Goal: Information Seeking & Learning: Learn about a topic

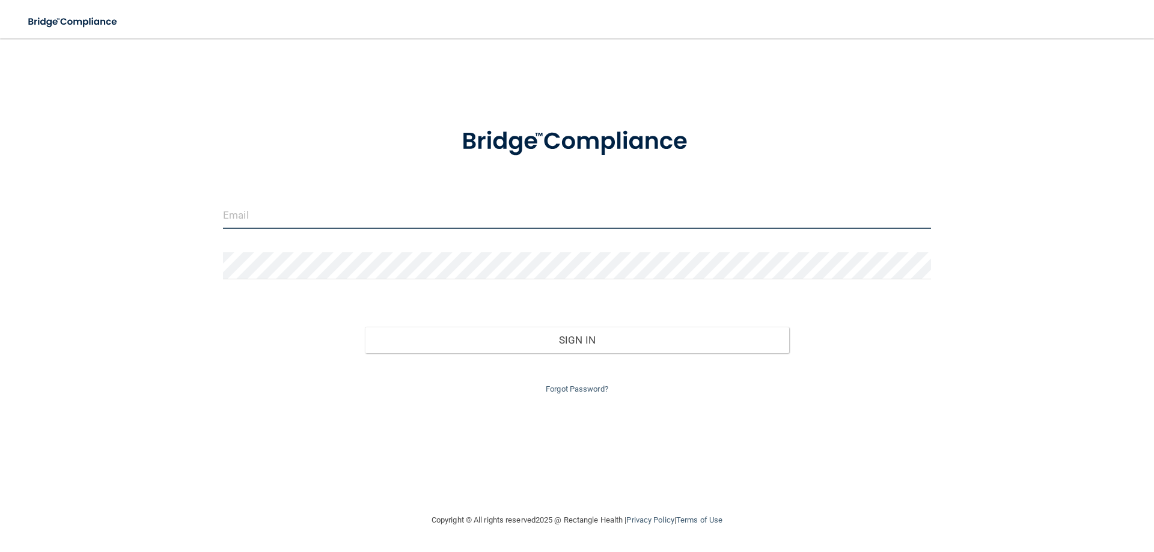
click at [375, 210] on input "email" at bounding box center [577, 215] width 708 height 27
type input "[EMAIL_ADDRESS][DOMAIN_NAME]"
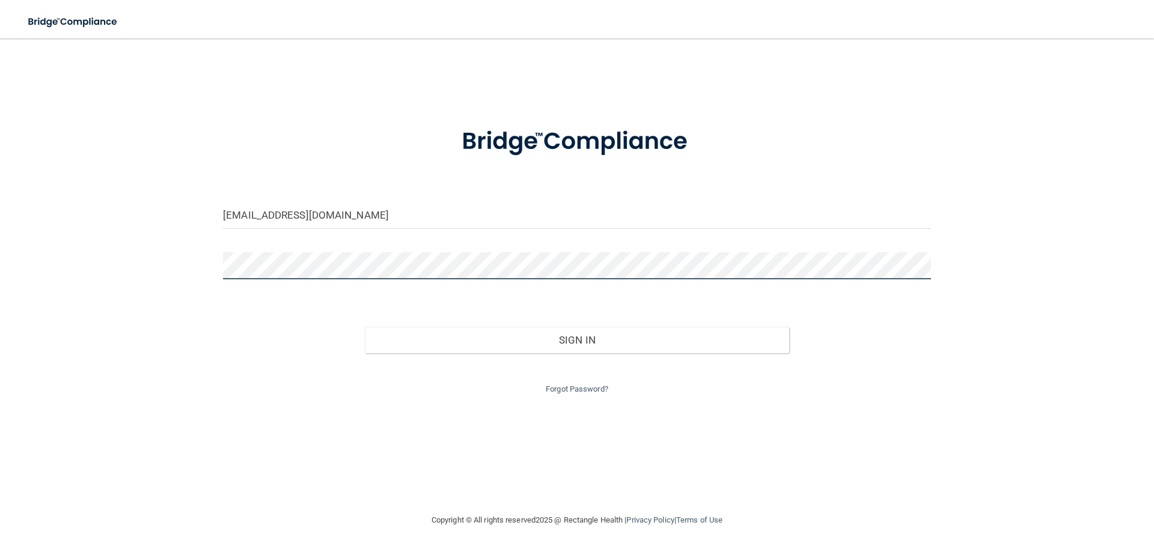
click at [365, 327] on button "Sign In" at bounding box center [577, 340] width 425 height 26
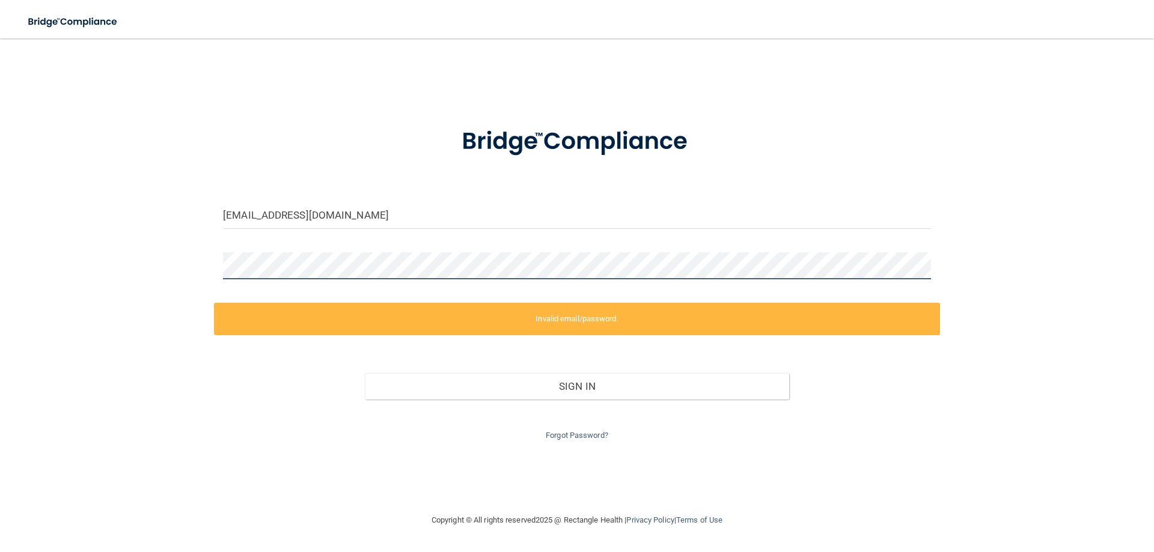
click at [172, 256] on div "[EMAIL_ADDRESS][DOMAIN_NAME] Invalid email/password. You don't have permission …" at bounding box center [577, 275] width 1106 height 451
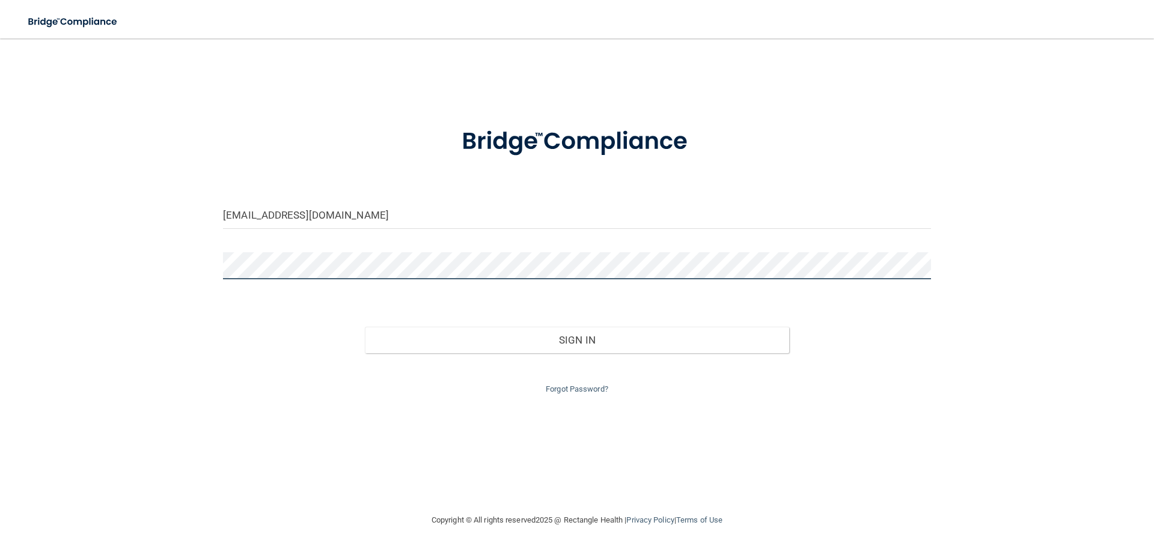
click at [365, 327] on button "Sign In" at bounding box center [577, 340] width 425 height 26
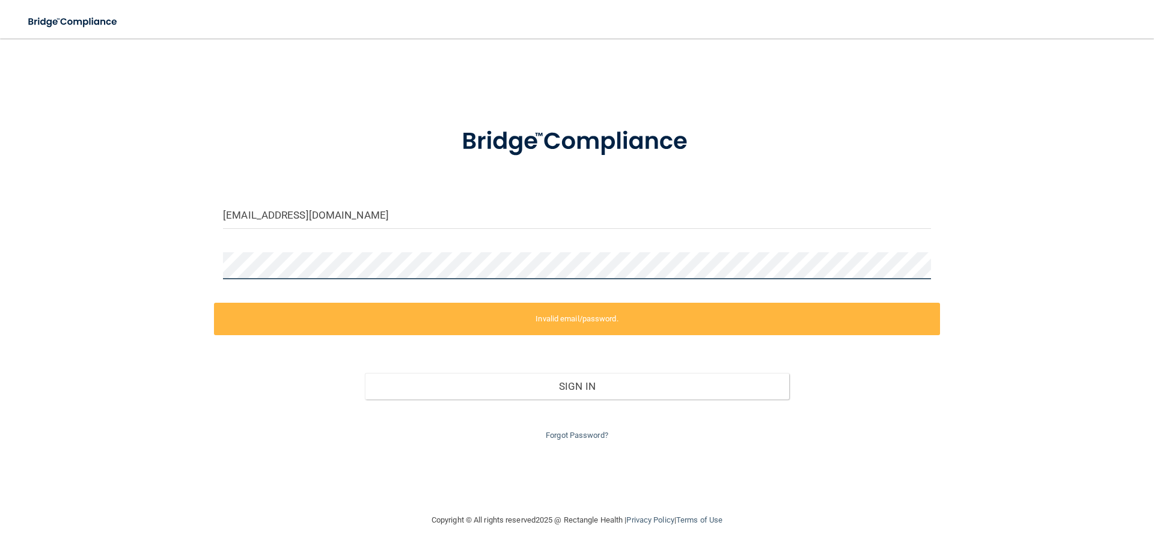
click at [212, 261] on div "[EMAIL_ADDRESS][DOMAIN_NAME] Invalid email/password. You don't have permission …" at bounding box center [577, 275] width 1106 height 451
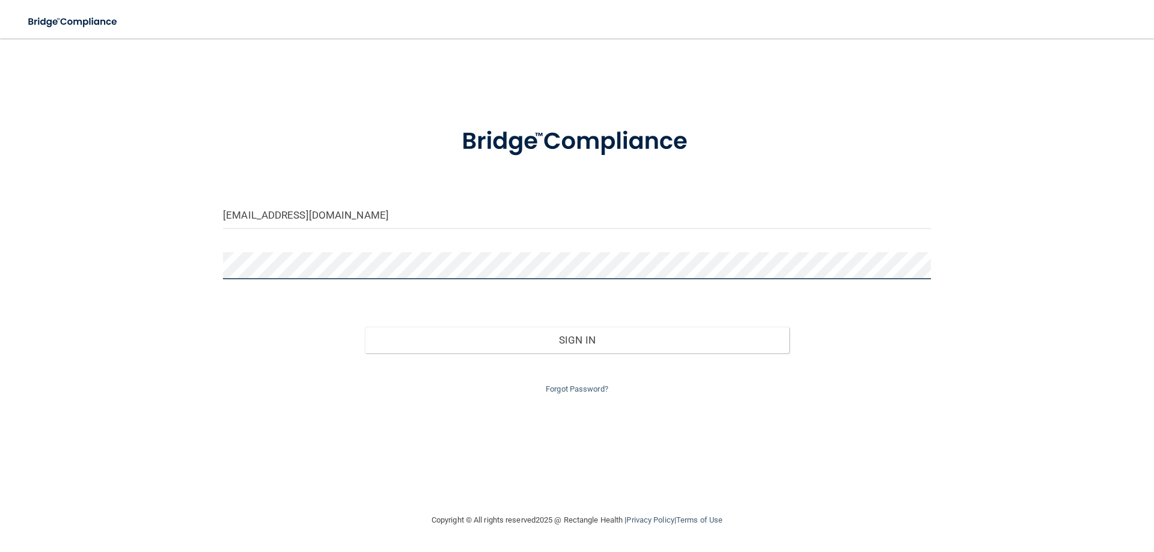
click at [365, 327] on button "Sign In" at bounding box center [577, 340] width 425 height 26
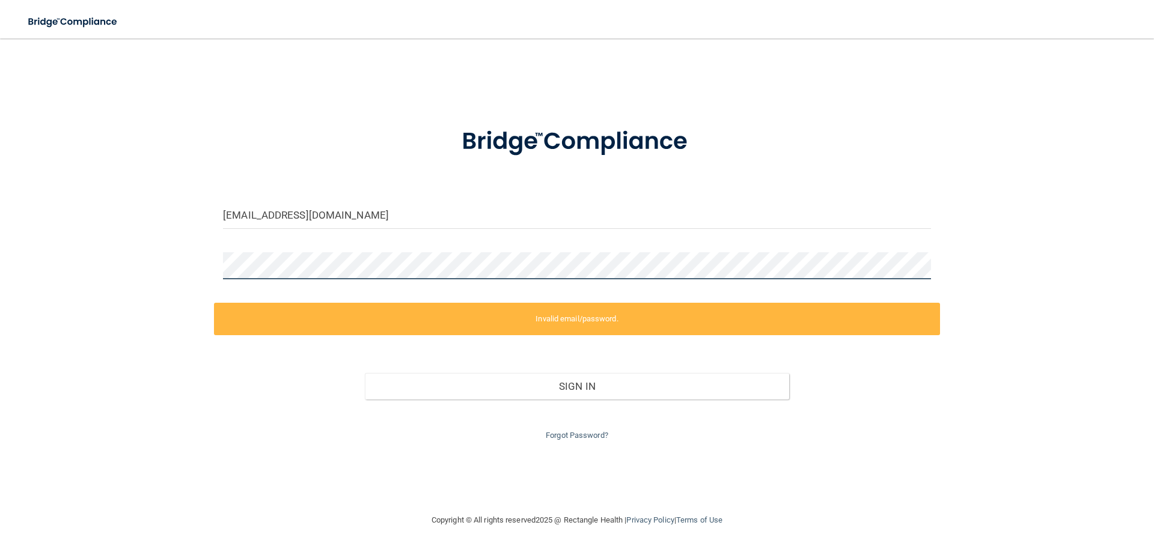
click at [172, 255] on div "gabriellacalder@icloud.com Invalid email/password. You don't have permission to…" at bounding box center [577, 275] width 1106 height 451
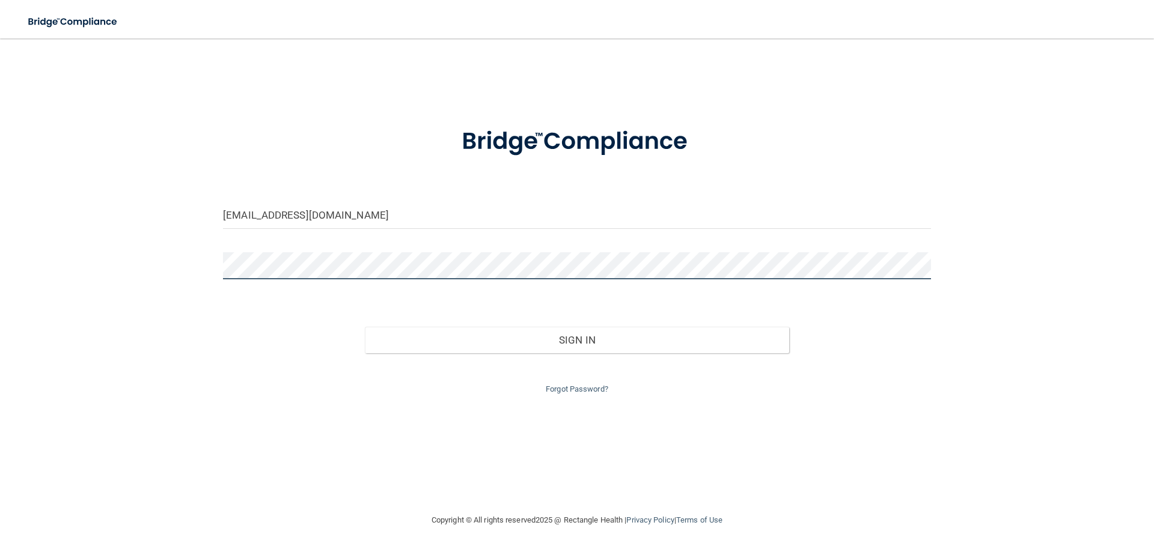
click at [365, 327] on button "Sign In" at bounding box center [577, 340] width 425 height 26
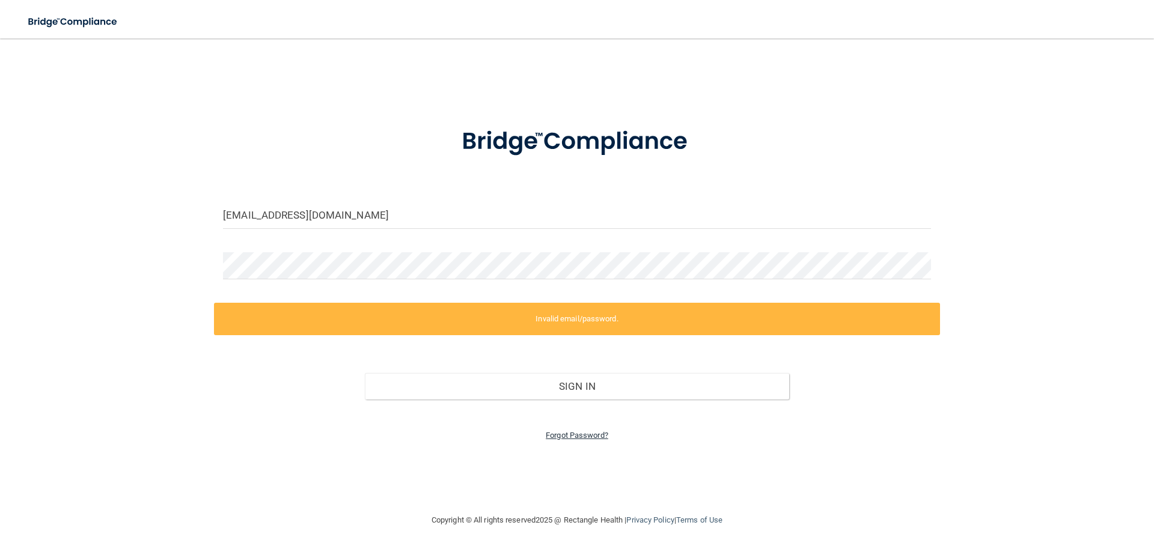
click at [596, 437] on link "Forgot Password?" at bounding box center [577, 435] width 62 height 9
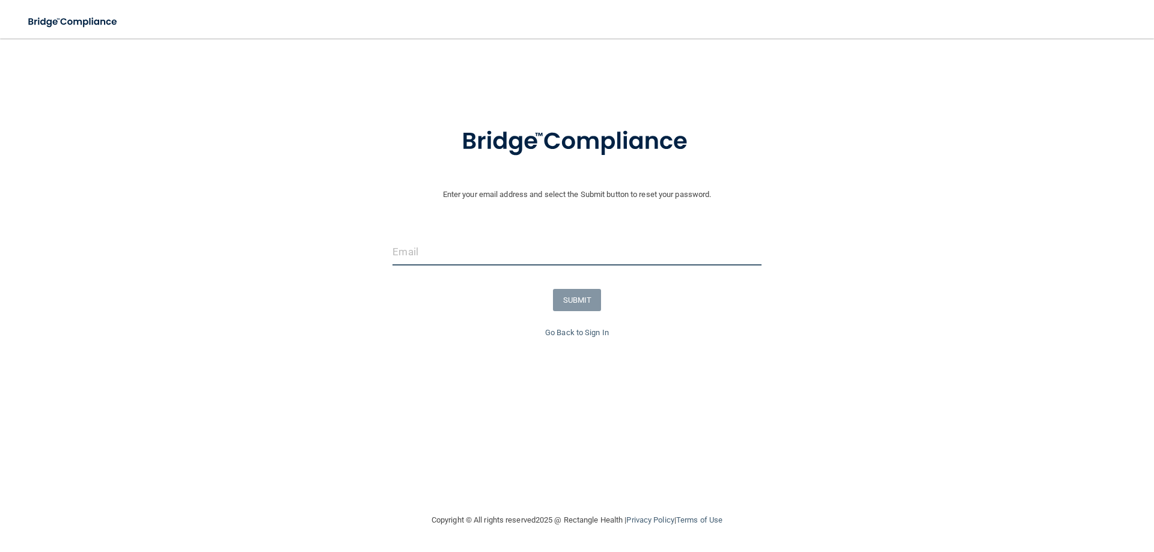
click at [456, 249] on input "email" at bounding box center [576, 252] width 368 height 27
type input "[EMAIL_ADDRESS][DOMAIN_NAME]"
click at [577, 306] on button "SUBMIT" at bounding box center [577, 300] width 49 height 22
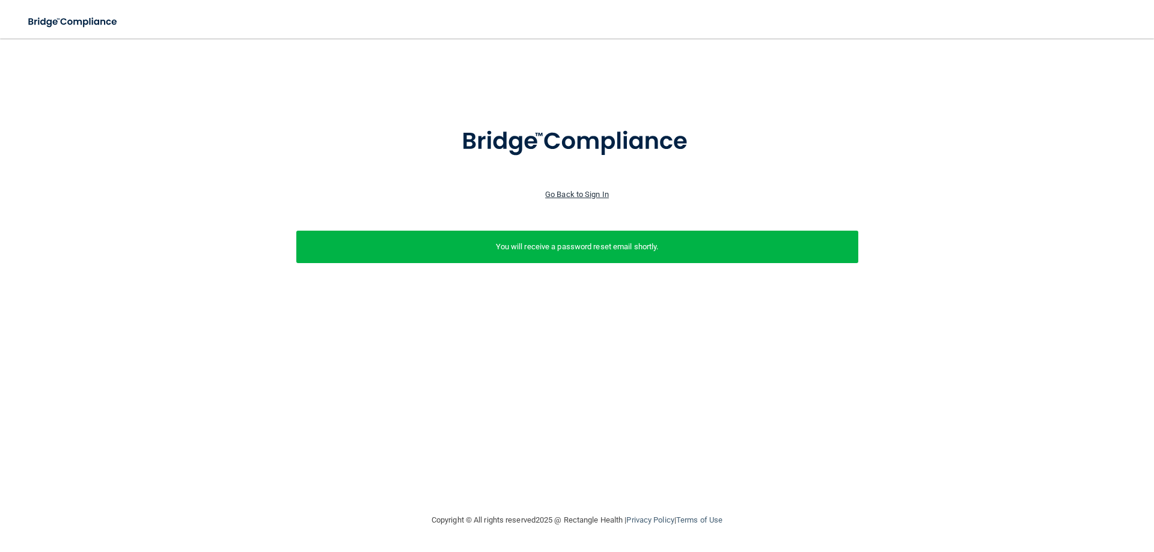
click at [578, 194] on link "Go Back to Sign In" at bounding box center [577, 194] width 64 height 9
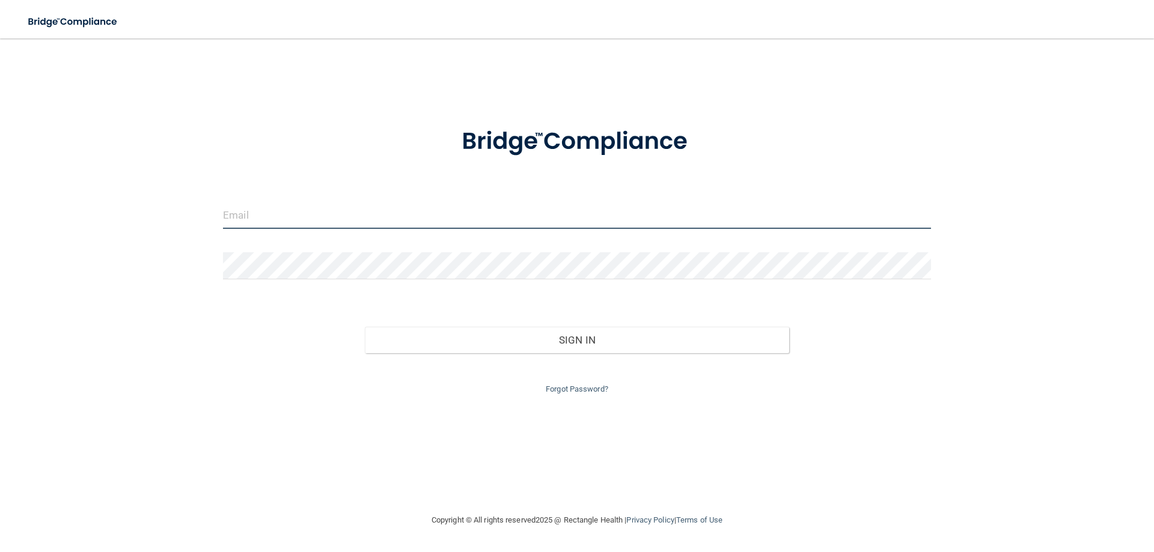
click at [358, 214] on input "email" at bounding box center [577, 215] width 708 height 27
type input "[EMAIL_ADDRESS][DOMAIN_NAME]"
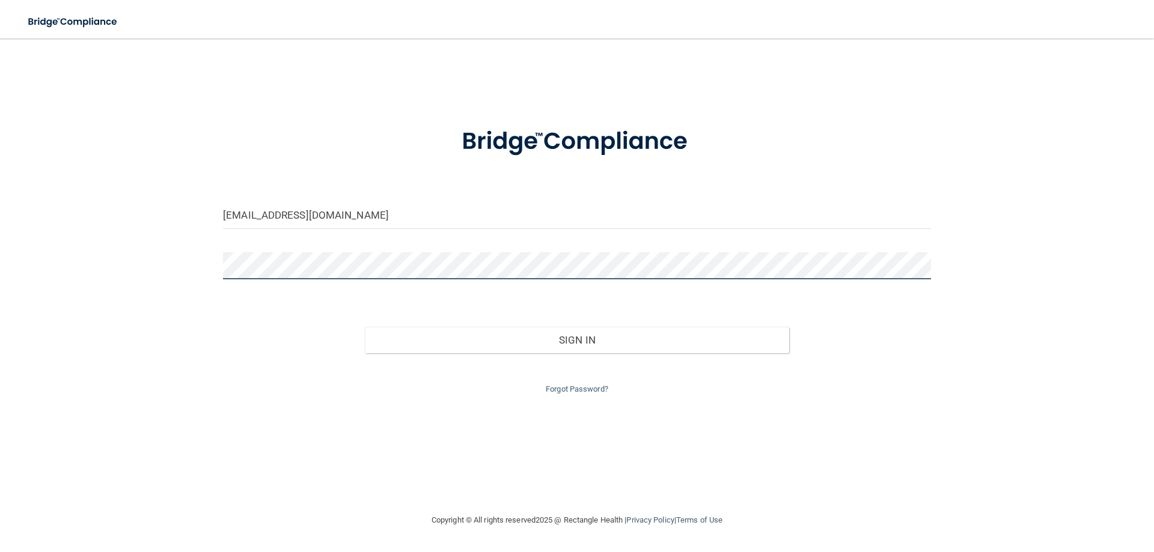
click at [365, 327] on button "Sign In" at bounding box center [577, 340] width 425 height 26
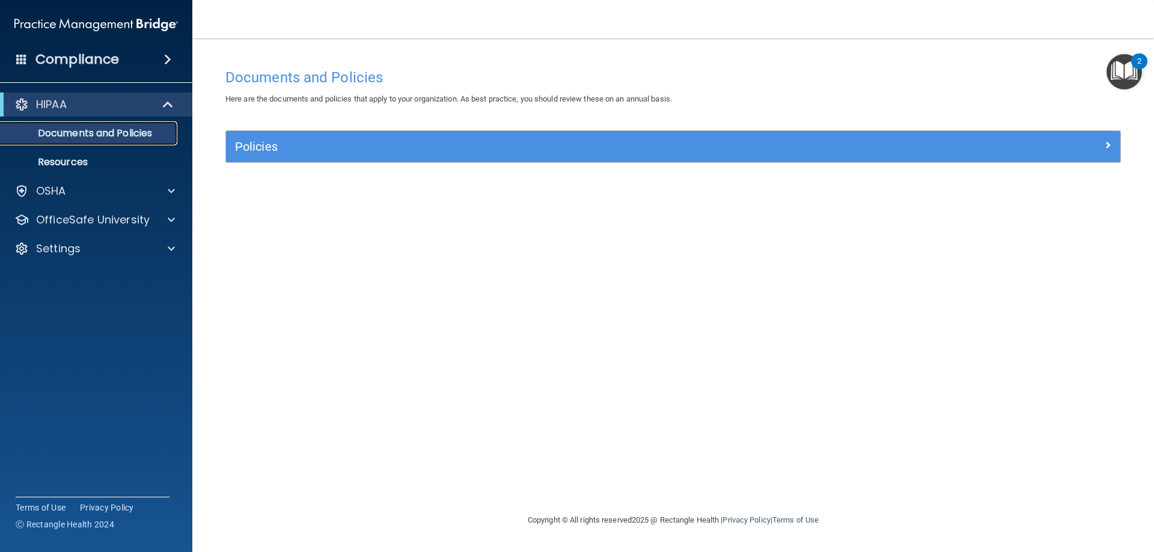
click at [113, 127] on p "Documents and Policies" at bounding box center [90, 133] width 164 height 12
click at [457, 163] on div "Policies Select All (Unselect 0) Unselect All Print Selected (0) Acceptable Use…" at bounding box center [672, 153] width 913 height 46
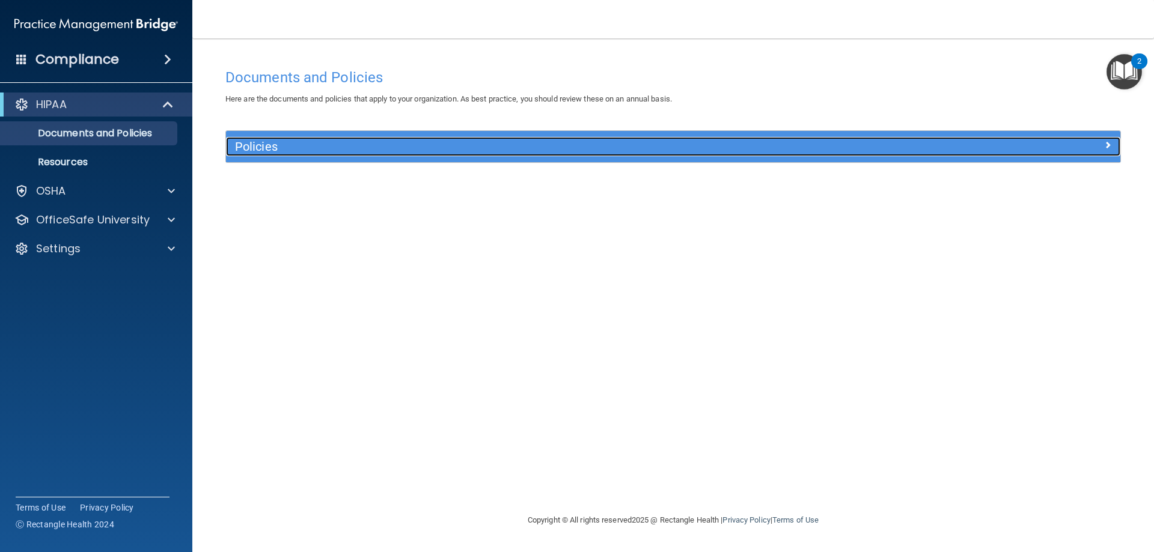
click at [542, 147] on h5 "Policies" at bounding box center [561, 146] width 653 height 13
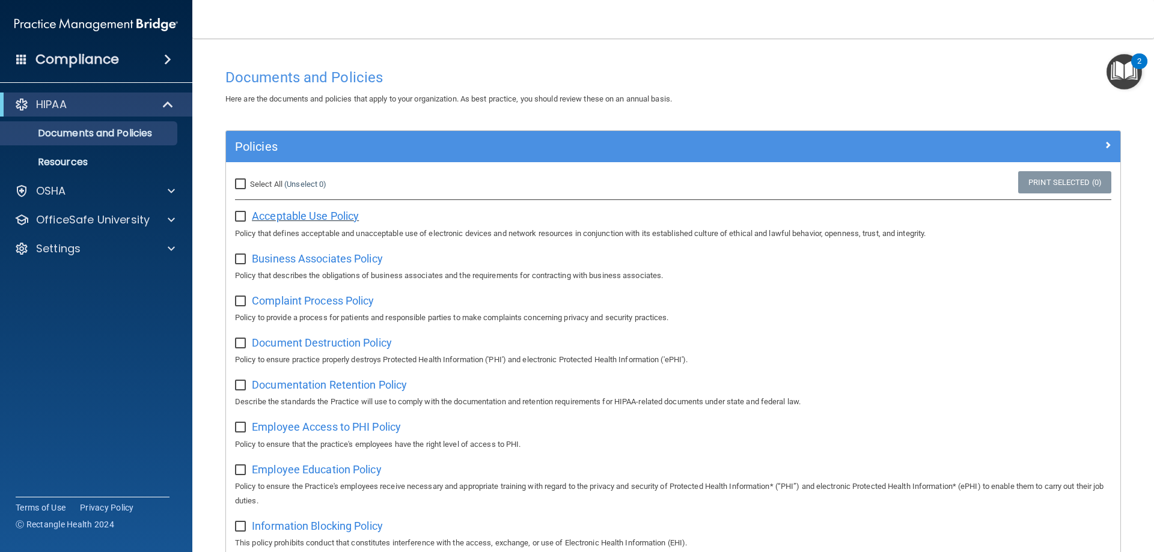
click at [320, 212] on span "Acceptable Use Policy" at bounding box center [305, 216] width 107 height 13
click at [241, 180] on input "Select All (Unselect 0) Unselect All" at bounding box center [242, 185] width 14 height 10
checkbox input "true"
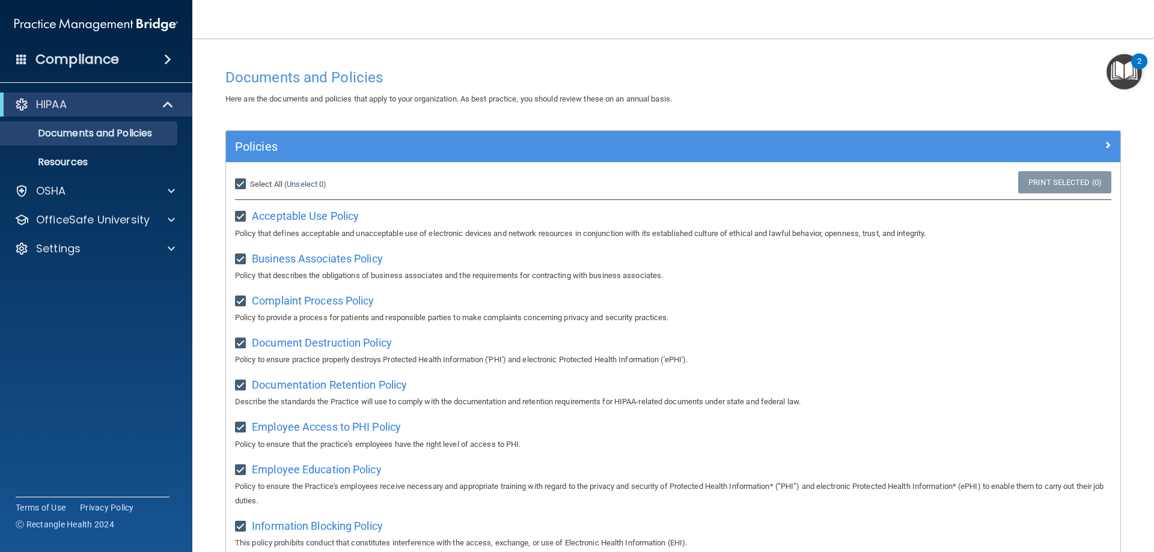
checkbox input "true"
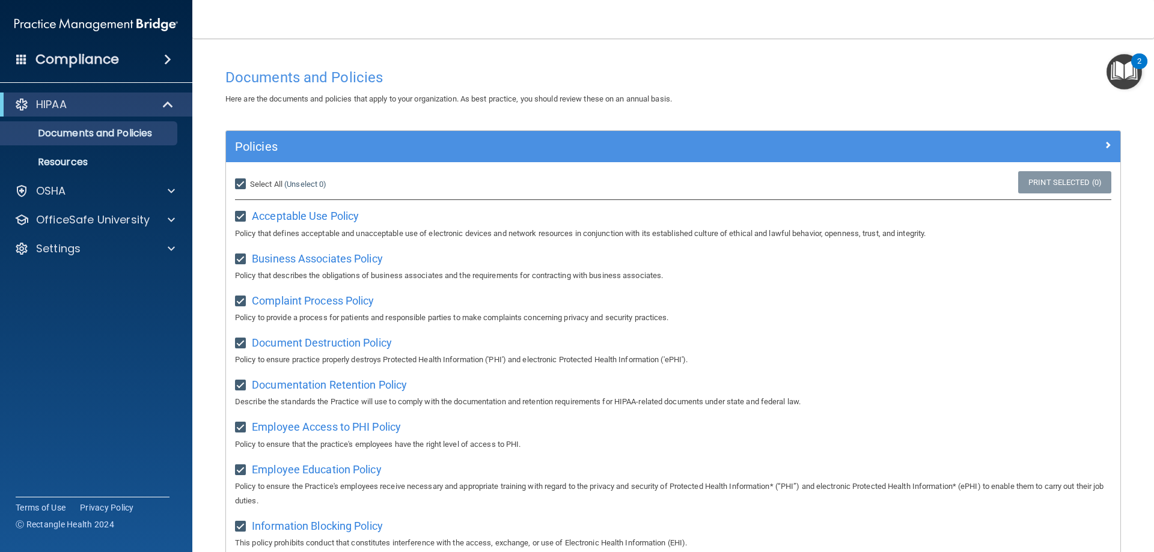
checkbox input "true"
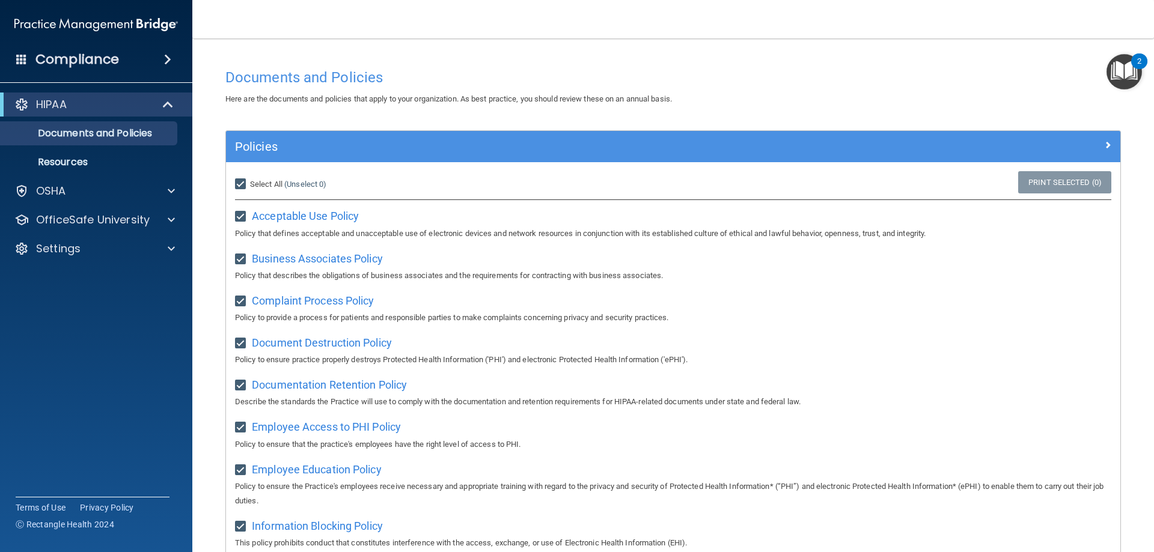
checkbox input "true"
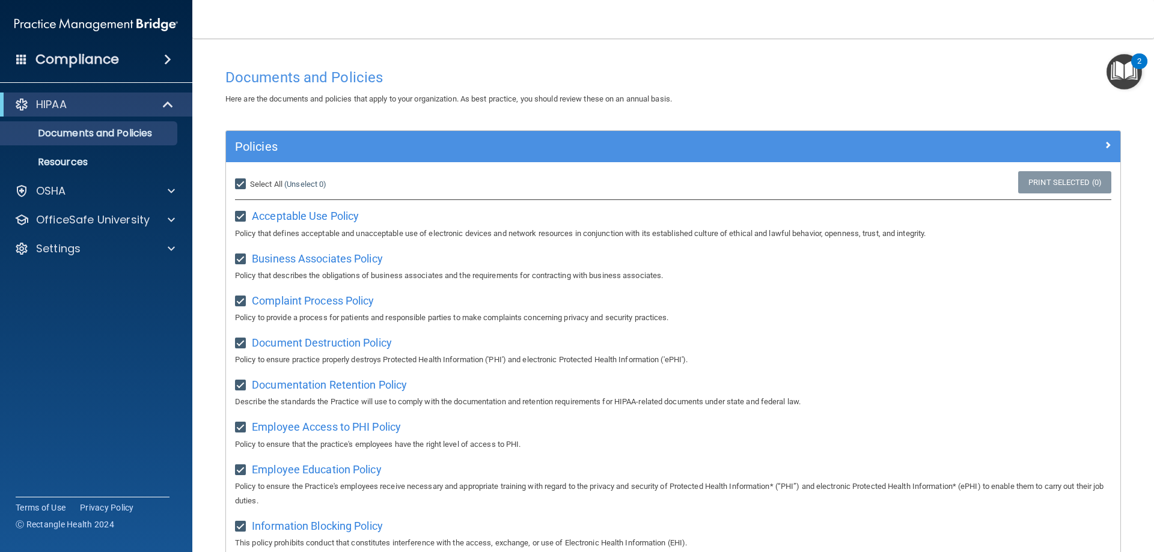
checkbox input "true"
click at [83, 151] on link "Resources" at bounding box center [82, 162] width 189 height 24
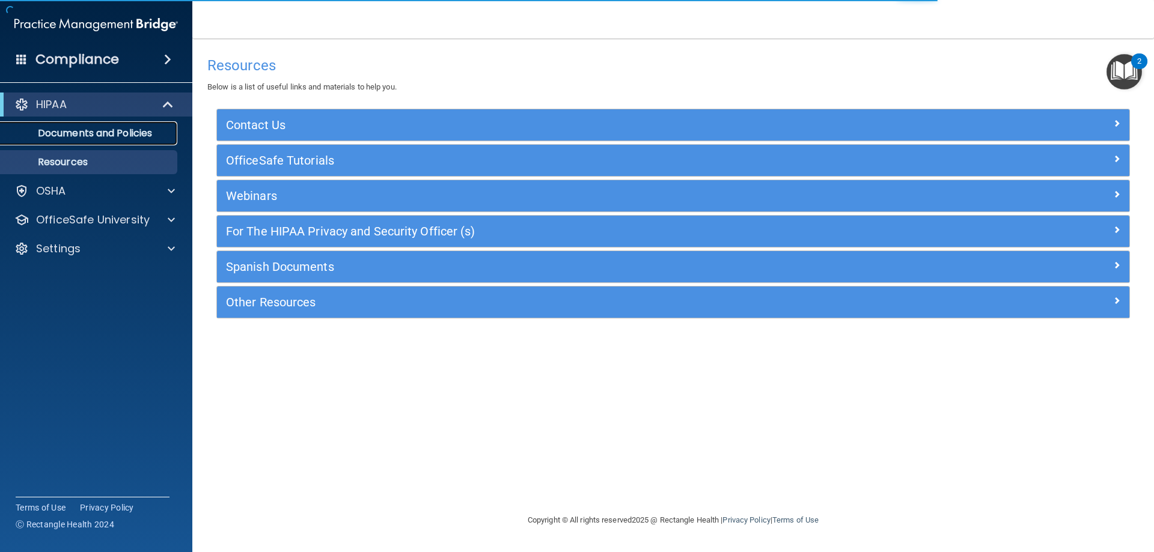
click at [112, 135] on p "Documents and Policies" at bounding box center [90, 133] width 164 height 12
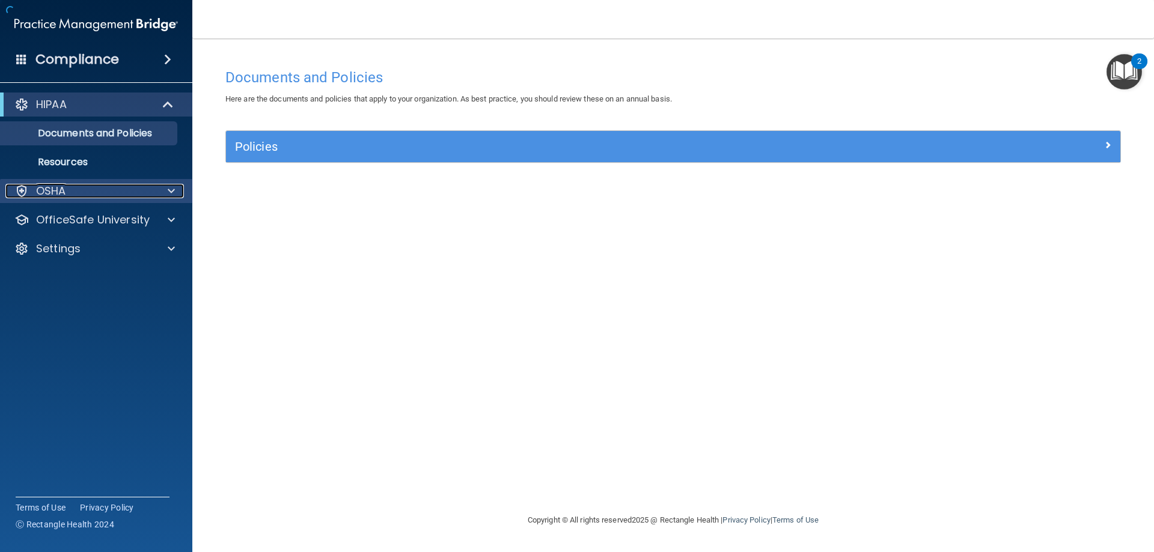
click at [100, 190] on div "OSHA" at bounding box center [79, 191] width 149 height 14
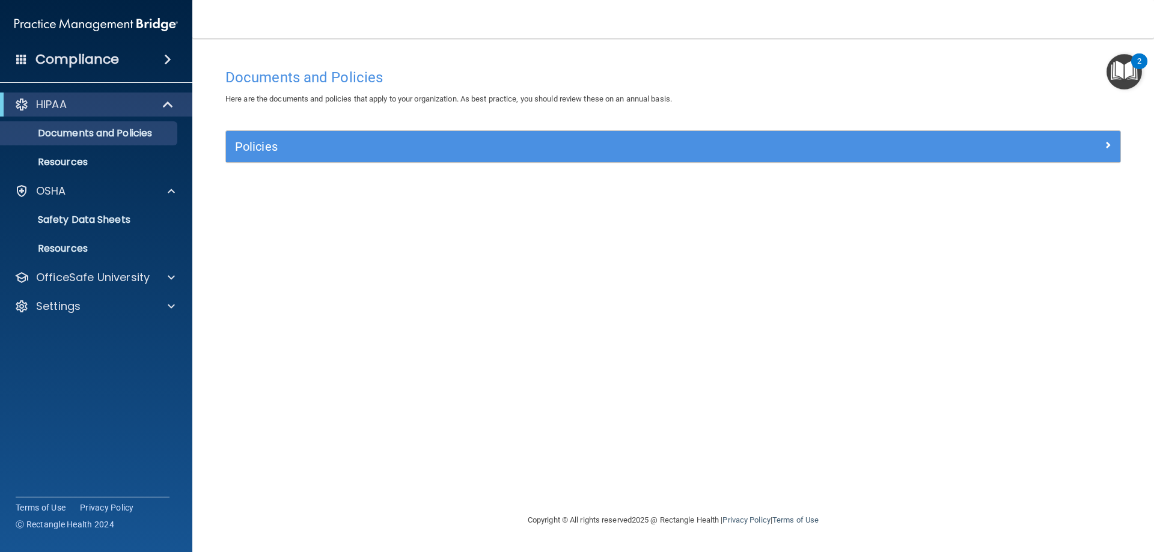
click at [1125, 70] on img "Open Resource Center, 2 new notifications" at bounding box center [1123, 71] width 35 height 35
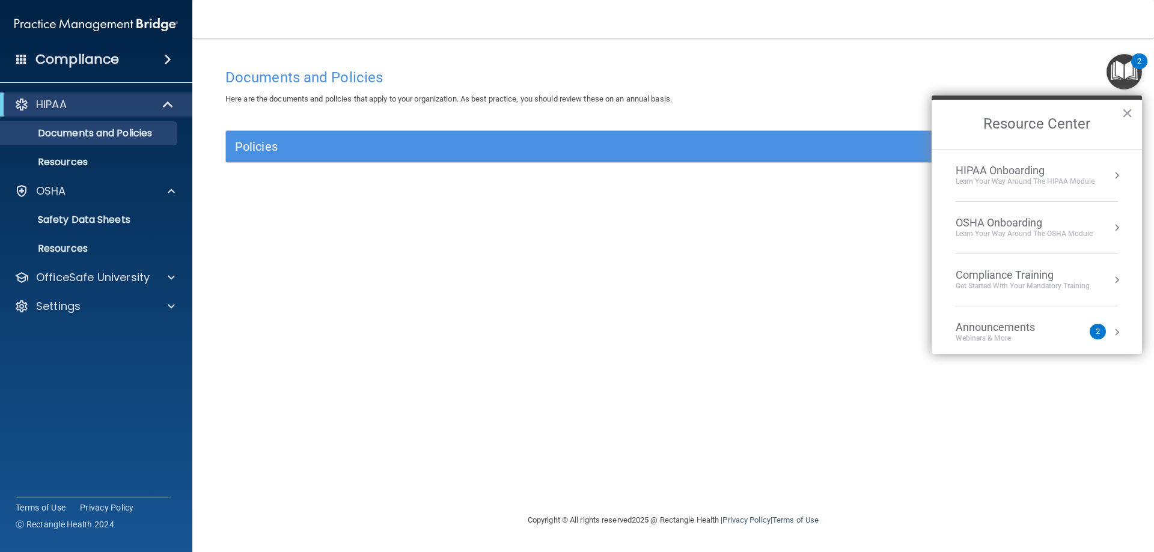
click at [1043, 291] on div "Get Started with your mandatory training" at bounding box center [1023, 286] width 134 height 10
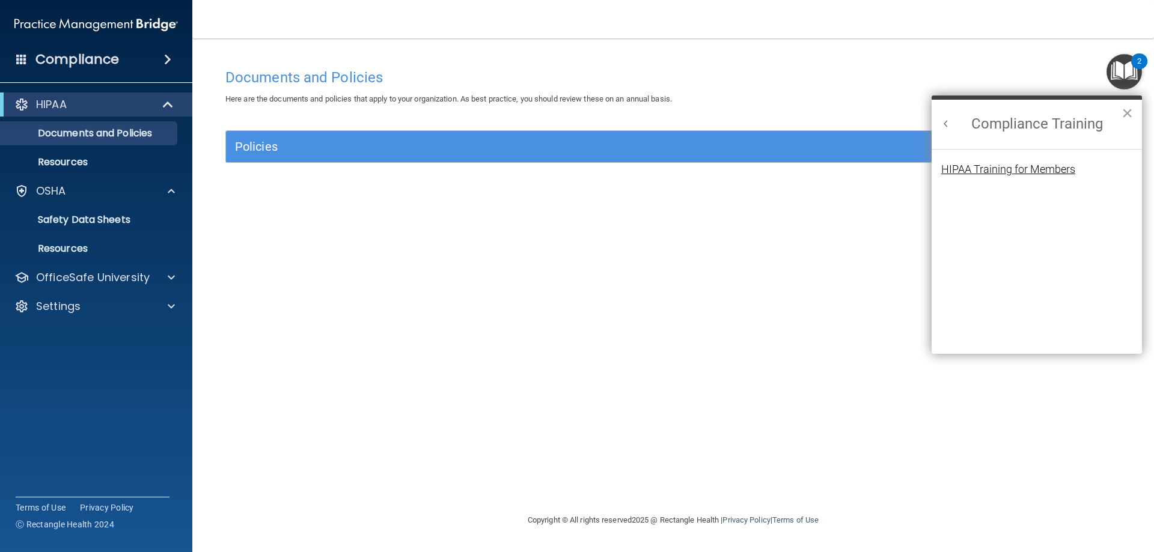
click at [1014, 172] on div "HIPAA Training for Members" at bounding box center [1008, 169] width 134 height 11
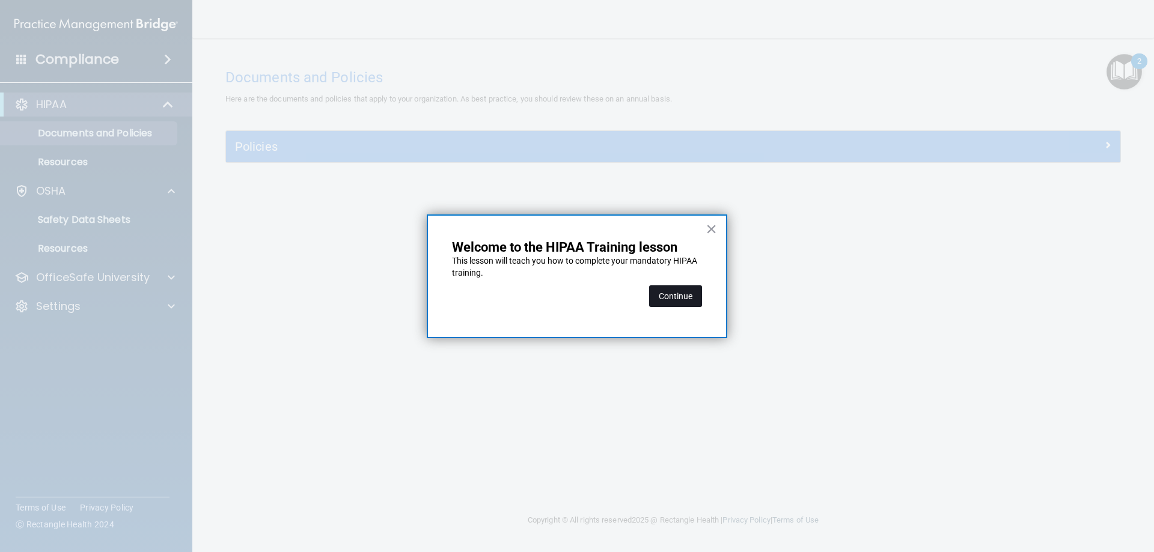
click at [682, 293] on button "Continue" at bounding box center [675, 296] width 53 height 22
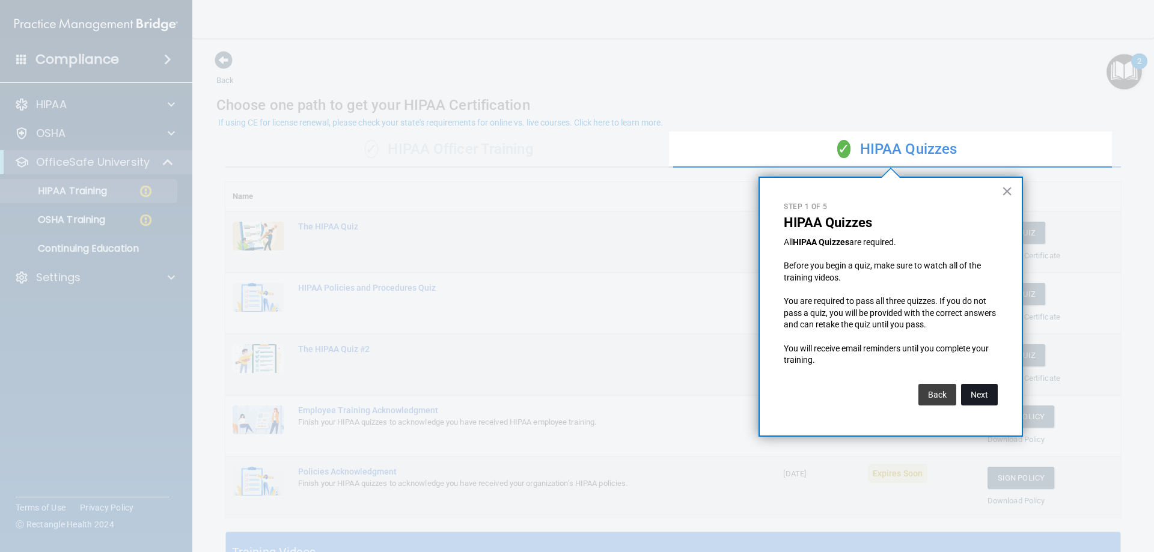
click at [986, 398] on button "Next" at bounding box center [979, 395] width 37 height 22
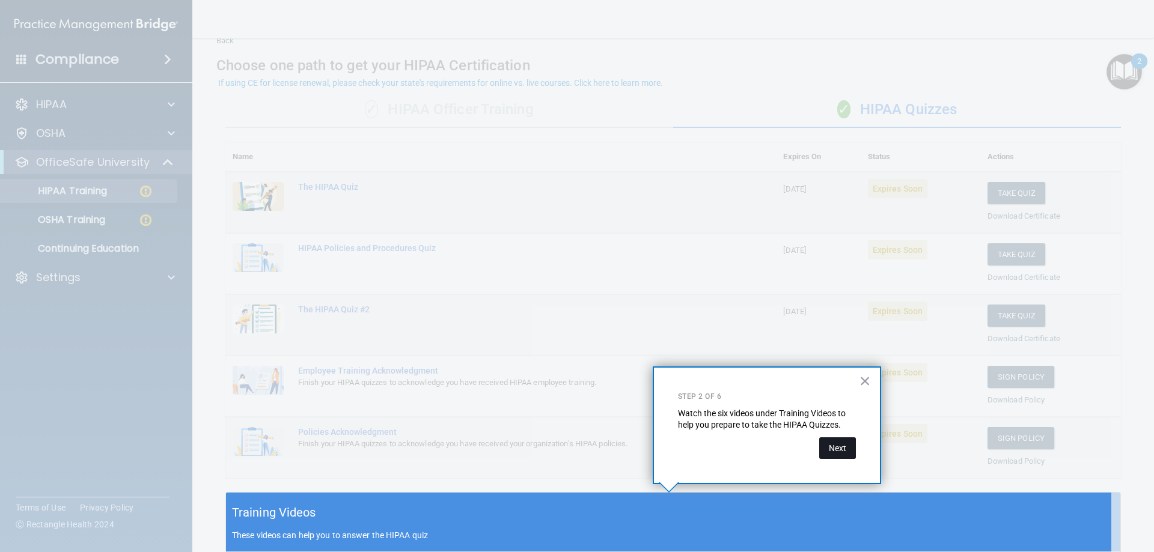
click at [843, 445] on button "Next" at bounding box center [837, 448] width 37 height 22
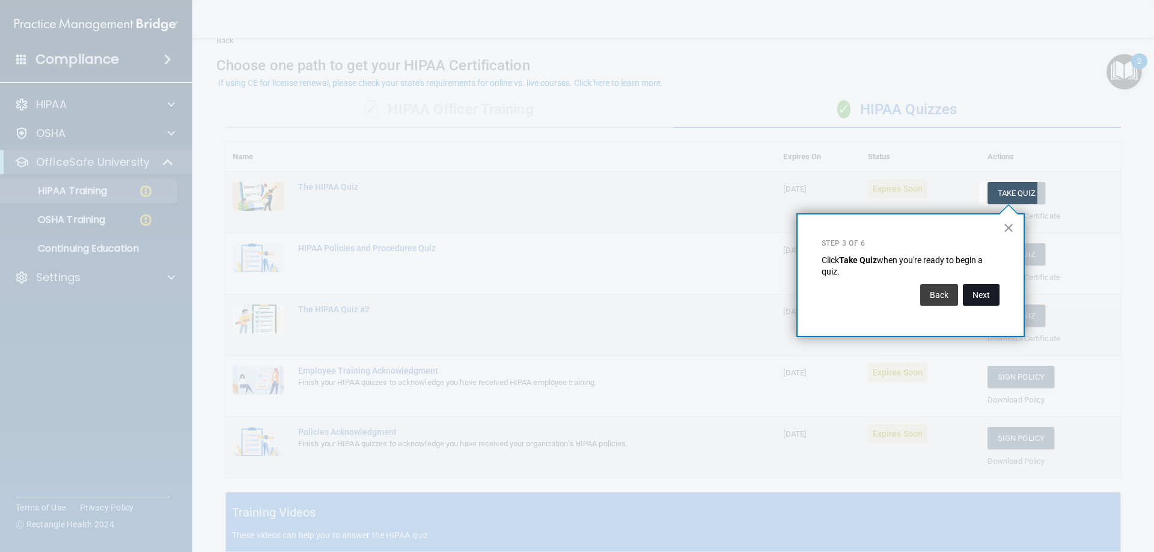
click at [979, 302] on button "Next" at bounding box center [981, 295] width 37 height 22
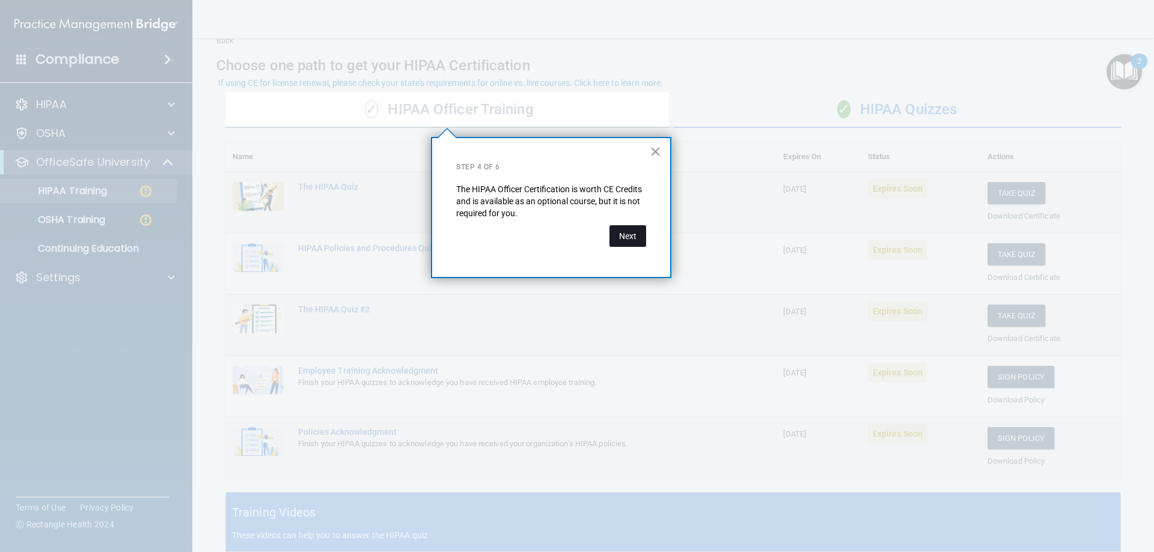
click at [621, 240] on button "Next" at bounding box center [627, 236] width 37 height 22
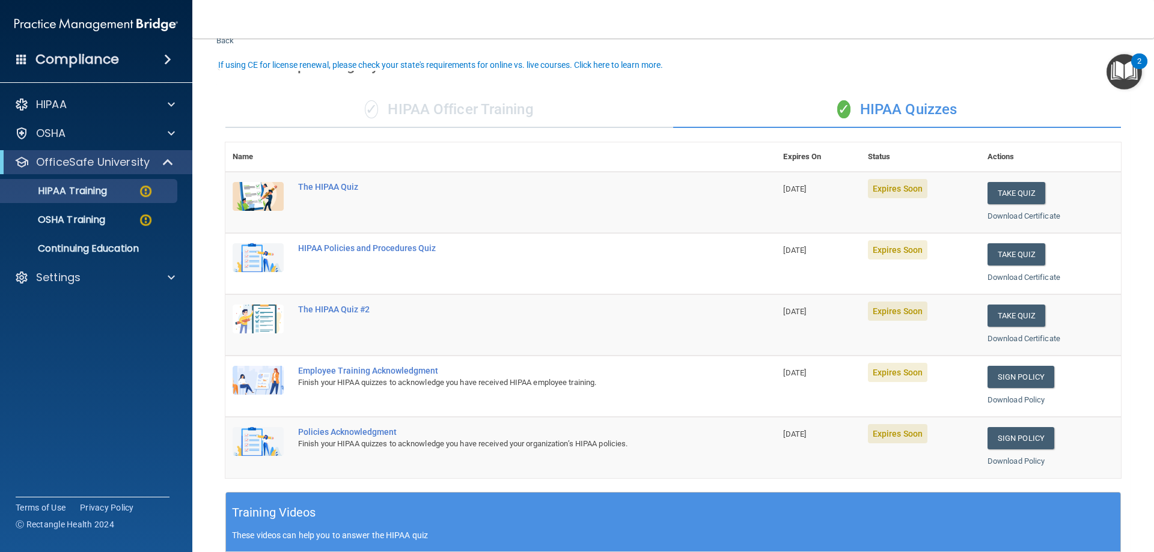
scroll to position [353, 0]
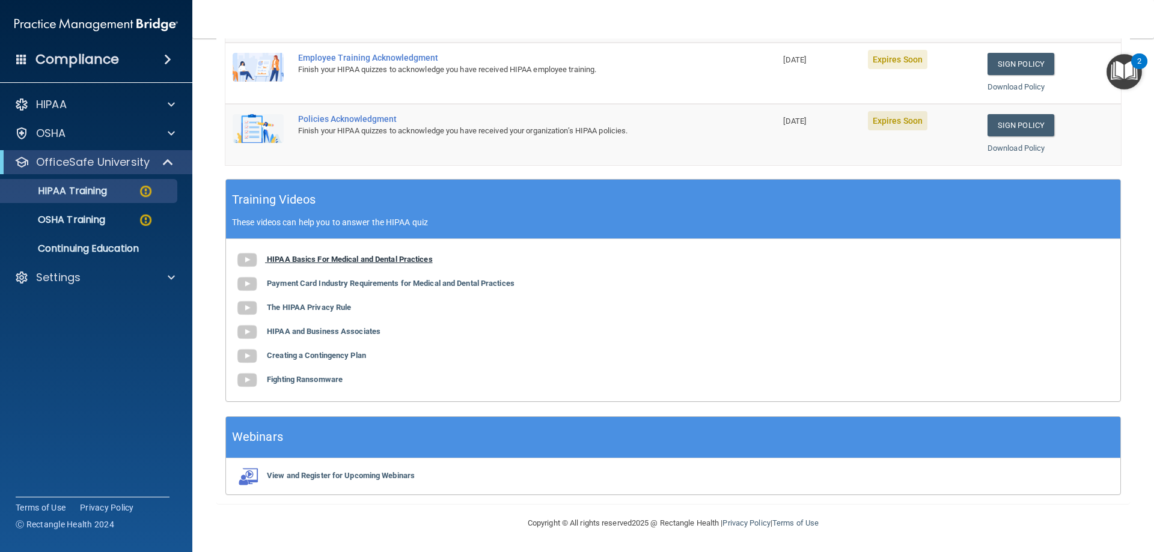
click at [355, 262] on b "HIPAA Basics For Medical and Dental Practices" at bounding box center [350, 259] width 166 height 9
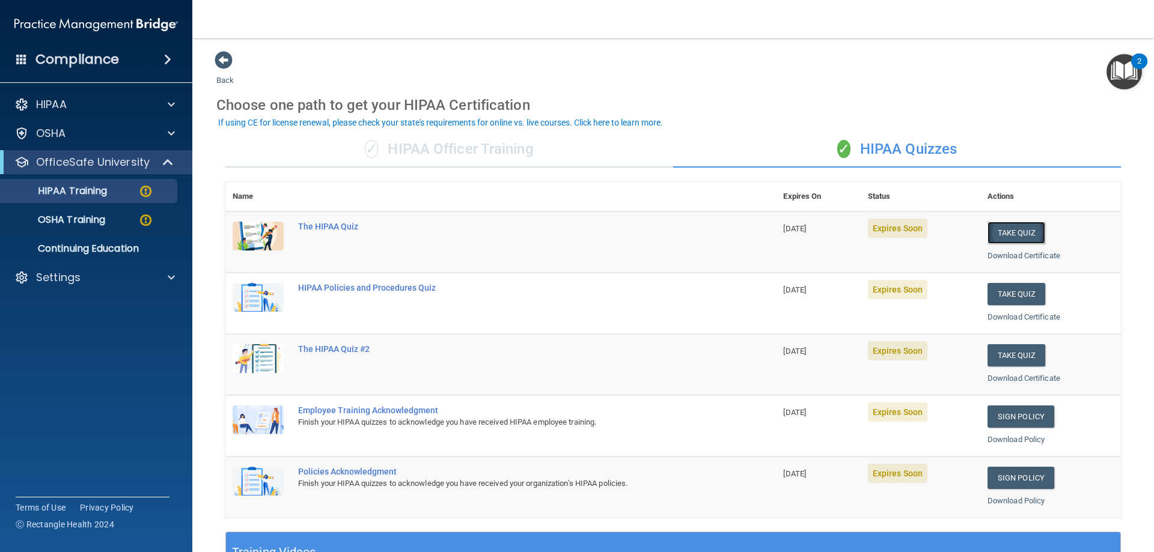
click at [1013, 228] on button "Take Quiz" at bounding box center [1016, 233] width 58 height 22
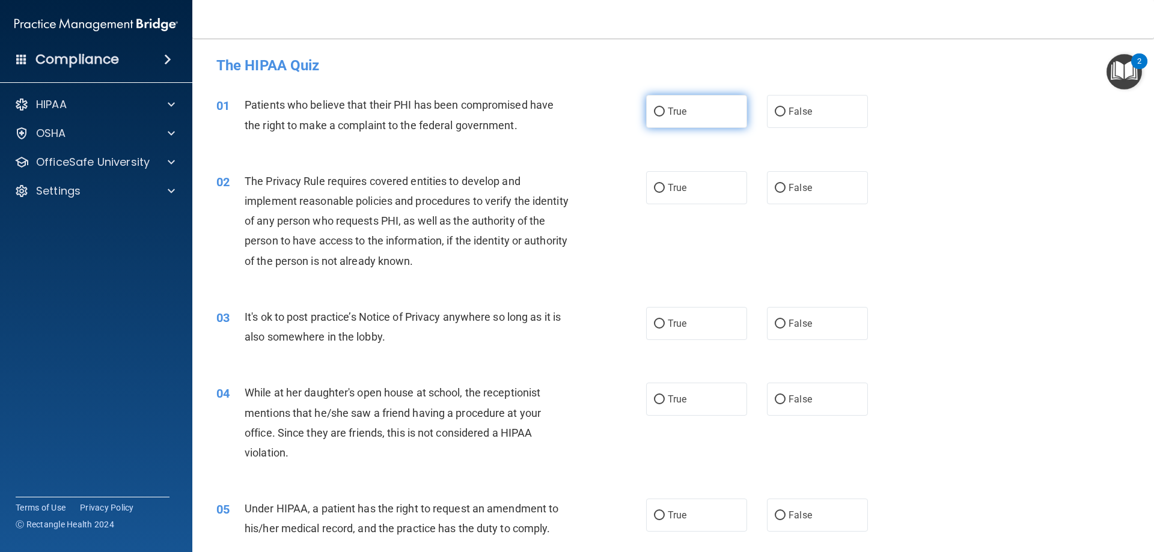
click at [654, 109] on input "True" at bounding box center [659, 112] width 11 height 9
radio input "true"
click at [655, 188] on input "True" at bounding box center [659, 188] width 11 height 9
radio input "true"
click at [655, 322] on input "True" at bounding box center [659, 324] width 11 height 9
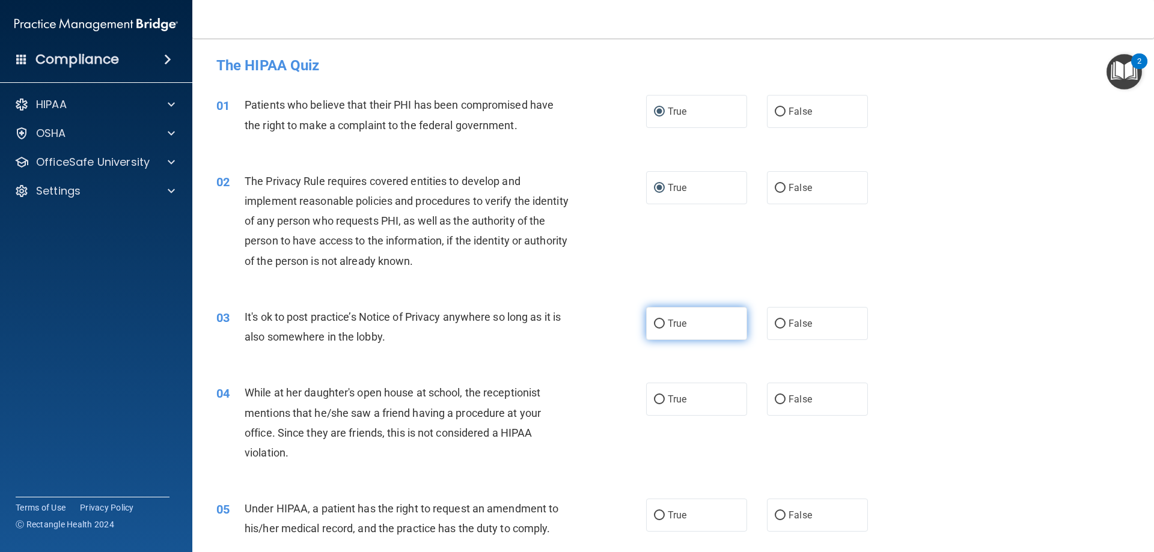
radio input "true"
click at [775, 398] on input "False" at bounding box center [780, 399] width 11 height 9
radio input "true"
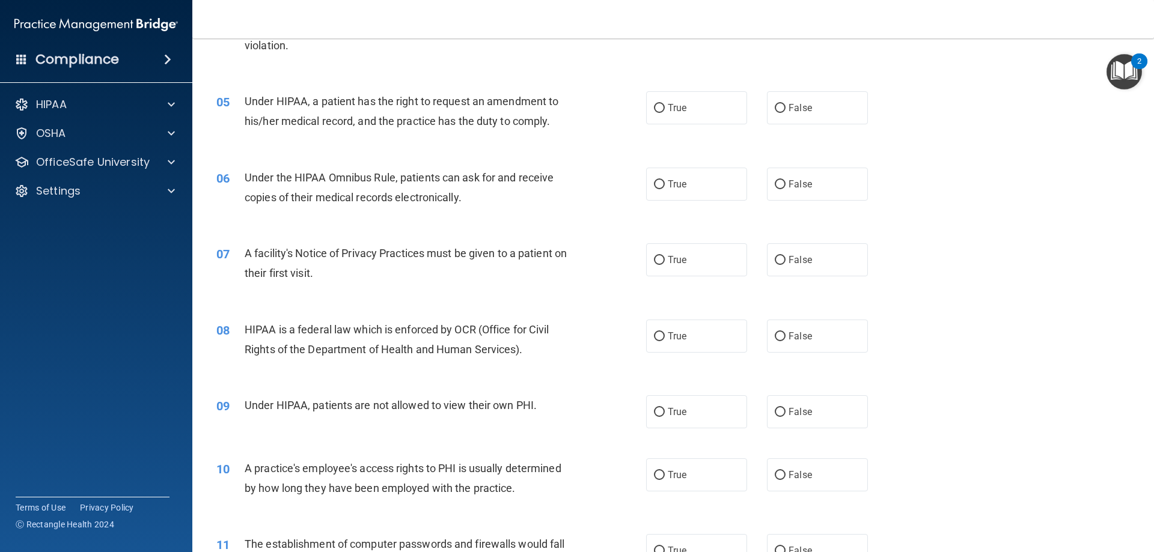
scroll to position [445, 0]
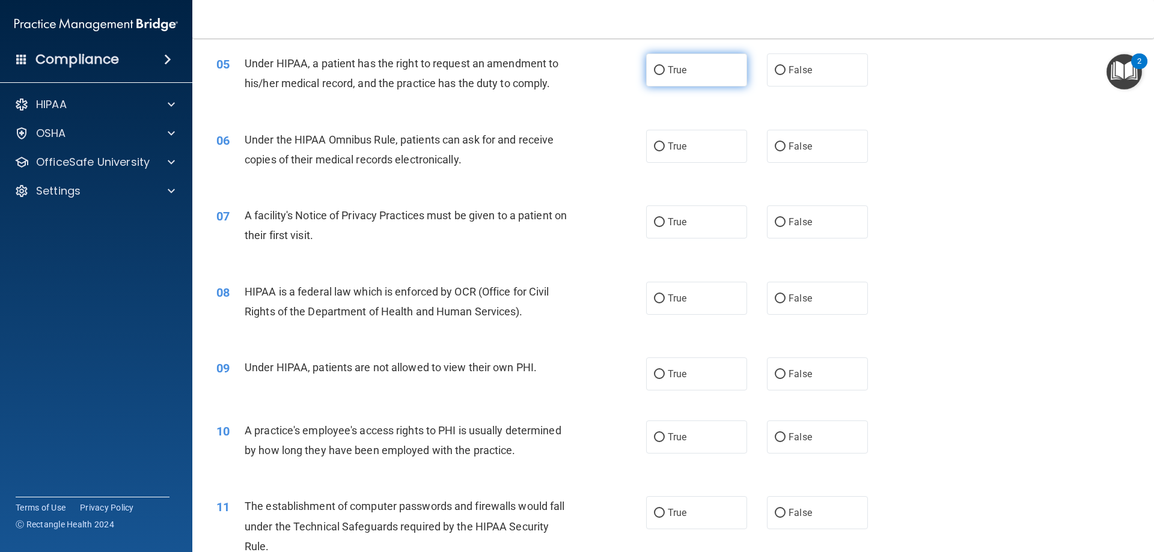
click at [654, 71] on input "True" at bounding box center [659, 70] width 11 height 9
radio input "true"
click at [655, 143] on input "True" at bounding box center [659, 146] width 11 height 9
radio input "true"
click at [654, 221] on input "True" at bounding box center [659, 222] width 11 height 9
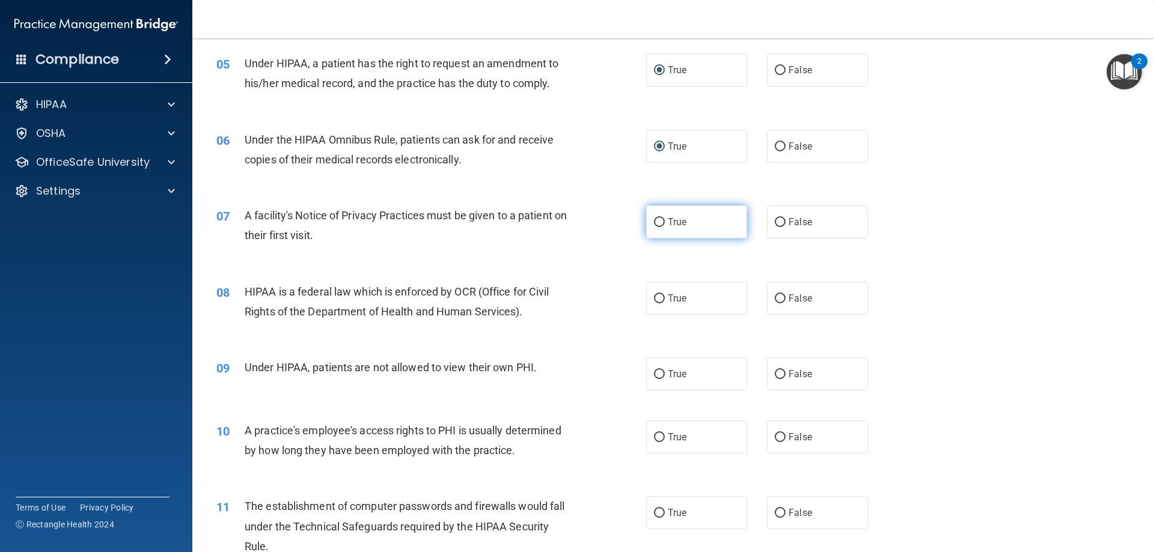
radio input "true"
click at [654, 297] on input "True" at bounding box center [659, 298] width 11 height 9
radio input "true"
click at [775, 372] on input "False" at bounding box center [780, 374] width 11 height 9
radio input "true"
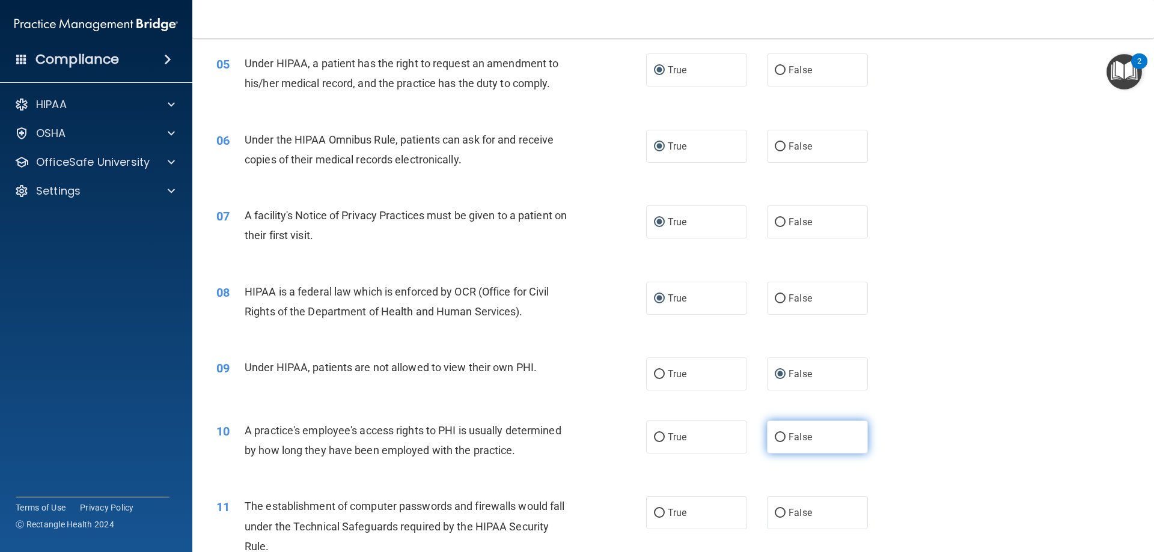
click at [775, 437] on input "False" at bounding box center [780, 437] width 11 height 9
radio input "true"
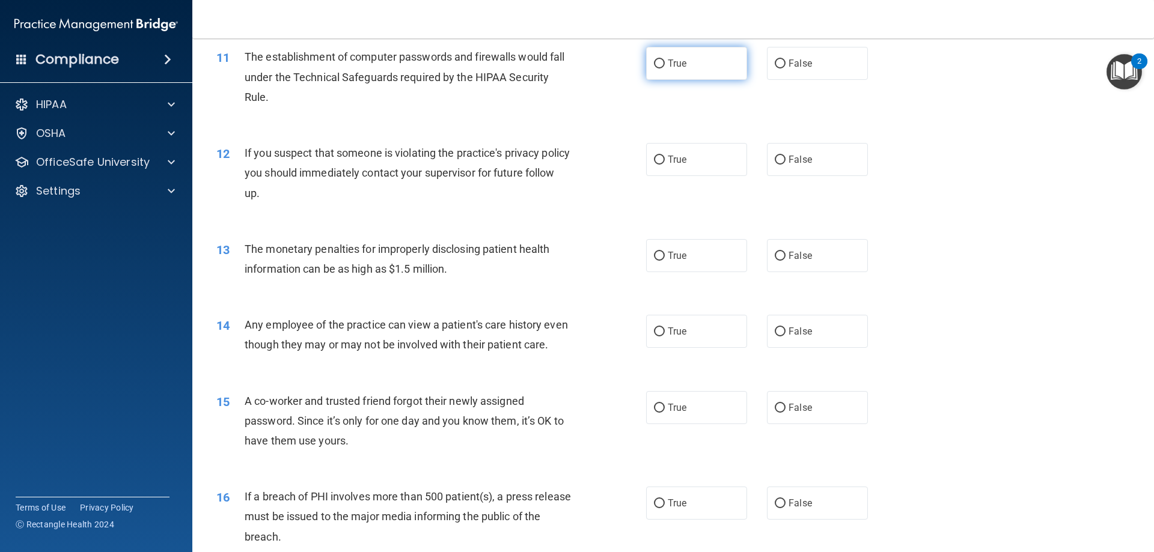
click at [654, 63] on input "True" at bounding box center [659, 63] width 11 height 9
radio input "true"
click at [654, 156] on input "True" at bounding box center [659, 160] width 11 height 9
radio input "true"
click at [659, 254] on input "True" at bounding box center [659, 256] width 11 height 9
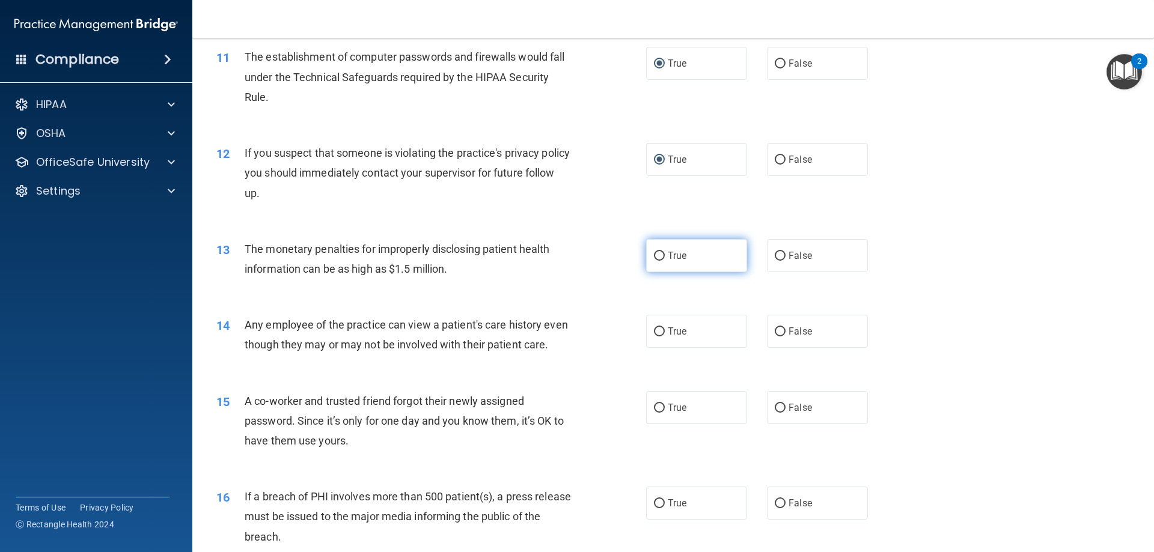
radio input "true"
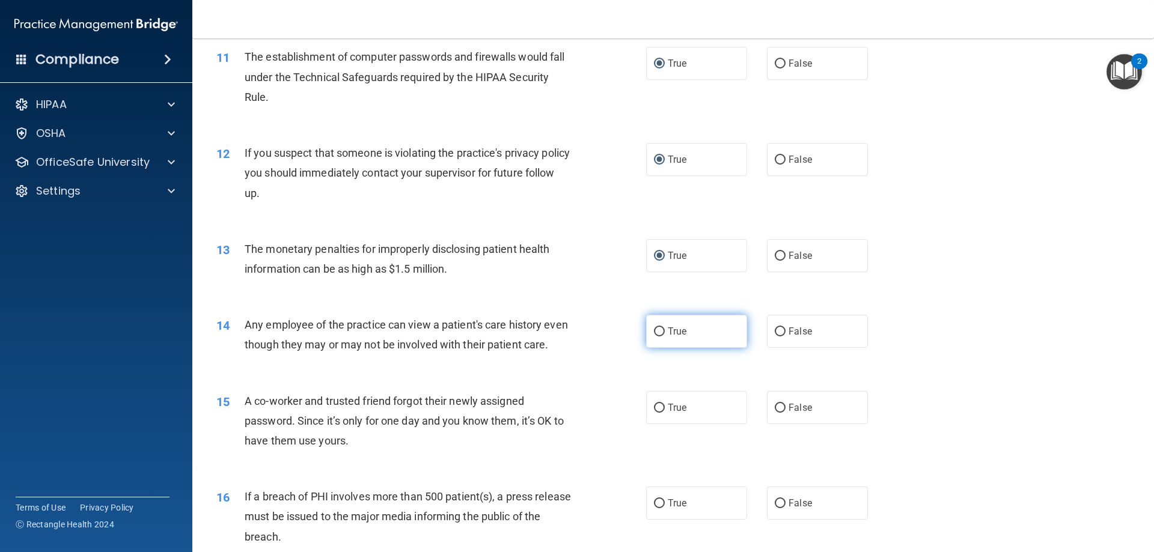
click at [654, 330] on input "True" at bounding box center [659, 332] width 11 height 9
radio input "true"
click at [775, 413] on input "False" at bounding box center [780, 408] width 11 height 9
radio input "true"
click at [655, 508] on input "True" at bounding box center [659, 503] width 11 height 9
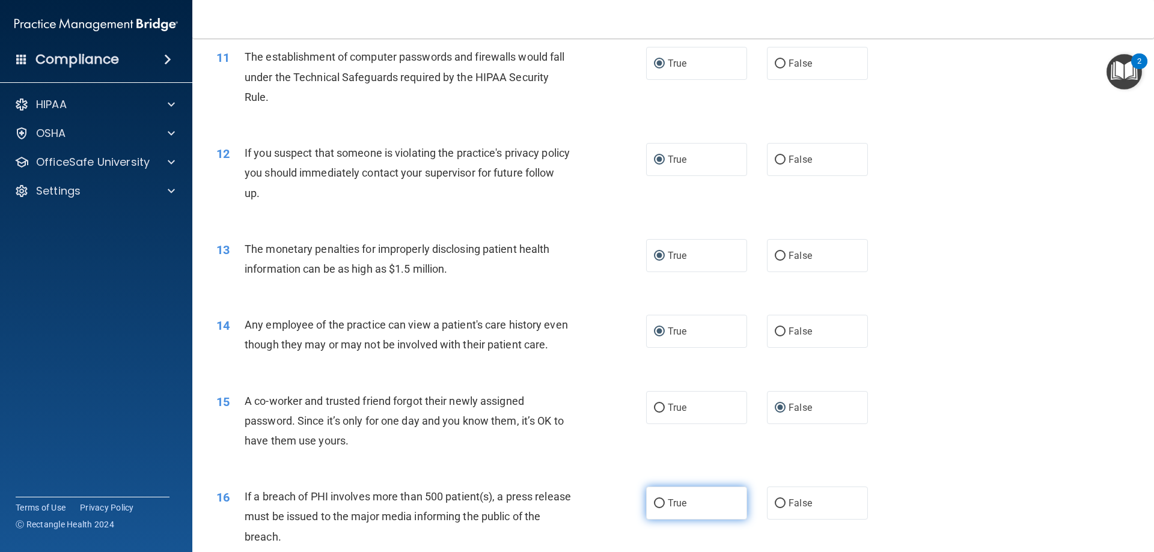
radio input "true"
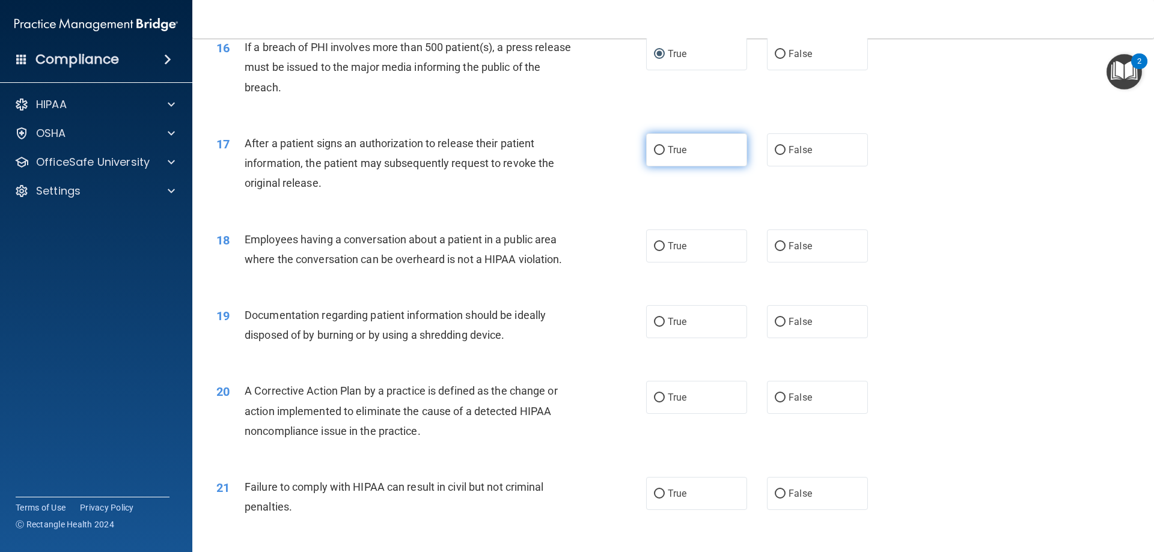
click at [654, 155] on input "True" at bounding box center [659, 150] width 11 height 9
radio input "true"
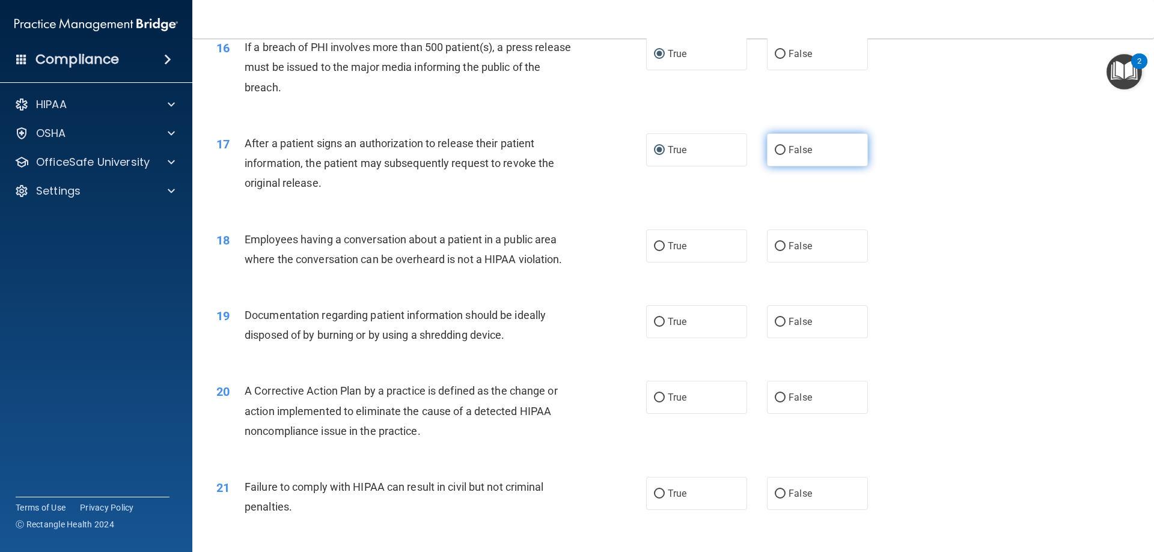
click at [775, 155] on input "False" at bounding box center [780, 150] width 11 height 9
radio input "true"
radio input "false"
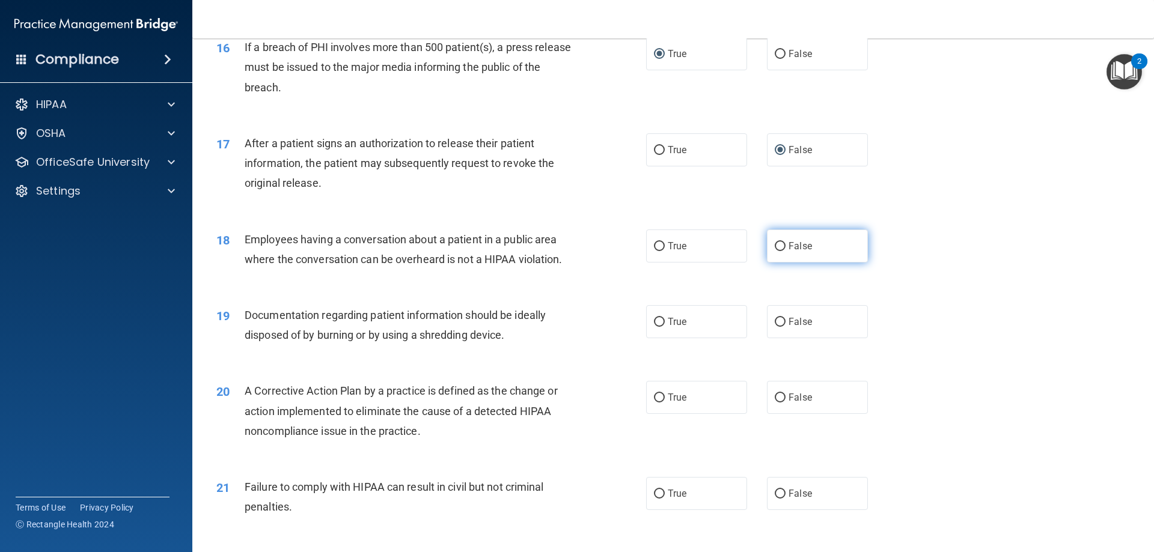
click at [775, 251] on input "False" at bounding box center [780, 246] width 11 height 9
radio input "true"
click at [656, 327] on input "True" at bounding box center [659, 322] width 11 height 9
radio input "true"
click at [658, 403] on input "True" at bounding box center [659, 398] width 11 height 9
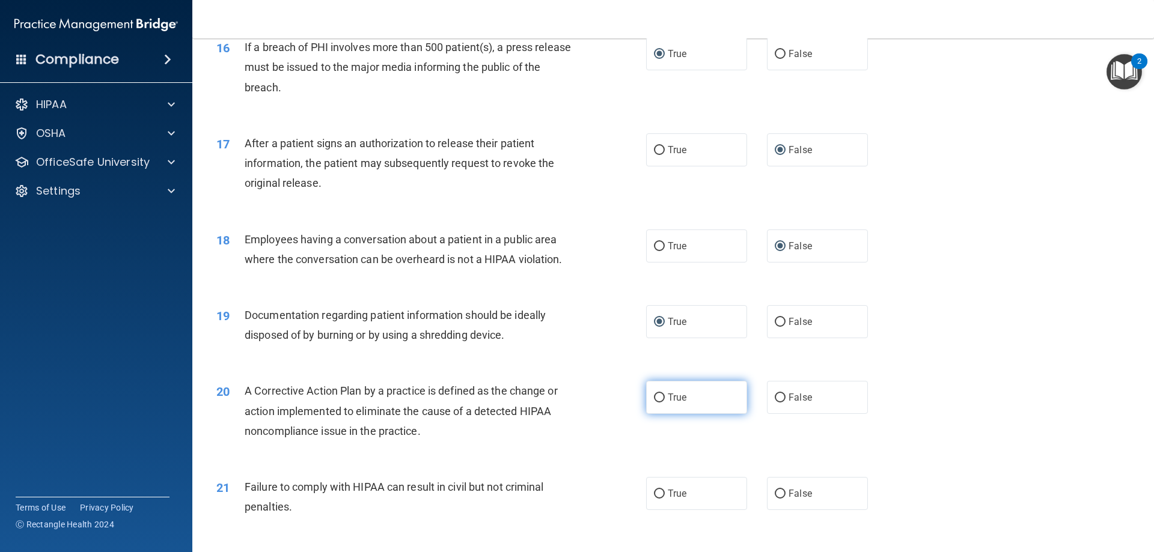
radio input "true"
click at [776, 499] on input "False" at bounding box center [780, 494] width 11 height 9
radio input "true"
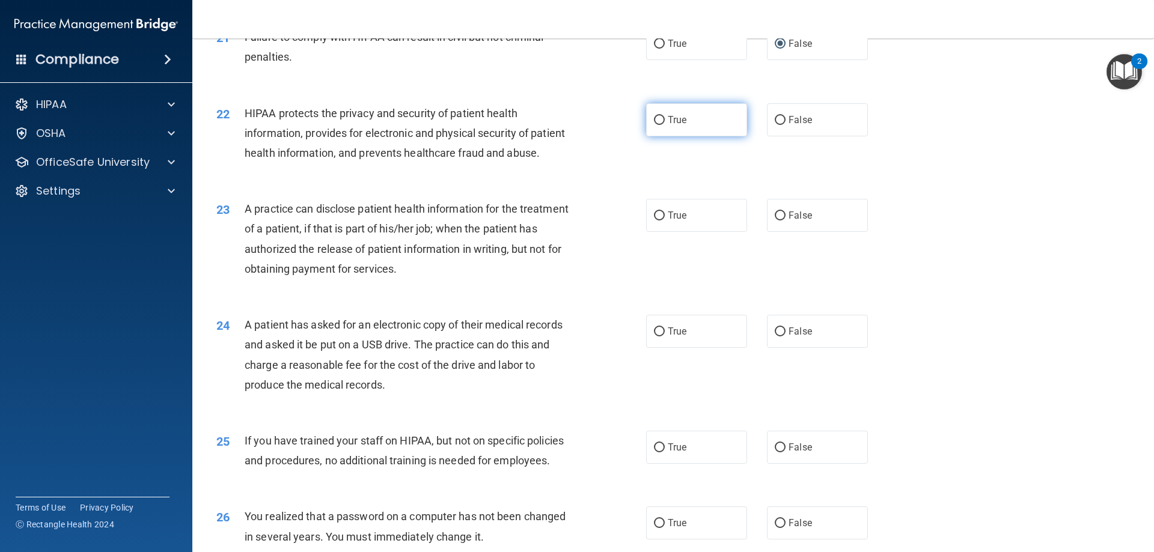
click at [654, 125] on input "True" at bounding box center [659, 120] width 11 height 9
radio input "true"
click at [657, 221] on input "True" at bounding box center [659, 216] width 11 height 9
radio input "true"
click at [654, 337] on input "True" at bounding box center [659, 332] width 11 height 9
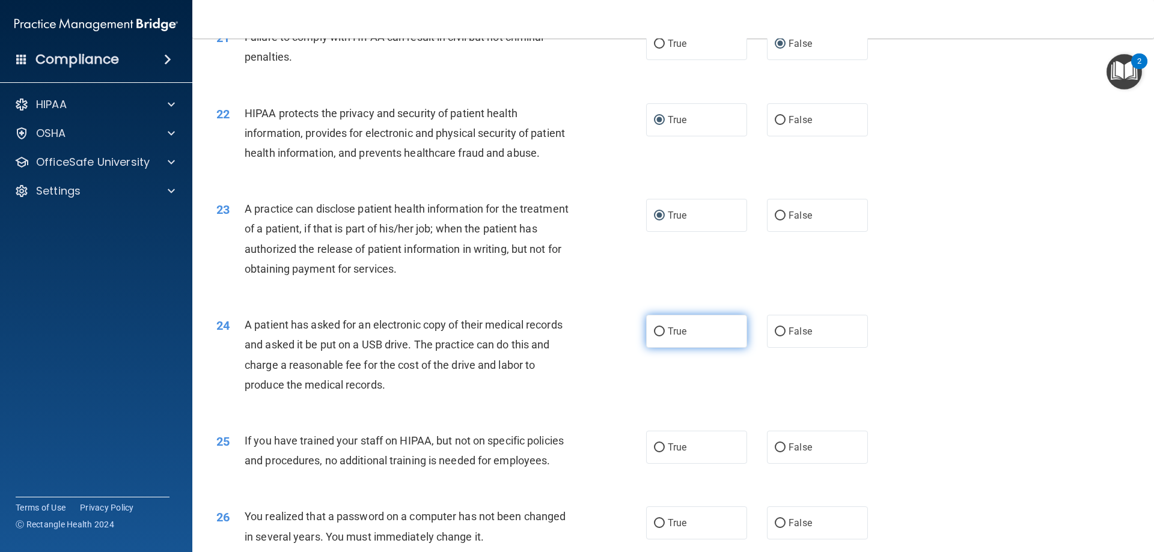
radio input "true"
click at [769, 464] on label "False" at bounding box center [817, 447] width 101 height 33
click at [775, 453] on input "False" at bounding box center [780, 447] width 11 height 9
radio input "true"
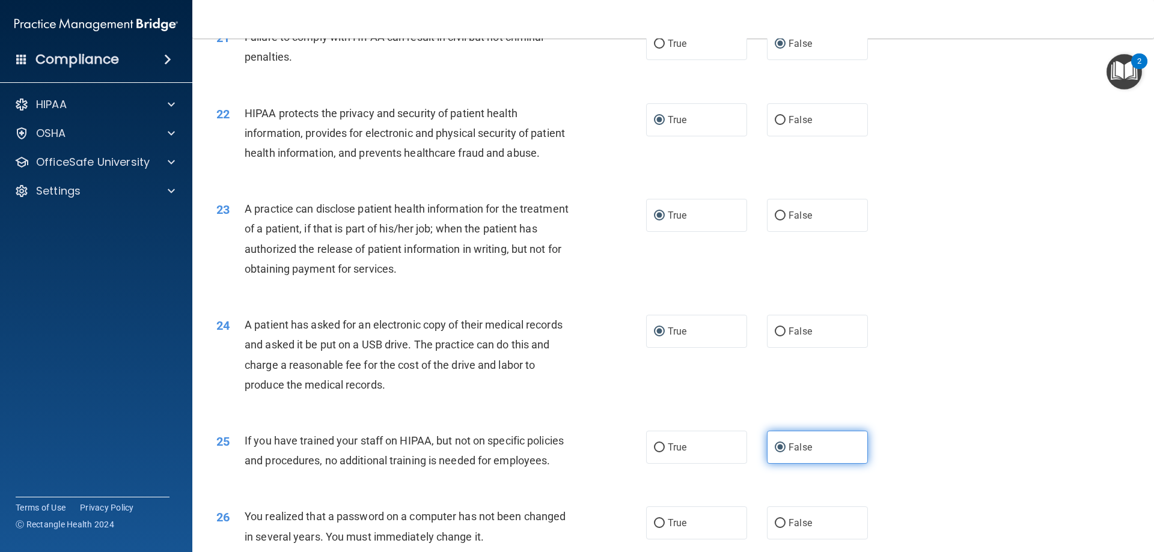
scroll to position [2244, 0]
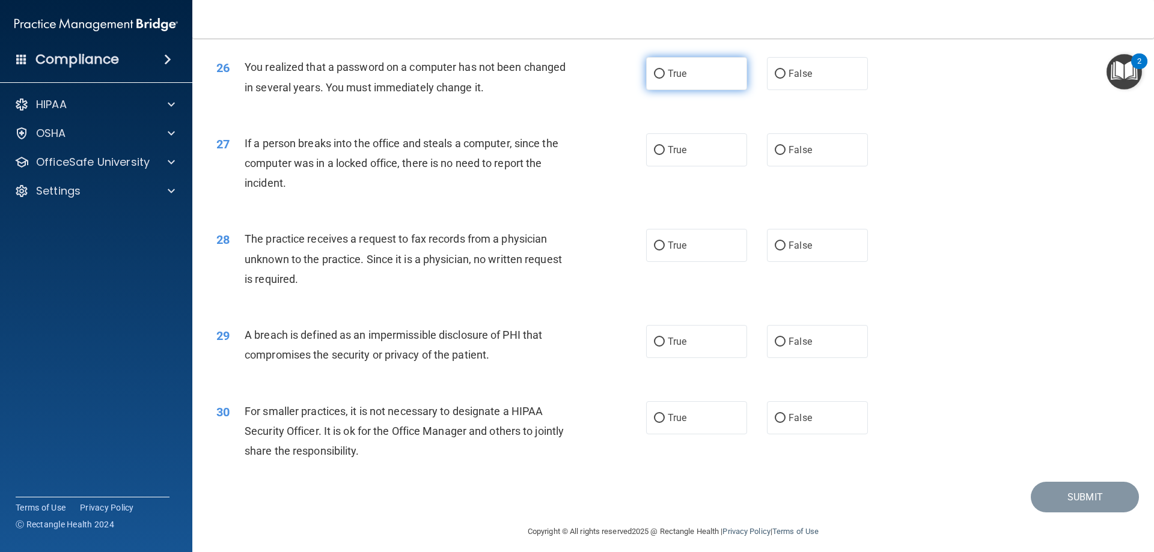
click at [654, 79] on input "True" at bounding box center [659, 74] width 11 height 9
radio input "true"
click at [775, 155] on input "False" at bounding box center [780, 150] width 11 height 9
radio input "true"
click at [775, 251] on input "False" at bounding box center [780, 246] width 11 height 9
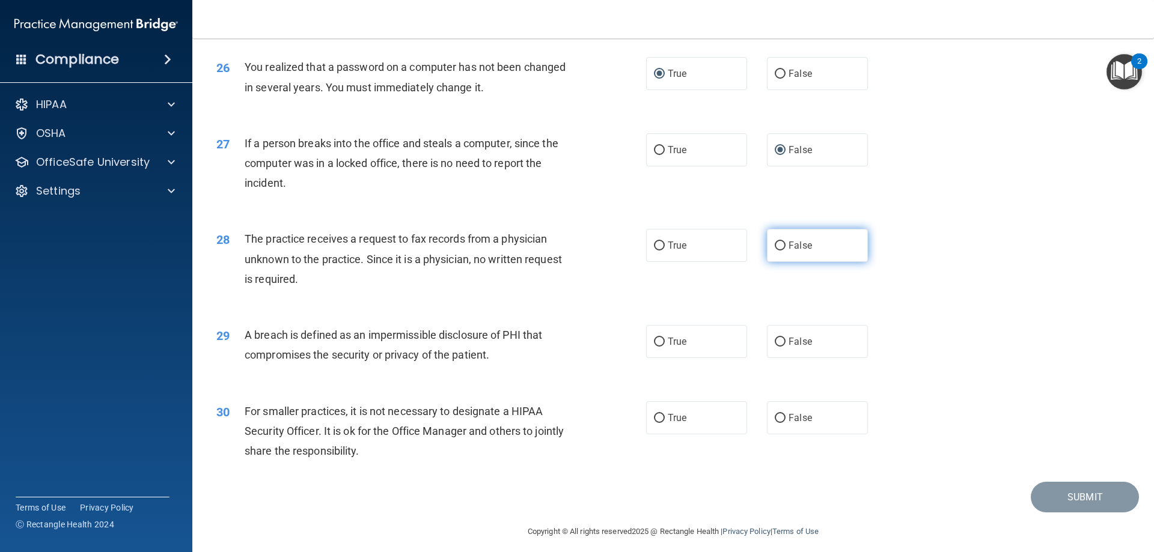
radio input "true"
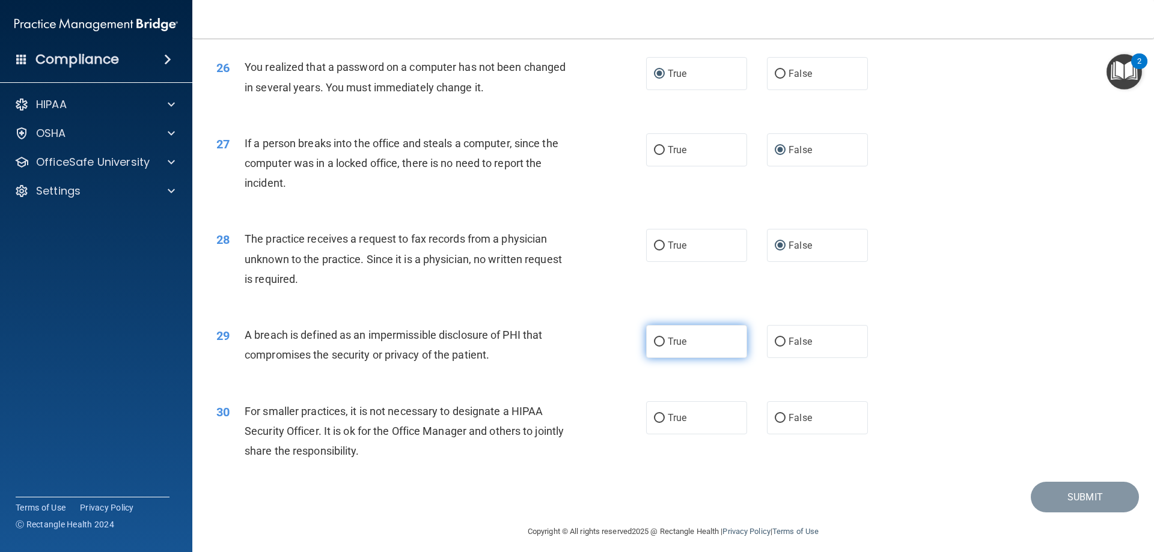
click at [654, 347] on input "True" at bounding box center [659, 342] width 11 height 9
radio input "true"
click at [657, 423] on input "True" at bounding box center [659, 418] width 11 height 9
radio input "true"
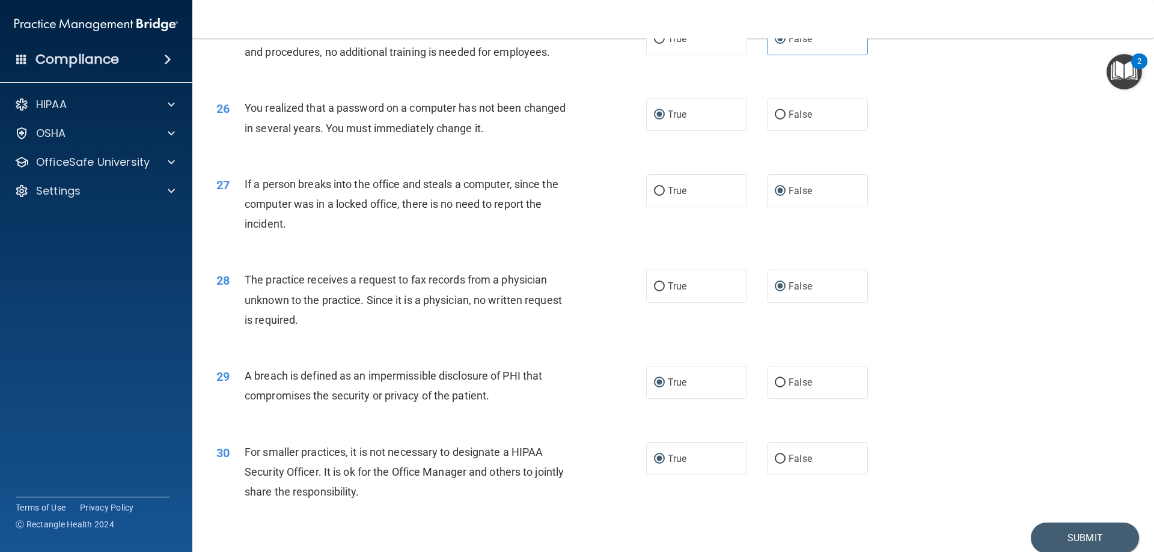
scroll to position [2292, 0]
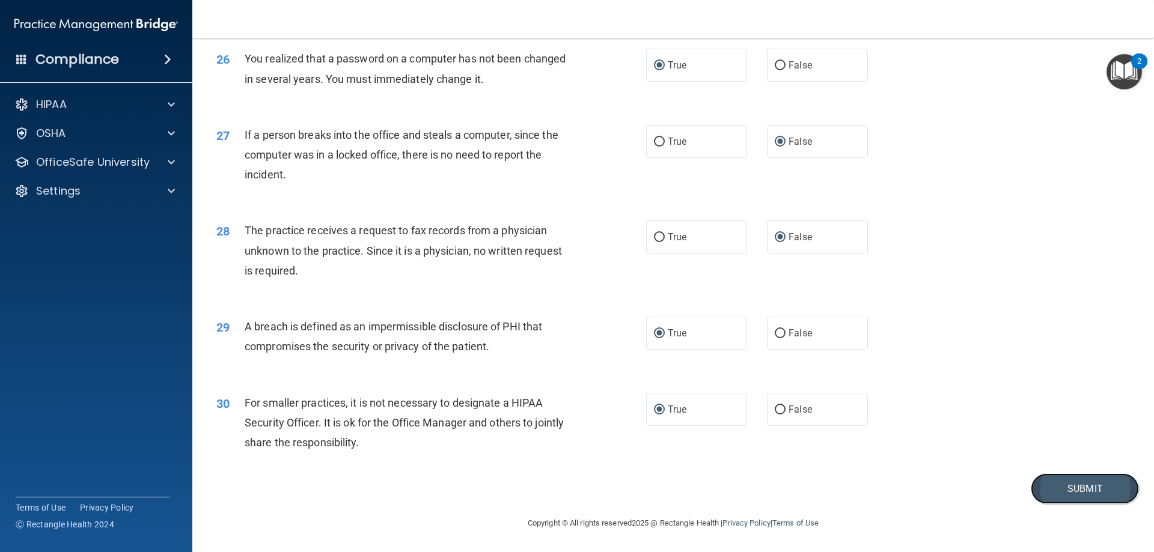
click at [1051, 491] on button "Submit" at bounding box center [1085, 489] width 108 height 31
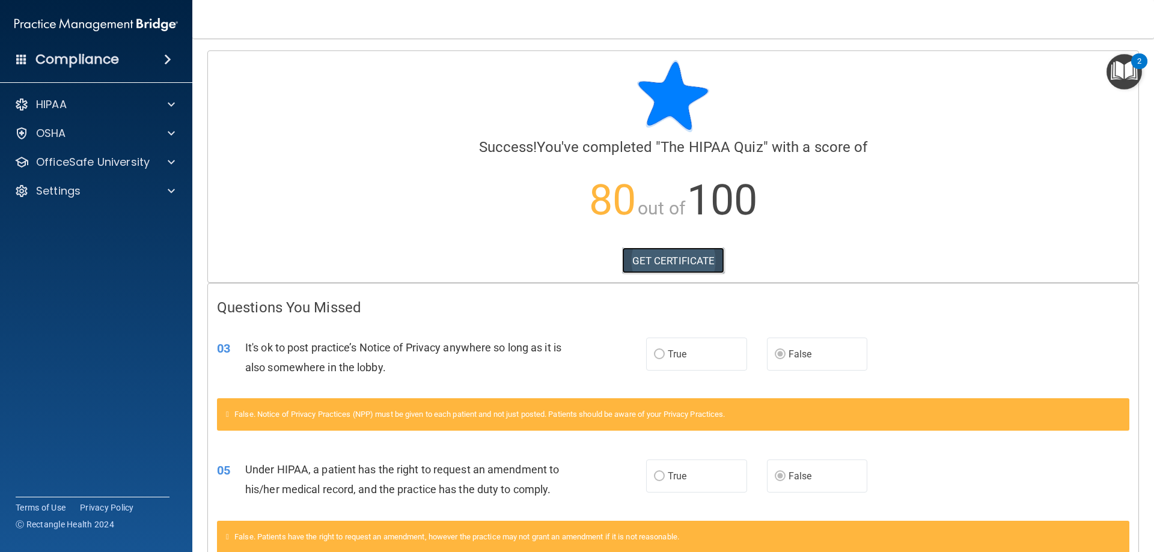
click at [695, 260] on link "GET CERTIFICATE" at bounding box center [673, 261] width 103 height 26
click at [1117, 72] on img "Open Resource Center, 2 new notifications" at bounding box center [1123, 71] width 35 height 35
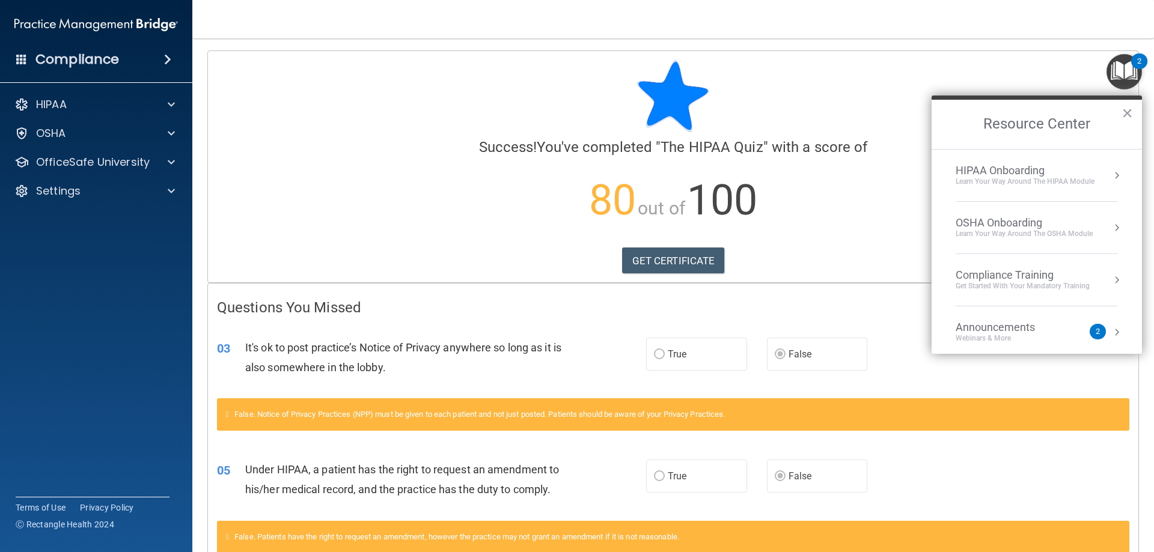
click at [1035, 279] on div "Compliance Training" at bounding box center [1023, 275] width 134 height 13
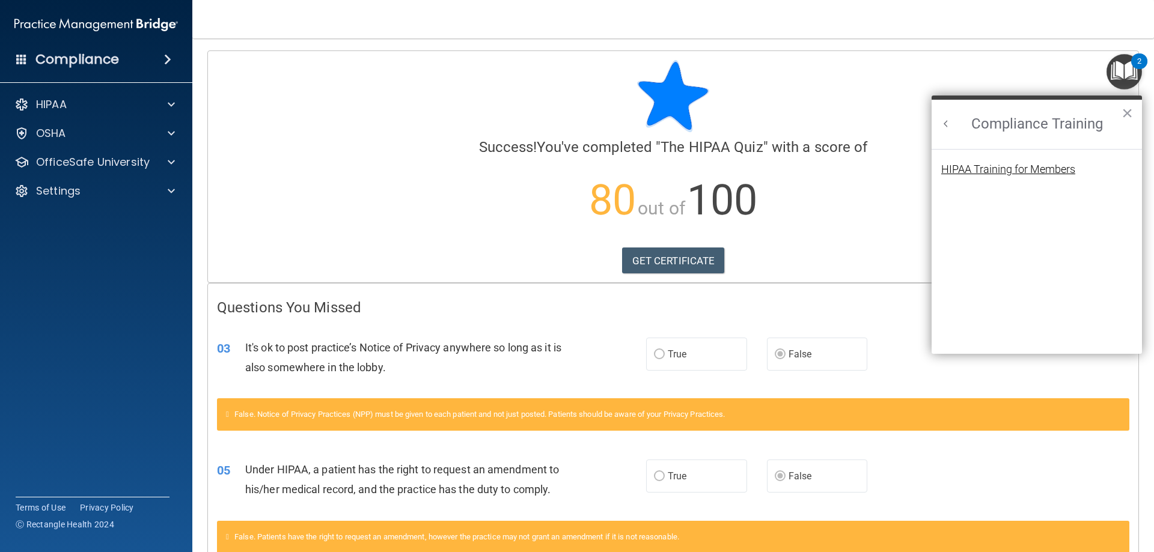
click at [1020, 167] on div "HIPAA Training for Members" at bounding box center [1008, 169] width 134 height 11
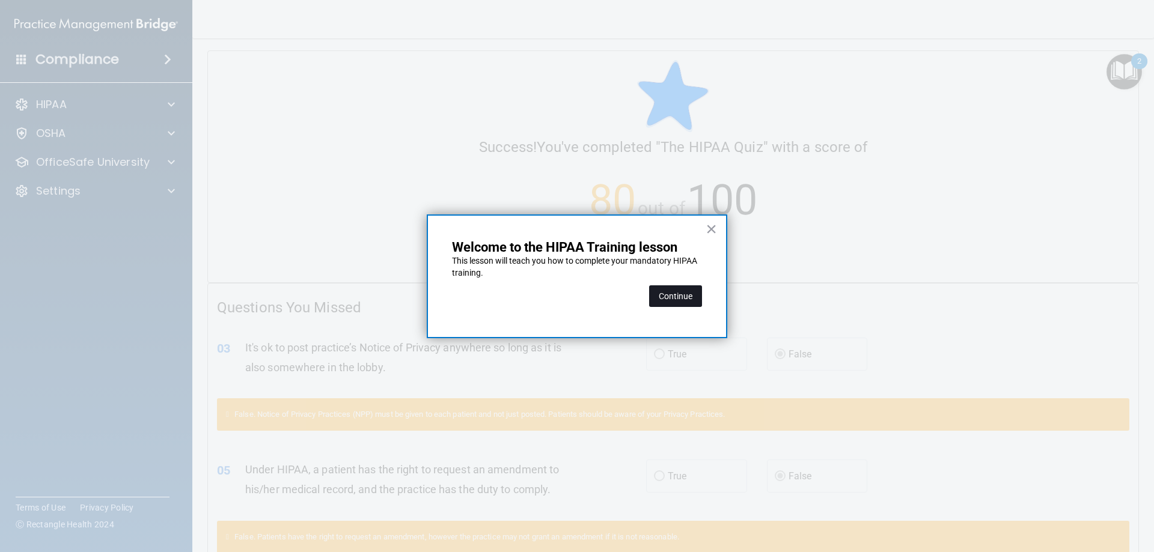
click at [681, 297] on button "Continue" at bounding box center [675, 296] width 53 height 22
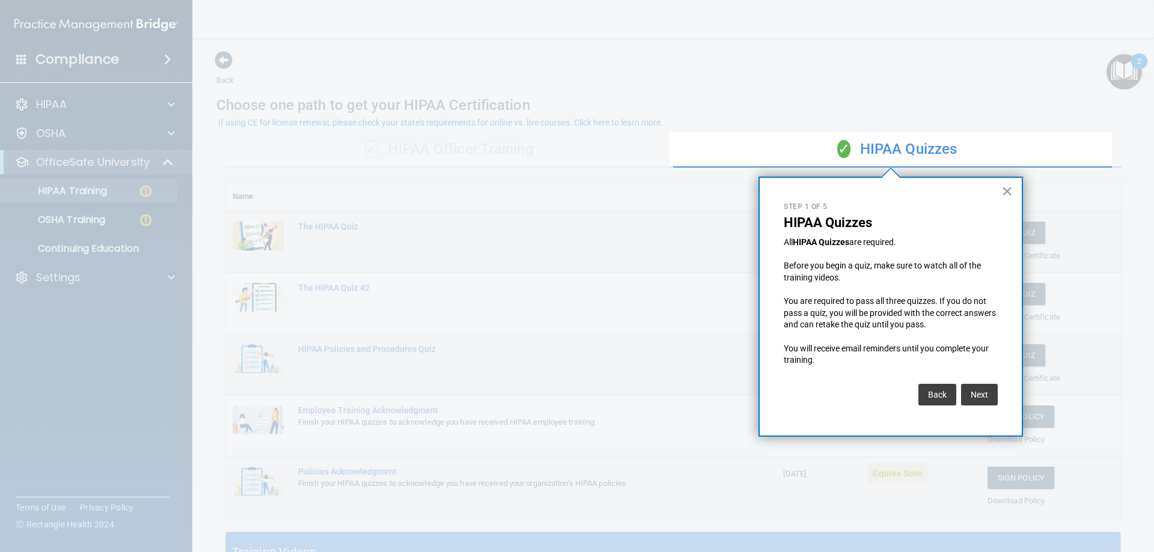
click at [1004, 191] on button "×" at bounding box center [1006, 190] width 11 height 19
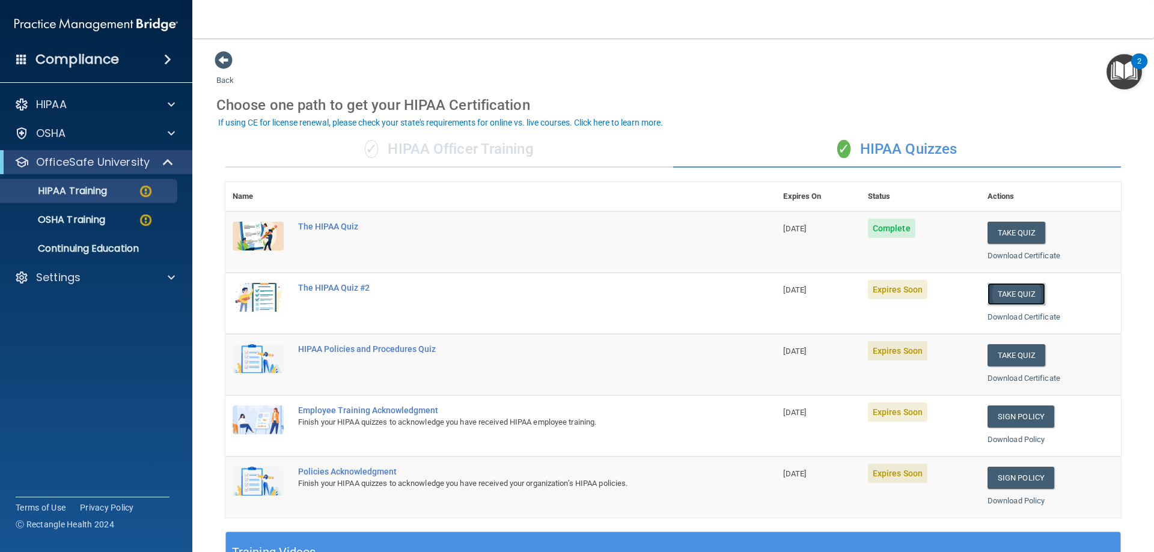
click at [1010, 290] on button "Take Quiz" at bounding box center [1016, 294] width 58 height 22
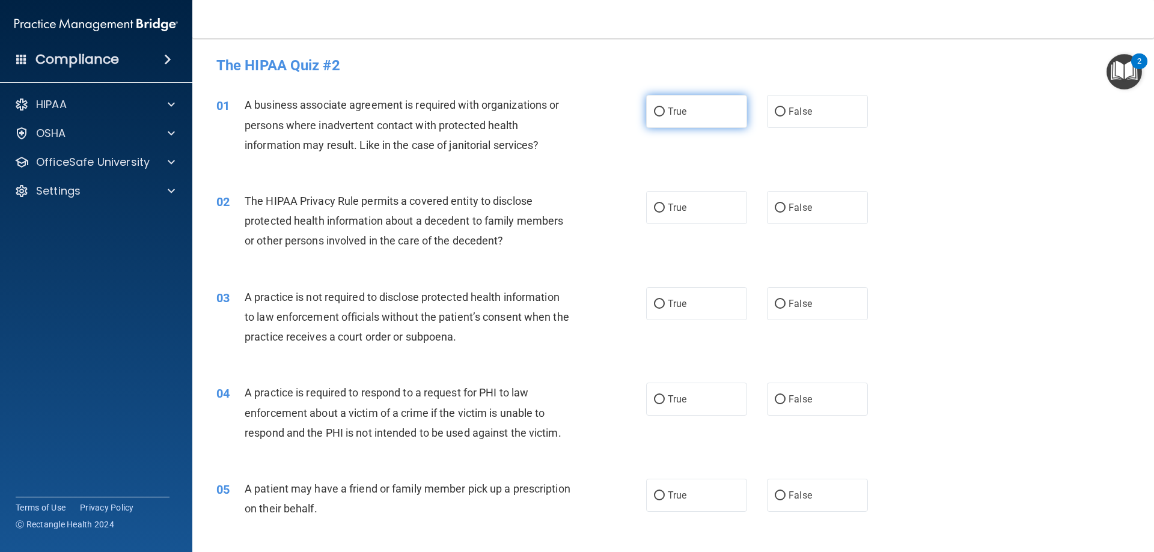
click at [656, 109] on input "True" at bounding box center [659, 112] width 11 height 9
radio input "true"
click at [654, 204] on input "True" at bounding box center [659, 208] width 11 height 9
radio input "true"
click at [656, 300] on input "True" at bounding box center [659, 304] width 11 height 9
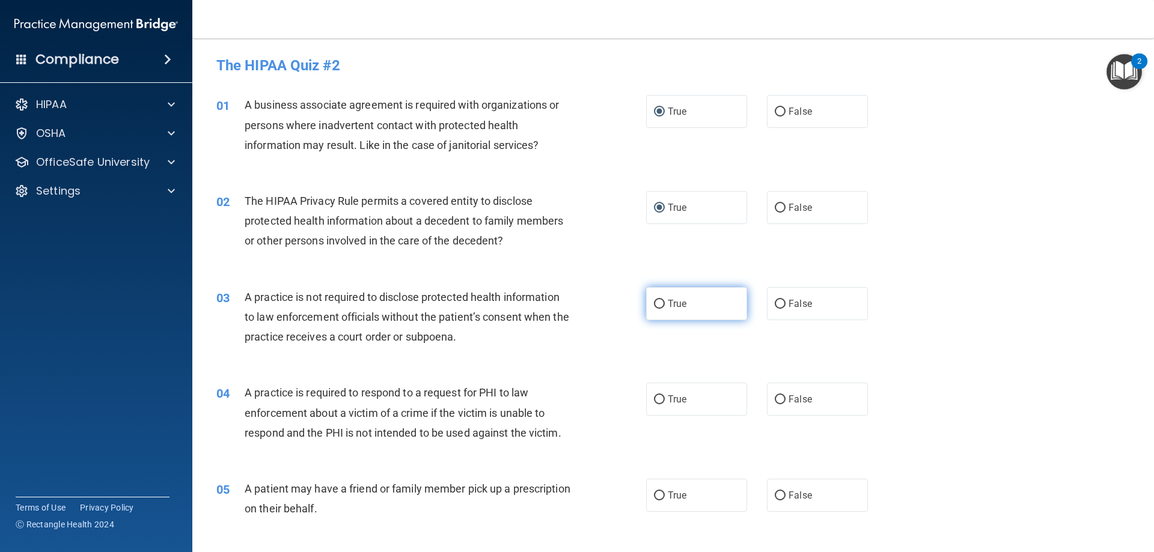
radio input "true"
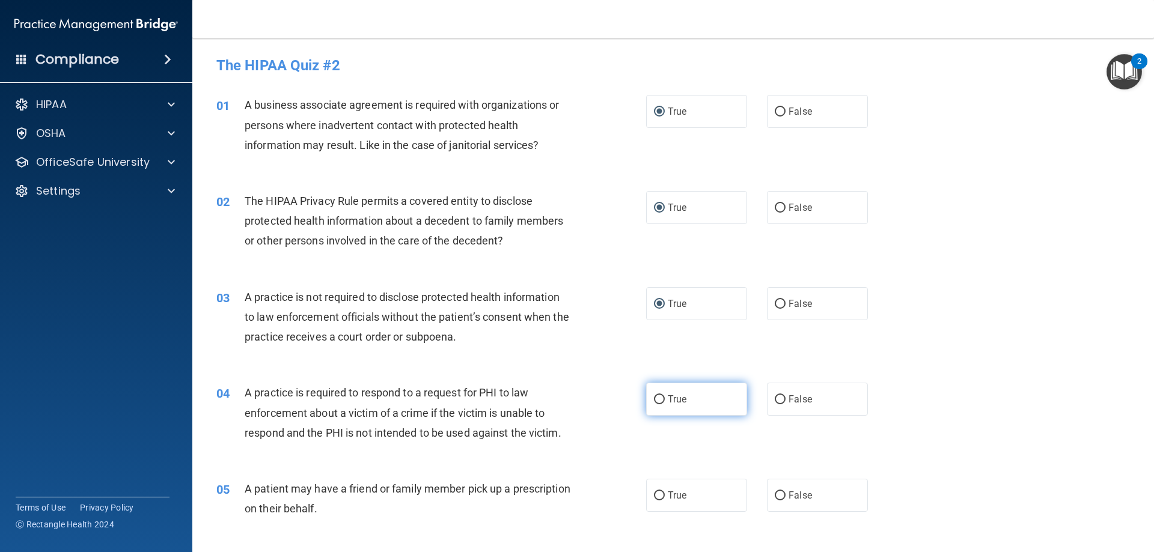
click at [654, 395] on input "True" at bounding box center [659, 399] width 11 height 9
radio input "true"
click at [658, 495] on input "True" at bounding box center [659, 496] width 11 height 9
radio input "true"
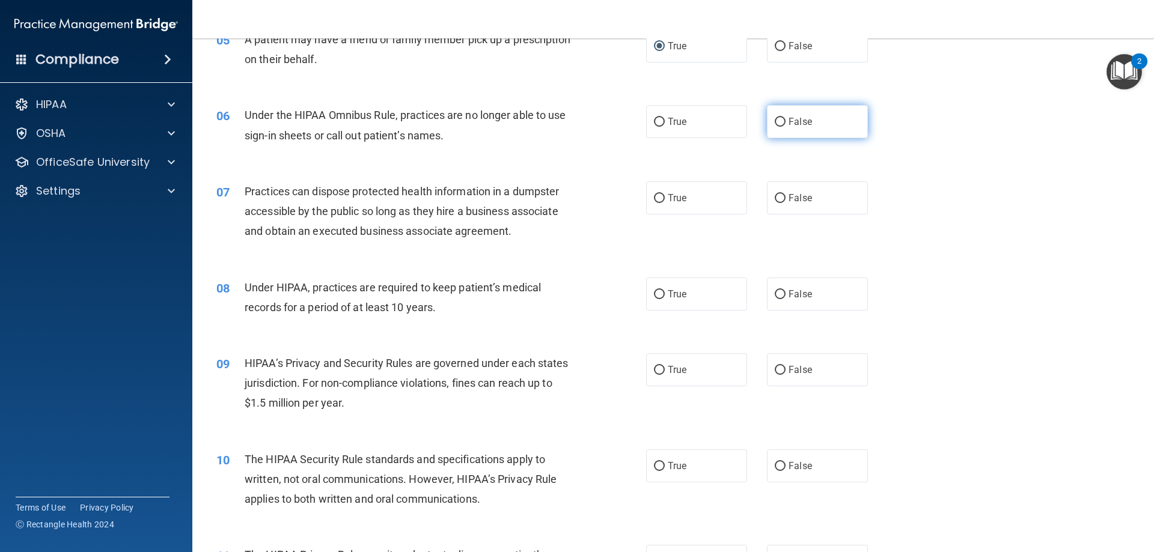
click at [775, 120] on input "False" at bounding box center [780, 122] width 11 height 9
radio input "true"
click at [775, 195] on input "False" at bounding box center [780, 198] width 11 height 9
radio input "true"
click at [654, 293] on input "True" at bounding box center [659, 294] width 11 height 9
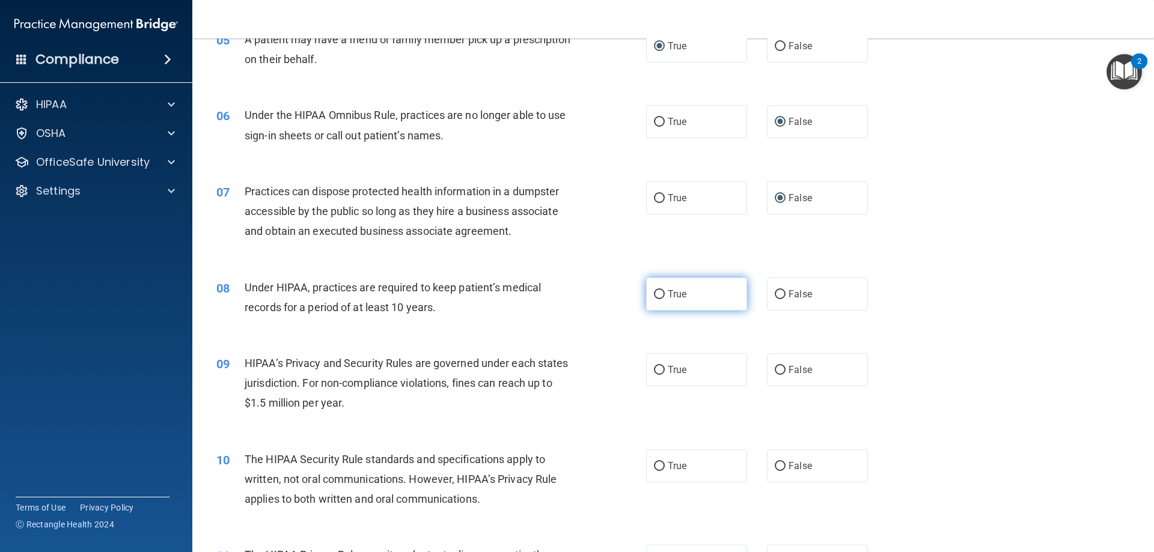
radio input "true"
click at [655, 371] on input "True" at bounding box center [659, 370] width 11 height 9
radio input "true"
click at [655, 463] on input "True" at bounding box center [659, 466] width 11 height 9
radio input "true"
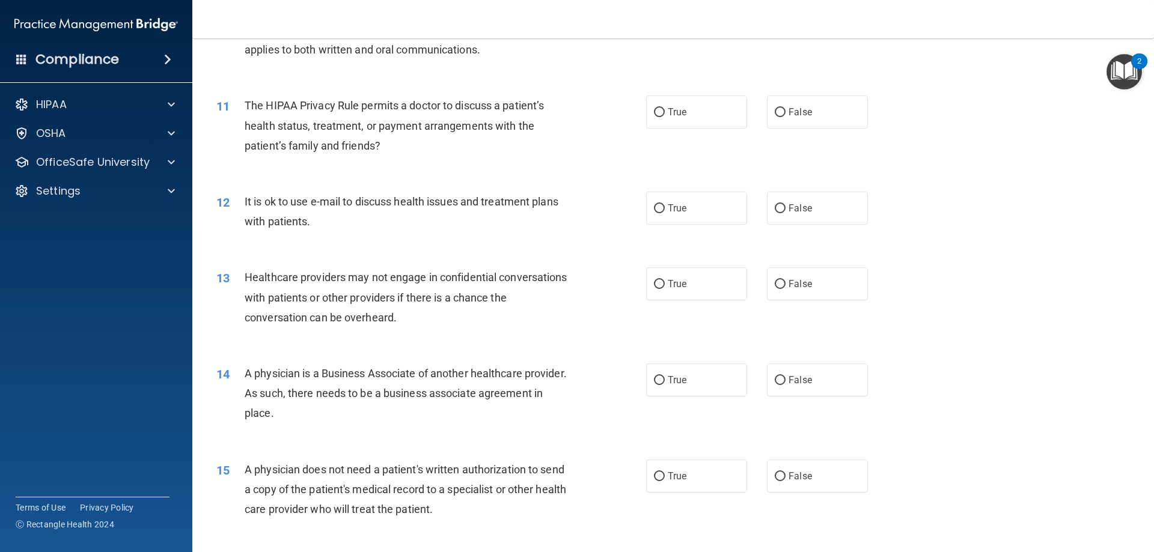
scroll to position [923, 0]
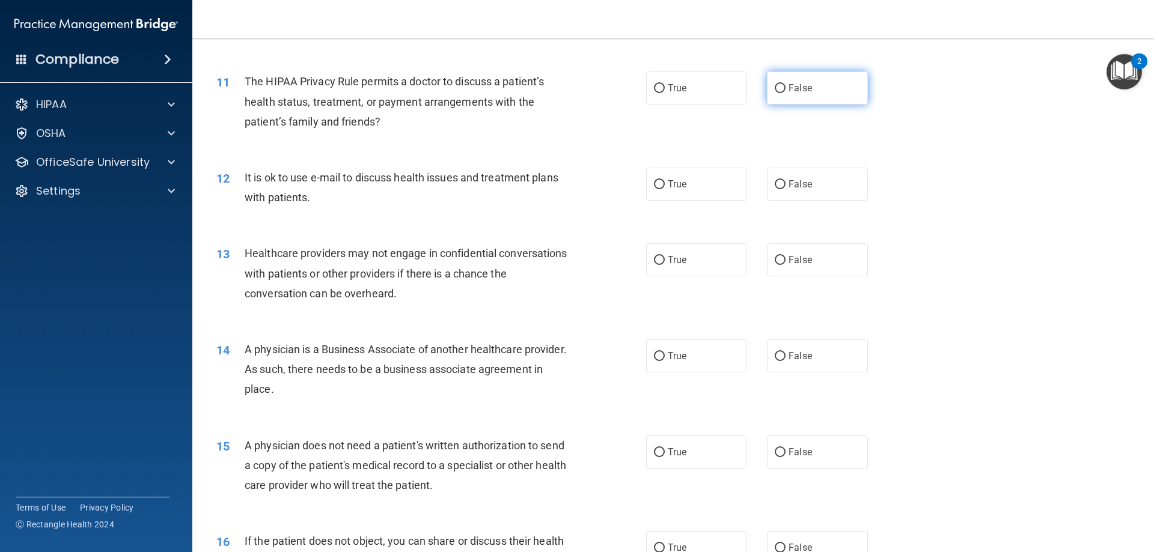
click at [775, 84] on input "False" at bounding box center [780, 88] width 11 height 9
radio input "true"
click at [656, 185] on input "True" at bounding box center [659, 184] width 11 height 9
radio input "true"
click at [775, 260] on input "False" at bounding box center [780, 260] width 11 height 9
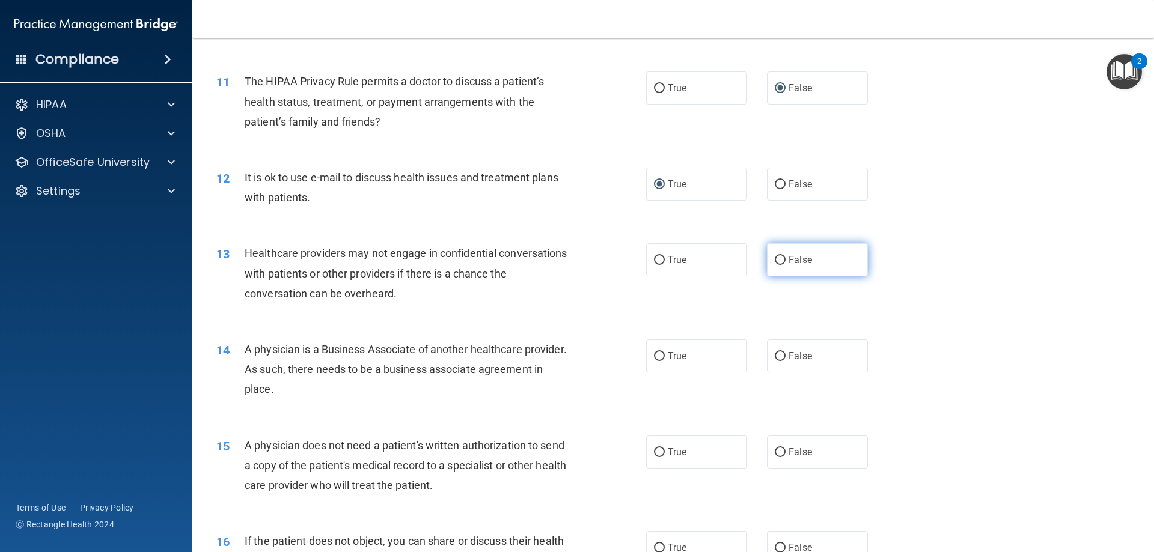
radio input "true"
click at [656, 354] on input "True" at bounding box center [659, 356] width 11 height 9
radio input "true"
click at [775, 448] on input "False" at bounding box center [780, 452] width 11 height 9
radio input "true"
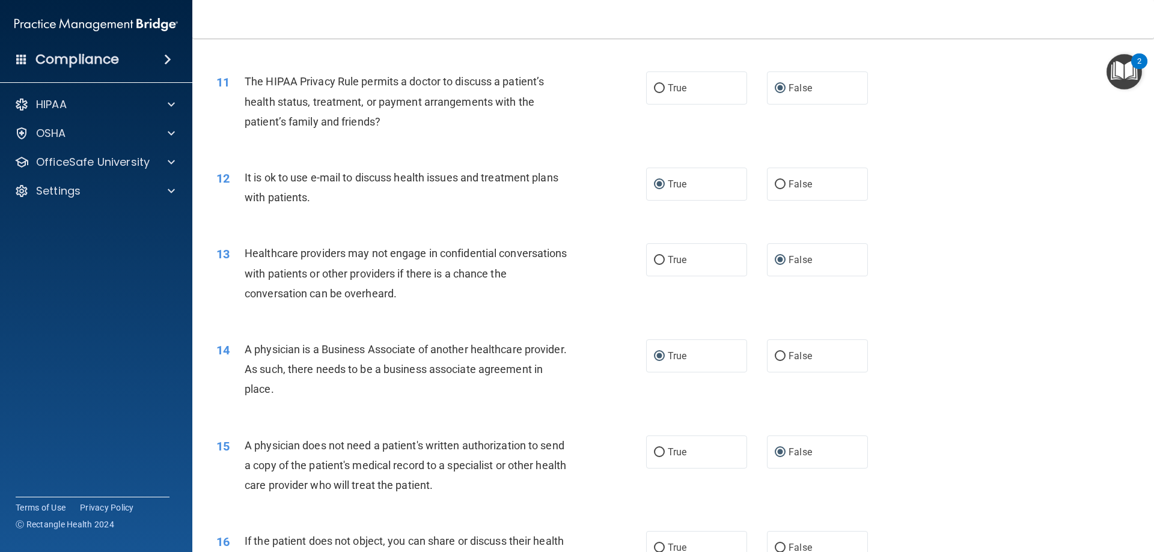
scroll to position [1373, 0]
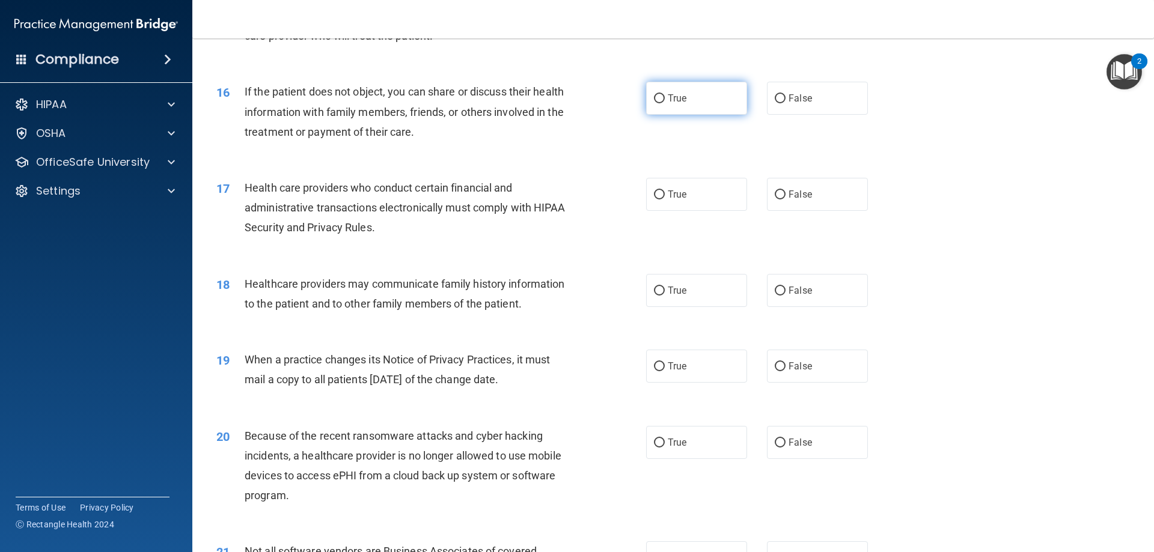
click at [657, 99] on input "True" at bounding box center [659, 98] width 11 height 9
radio input "true"
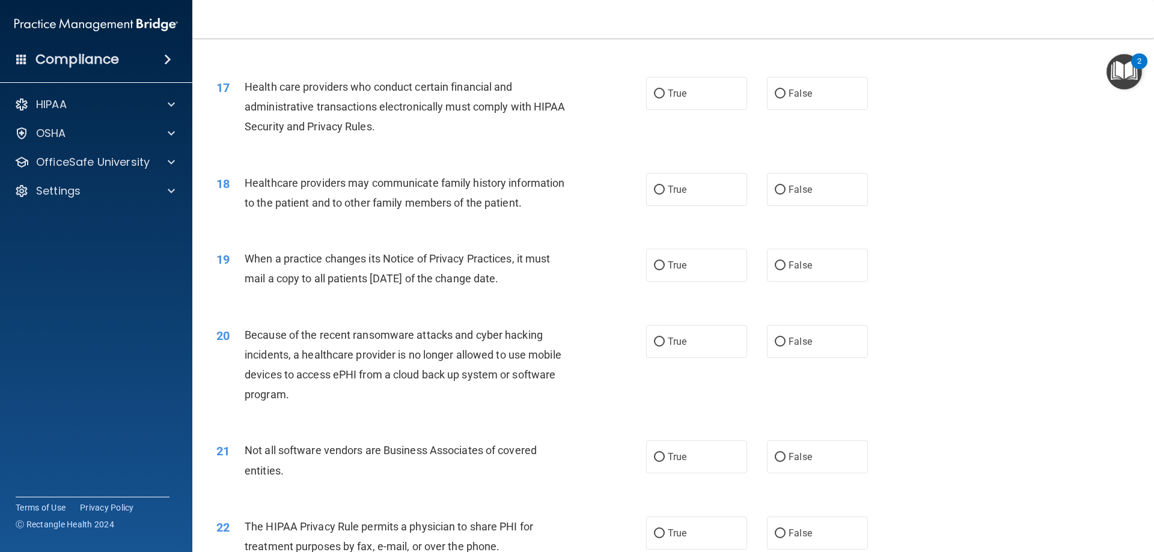
scroll to position [1480, 0]
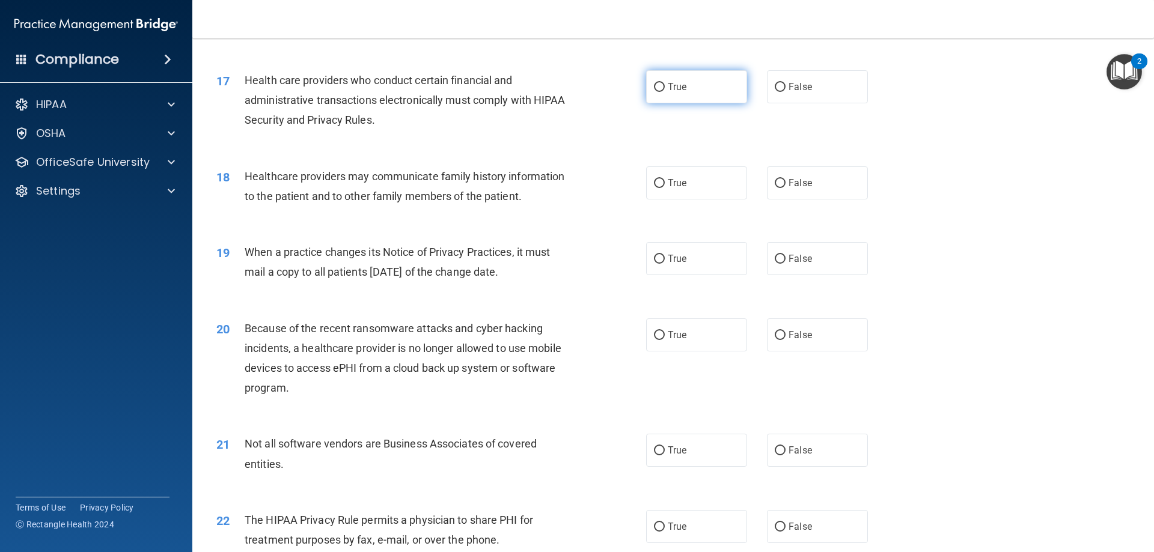
click at [654, 84] on input "True" at bounding box center [659, 87] width 11 height 9
radio input "true"
click at [657, 183] on input "True" at bounding box center [659, 183] width 11 height 9
radio input "true"
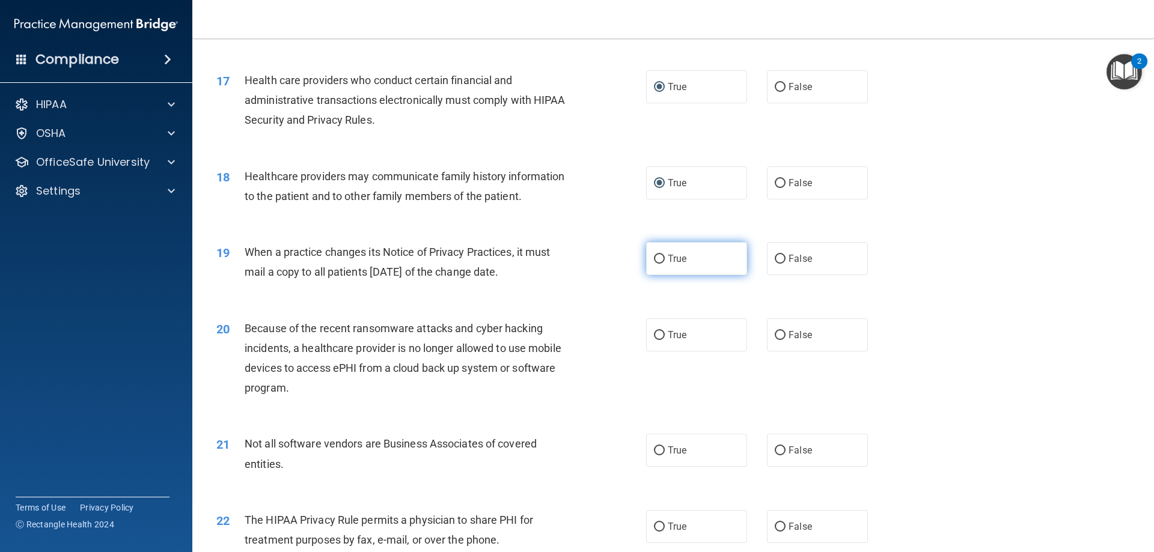
click at [654, 261] on input "True" at bounding box center [659, 259] width 11 height 9
radio input "true"
click at [656, 334] on input "True" at bounding box center [659, 335] width 11 height 9
radio input "true"
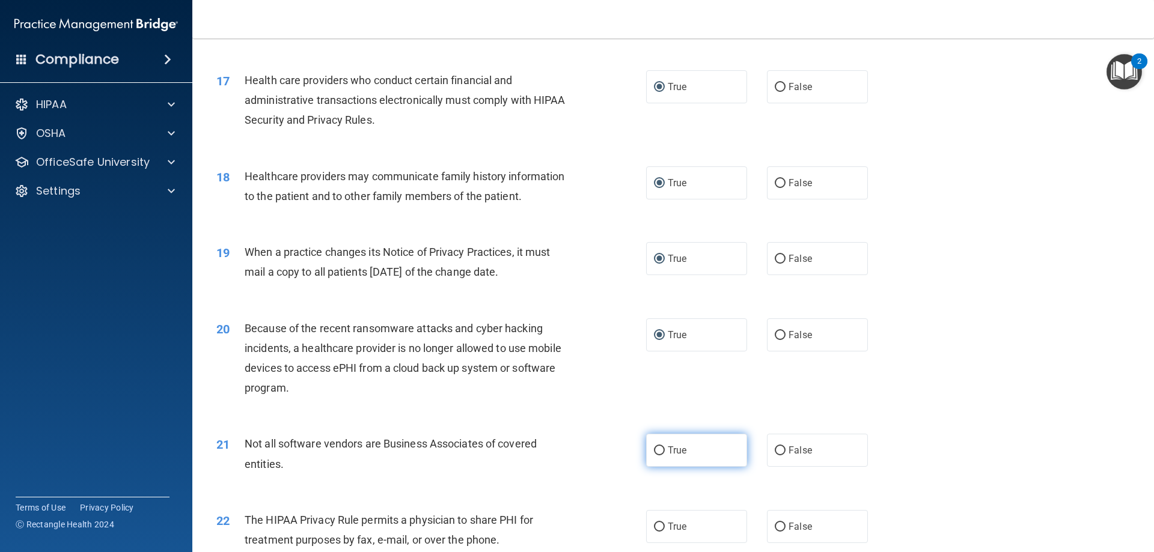
click at [654, 450] on input "True" at bounding box center [659, 451] width 11 height 9
radio input "true"
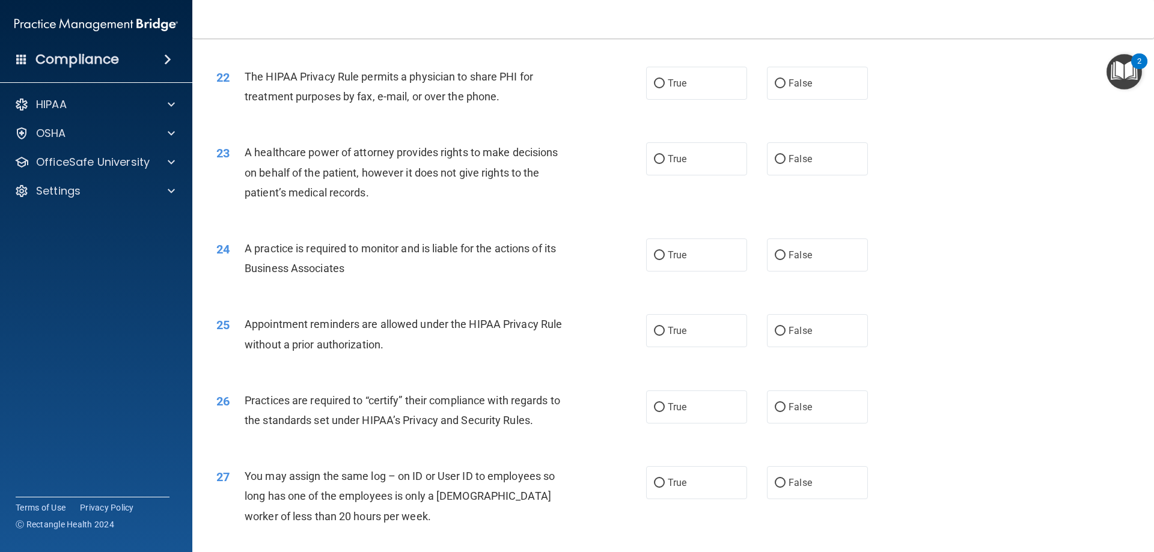
scroll to position [1930, 0]
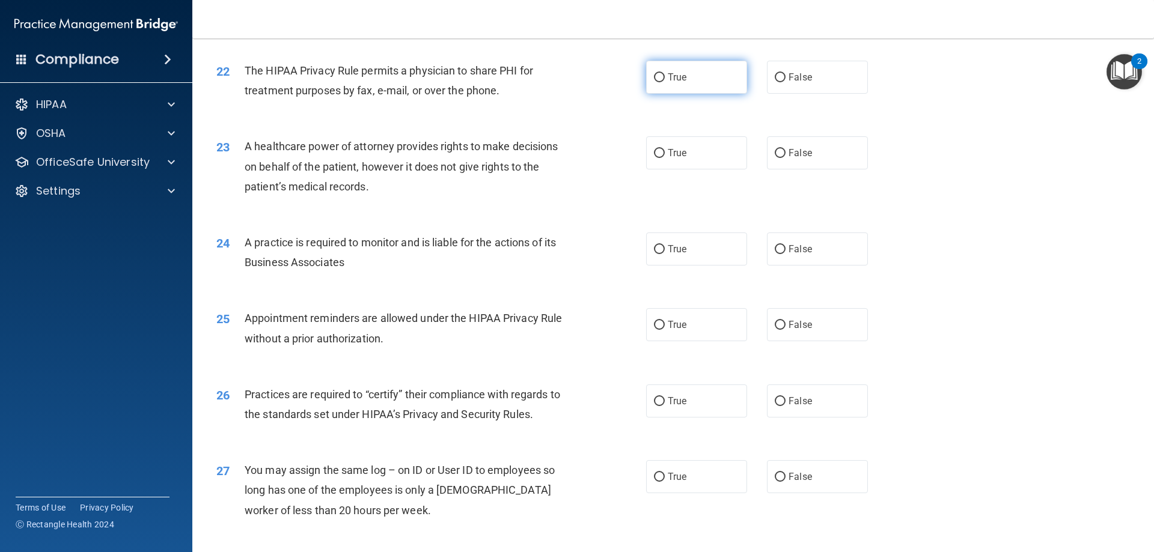
click at [655, 76] on input "True" at bounding box center [659, 77] width 11 height 9
radio input "true"
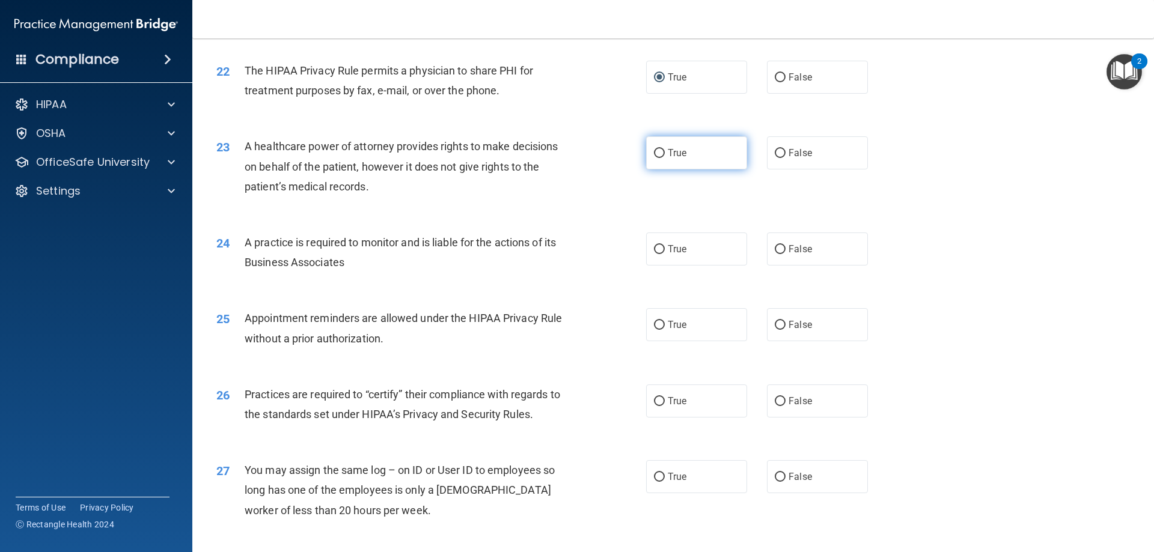
click at [656, 153] on input "True" at bounding box center [659, 153] width 11 height 9
radio input "true"
click at [656, 246] on input "True" at bounding box center [659, 249] width 11 height 9
radio input "true"
click at [657, 323] on input "True" at bounding box center [659, 325] width 11 height 9
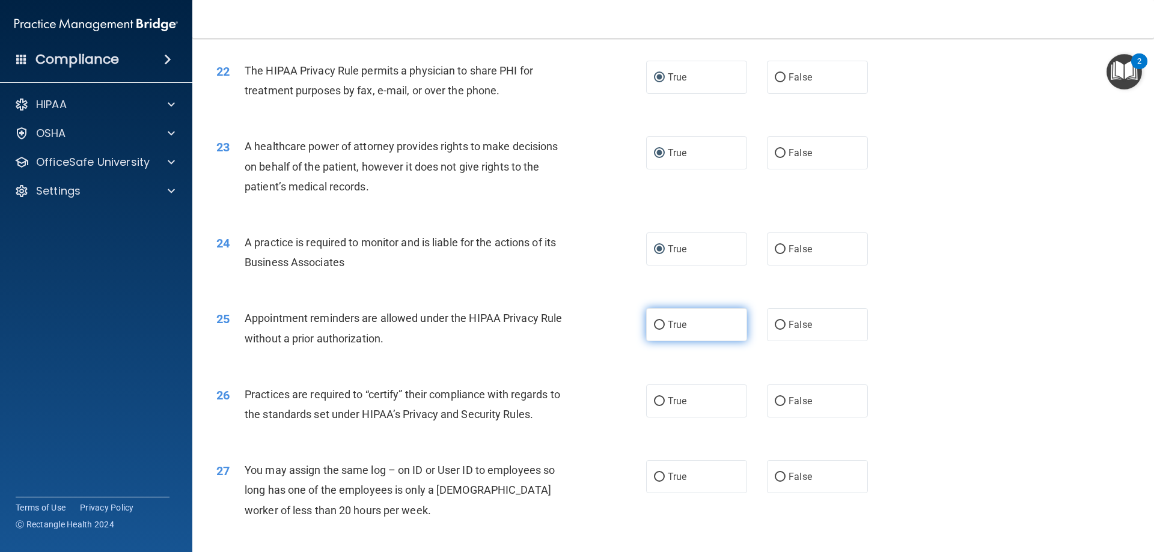
radio input "true"
click at [654, 403] on input "True" at bounding box center [659, 401] width 11 height 9
radio input "true"
click at [775, 476] on input "False" at bounding box center [780, 477] width 11 height 9
radio input "true"
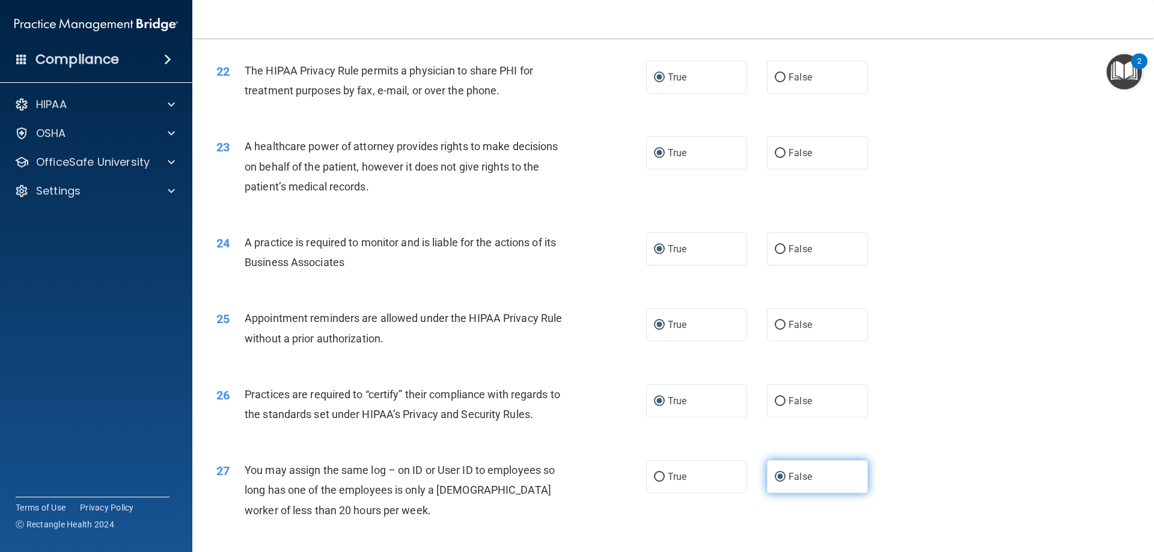
scroll to position [2245, 0]
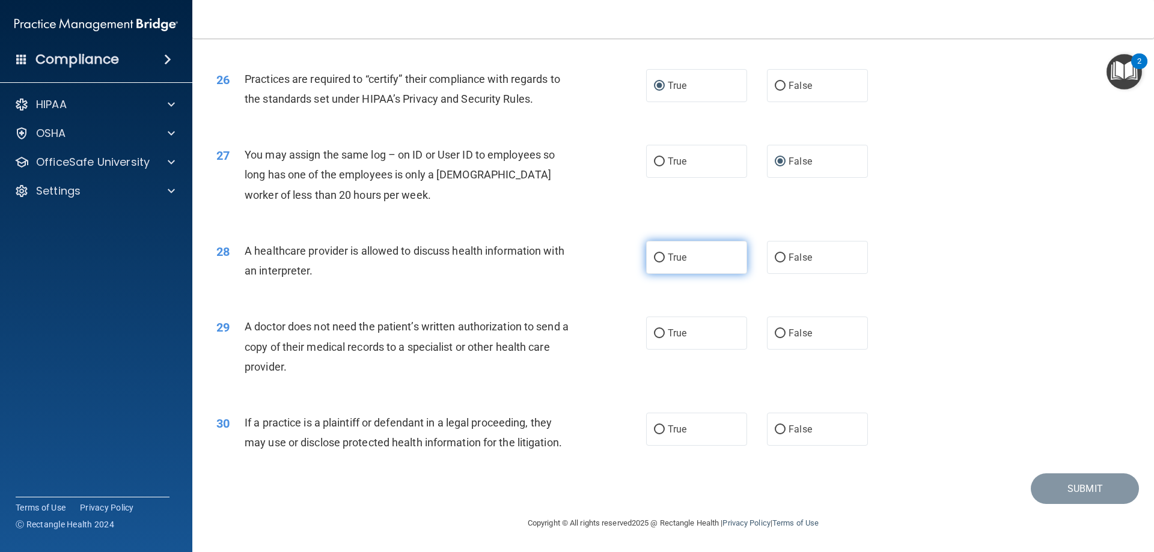
click at [655, 254] on input "True" at bounding box center [659, 258] width 11 height 9
radio input "true"
click at [775, 332] on input "False" at bounding box center [780, 333] width 11 height 9
radio input "true"
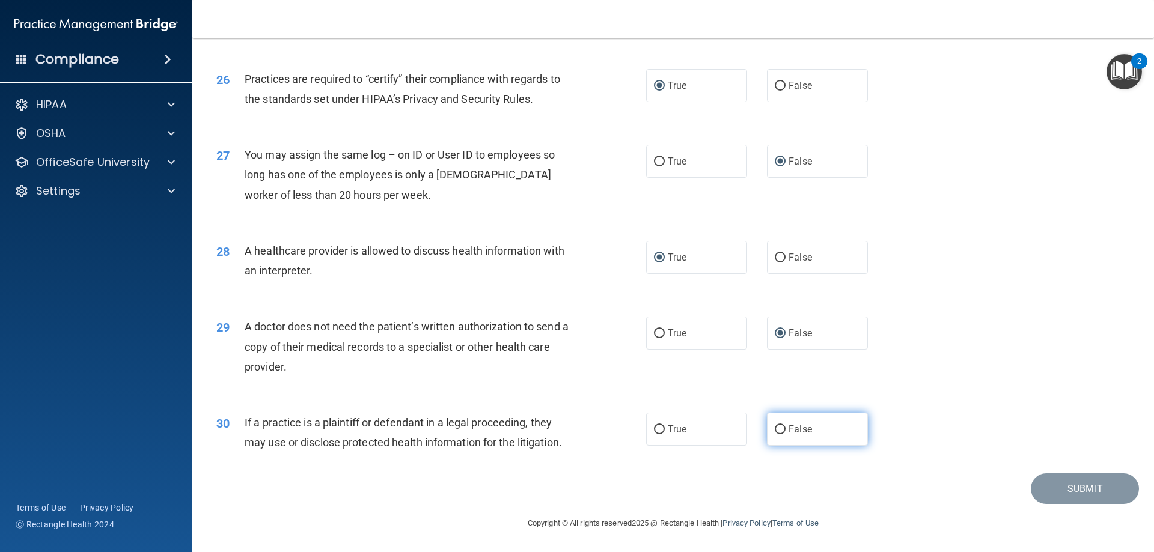
click at [777, 430] on input "False" at bounding box center [780, 429] width 11 height 9
radio input "true"
click at [1040, 482] on button "Submit" at bounding box center [1085, 489] width 108 height 31
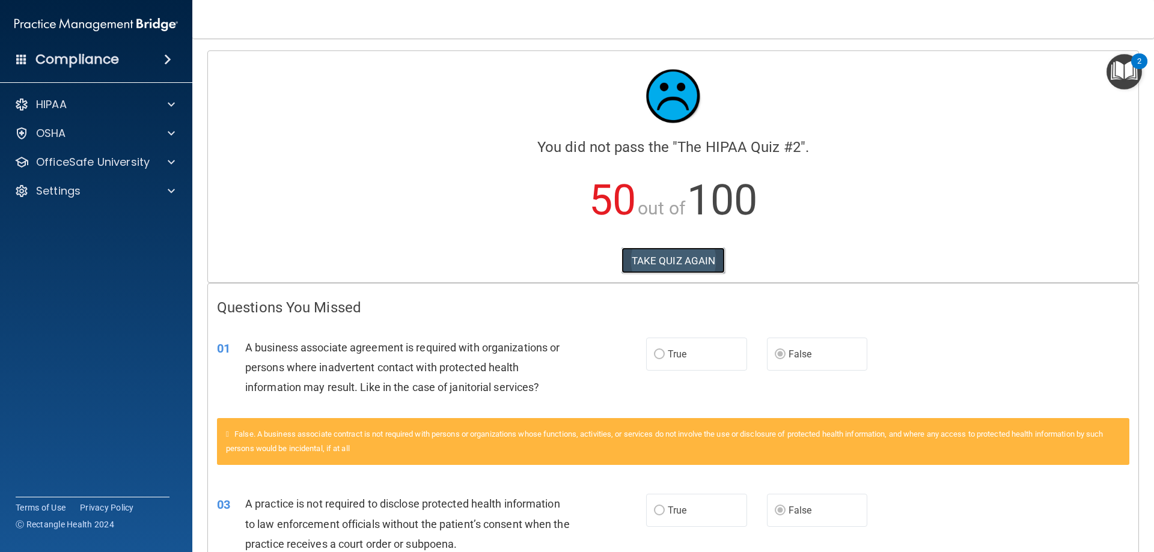
click at [671, 256] on button "TAKE QUIZ AGAIN" at bounding box center [673, 261] width 104 height 26
click at [683, 258] on button "TAKE QUIZ AGAIN" at bounding box center [673, 261] width 104 height 26
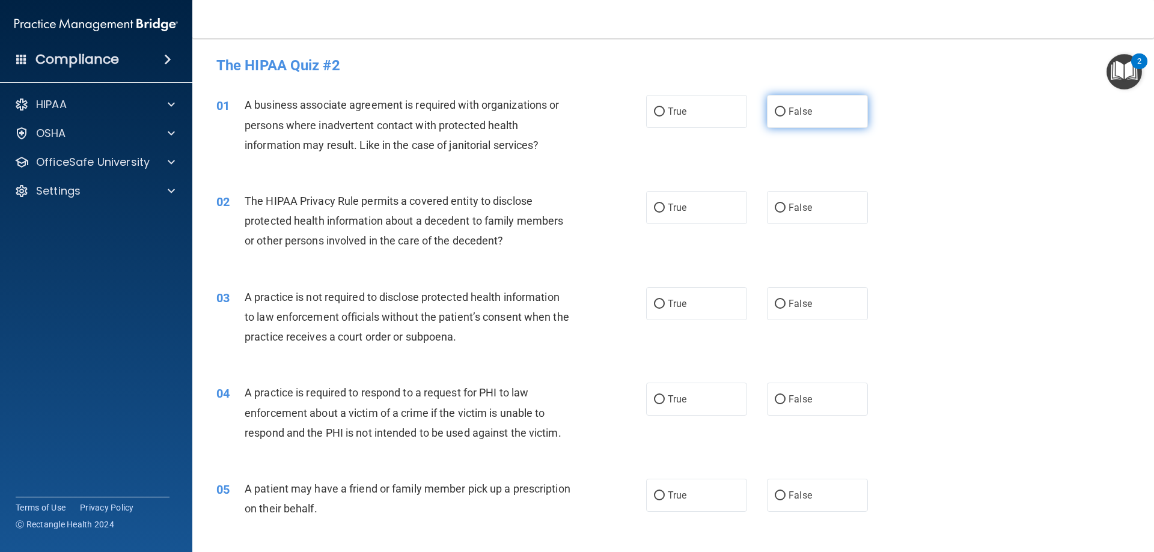
click at [775, 112] on input "False" at bounding box center [780, 112] width 11 height 9
radio input "true"
click at [775, 305] on input "False" at bounding box center [780, 304] width 11 height 9
radio input "true"
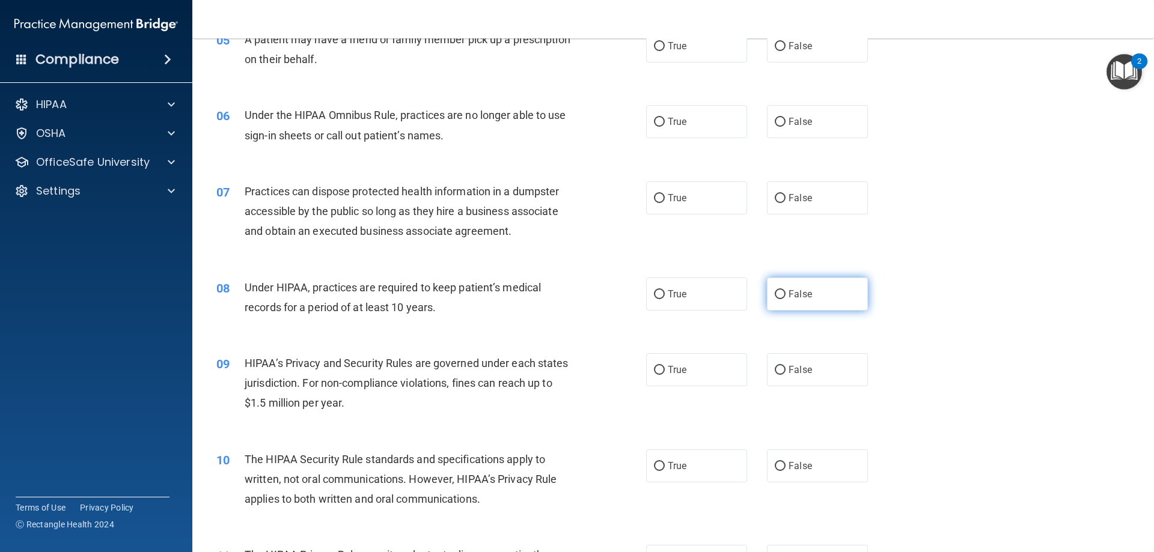
click at [775, 293] on input "False" at bounding box center [780, 294] width 11 height 9
radio input "true"
click at [777, 367] on input "False" at bounding box center [780, 370] width 11 height 9
radio input "true"
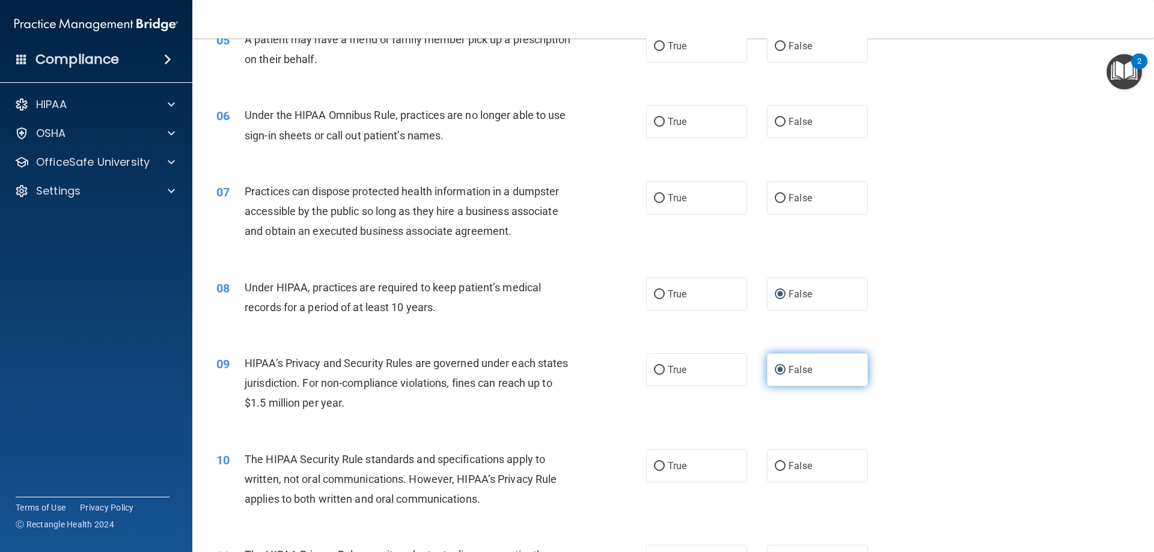
scroll to position [899, 0]
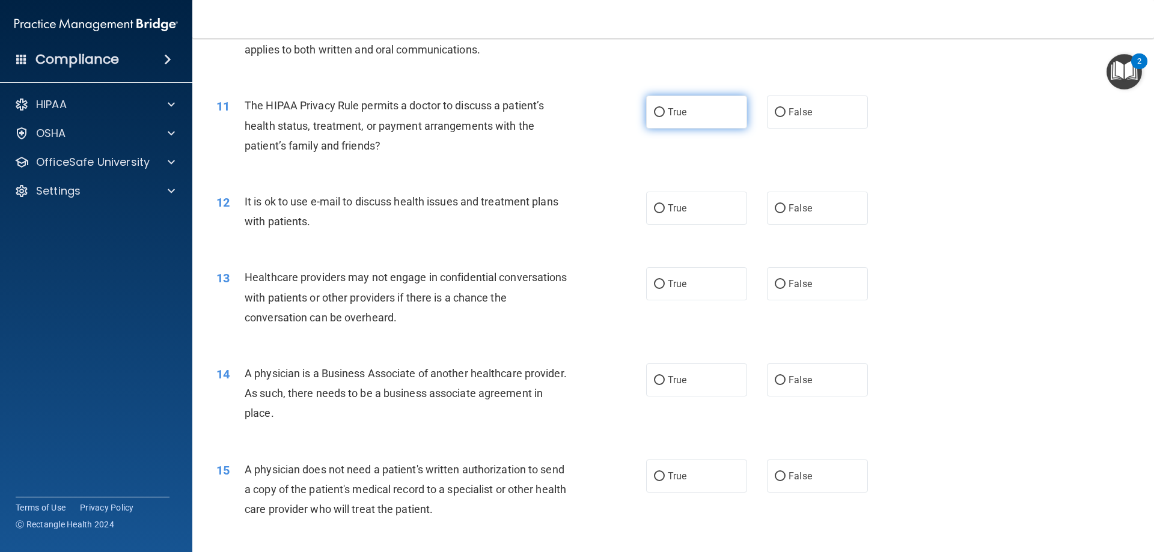
click at [655, 114] on input "True" at bounding box center [659, 112] width 11 height 9
radio input "true"
click at [775, 379] on input "False" at bounding box center [780, 380] width 11 height 9
radio input "true"
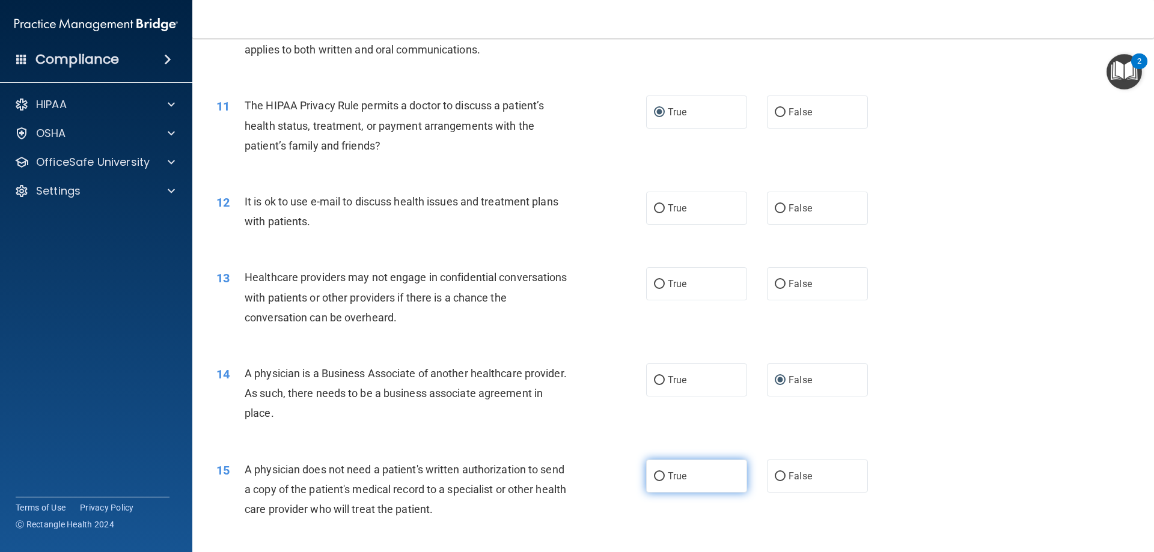
click at [656, 477] on input "True" at bounding box center [659, 476] width 11 height 9
radio input "true"
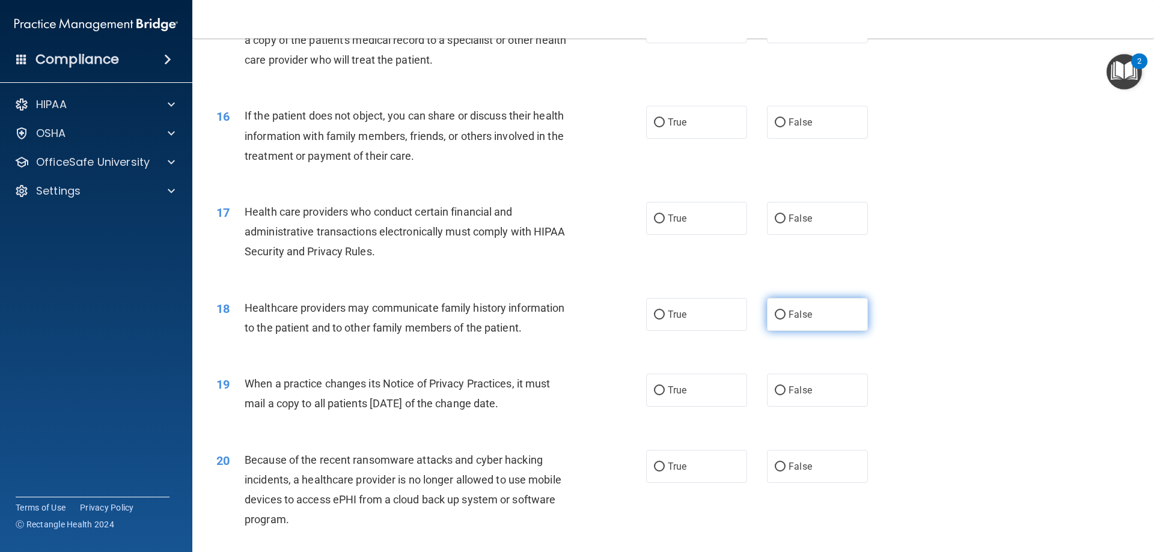
click at [775, 311] on input "False" at bounding box center [780, 315] width 11 height 9
radio input "true"
click at [775, 392] on input "False" at bounding box center [780, 390] width 11 height 9
radio input "true"
click at [775, 467] on input "False" at bounding box center [780, 467] width 11 height 9
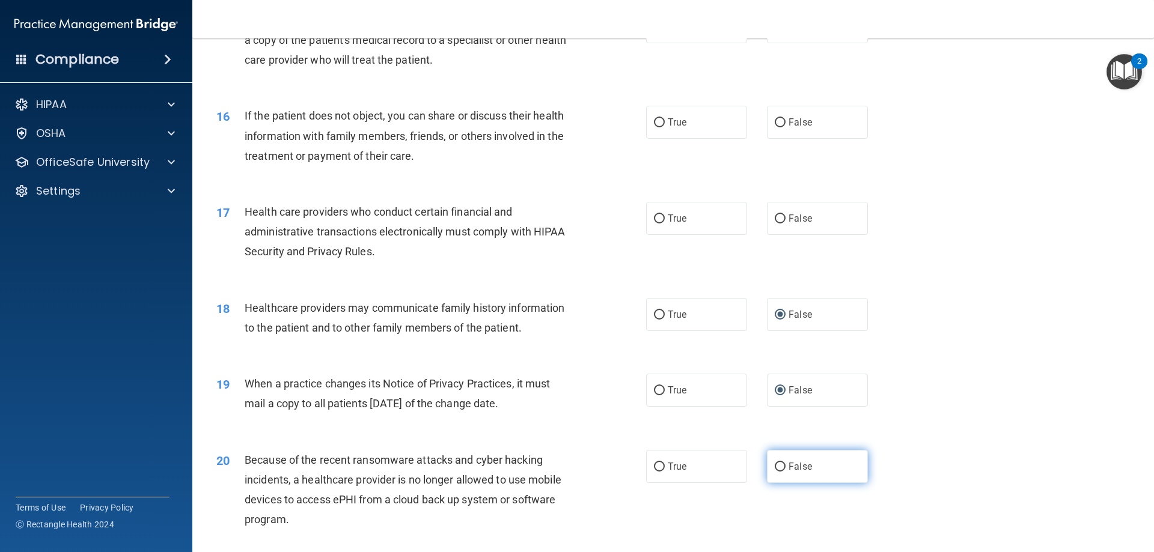
radio input "true"
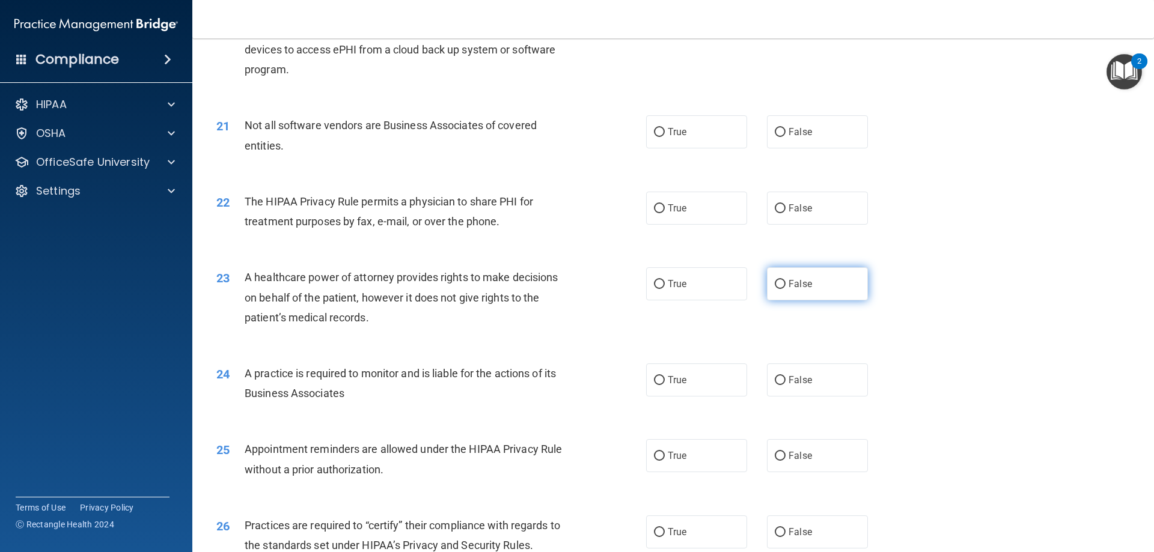
click at [775, 281] on input "False" at bounding box center [780, 284] width 11 height 9
radio input "true"
click at [775, 380] on input "False" at bounding box center [780, 380] width 11 height 9
radio input "true"
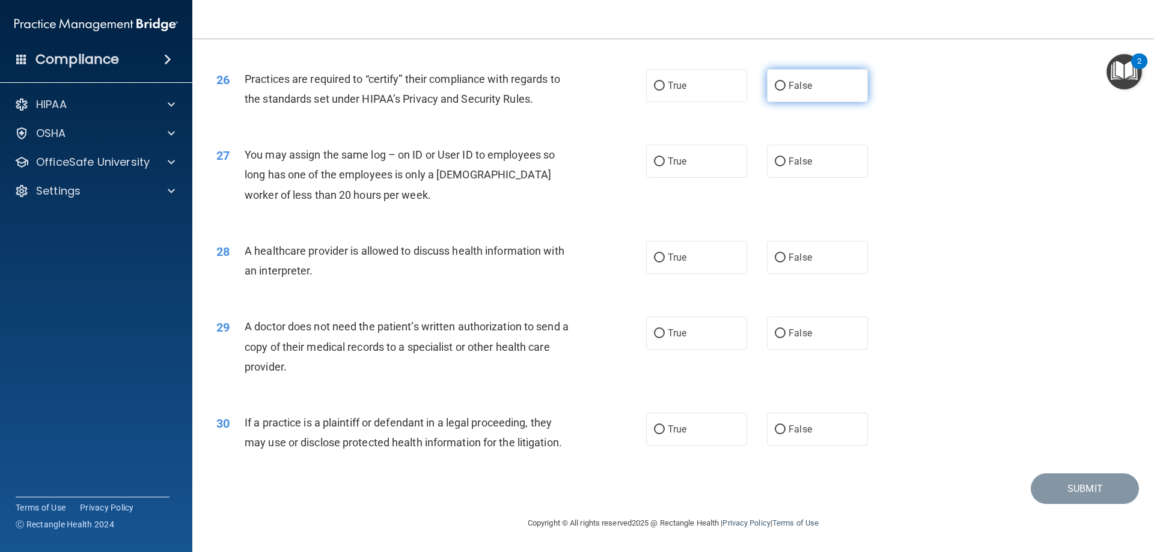
click at [775, 85] on input "False" at bounding box center [780, 86] width 11 height 9
radio input "true"
click at [656, 334] on input "True" at bounding box center [659, 333] width 11 height 9
radio input "true"
click at [656, 430] on input "True" at bounding box center [659, 429] width 11 height 9
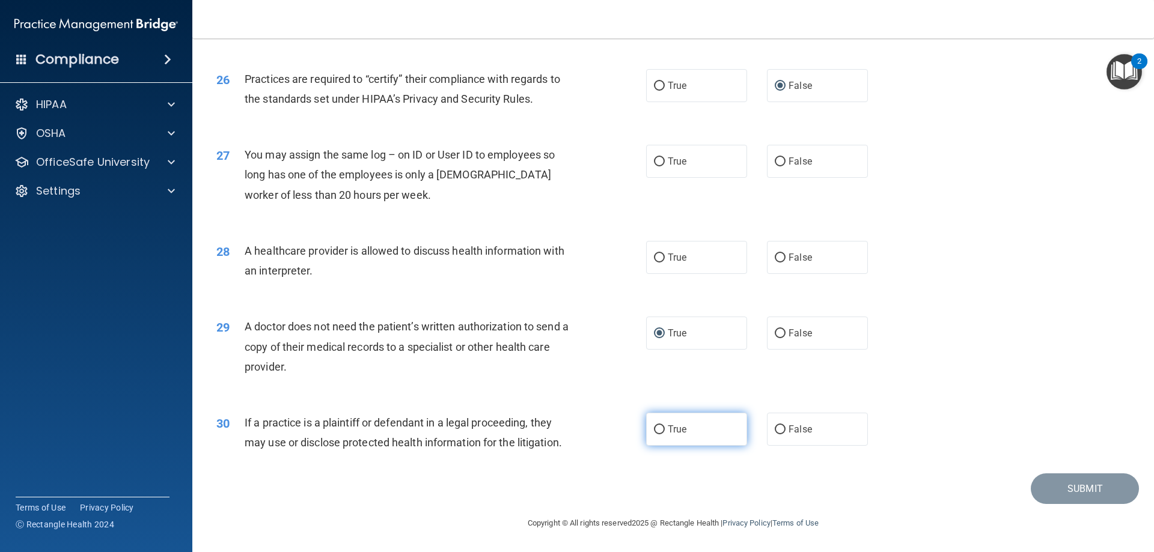
radio input "true"
click at [654, 257] on input "True" at bounding box center [659, 258] width 11 height 9
radio input "true"
click at [775, 159] on input "False" at bounding box center [780, 161] width 11 height 9
radio input "true"
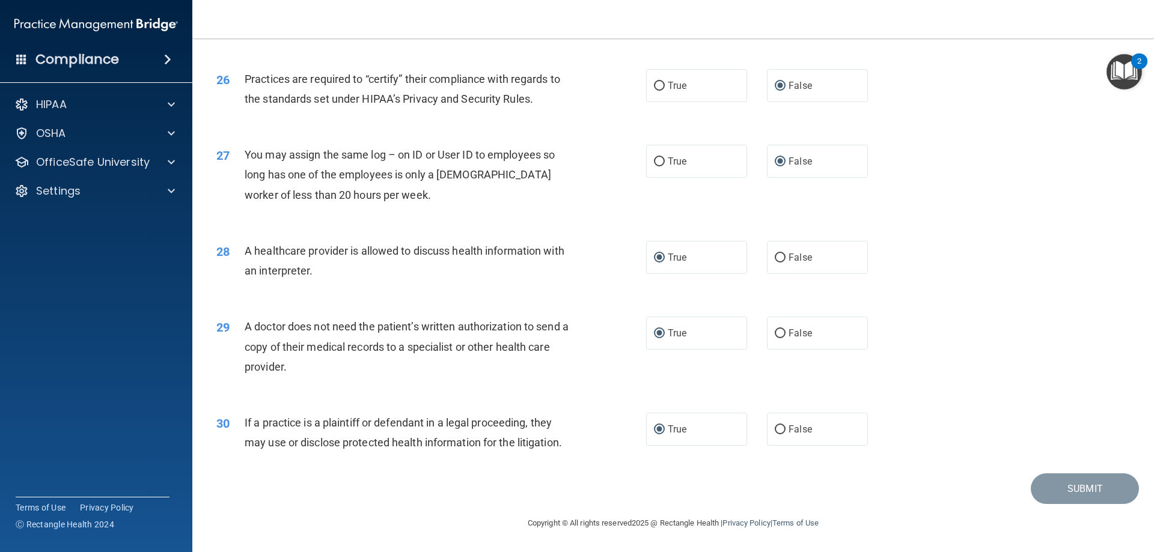
scroll to position [1796, 0]
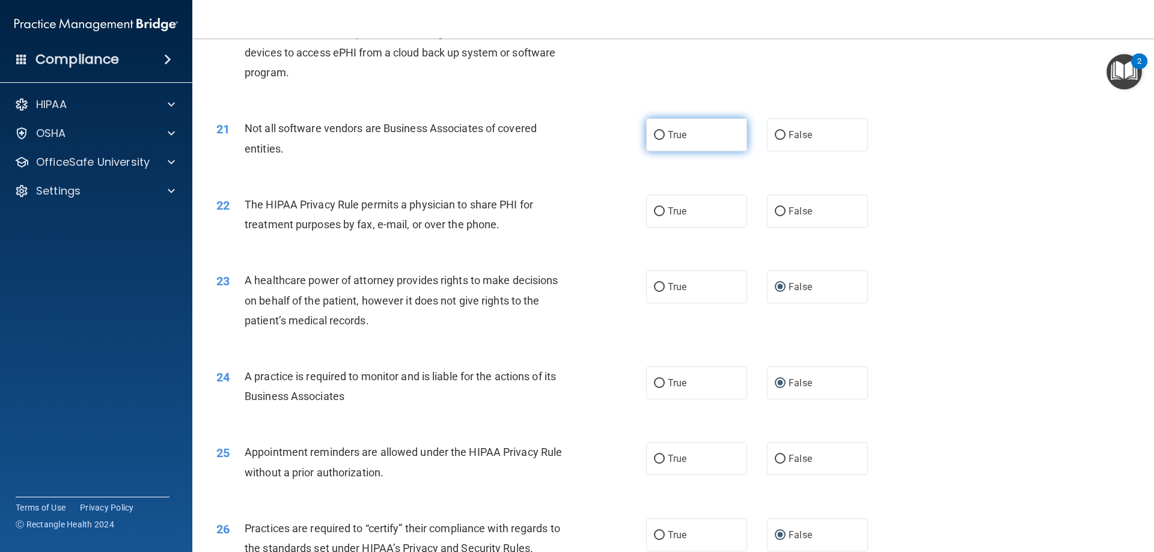
click at [656, 133] on input "True" at bounding box center [659, 135] width 11 height 9
radio input "true"
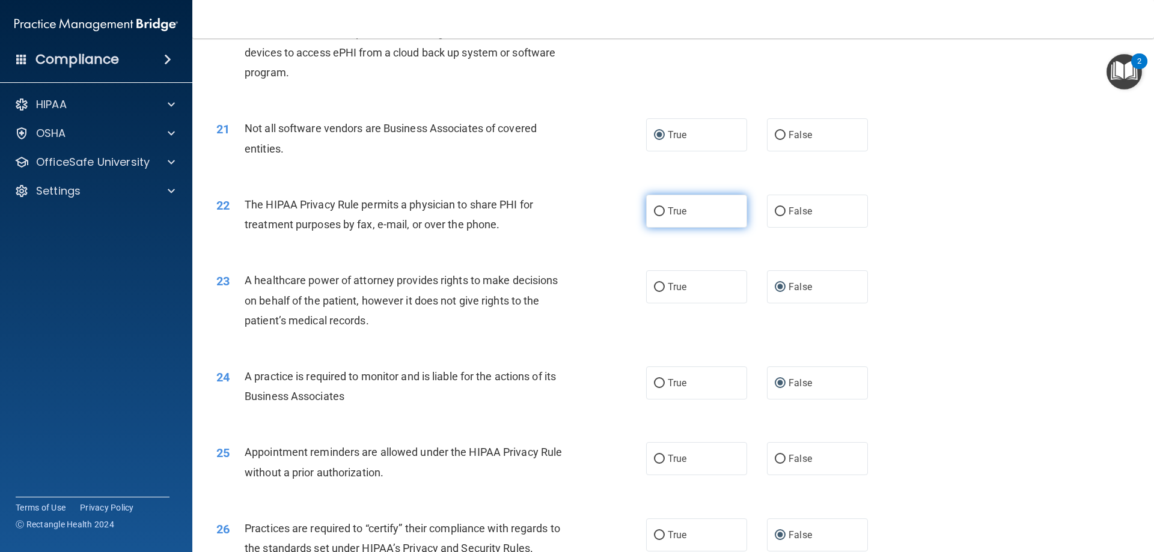
click at [654, 210] on input "True" at bounding box center [659, 211] width 11 height 9
radio input "true"
click at [654, 457] on input "True" at bounding box center [659, 459] width 11 height 9
radio input "true"
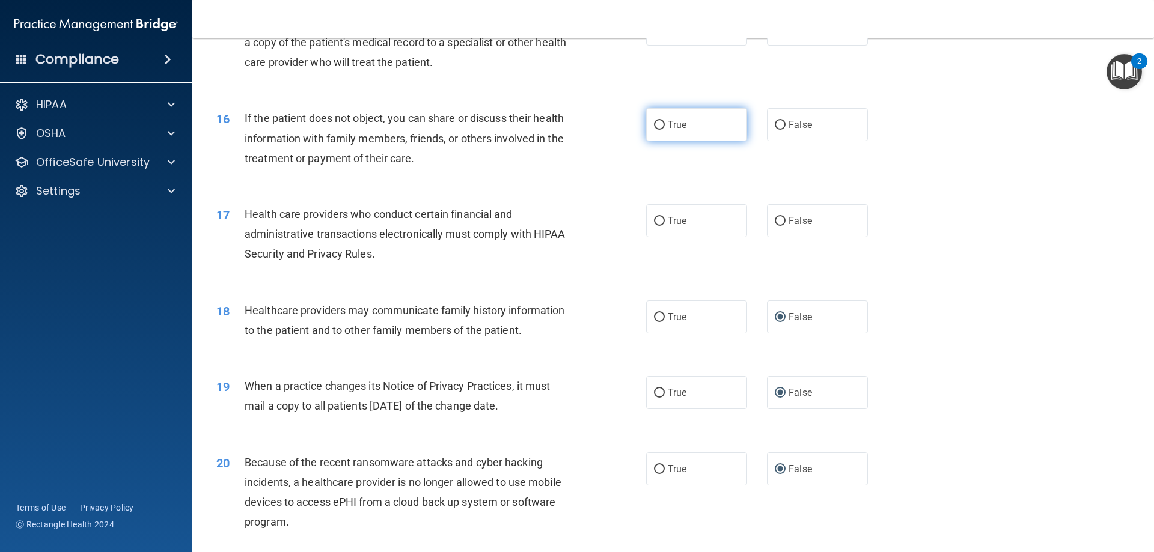
click at [656, 123] on input "True" at bounding box center [659, 125] width 11 height 9
radio input "true"
click at [654, 217] on input "True" at bounding box center [659, 221] width 11 height 9
radio input "true"
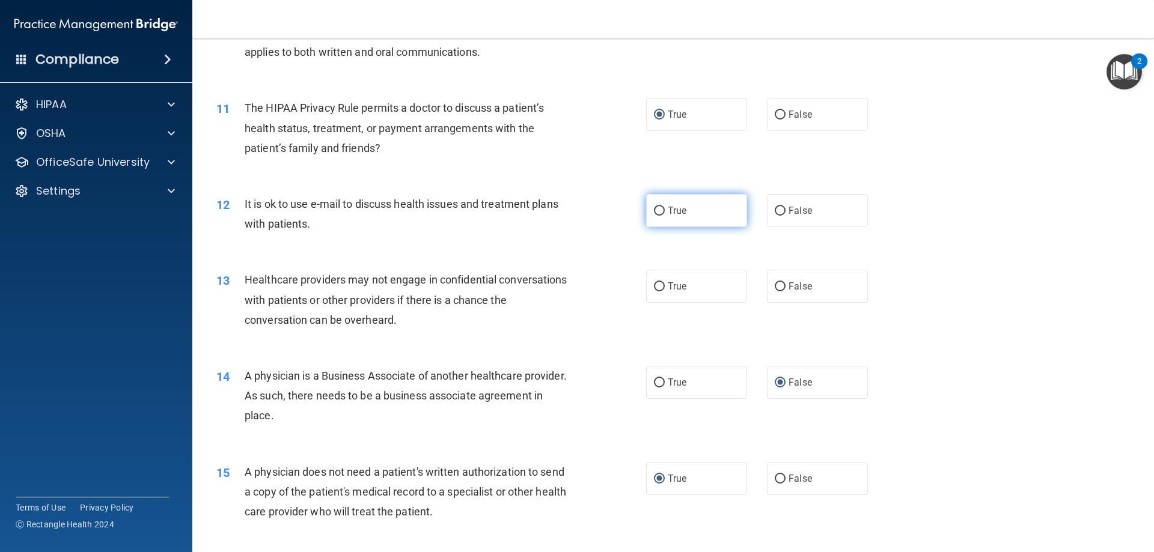
click at [656, 209] on input "True" at bounding box center [659, 211] width 11 height 9
radio input "true"
click at [775, 285] on input "False" at bounding box center [780, 286] width 11 height 9
radio input "true"
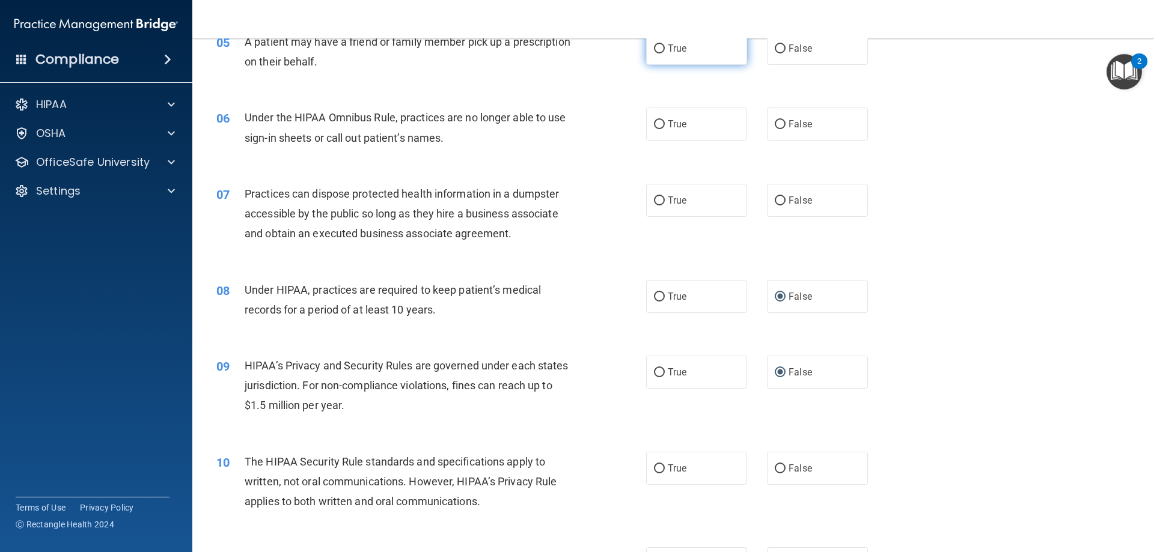
click at [656, 46] on input "True" at bounding box center [659, 48] width 11 height 9
radio input "true"
click at [775, 120] on input "False" at bounding box center [780, 124] width 11 height 9
radio input "true"
click at [775, 199] on input "False" at bounding box center [780, 201] width 11 height 9
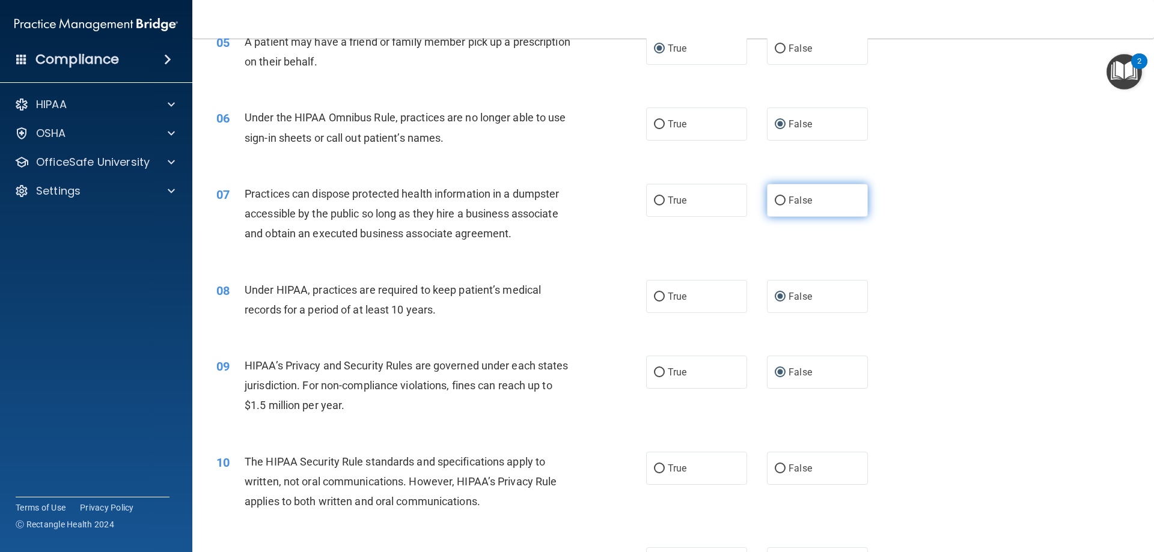
radio input "true"
click at [658, 465] on input "True" at bounding box center [659, 469] width 11 height 9
radio input "true"
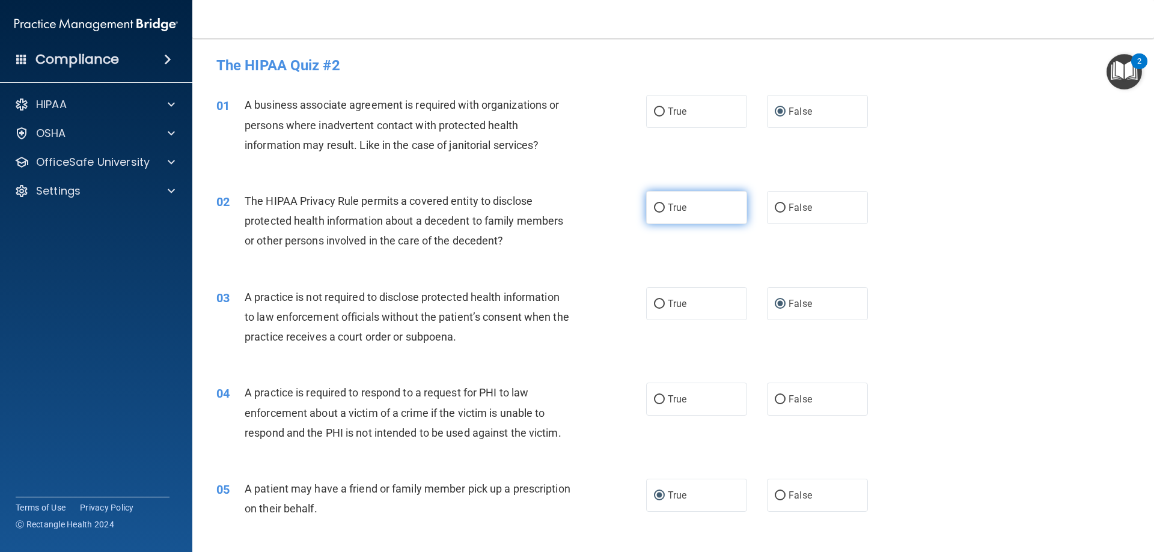
click at [657, 204] on input "True" at bounding box center [659, 208] width 11 height 9
radio input "true"
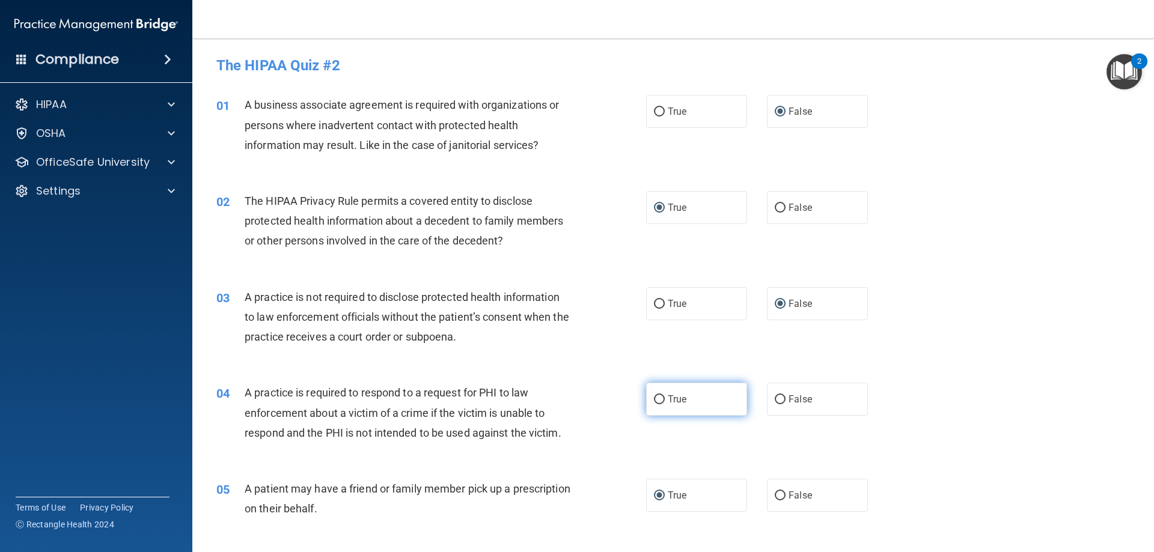
click at [654, 398] on input "True" at bounding box center [659, 399] width 11 height 9
radio input "true"
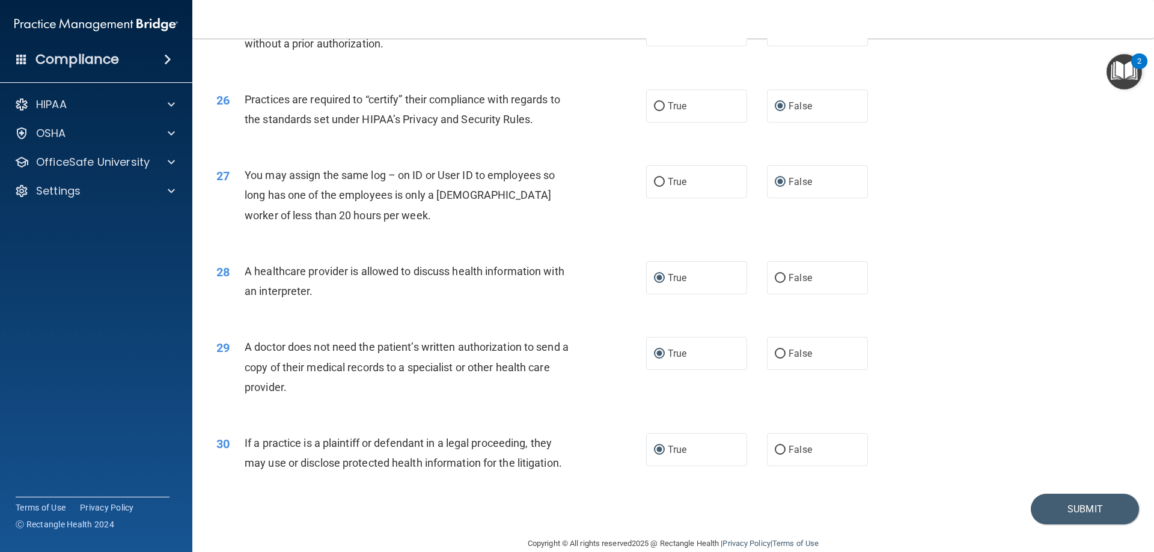
scroll to position [2245, 0]
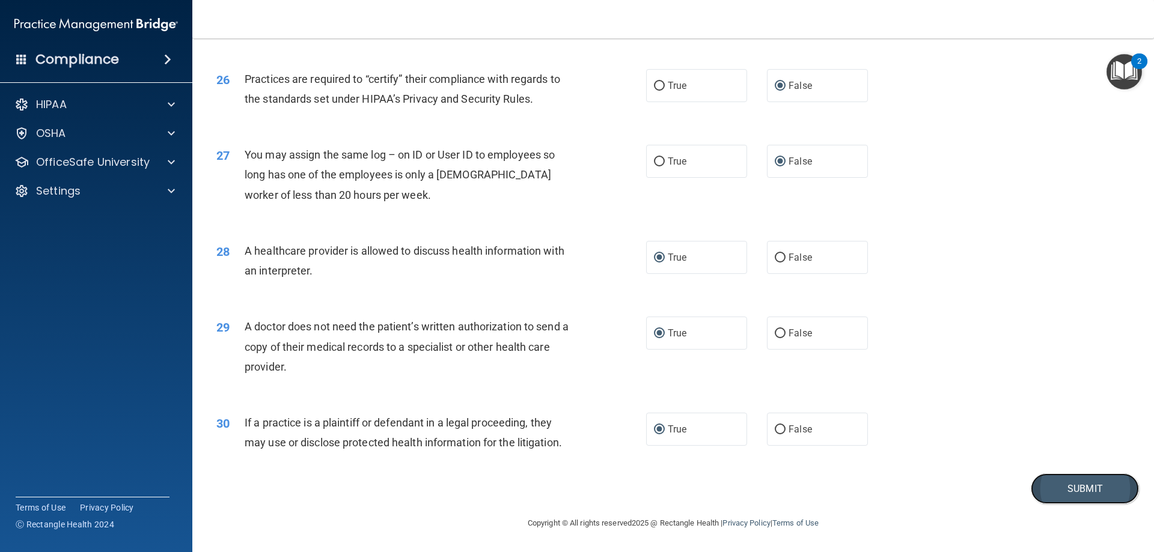
click at [1055, 493] on button "Submit" at bounding box center [1085, 489] width 108 height 31
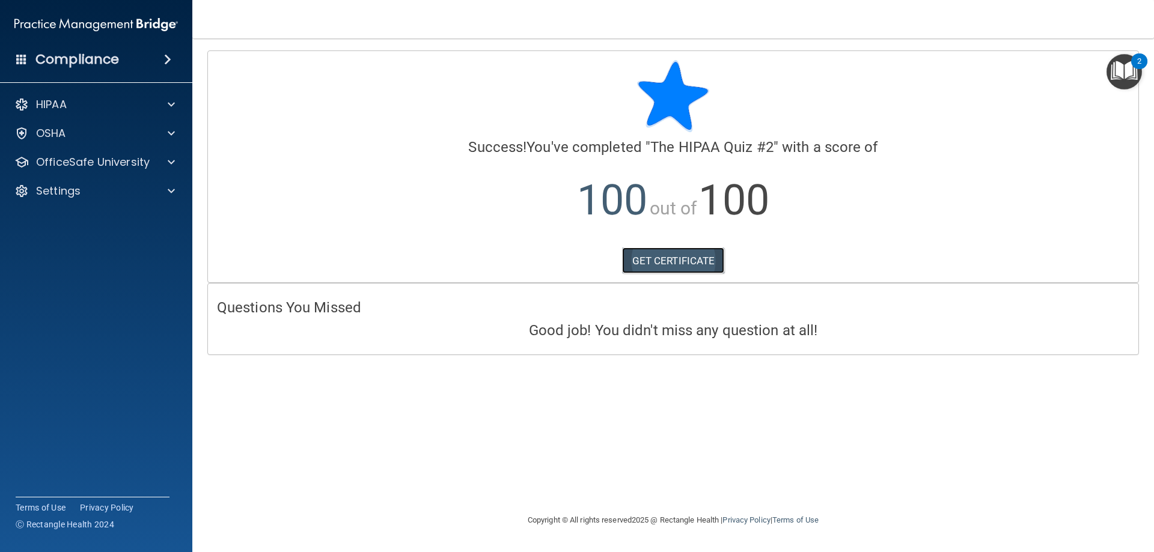
click at [672, 252] on link "GET CERTIFICATE" at bounding box center [673, 261] width 103 height 26
click at [1116, 66] on img "Open Resource Center, 2 new notifications" at bounding box center [1123, 71] width 35 height 35
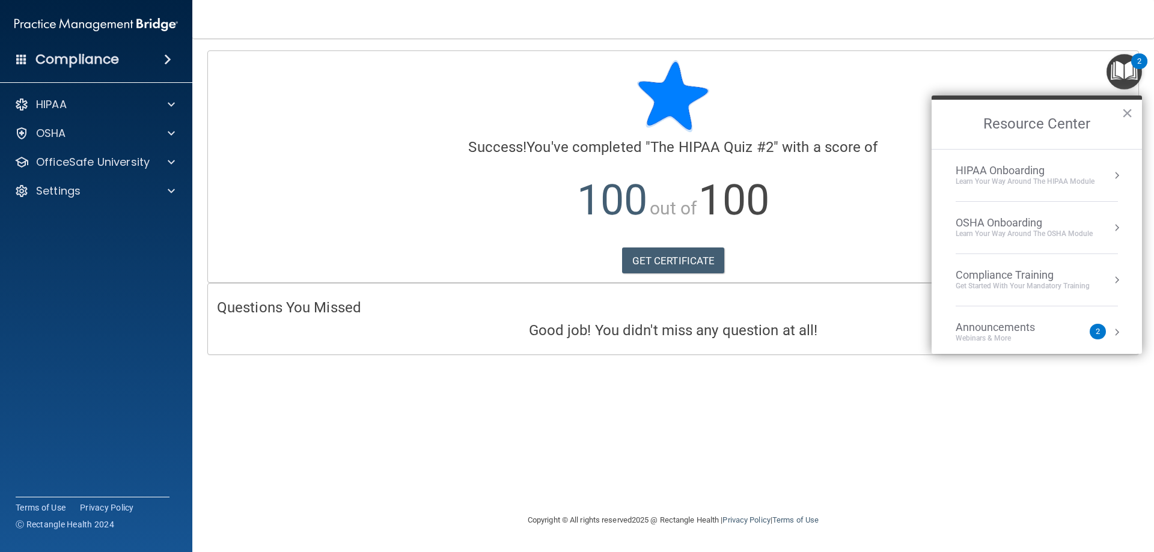
click at [1018, 173] on div "HIPAA Onboarding" at bounding box center [1025, 170] width 139 height 13
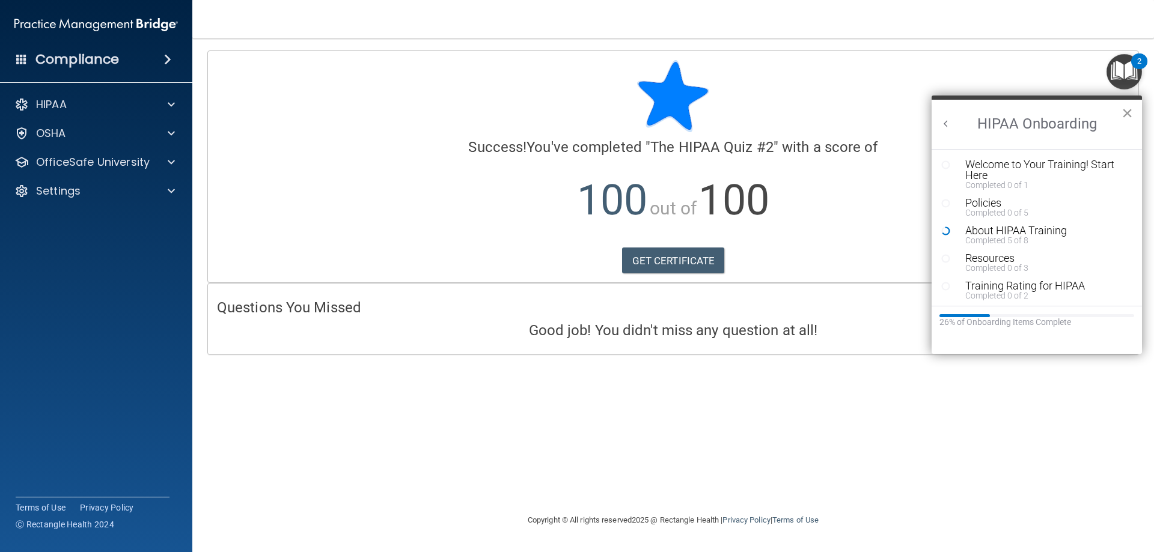
click at [1121, 111] on button "×" at bounding box center [1126, 112] width 11 height 19
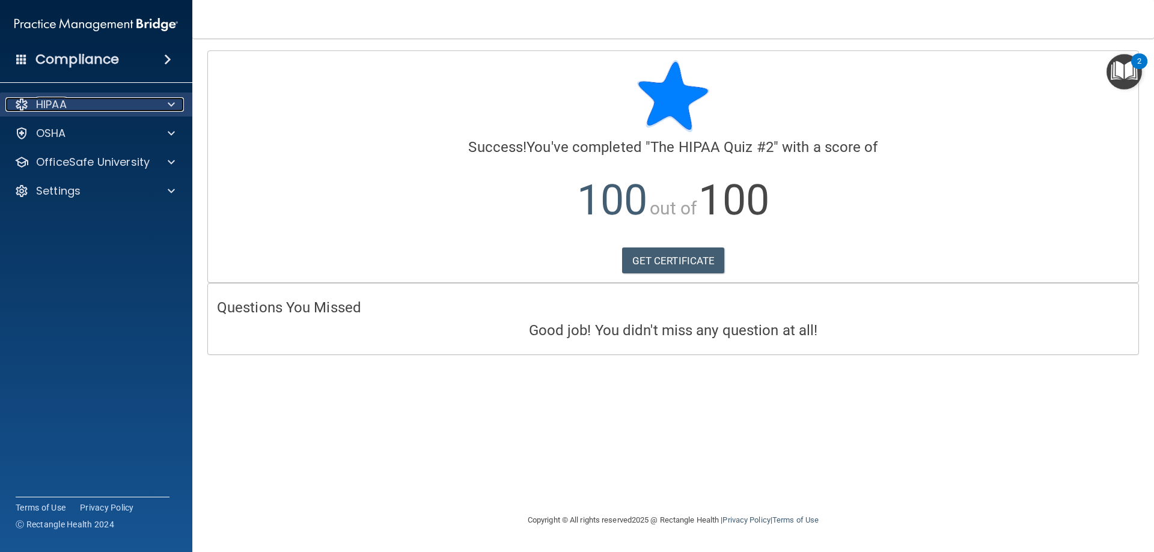
click at [164, 102] on div at bounding box center [169, 104] width 30 height 14
click at [169, 105] on span at bounding box center [171, 104] width 7 height 14
click at [166, 62] on span at bounding box center [167, 59] width 7 height 14
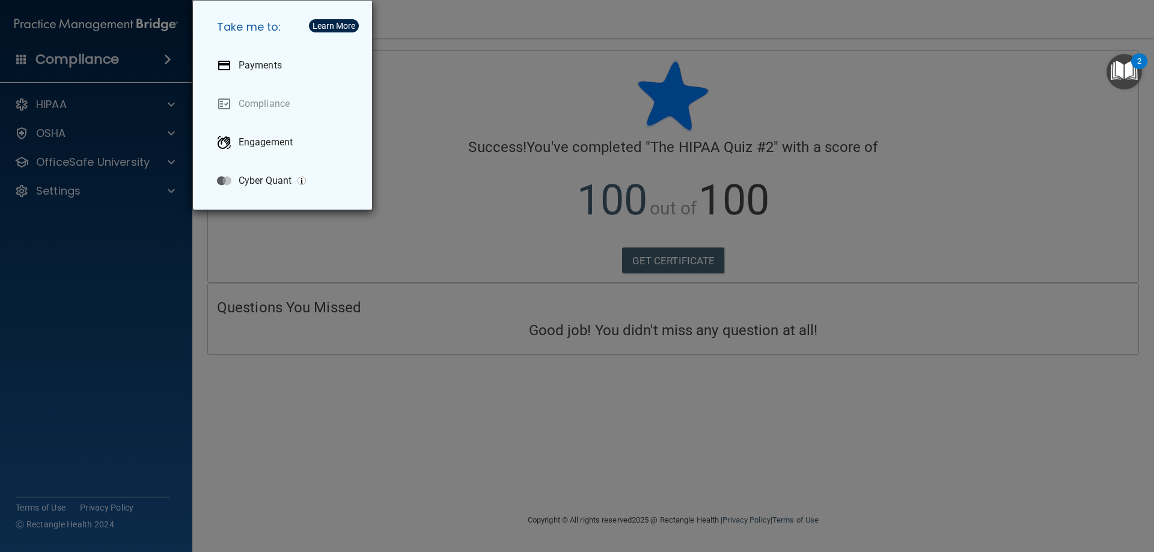
click at [164, 281] on div "Take me to: Payments Compliance Engagement Cyber Quant" at bounding box center [577, 276] width 1154 height 552
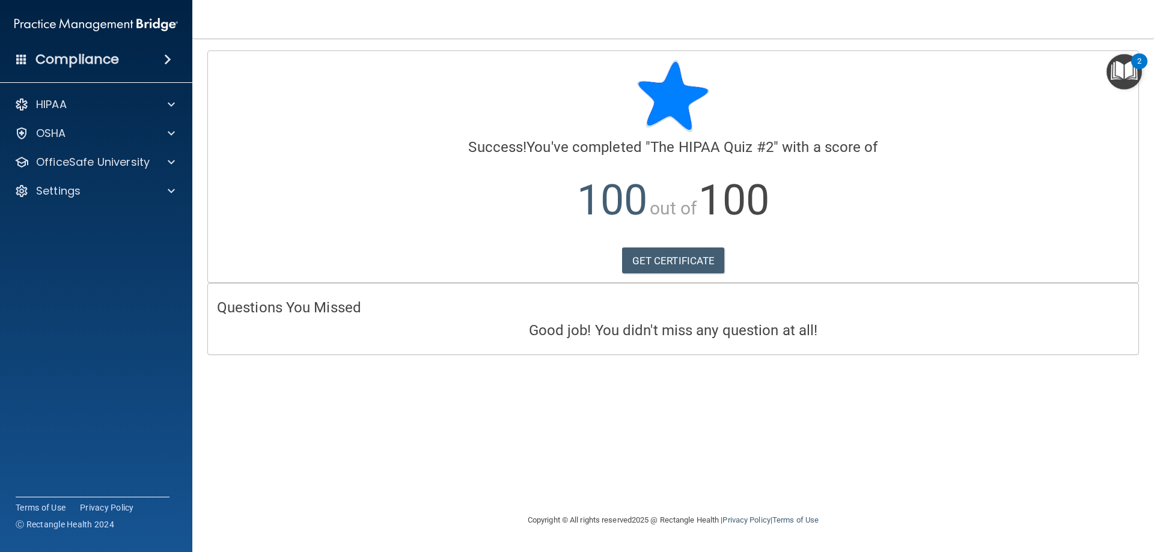
click at [1127, 72] on img "Open Resource Center, 2 new notifications" at bounding box center [1123, 71] width 35 height 35
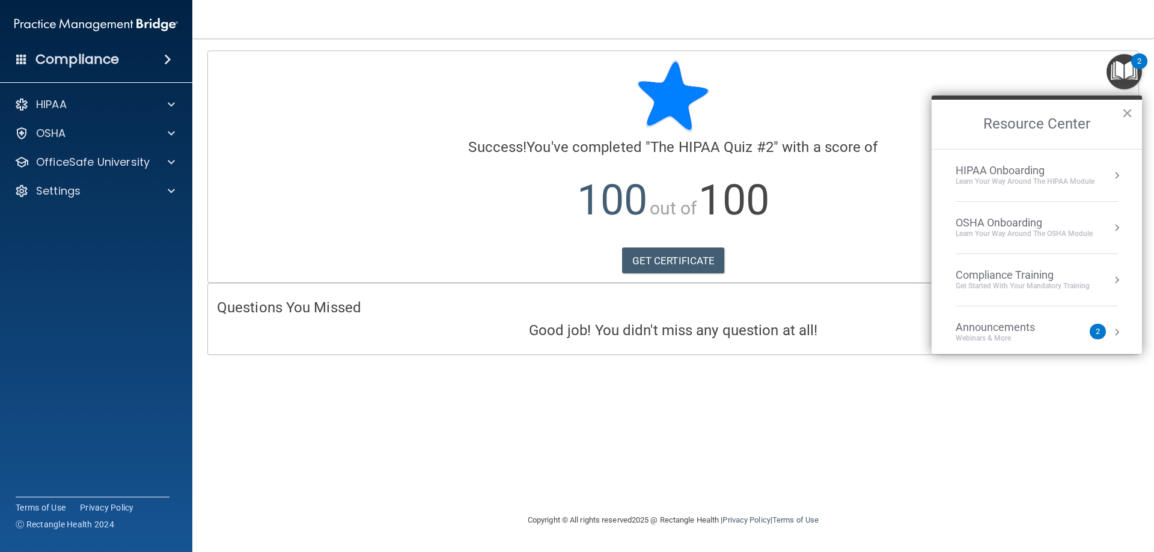
click at [1081, 279] on div "Compliance Training" at bounding box center [1023, 275] width 134 height 13
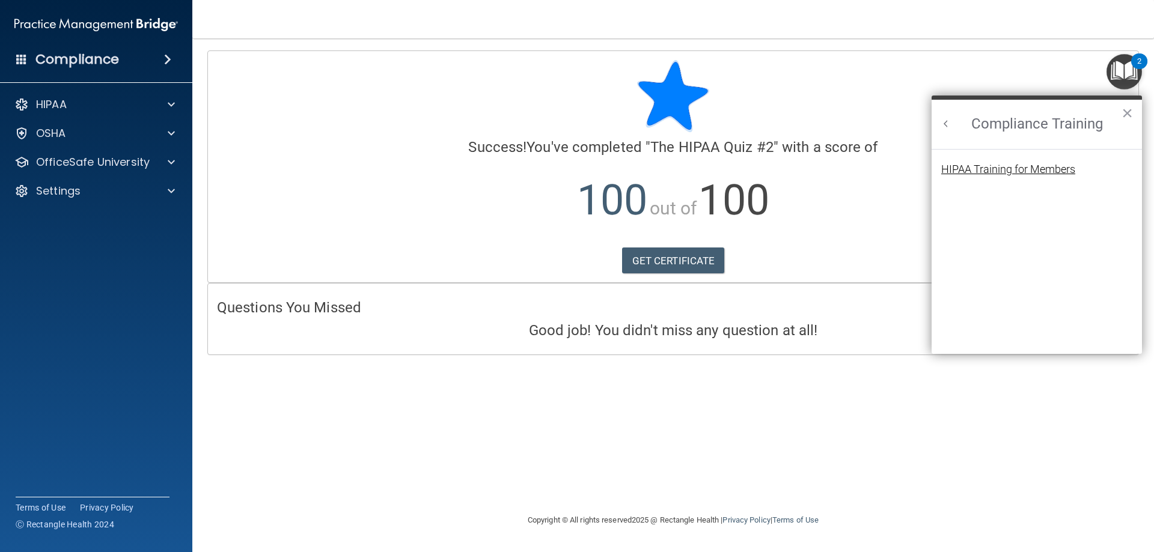
click at [1021, 165] on div "HIPAA Training for Members" at bounding box center [1008, 169] width 134 height 11
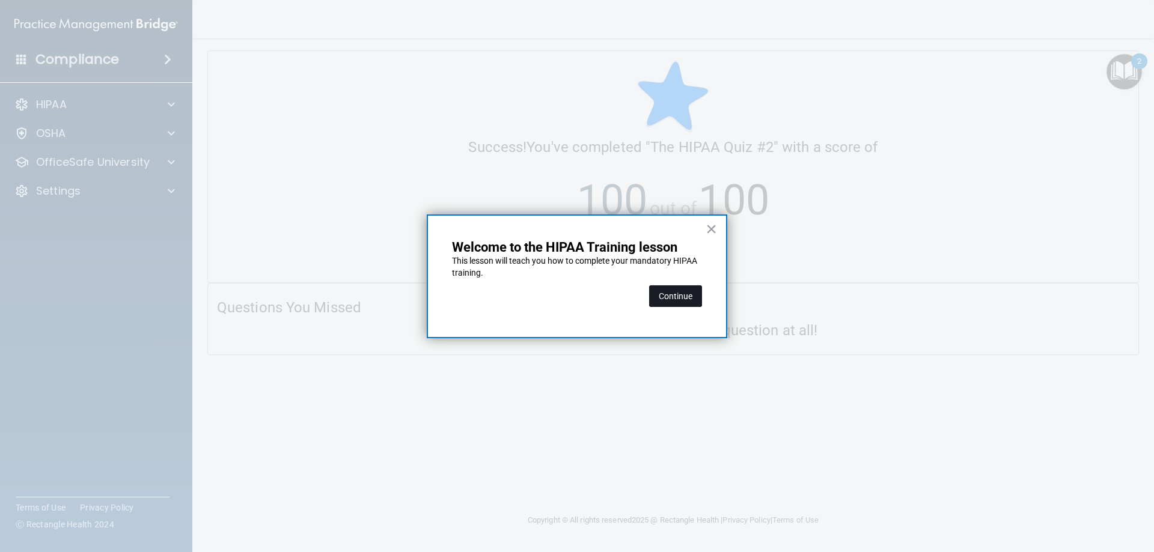
click at [687, 291] on button "Continue" at bounding box center [675, 296] width 53 height 22
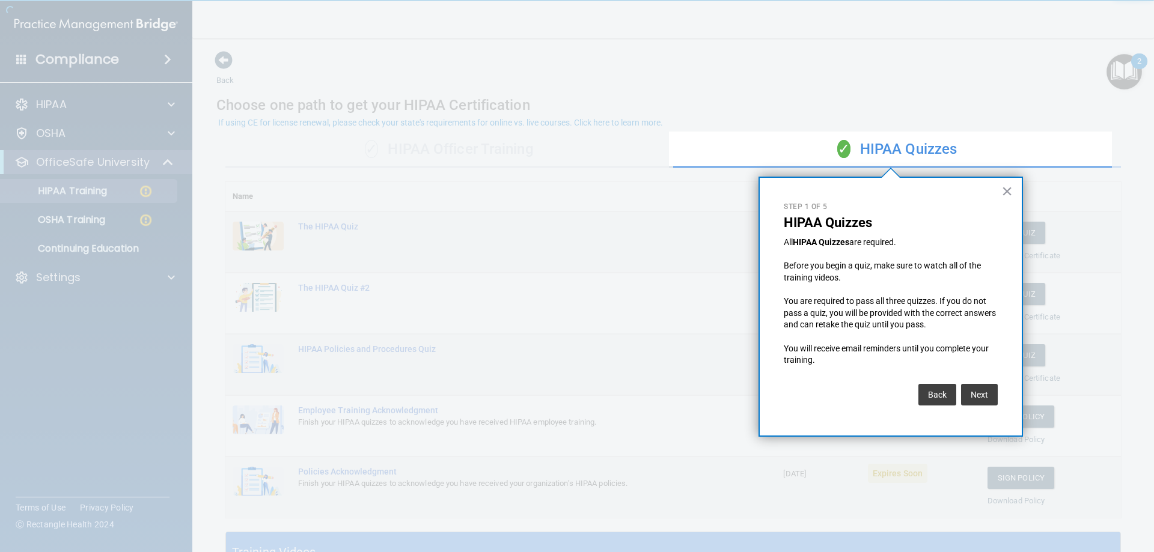
click at [1019, 187] on div "× Step 1 of 5 HIPAA Quizzes All HIPAA Quizzes are required. Before you begin a …" at bounding box center [890, 307] width 264 height 260
click at [1005, 191] on button "×" at bounding box center [1006, 190] width 11 height 19
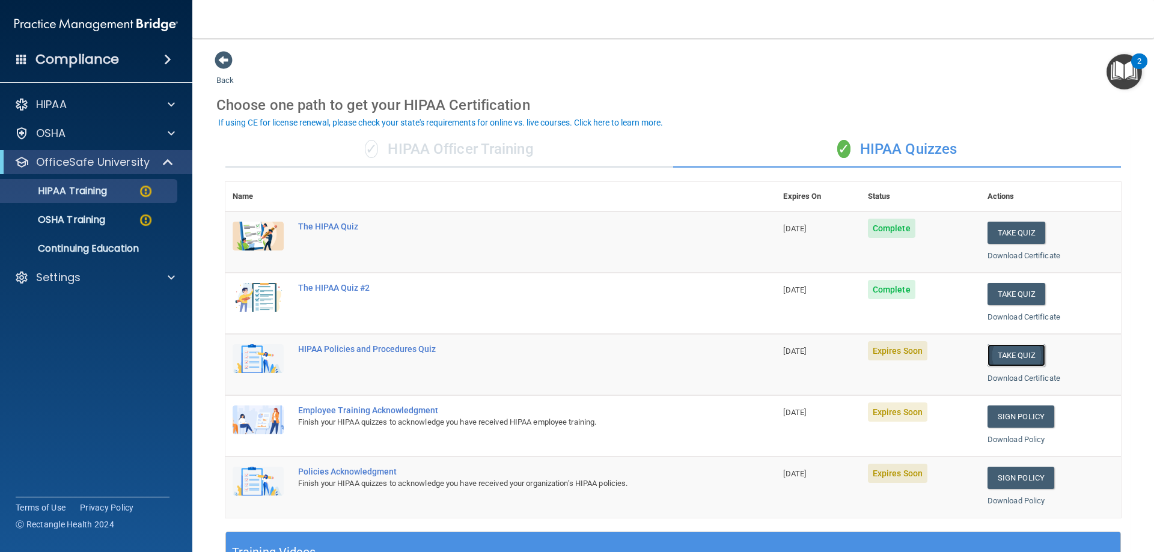
click at [1017, 353] on button "Take Quiz" at bounding box center [1016, 355] width 58 height 22
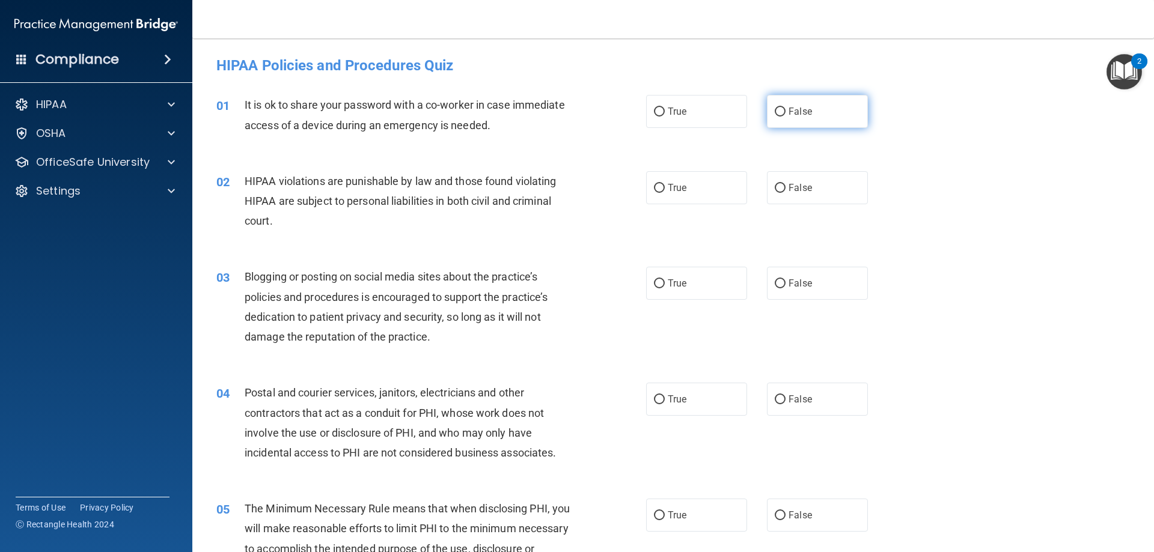
click at [775, 108] on input "False" at bounding box center [780, 112] width 11 height 9
radio input "true"
click at [654, 184] on input "True" at bounding box center [659, 188] width 11 height 9
radio input "true"
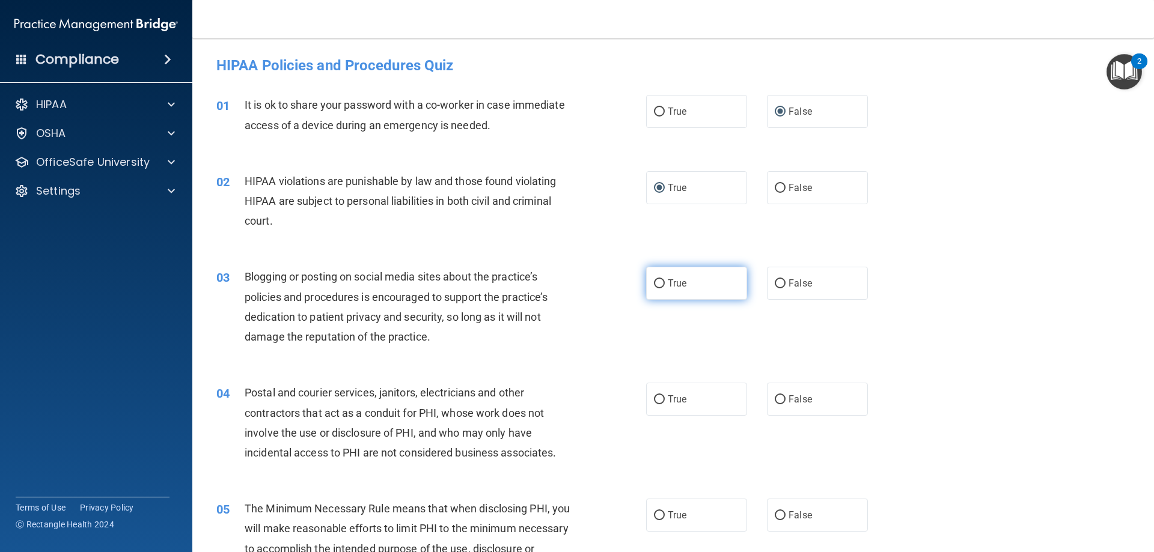
click at [656, 280] on input "True" at bounding box center [659, 283] width 11 height 9
radio input "true"
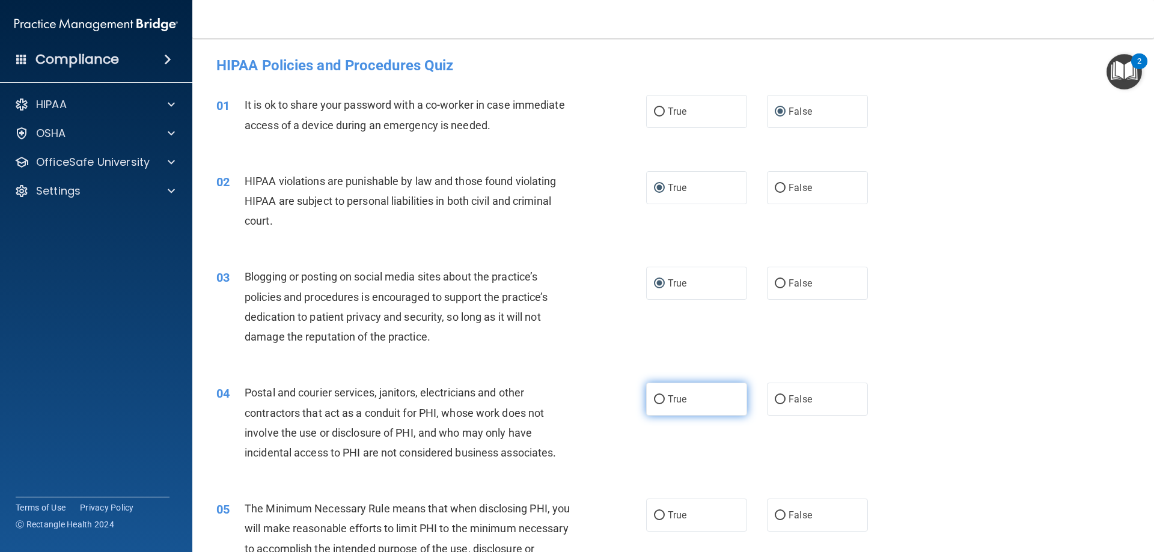
click at [656, 400] on input "True" at bounding box center [659, 399] width 11 height 9
radio input "true"
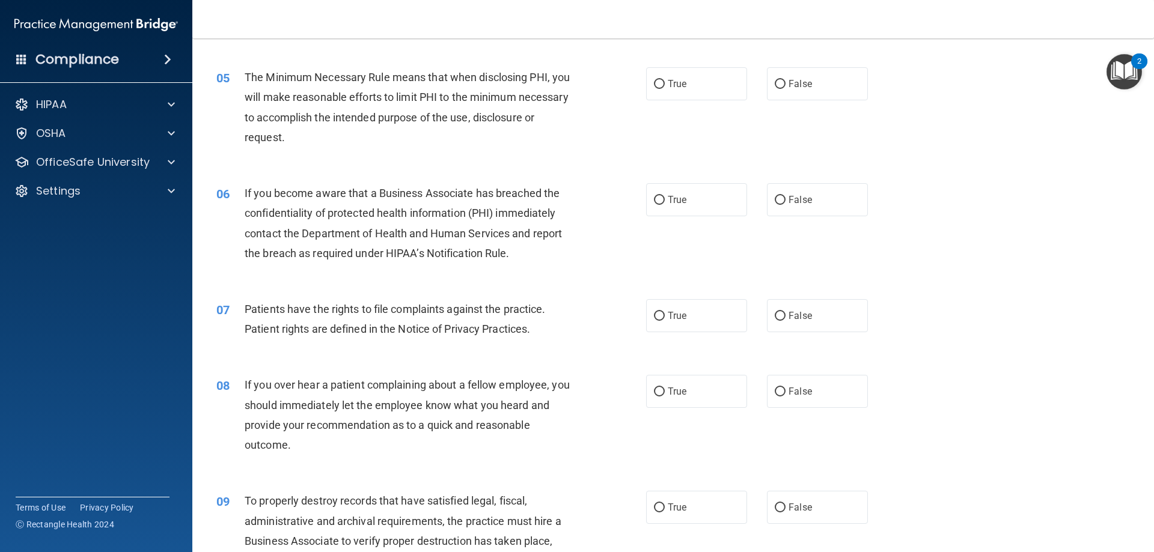
scroll to position [442, 0]
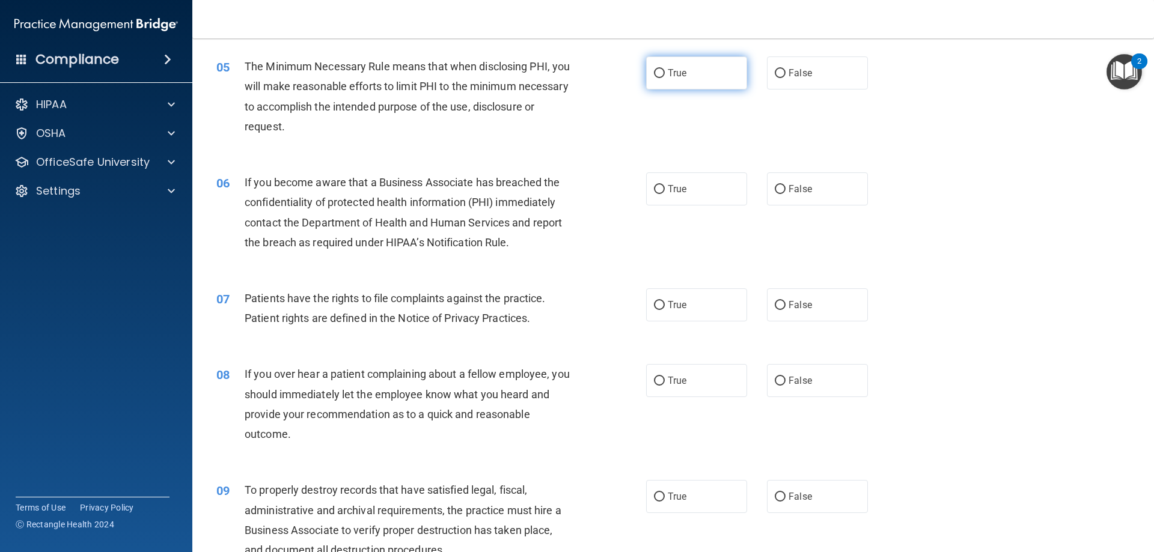
click at [658, 70] on input "True" at bounding box center [659, 73] width 11 height 9
radio input "true"
click at [656, 189] on input "True" at bounding box center [659, 189] width 11 height 9
radio input "true"
click at [657, 303] on input "True" at bounding box center [659, 305] width 11 height 9
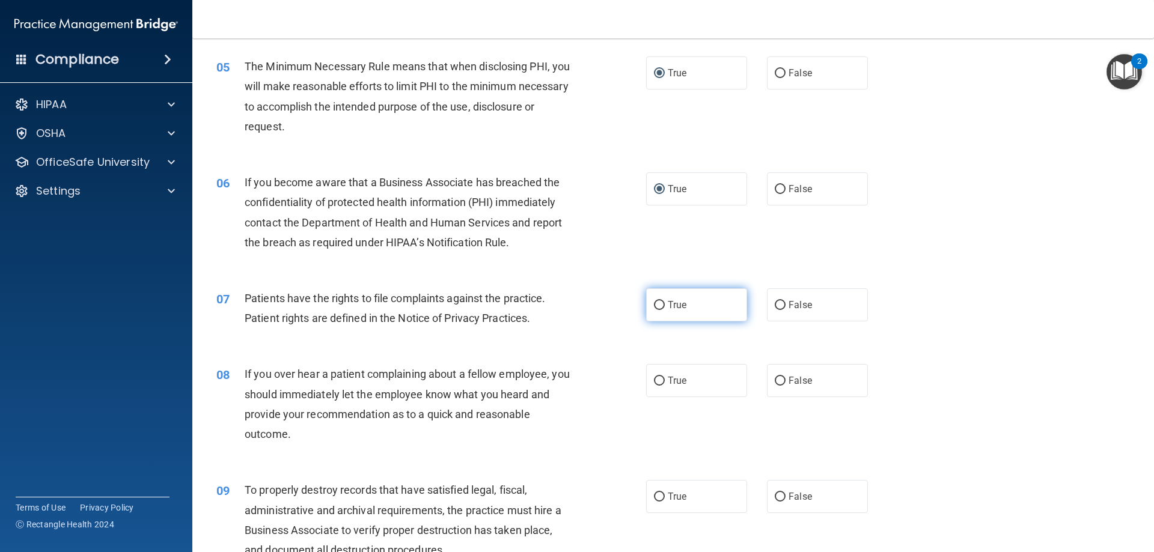
radio input "true"
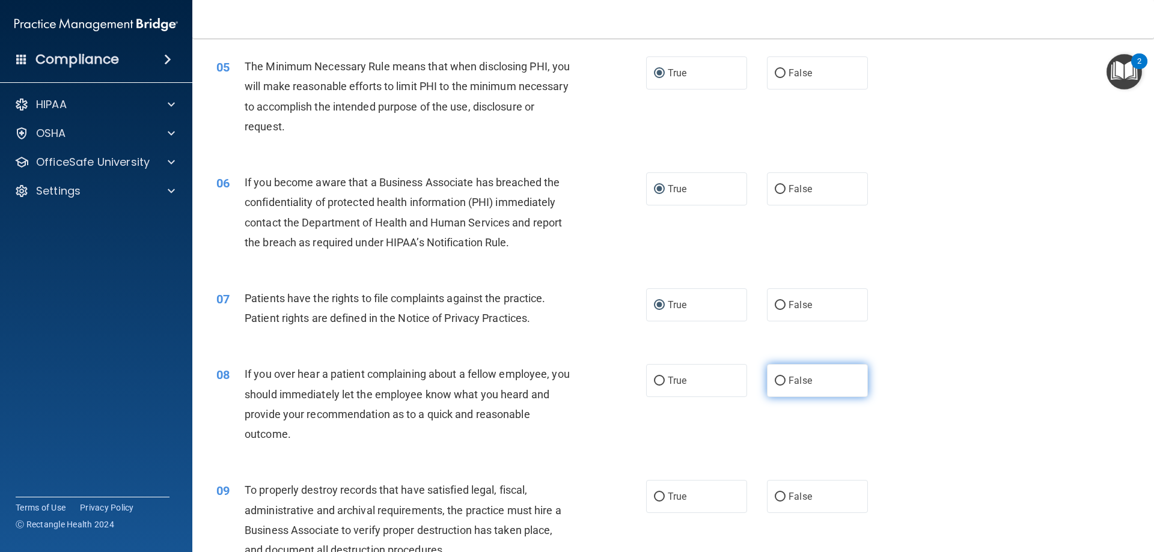
click at [775, 378] on input "False" at bounding box center [780, 381] width 11 height 9
radio input "true"
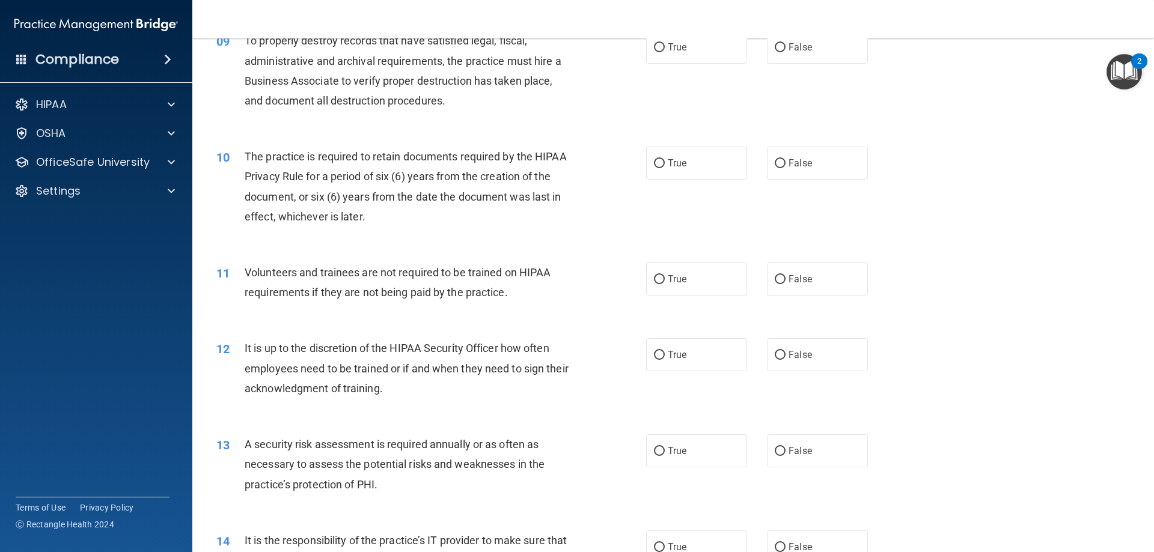
scroll to position [867, 0]
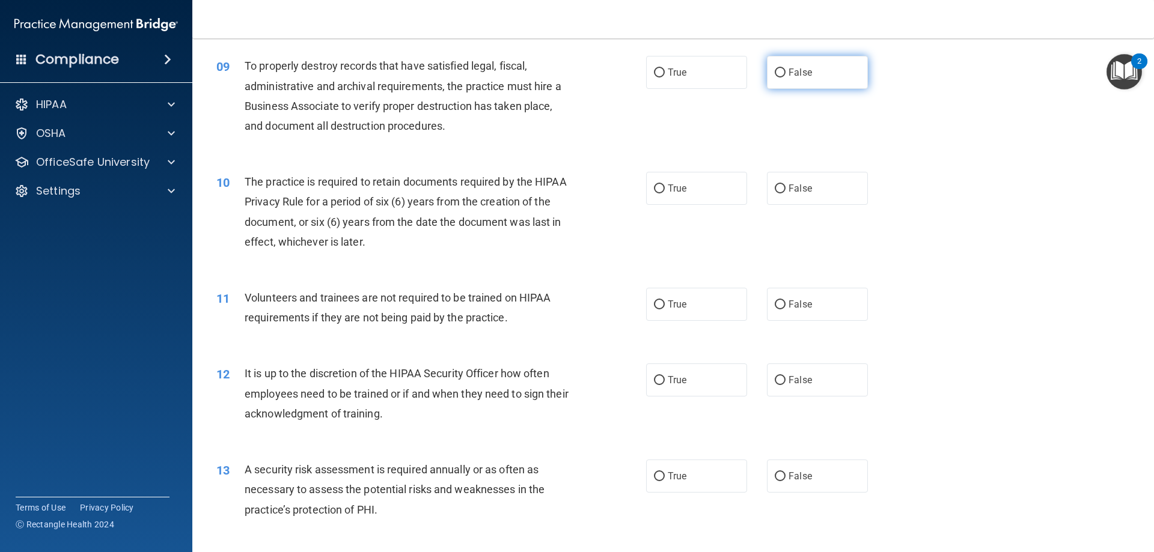
click at [776, 69] on input "False" at bounding box center [780, 73] width 11 height 9
radio input "true"
click at [660, 183] on label "True" at bounding box center [696, 188] width 101 height 33
click at [660, 184] on input "True" at bounding box center [659, 188] width 11 height 9
radio input "true"
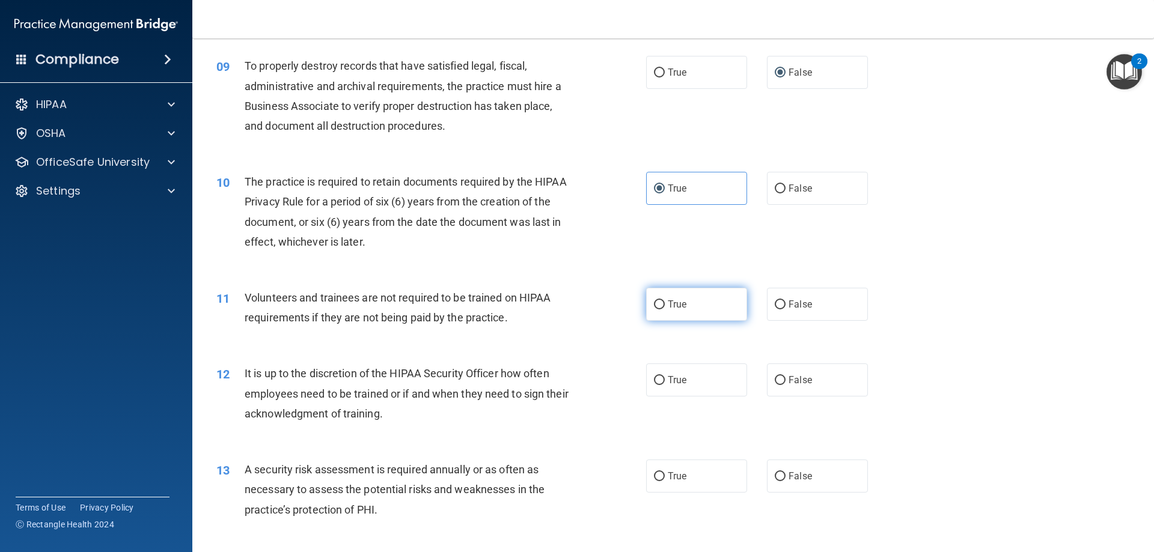
click at [656, 302] on input "True" at bounding box center [659, 304] width 11 height 9
radio input "true"
click at [777, 302] on input "False" at bounding box center [780, 304] width 11 height 9
radio input "true"
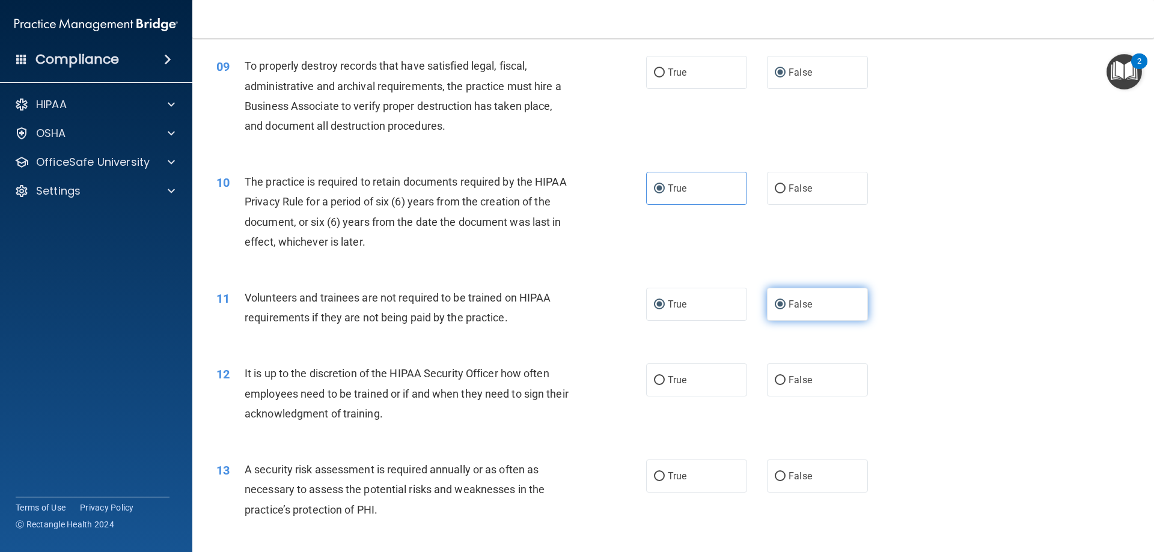
radio input "false"
click at [775, 376] on input "False" at bounding box center [780, 380] width 11 height 9
radio input "true"
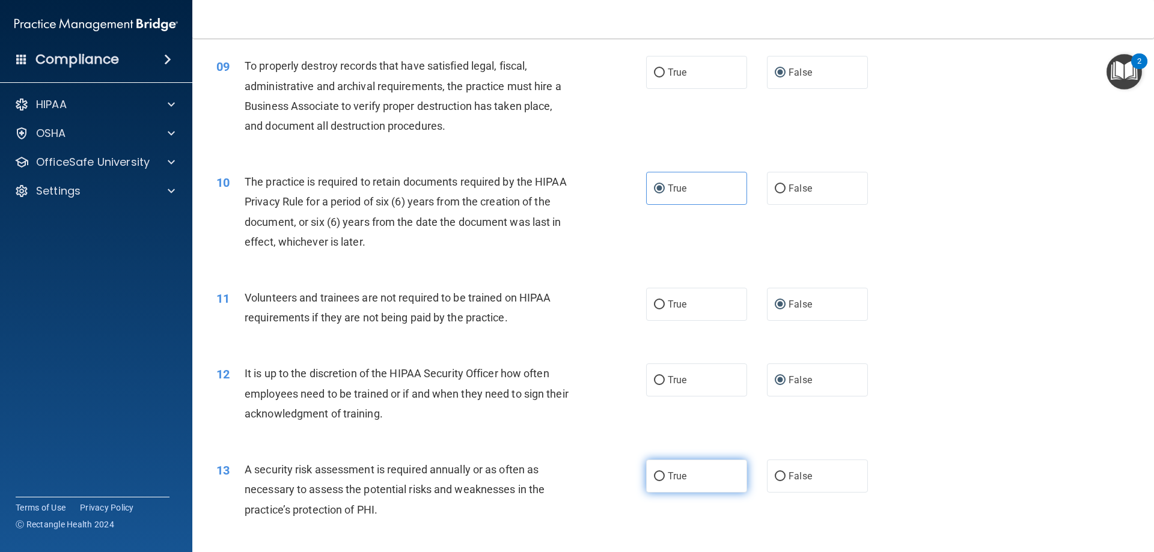
click at [655, 481] on input "True" at bounding box center [659, 476] width 11 height 9
radio input "true"
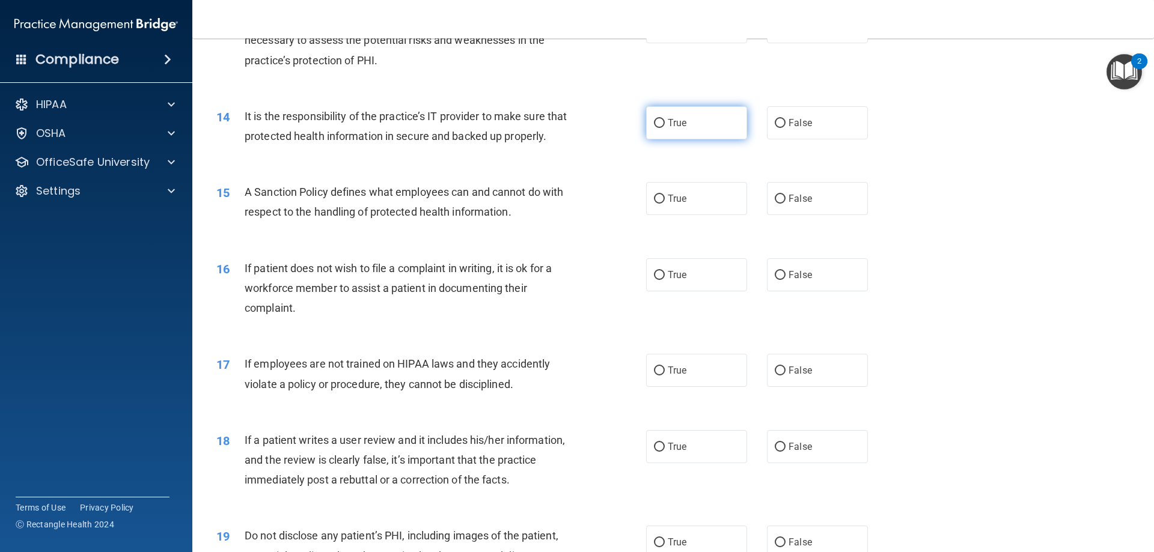
click at [659, 125] on input "True" at bounding box center [659, 123] width 11 height 9
radio input "true"
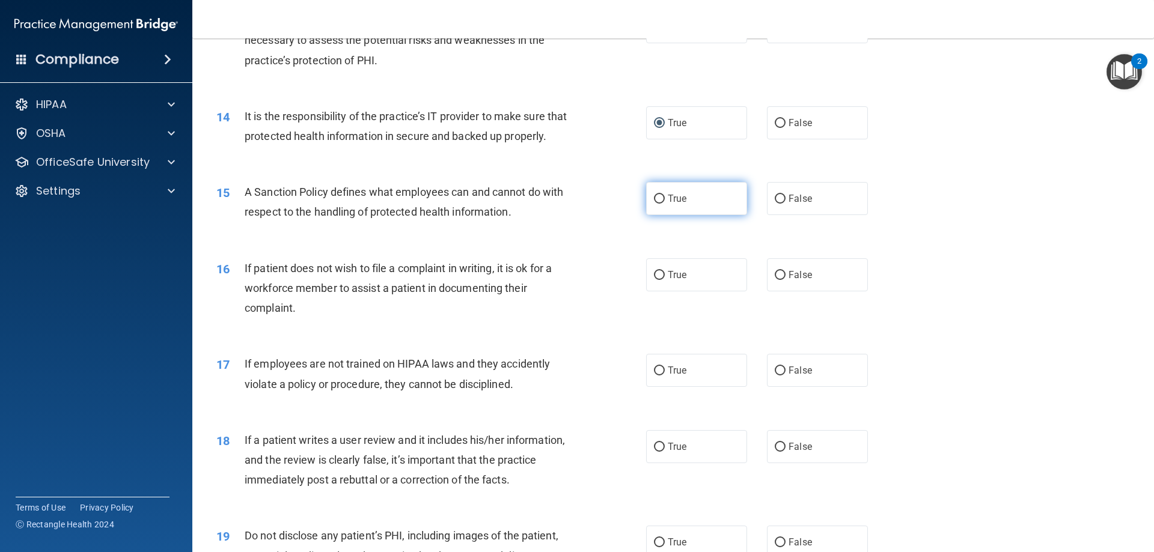
click at [654, 204] on input "True" at bounding box center [659, 199] width 11 height 9
radio input "true"
click at [657, 280] on input "True" at bounding box center [659, 275] width 11 height 9
radio input "true"
click at [775, 376] on input "False" at bounding box center [780, 371] width 11 height 9
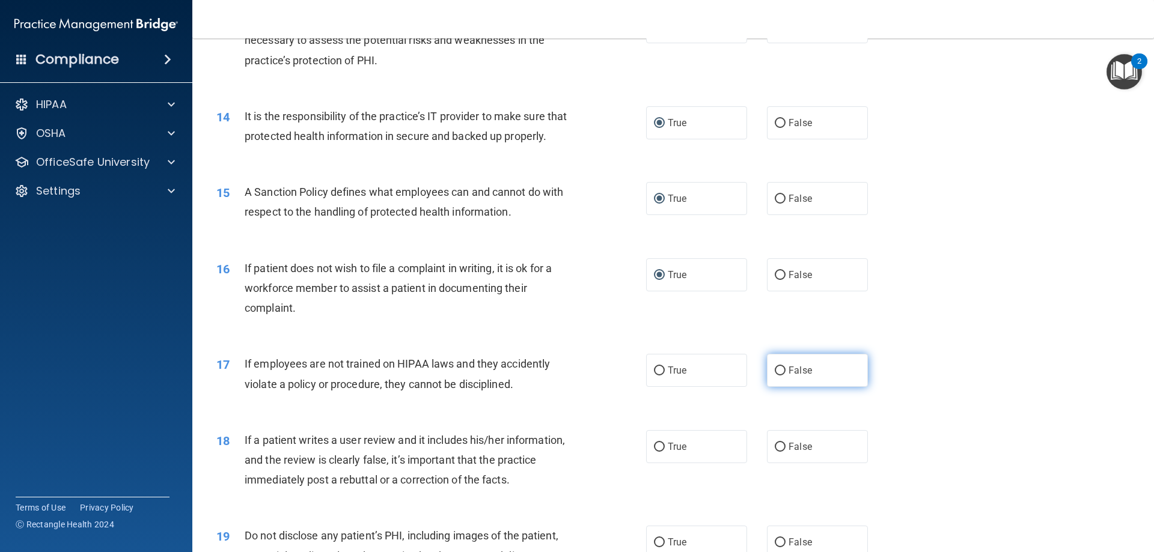
radio input "true"
click at [656, 452] on input "True" at bounding box center [659, 447] width 11 height 9
radio input "true"
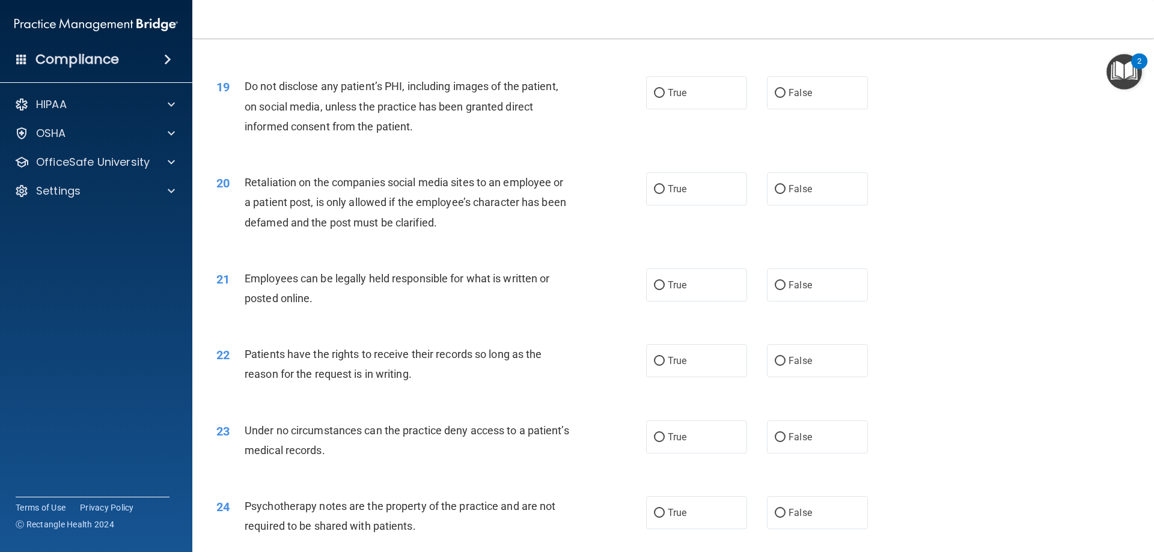
scroll to position [1653, 0]
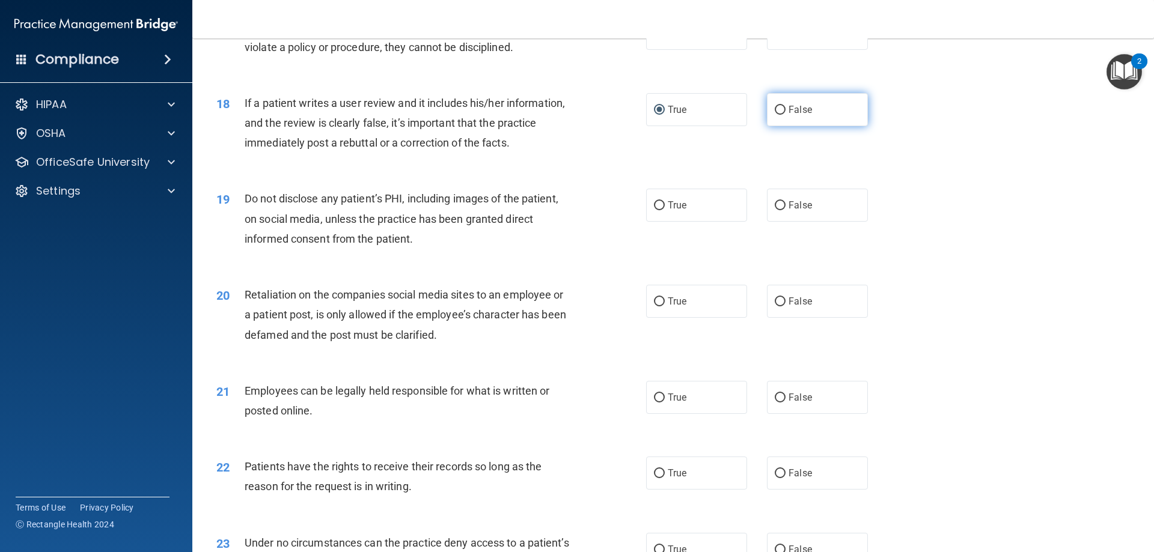
click at [776, 115] on input "False" at bounding box center [780, 110] width 11 height 9
radio input "true"
radio input "false"
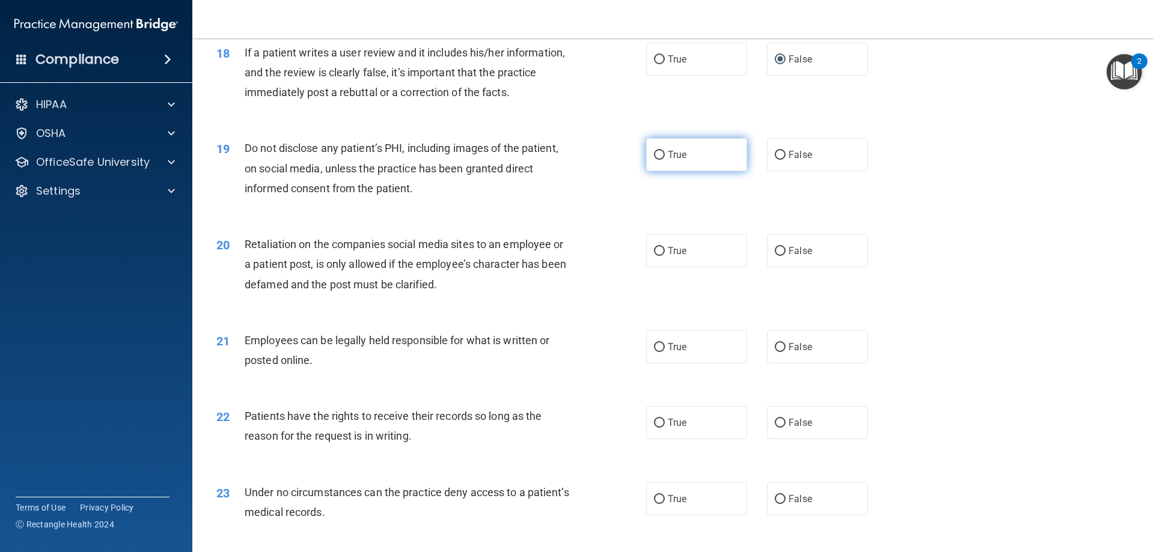
click at [656, 160] on input "True" at bounding box center [659, 155] width 11 height 9
radio input "true"
click at [775, 256] on input "False" at bounding box center [780, 251] width 11 height 9
radio input "true"
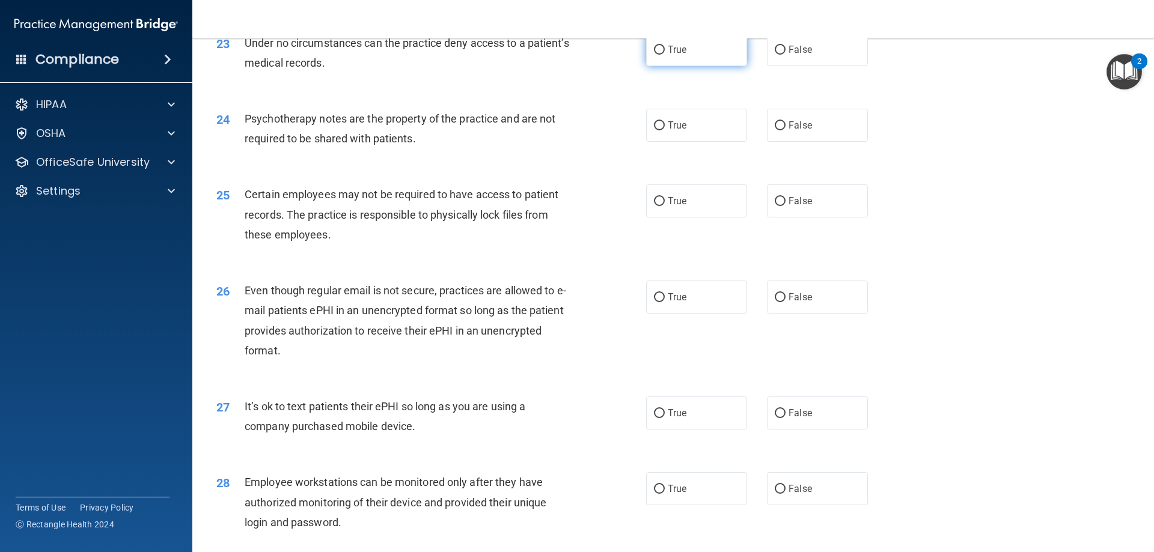
click at [654, 55] on input "True" at bounding box center [659, 50] width 11 height 9
radio input "true"
click at [656, 130] on input "True" at bounding box center [659, 125] width 11 height 9
radio input "true"
click at [654, 206] on input "True" at bounding box center [659, 201] width 11 height 9
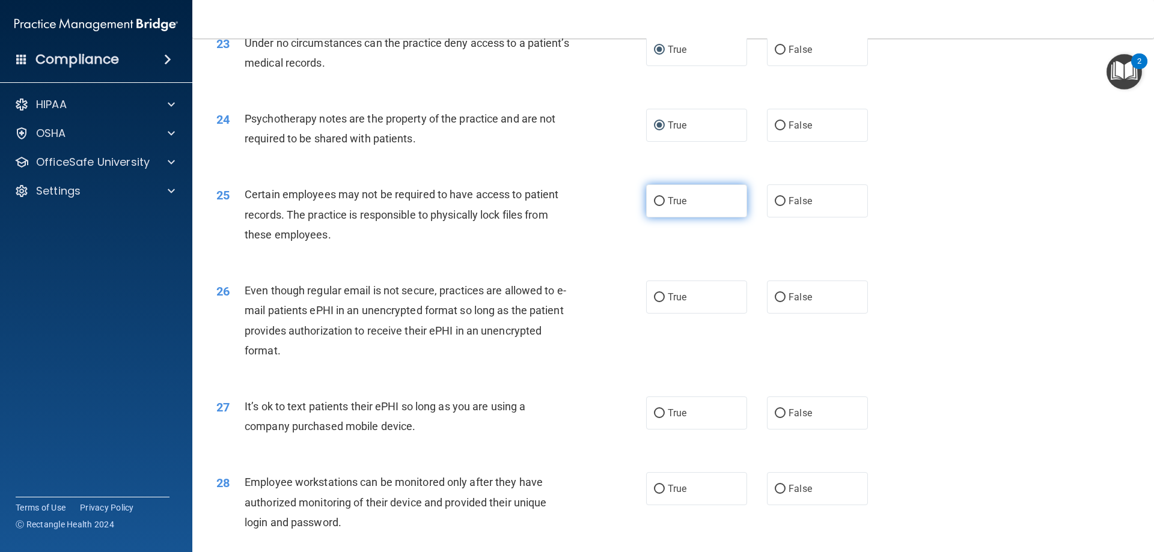
radio input "true"
click at [656, 302] on input "True" at bounding box center [659, 297] width 11 height 9
radio input "true"
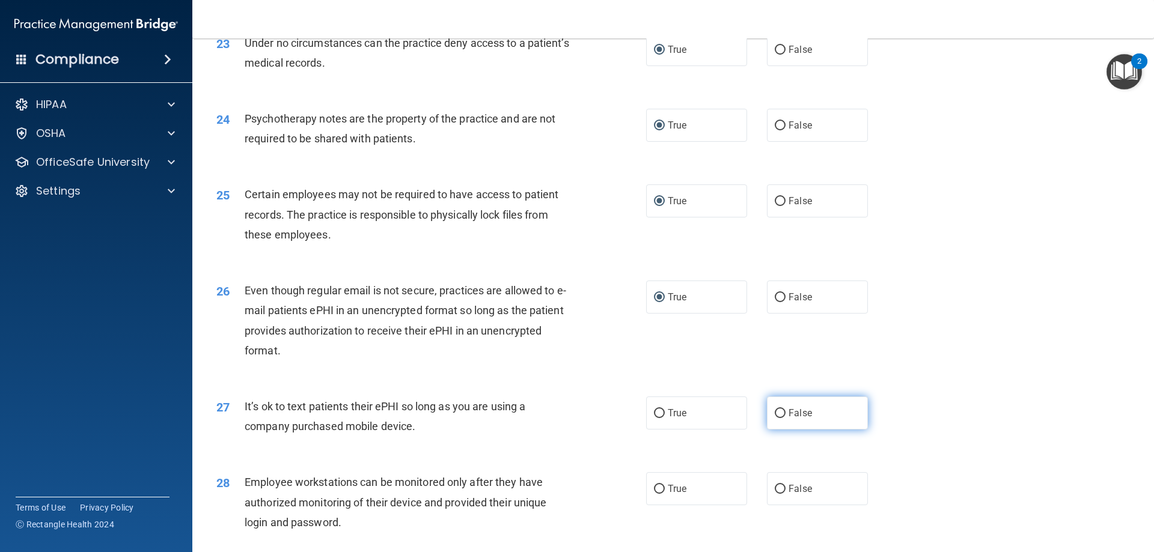
click at [777, 418] on input "False" at bounding box center [780, 413] width 11 height 9
radio input "true"
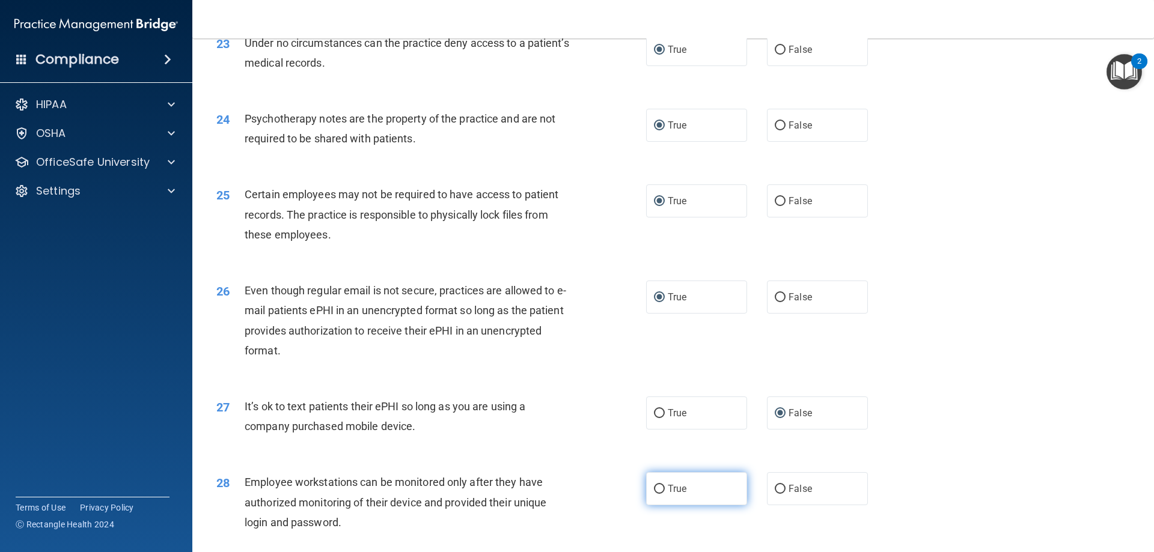
click at [654, 494] on input "True" at bounding box center [659, 489] width 11 height 9
radio input "true"
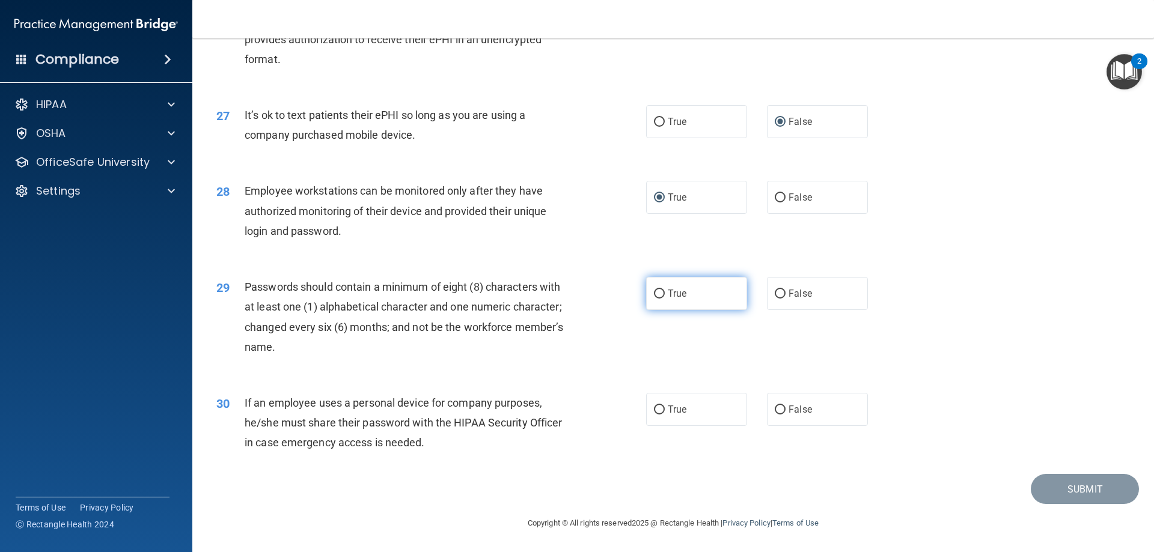
click at [658, 296] on input "True" at bounding box center [659, 294] width 11 height 9
radio input "true"
click at [778, 410] on input "False" at bounding box center [780, 410] width 11 height 9
radio input "true"
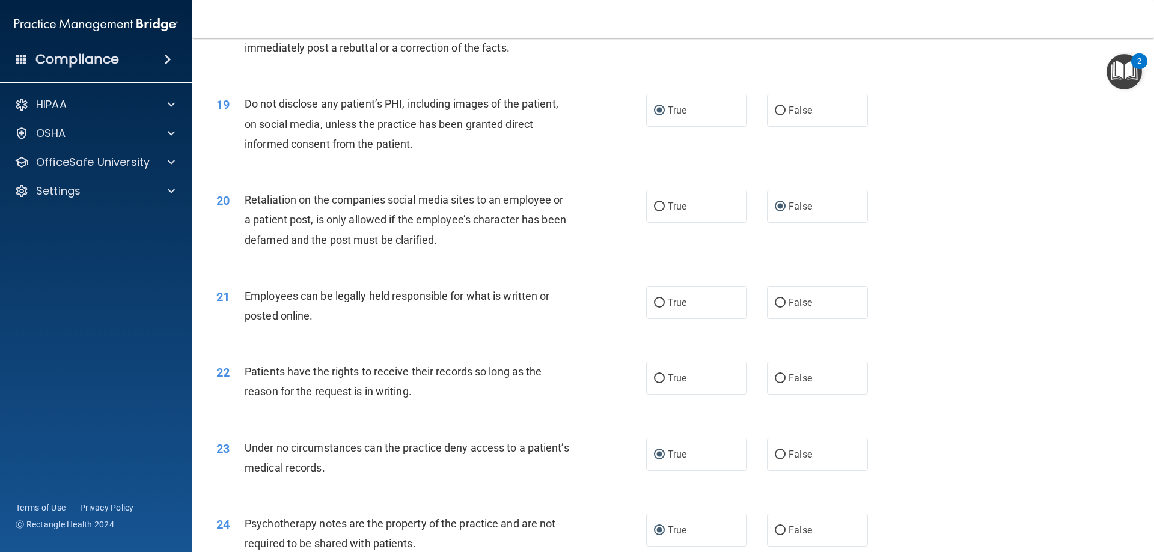
scroll to position [1788, 0]
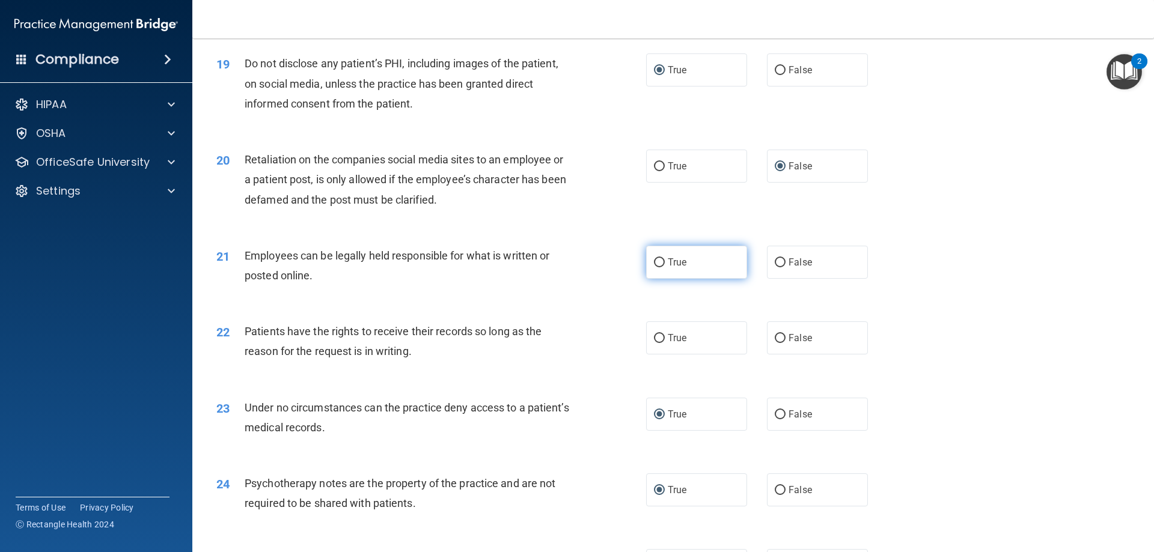
click at [656, 267] on input "True" at bounding box center [659, 262] width 11 height 9
radio input "true"
click at [657, 343] on input "True" at bounding box center [659, 338] width 11 height 9
radio input "true"
click at [775, 343] on input "False" at bounding box center [780, 338] width 11 height 9
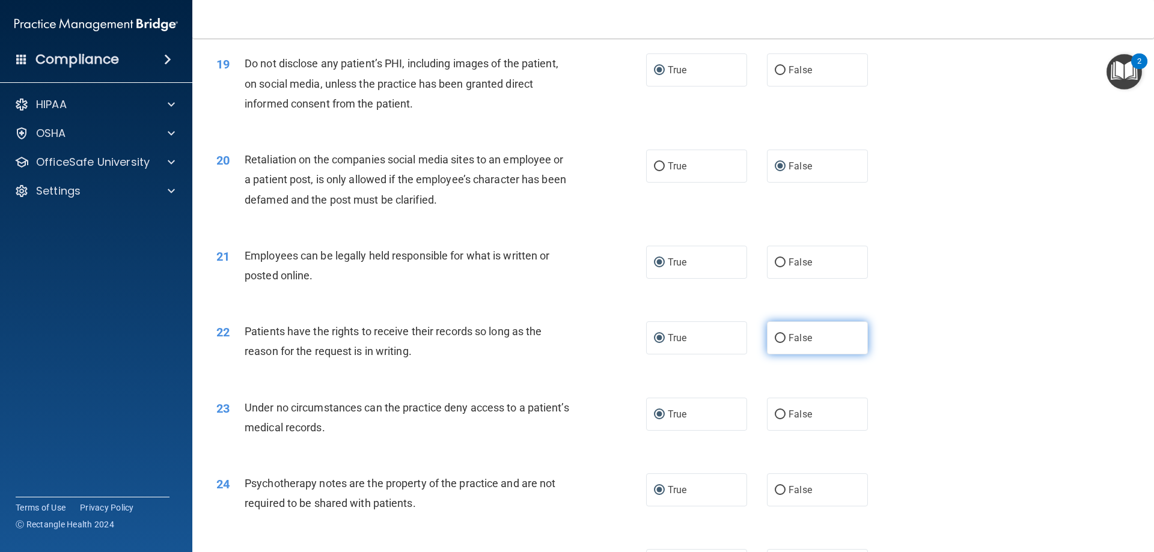
radio input "true"
radio input "false"
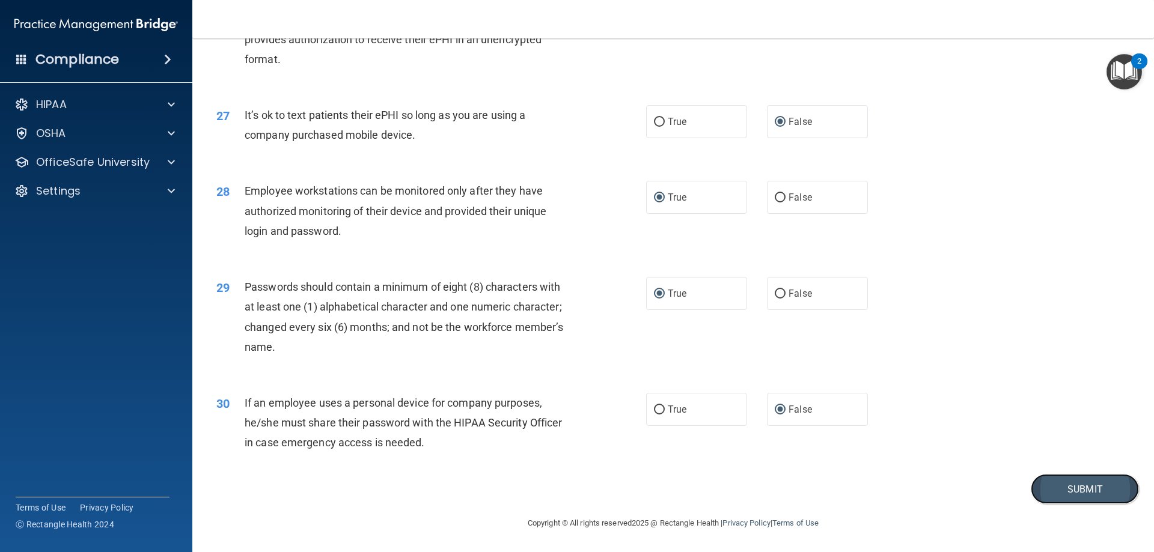
click at [1080, 486] on button "Submit" at bounding box center [1085, 489] width 108 height 31
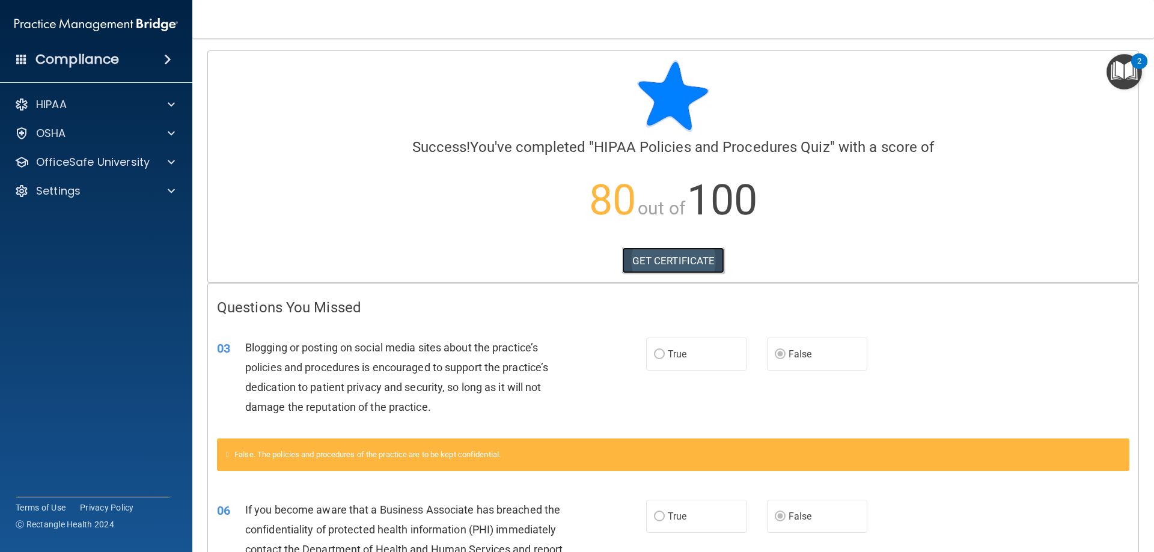
click at [675, 260] on link "GET CERTIFICATE" at bounding box center [673, 261] width 103 height 26
click at [1127, 66] on img "Open Resource Center, 2 new notifications" at bounding box center [1123, 71] width 35 height 35
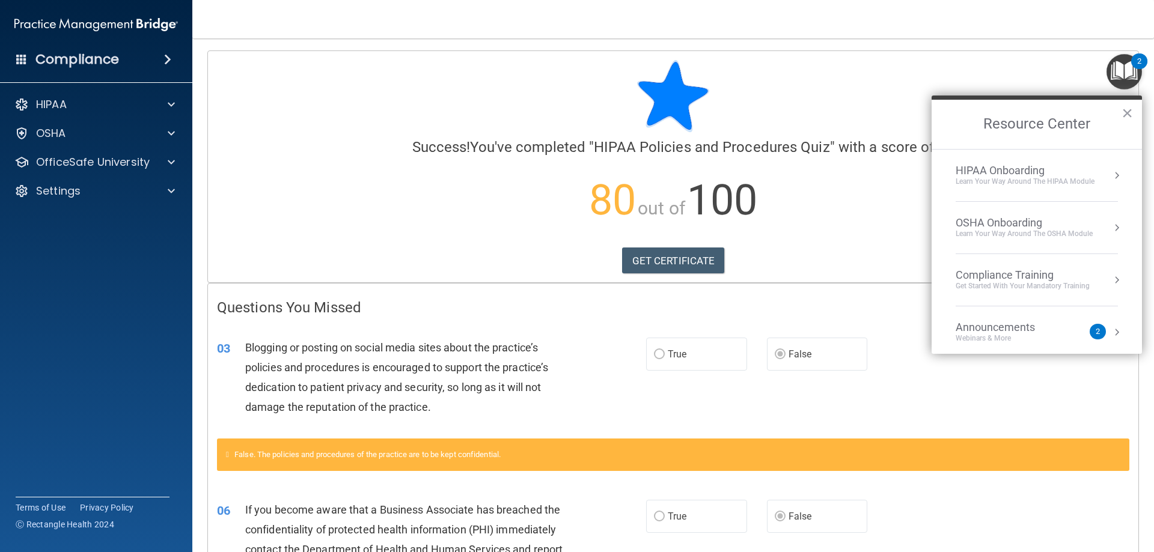
click at [1066, 287] on div "Get Started with your mandatory training" at bounding box center [1023, 286] width 134 height 10
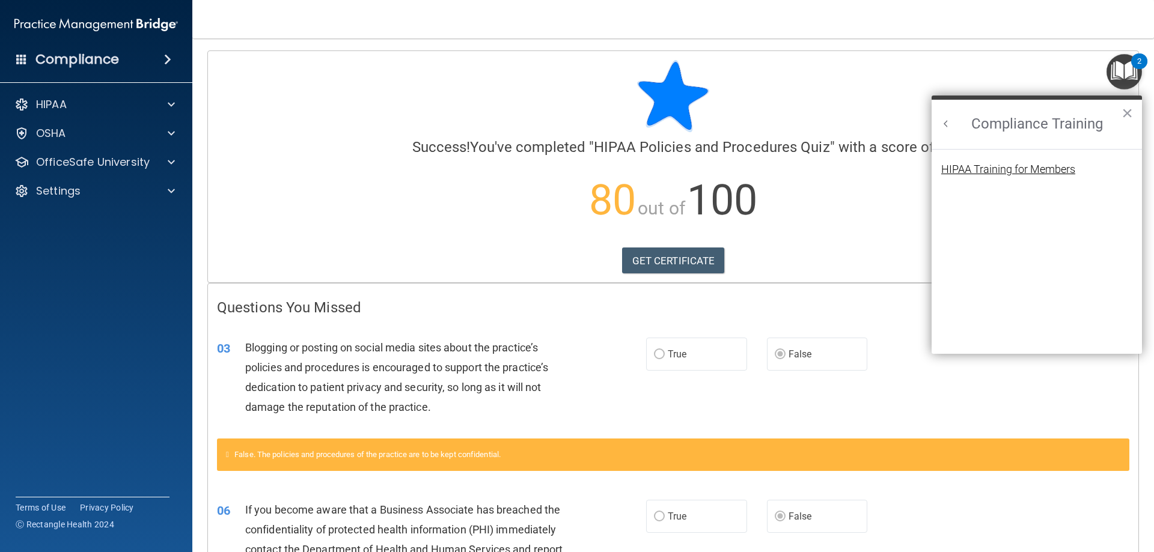
click at [998, 171] on div "HIPAA Training for Members" at bounding box center [1008, 169] width 134 height 11
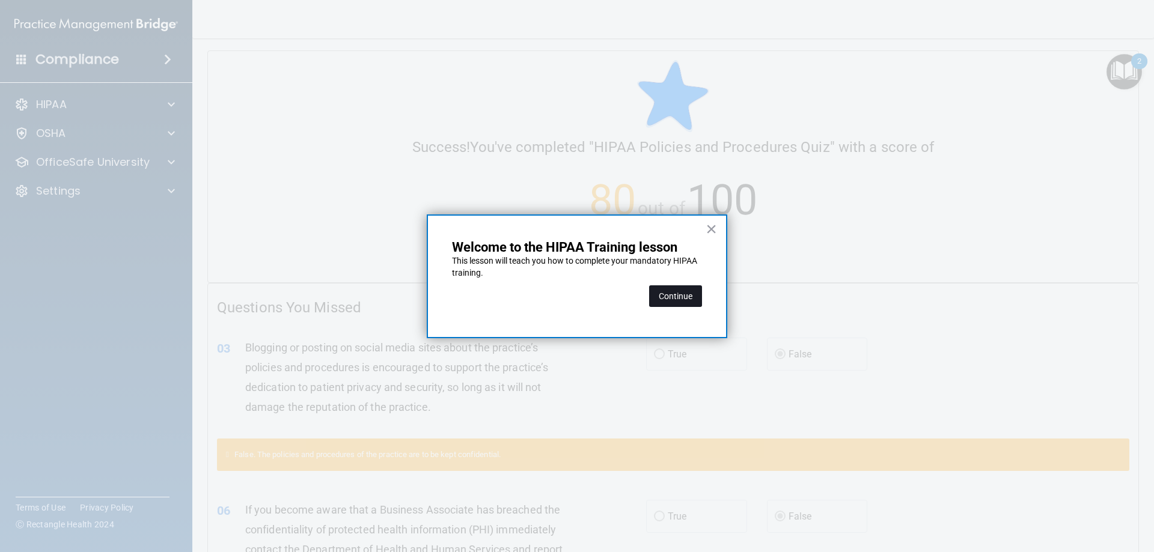
click at [688, 297] on button "Continue" at bounding box center [675, 296] width 53 height 22
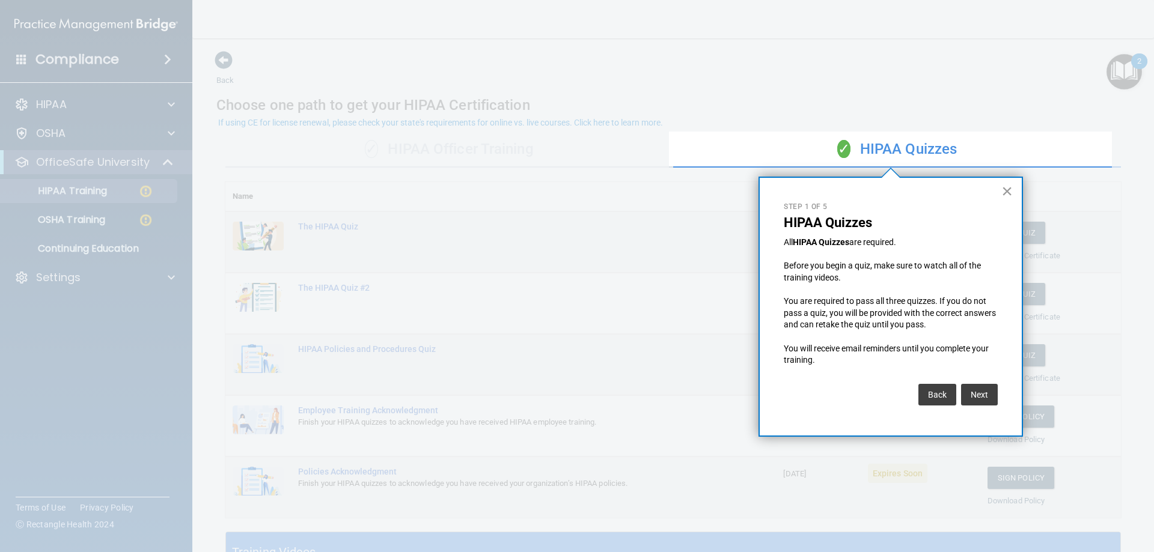
click at [1010, 192] on button "×" at bounding box center [1006, 190] width 11 height 19
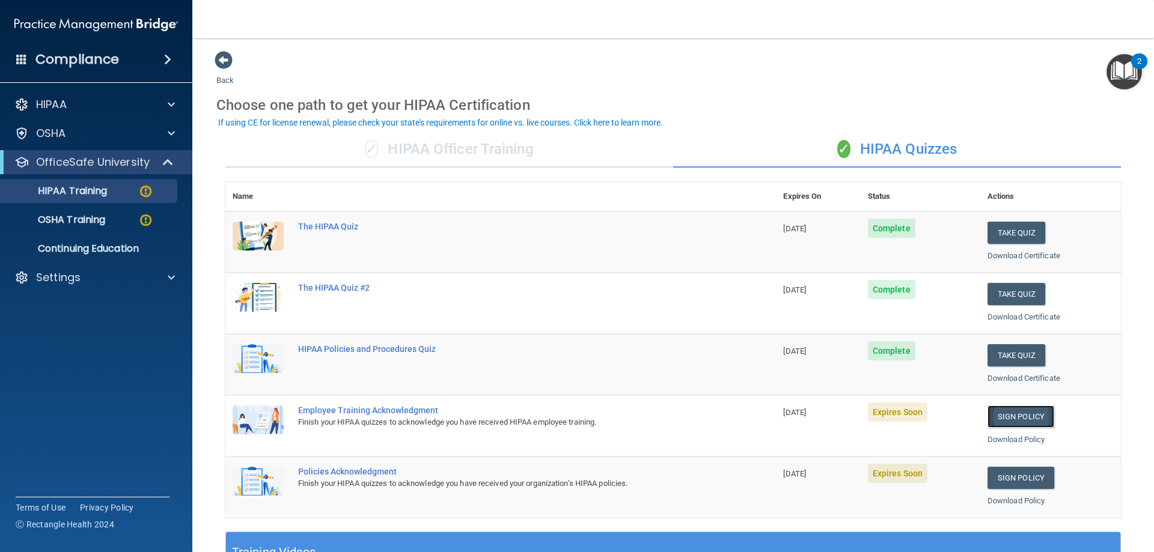
click at [1001, 413] on link "Sign Policy" at bounding box center [1020, 417] width 67 height 22
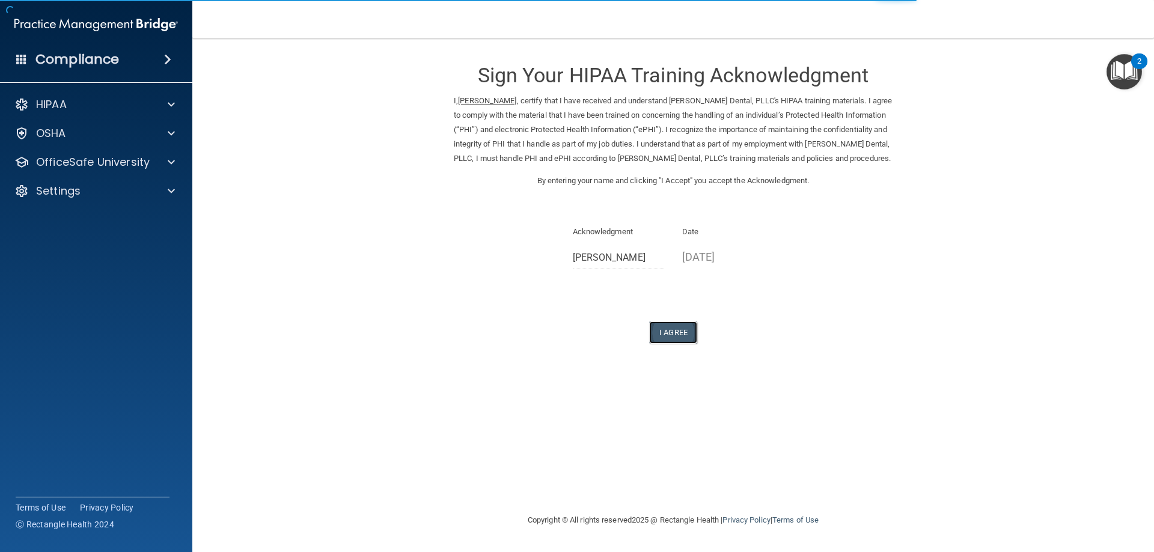
click at [681, 332] on button "I Agree" at bounding box center [673, 333] width 48 height 22
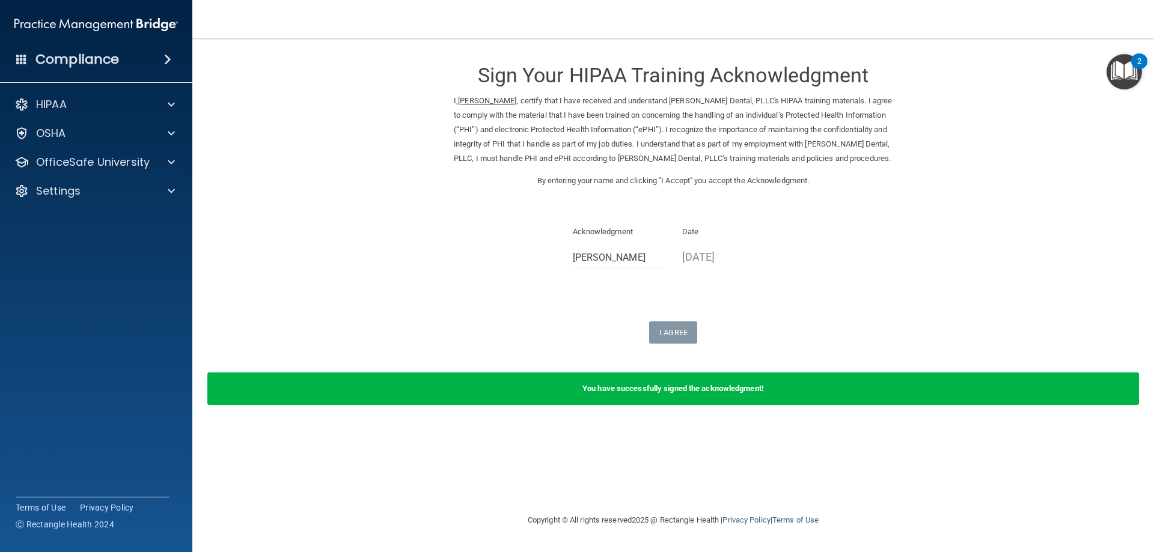
click at [1122, 80] on img "Open Resource Center, 2 new notifications" at bounding box center [1123, 71] width 35 height 35
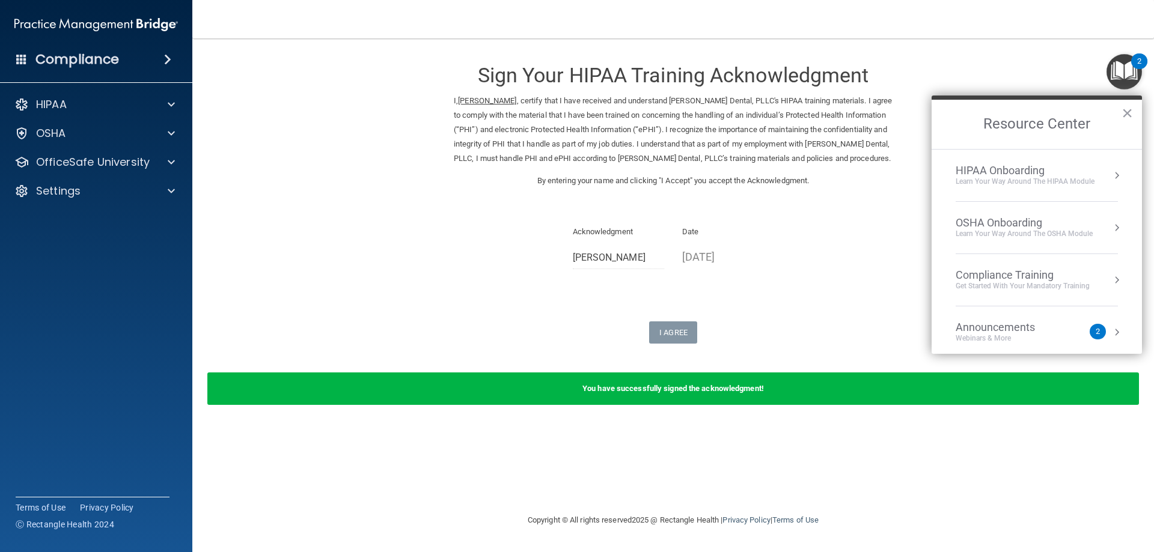
click at [1026, 267] on li "Compliance Training Get Started with your mandatory training" at bounding box center [1037, 280] width 162 height 52
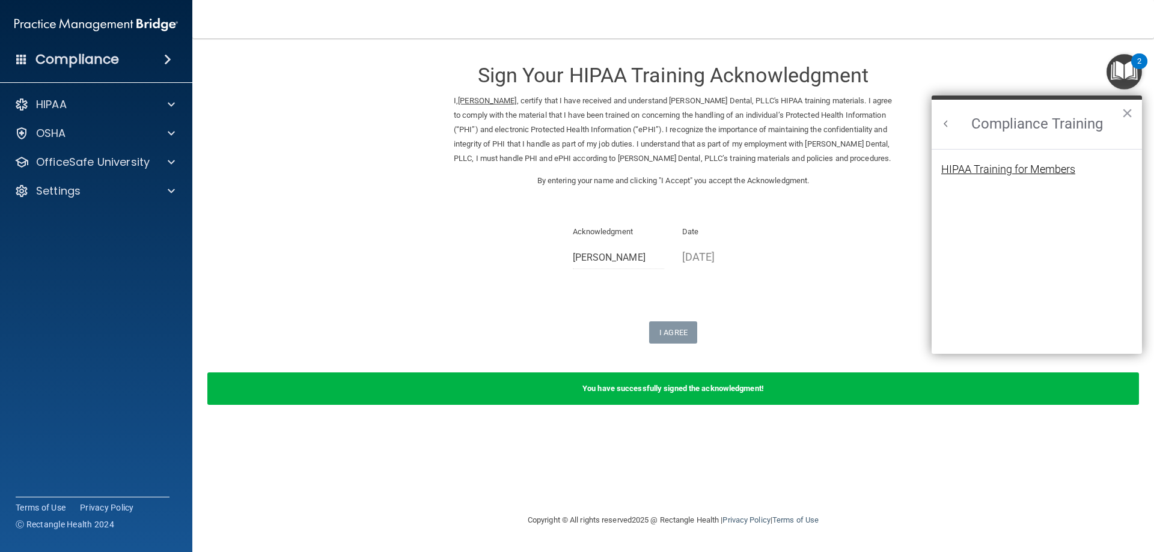
click at [1016, 172] on div "HIPAA Training for Members" at bounding box center [1008, 169] width 134 height 11
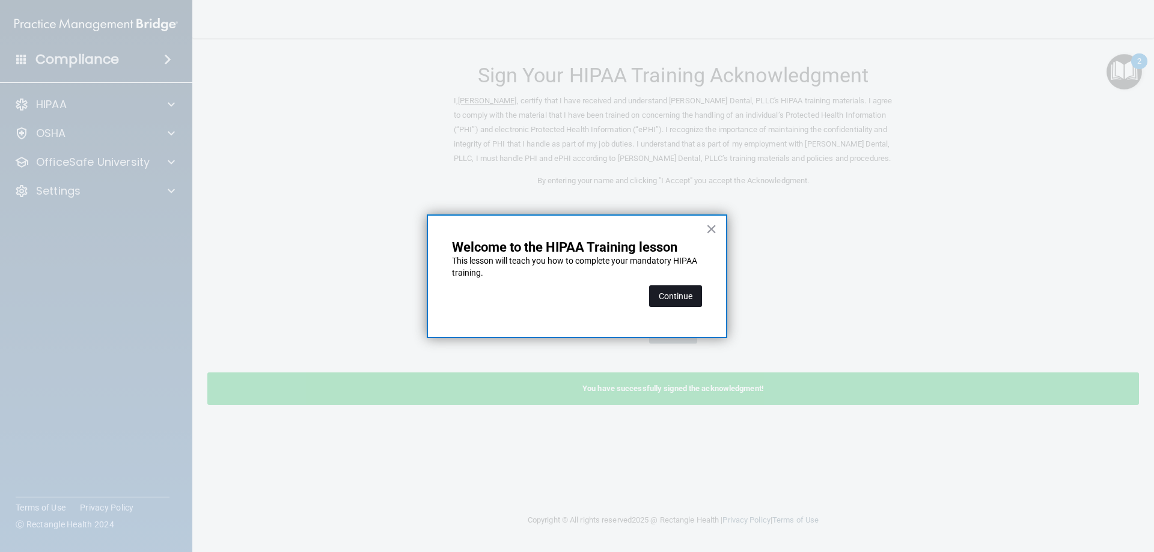
click at [681, 292] on button "Continue" at bounding box center [675, 296] width 53 height 22
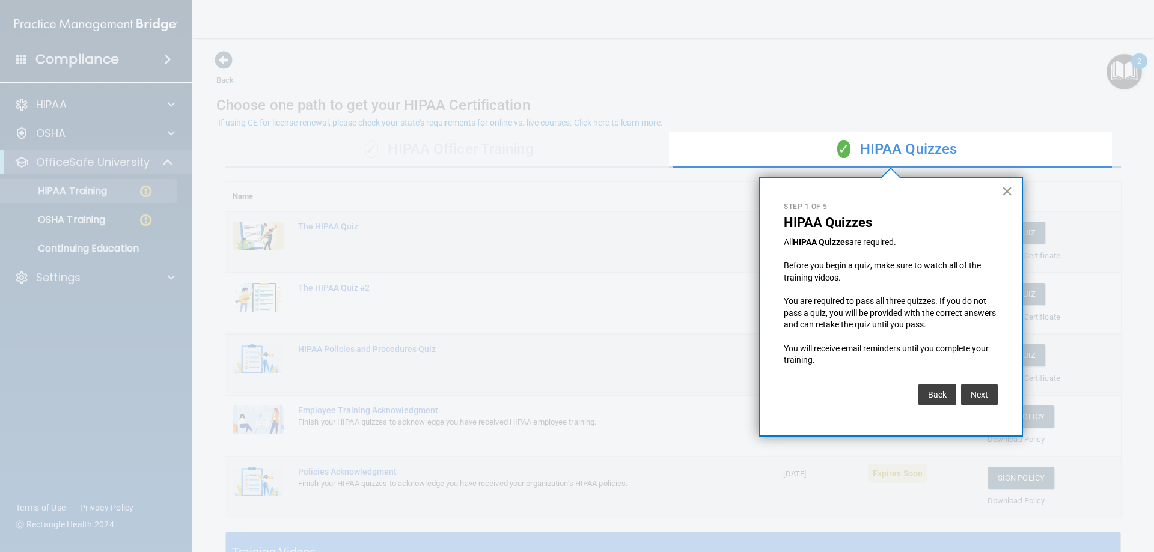
click at [1008, 189] on button "×" at bounding box center [1006, 190] width 11 height 19
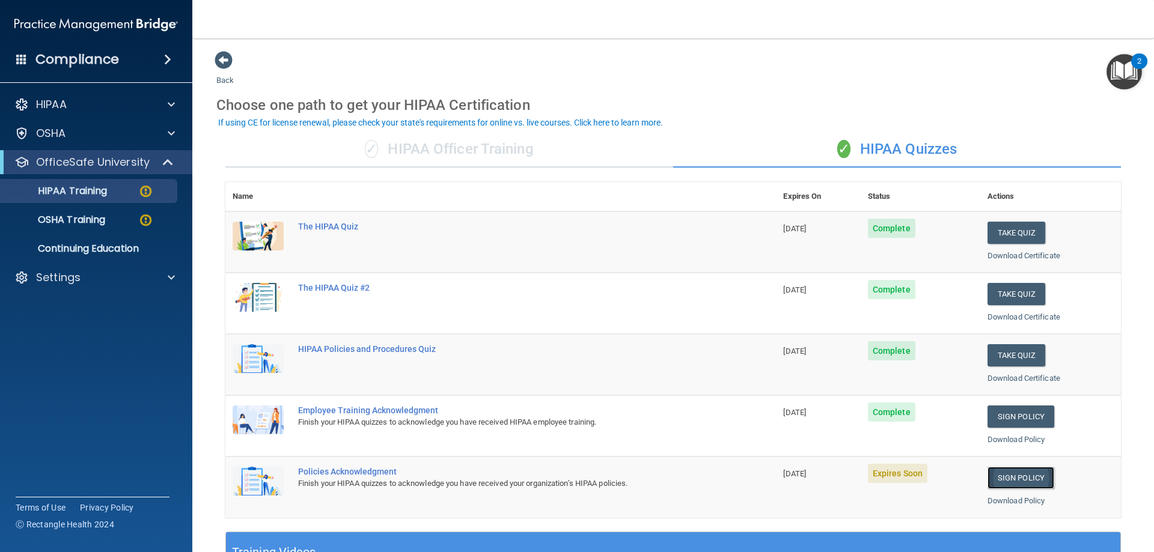
click at [1004, 480] on link "Sign Policy" at bounding box center [1020, 478] width 67 height 22
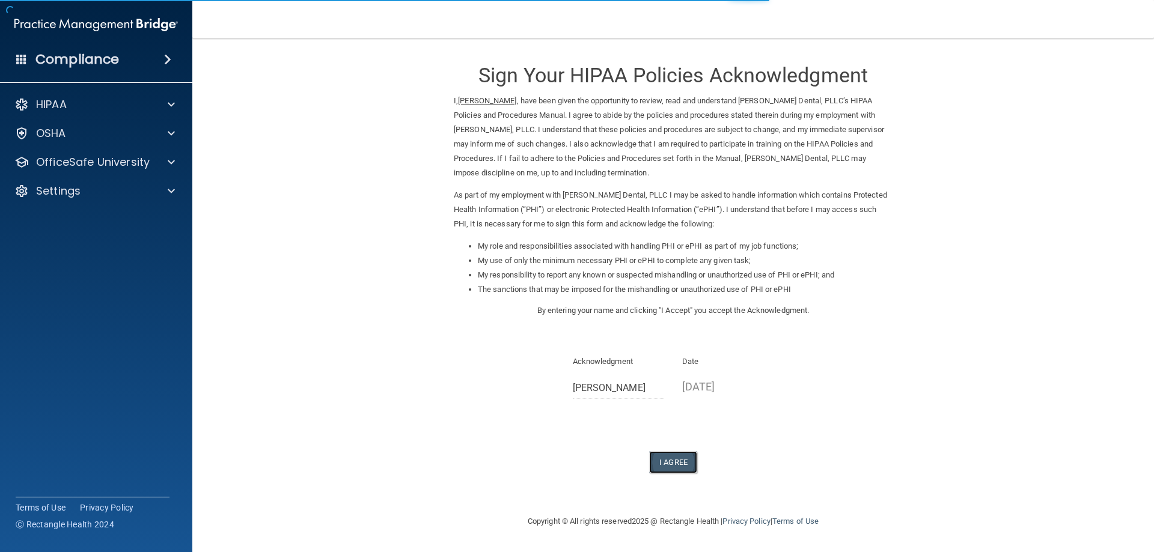
click at [679, 463] on button "I Agree" at bounding box center [673, 462] width 48 height 22
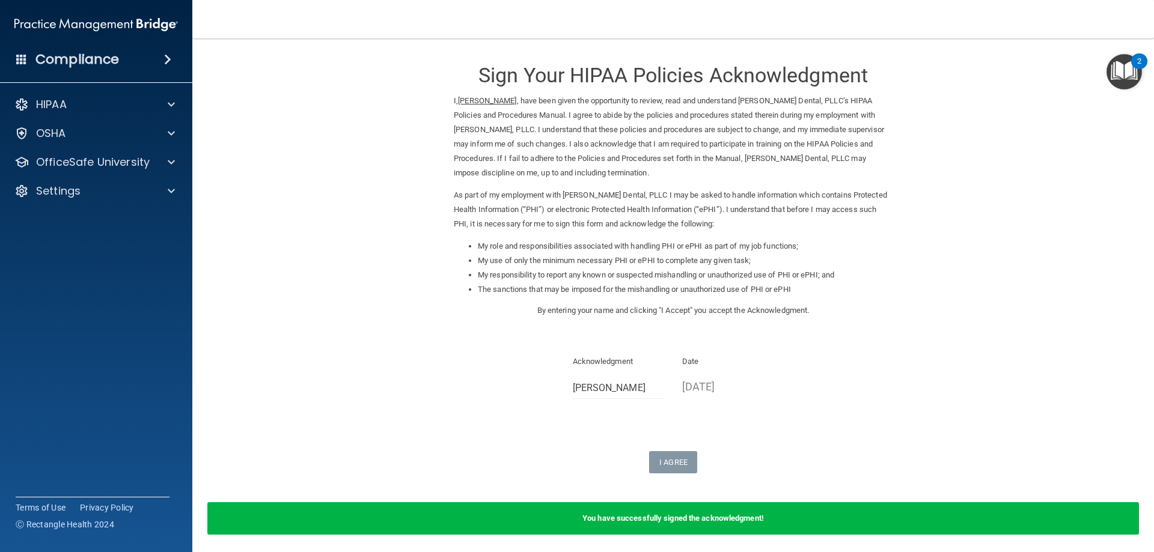
click at [1124, 70] on img "Open Resource Center, 2 new notifications" at bounding box center [1123, 71] width 35 height 35
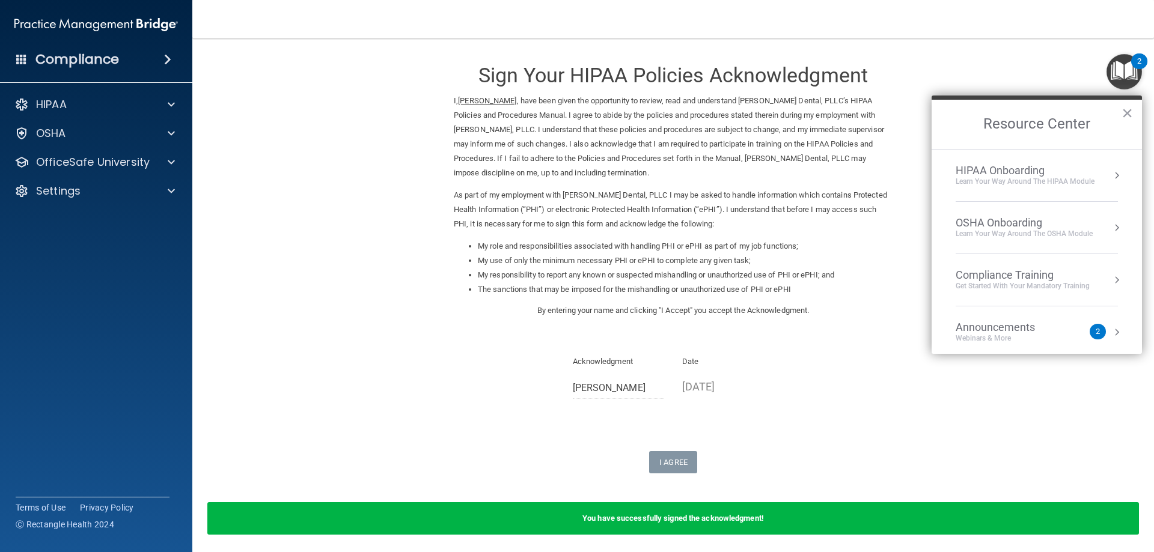
click at [1060, 274] on div "Compliance Training" at bounding box center [1023, 275] width 134 height 13
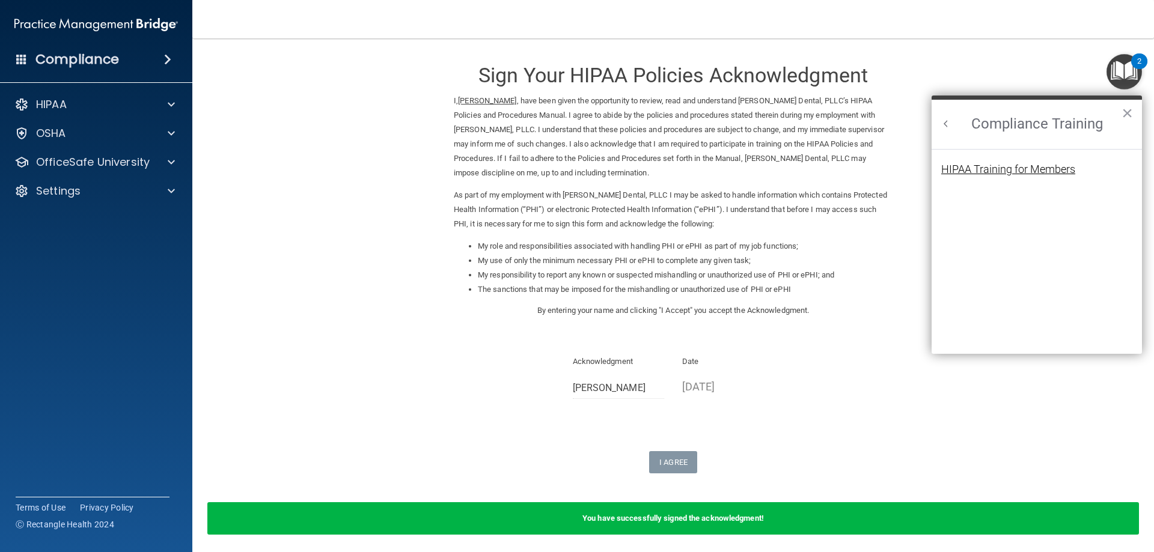
click at [1011, 172] on div "HIPAA Training for Members" at bounding box center [1008, 169] width 134 height 11
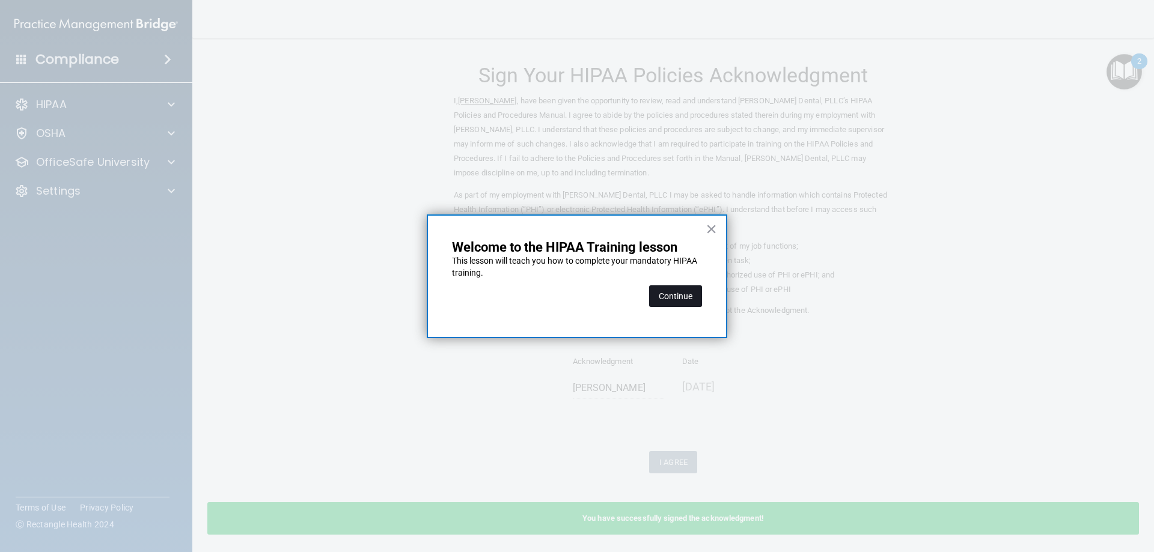
click at [663, 288] on button "Continue" at bounding box center [675, 296] width 53 height 22
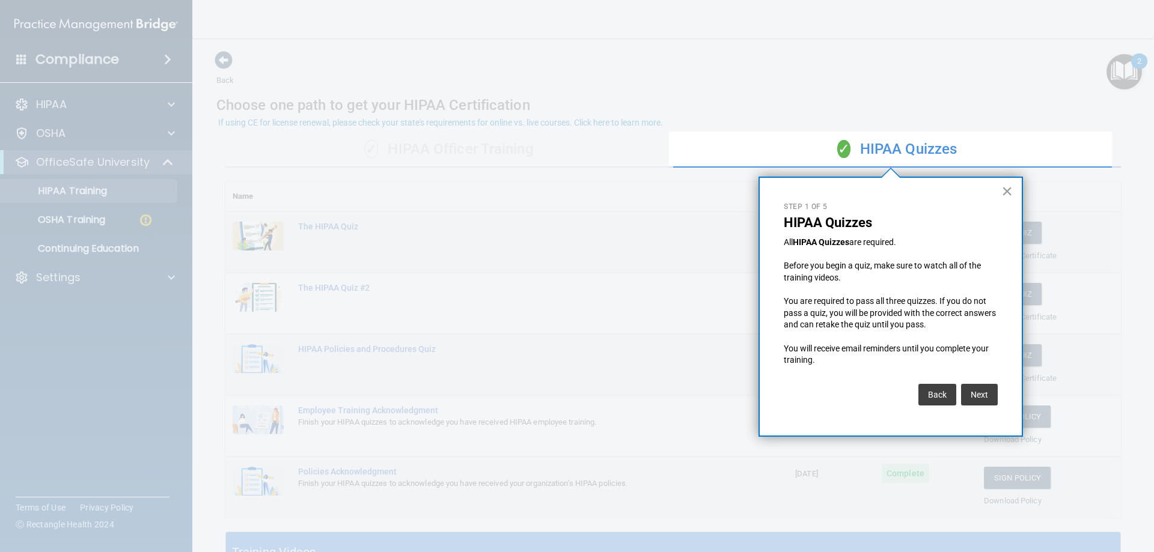
click at [1011, 186] on button "×" at bounding box center [1006, 190] width 11 height 19
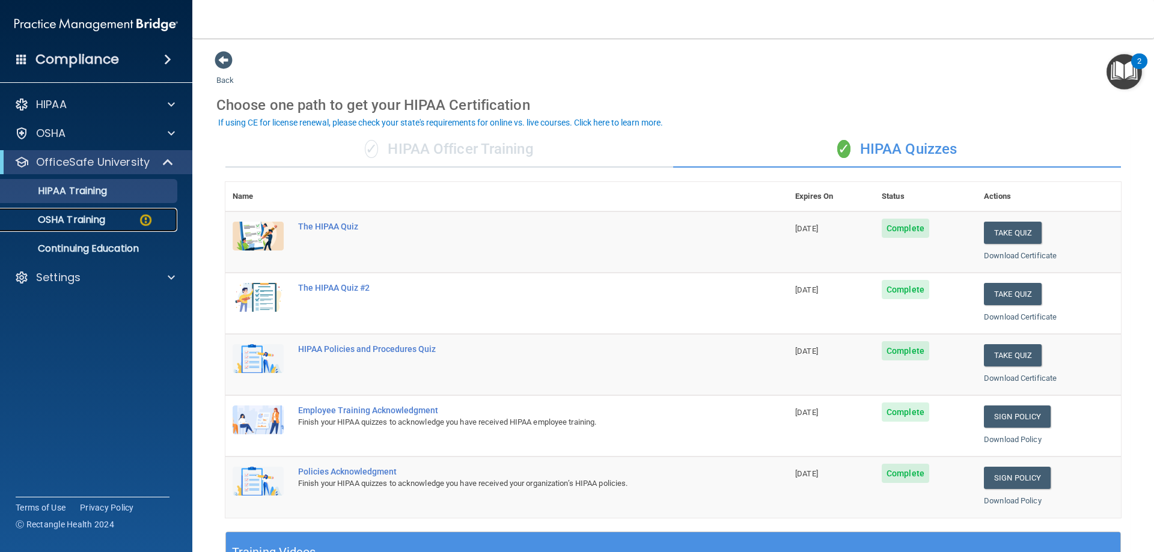
click at [127, 215] on div "OSHA Training" at bounding box center [90, 220] width 164 height 12
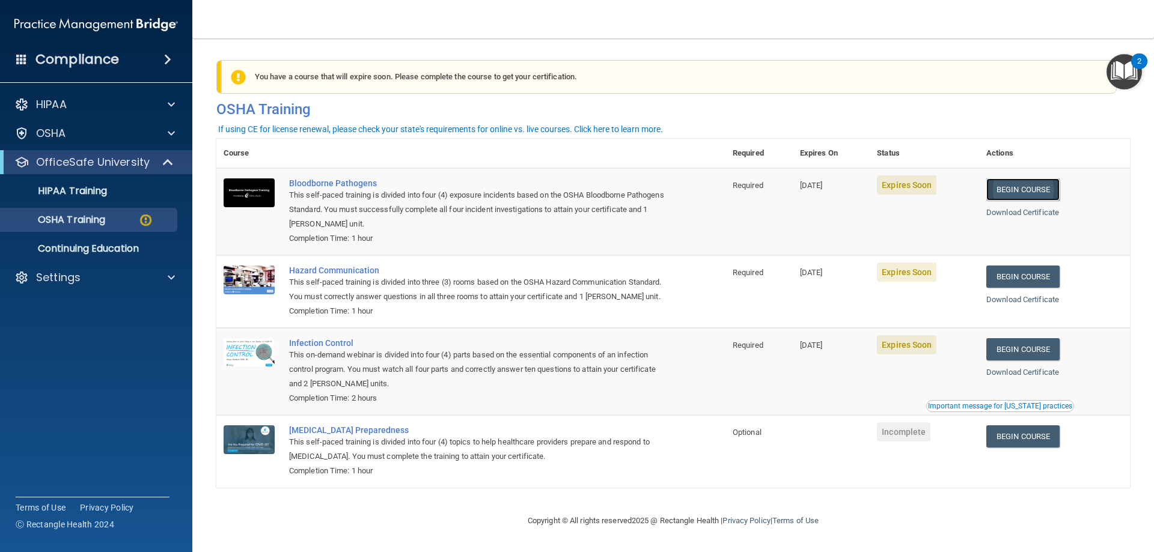
click at [1008, 182] on link "Begin Course" at bounding box center [1022, 189] width 73 height 22
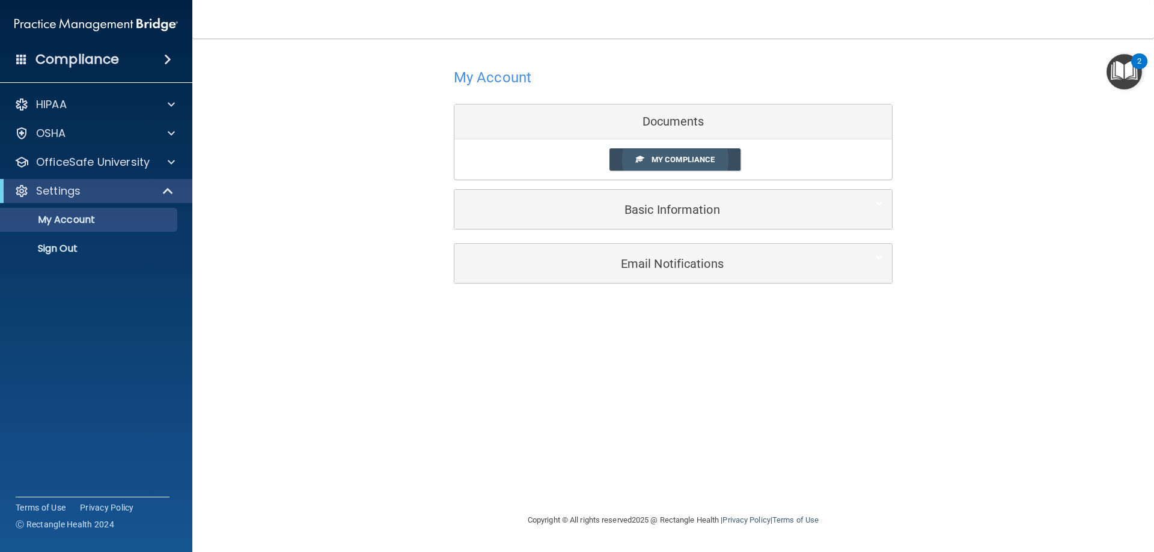
click at [687, 164] on span "My Compliance" at bounding box center [682, 159] width 63 height 9
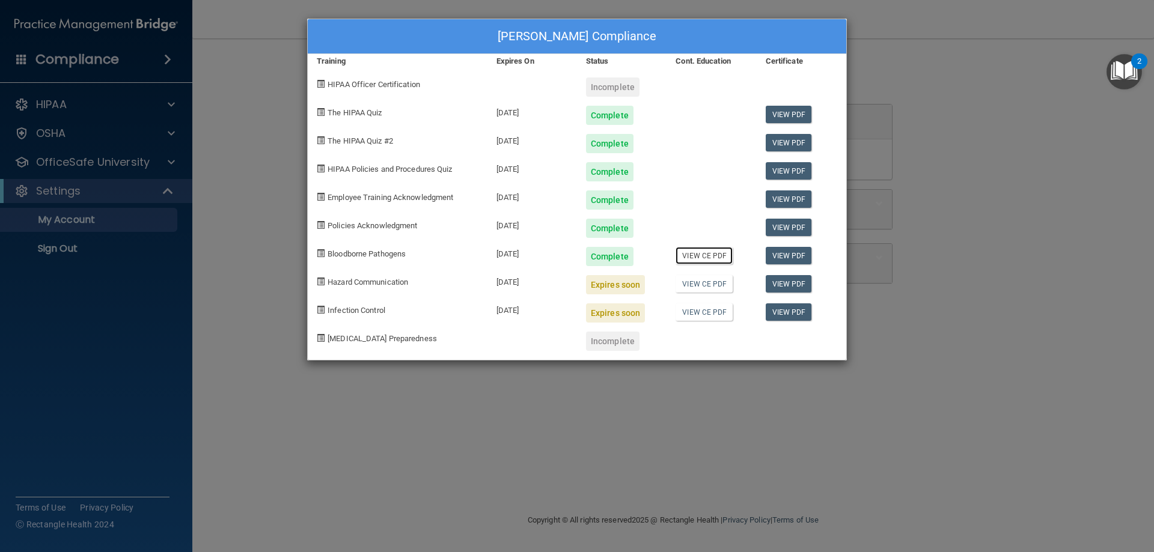
click at [712, 255] on link "View CE PDF" at bounding box center [703, 255] width 57 height 17
click at [604, 281] on div "Expires soon" at bounding box center [615, 284] width 59 height 19
click at [785, 279] on link "View PDF" at bounding box center [789, 283] width 46 height 17
click at [370, 288] on div "Hazard Communication" at bounding box center [398, 280] width 180 height 28
click at [374, 282] on span "Hazard Communication" at bounding box center [368, 282] width 81 height 9
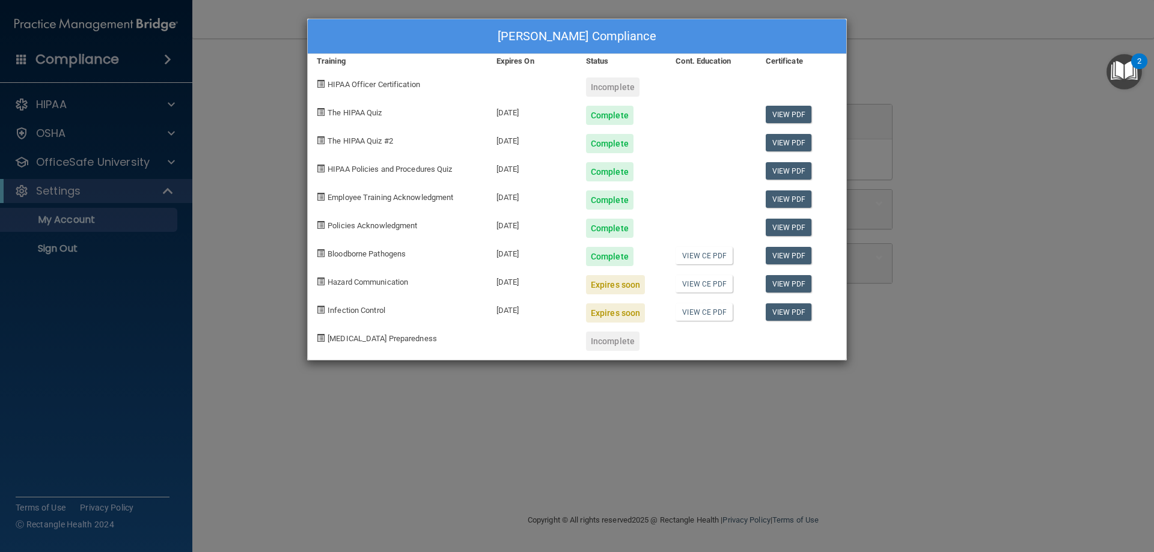
click at [406, 85] on span "HIPAA Officer Certification" at bounding box center [374, 84] width 93 height 9
click at [367, 308] on span "Infection Control" at bounding box center [357, 310] width 58 height 9
click at [1111, 75] on img "Open Resource Center, 2 new notifications" at bounding box center [1123, 71] width 35 height 35
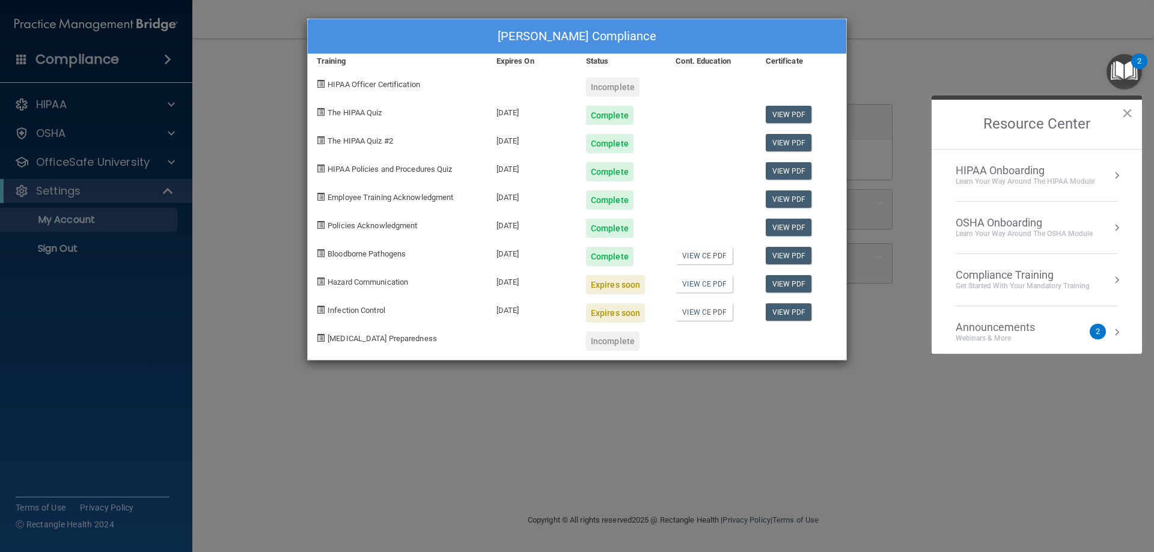
click at [1013, 283] on div "Get Started with your mandatory training" at bounding box center [1023, 286] width 134 height 10
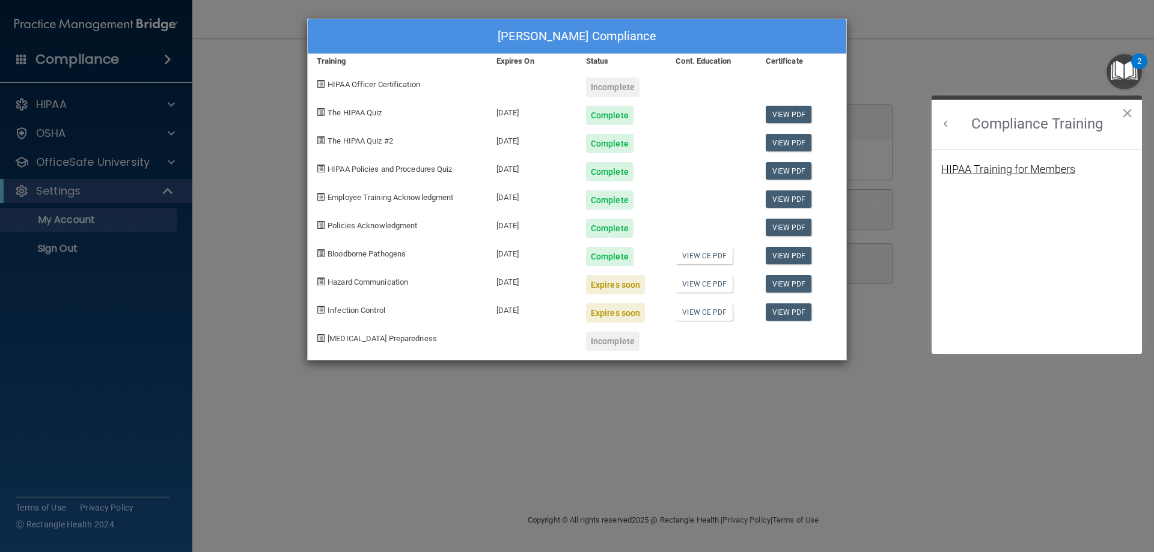
click at [1006, 165] on div "HIPAA Training for Members" at bounding box center [1008, 169] width 134 height 11
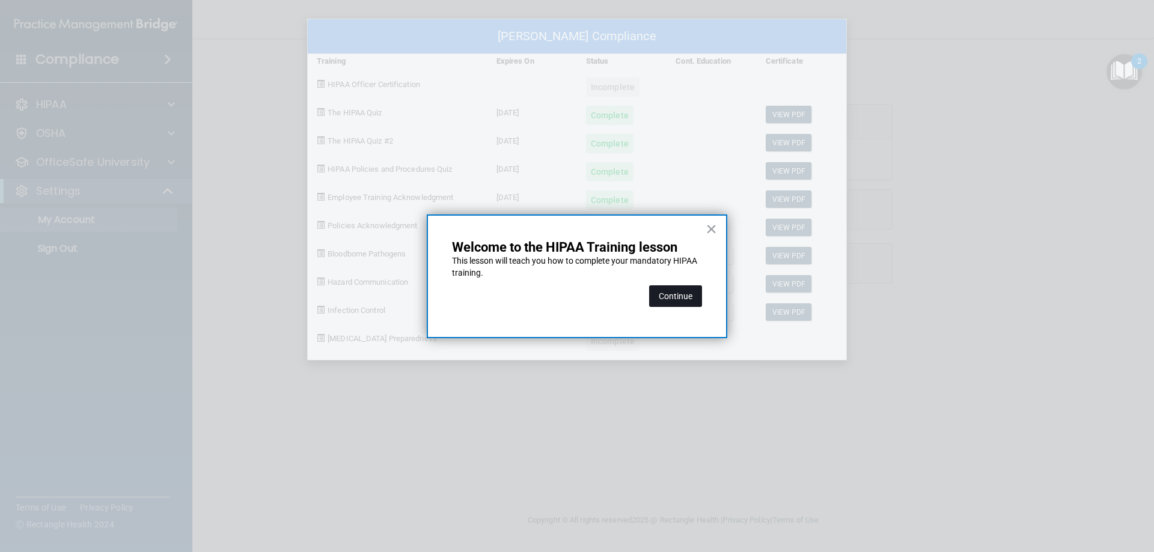
click at [674, 295] on button "Continue" at bounding box center [675, 296] width 53 height 22
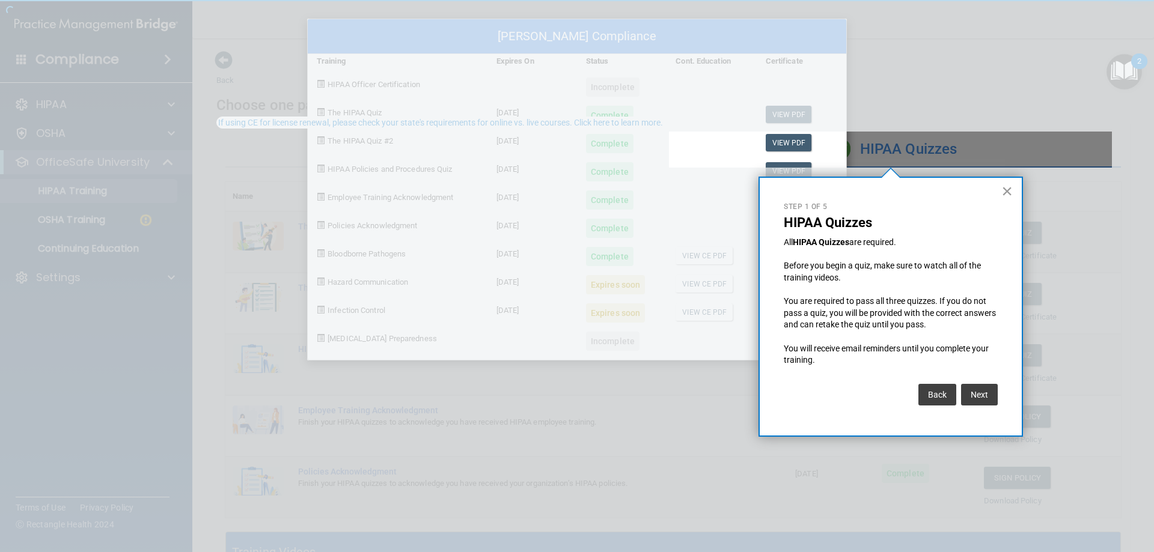
click at [1009, 186] on button "×" at bounding box center [1006, 190] width 11 height 19
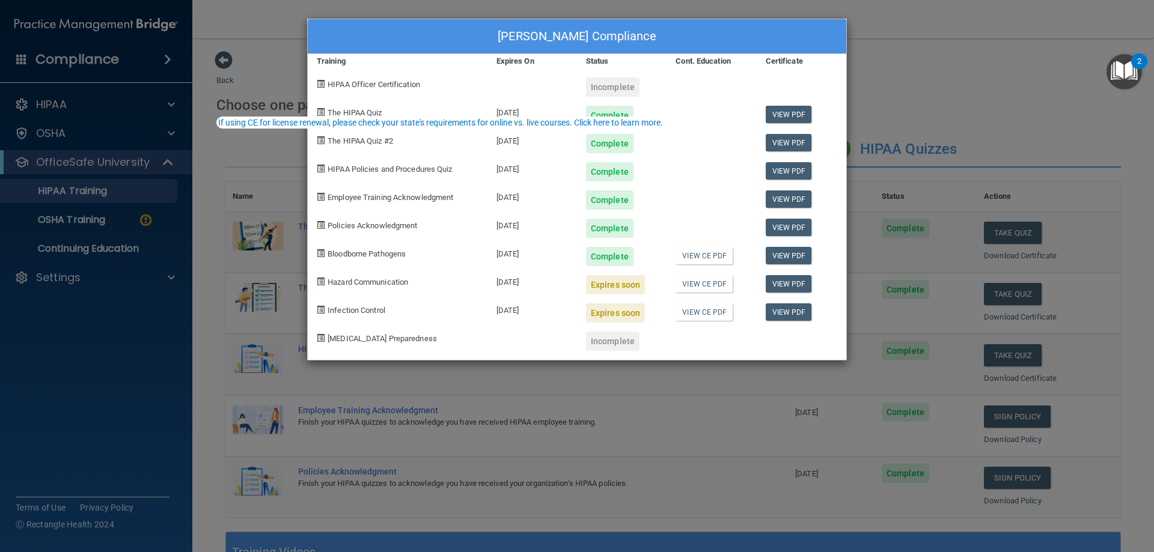
click at [939, 61] on div "[PERSON_NAME] Compliance Training Expires On Status Cont. Education Certificate…" at bounding box center [577, 276] width 1154 height 552
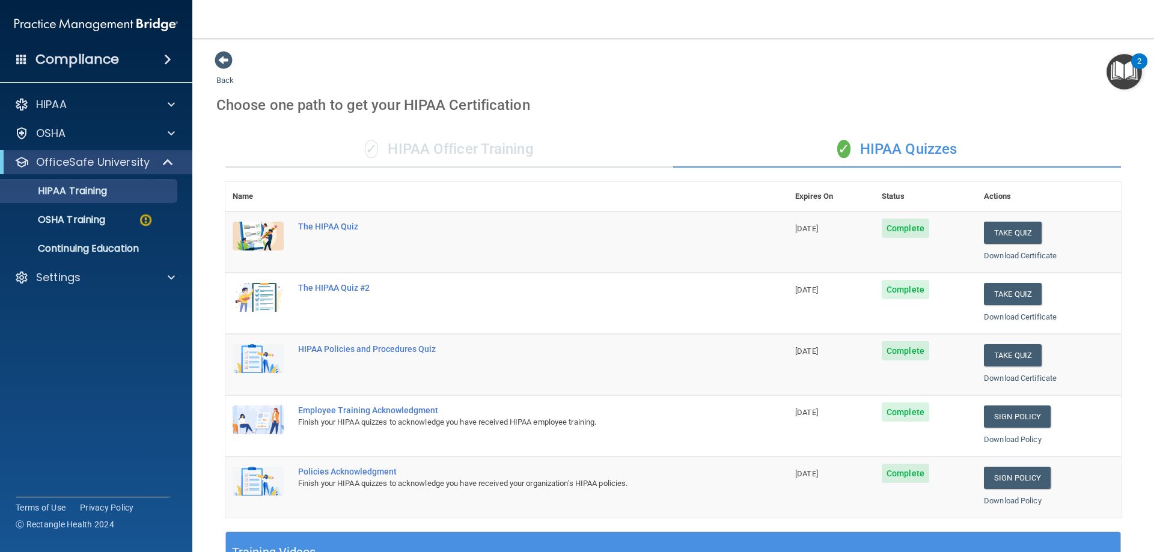
scroll to position [353, 0]
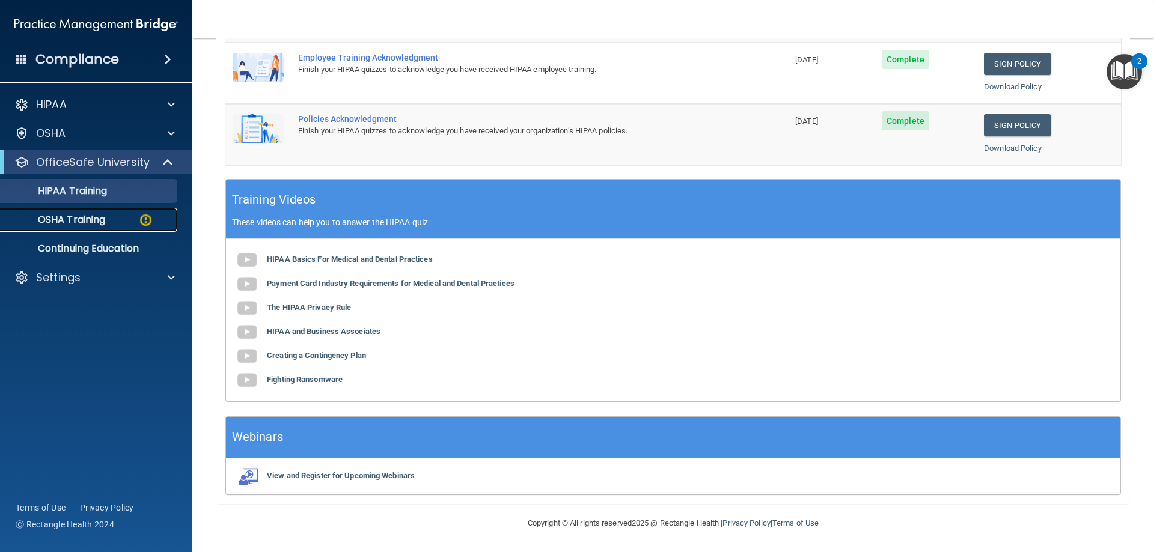
click at [115, 225] on div "OSHA Training" at bounding box center [90, 220] width 164 height 12
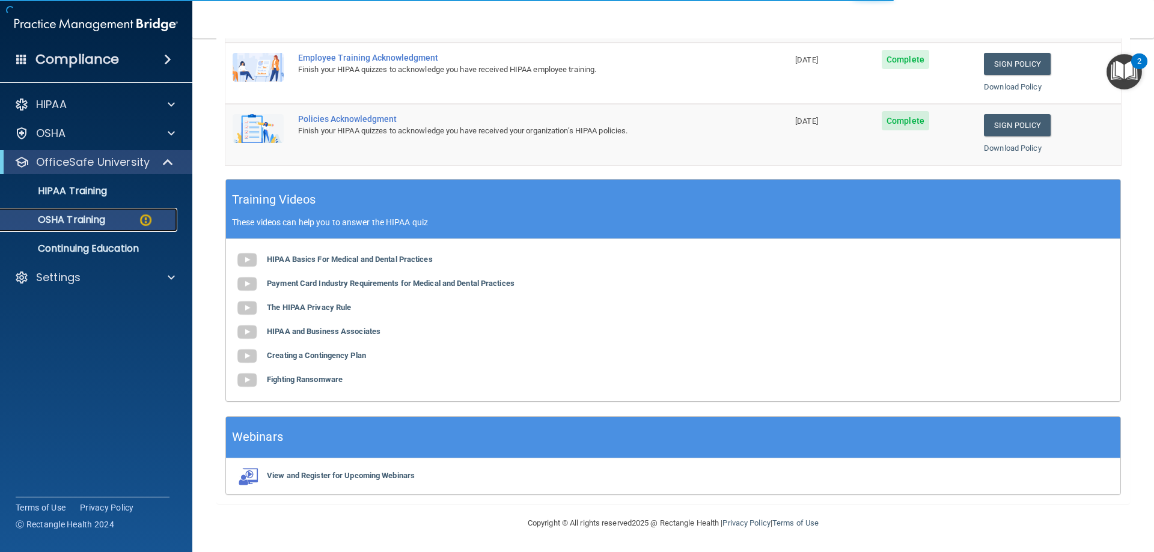
scroll to position [15, 0]
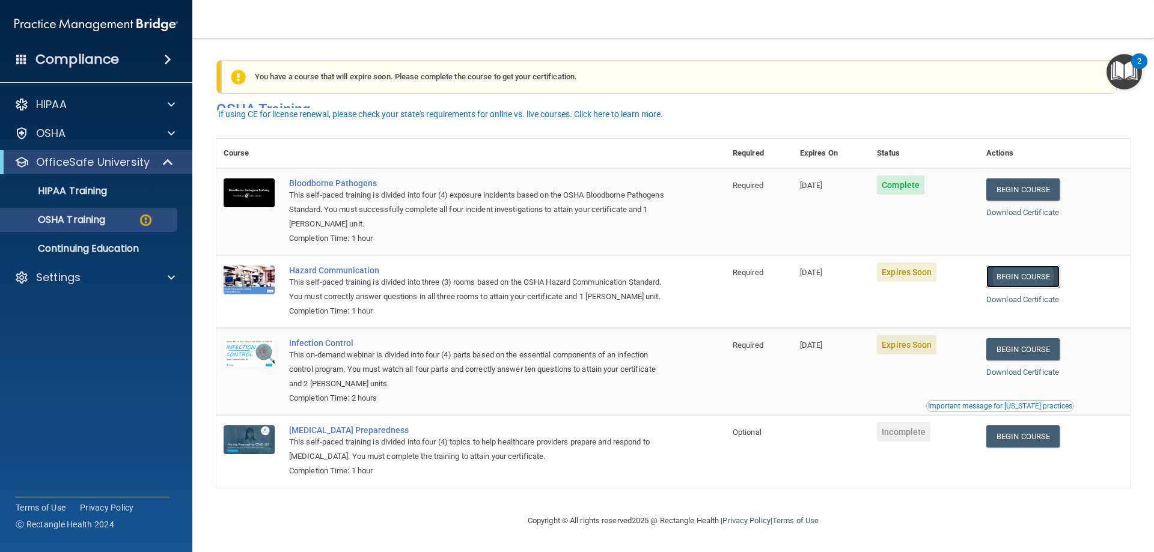
click at [1027, 266] on link "Begin Course" at bounding box center [1022, 277] width 73 height 22
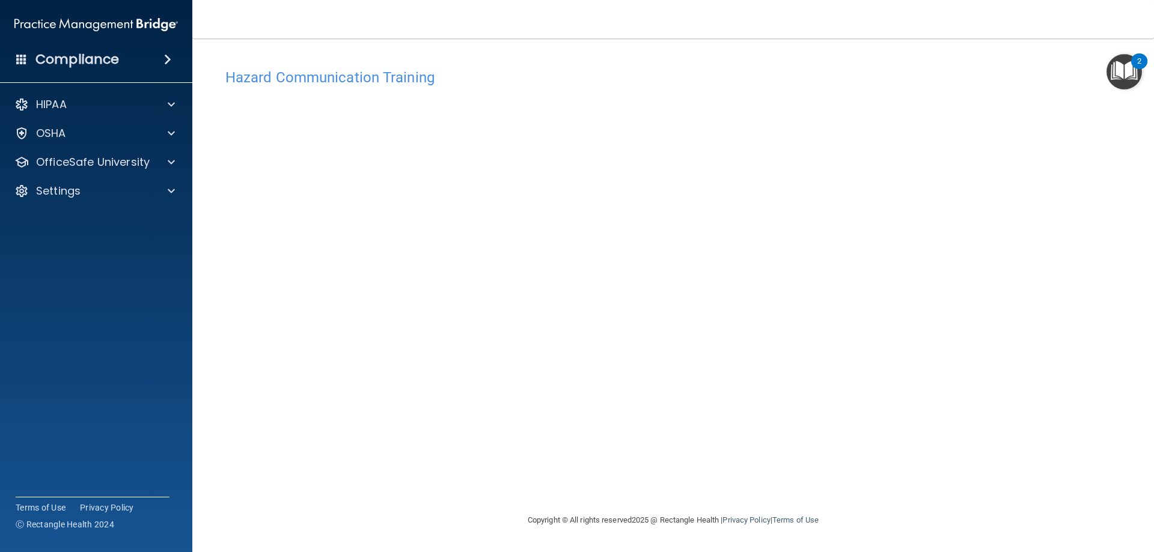
click at [1124, 70] on img "Open Resource Center, 2 new notifications" at bounding box center [1123, 71] width 35 height 35
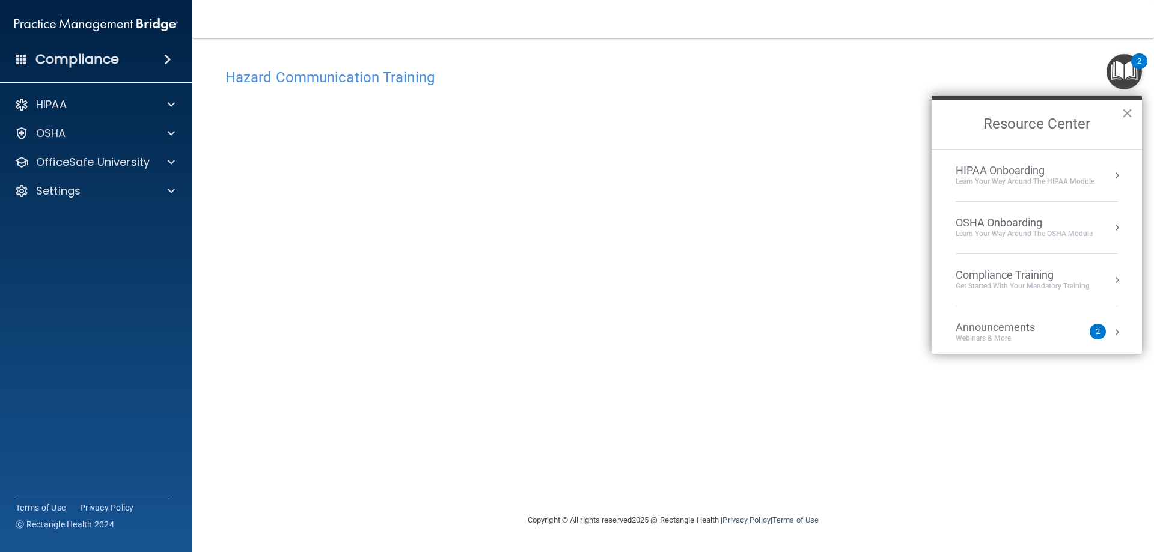
click at [1011, 279] on div "Compliance Training" at bounding box center [1023, 275] width 134 height 13
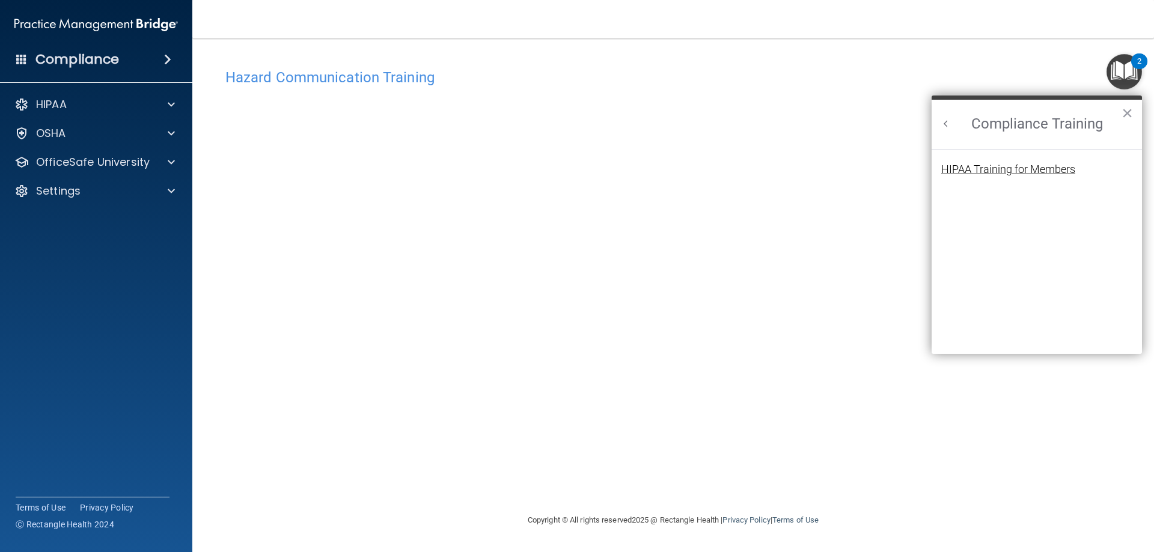
click at [1001, 165] on div "HIPAA Training for Members" at bounding box center [1008, 169] width 134 height 11
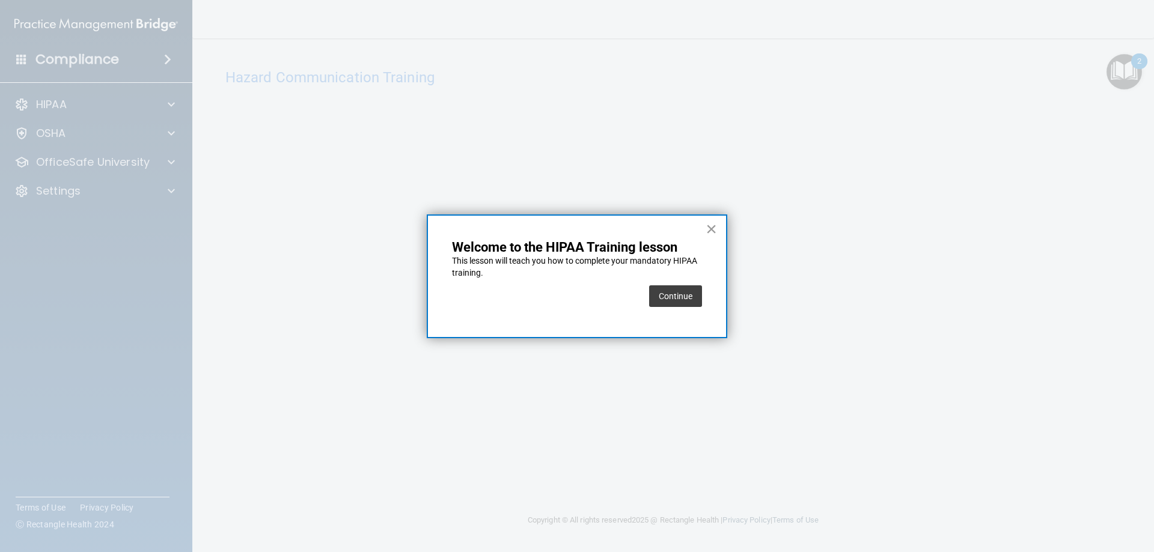
click at [709, 224] on button "×" at bounding box center [711, 228] width 11 height 19
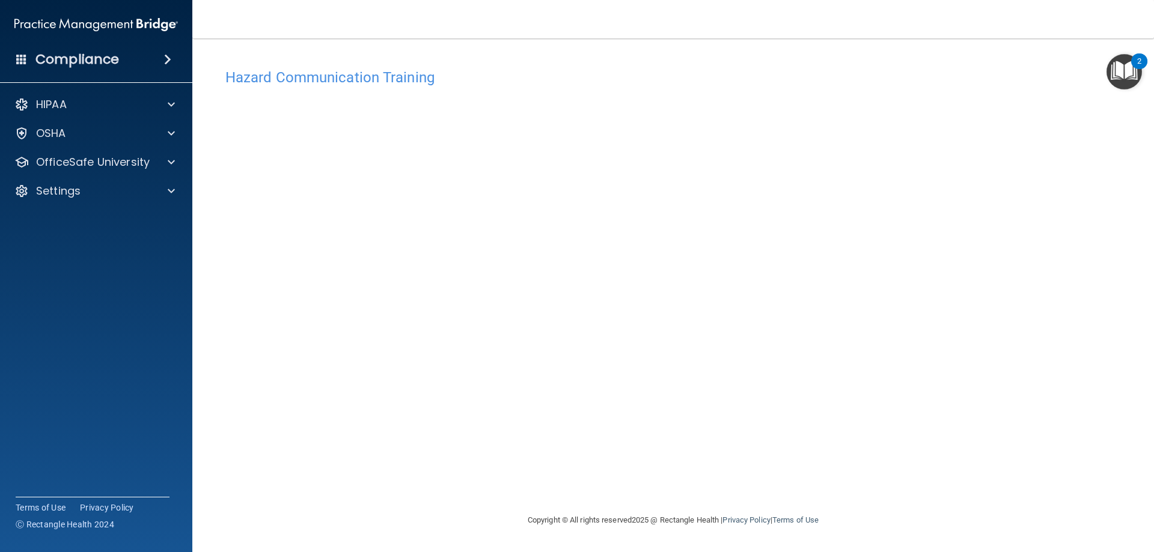
click at [993, 117] on div "Hazard Communication Training This course doesn’t expire until [DATE]. Are you …" at bounding box center [672, 287] width 913 height 451
click at [1125, 84] on img "Open Resource Center, 2 new notifications" at bounding box center [1123, 71] width 35 height 35
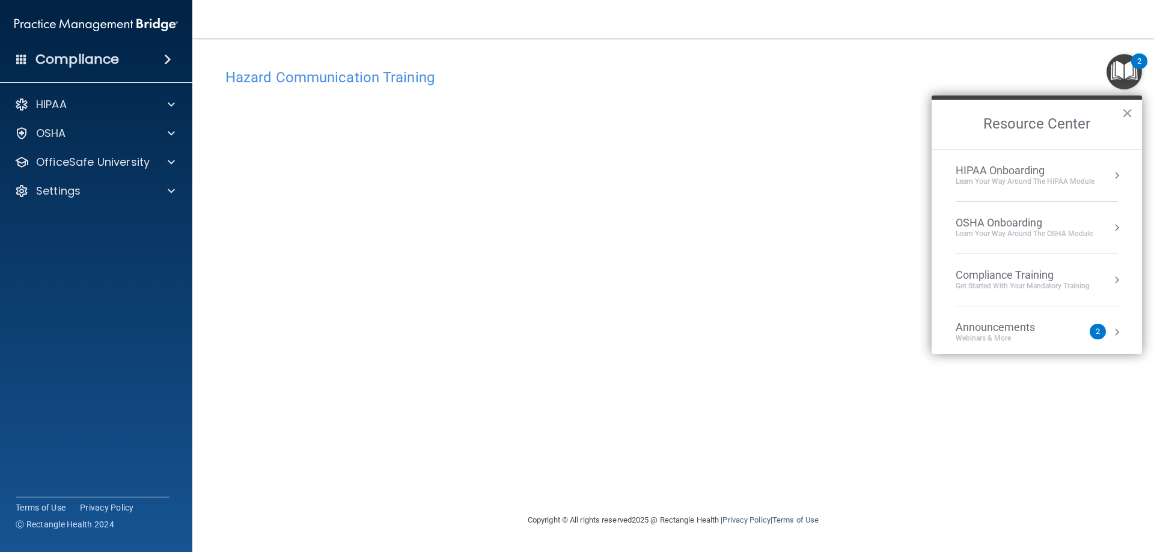
click at [1076, 282] on div "Get Started with your mandatory training" at bounding box center [1023, 286] width 134 height 10
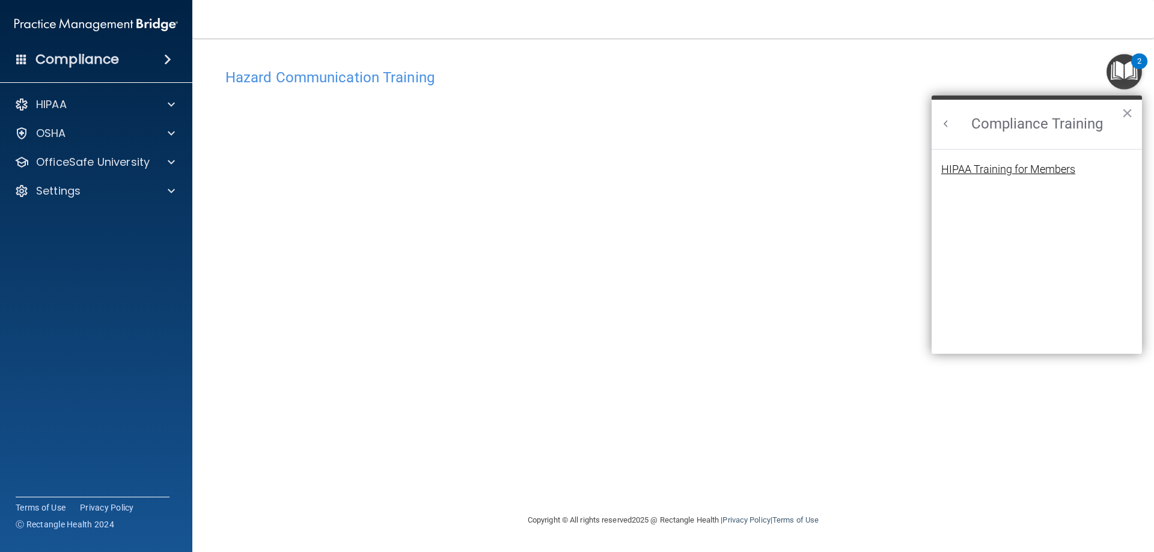
click at [1001, 172] on div "HIPAA Training for Members" at bounding box center [1008, 169] width 134 height 11
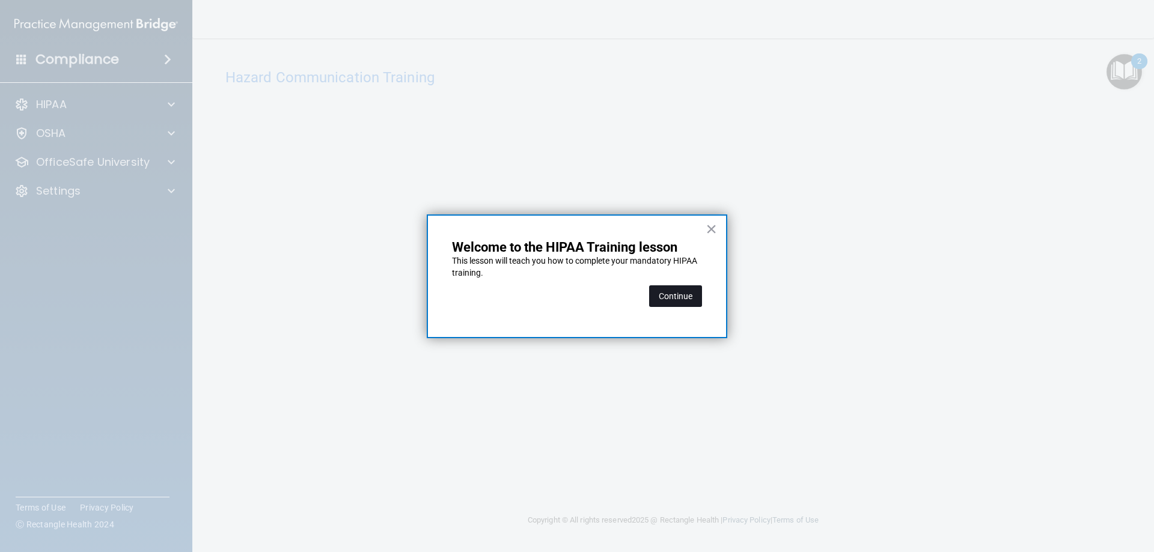
click at [677, 293] on button "Continue" at bounding box center [675, 296] width 53 height 22
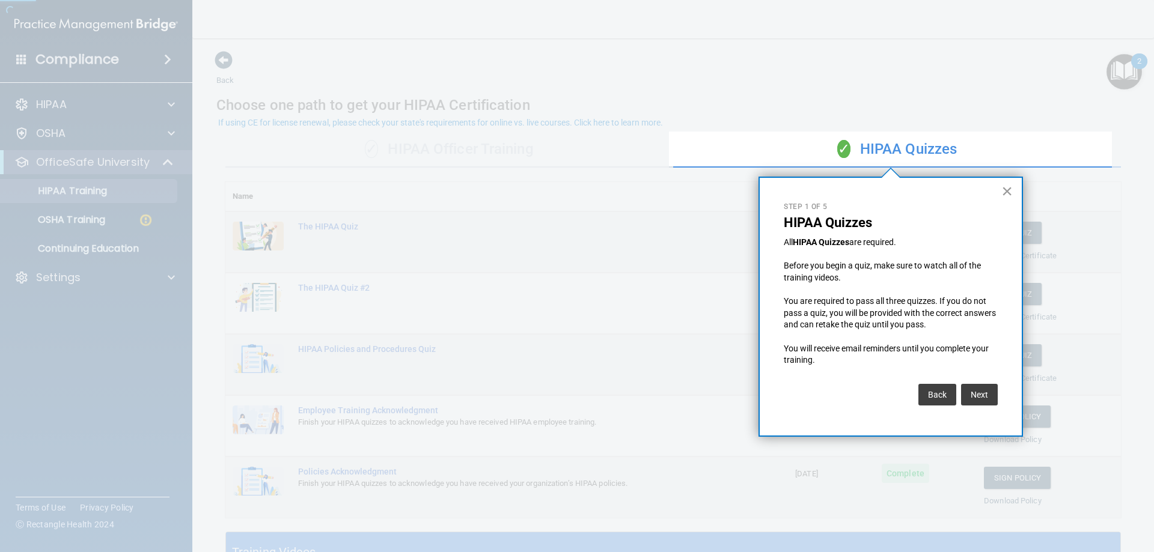
click at [1005, 192] on button "×" at bounding box center [1006, 190] width 11 height 19
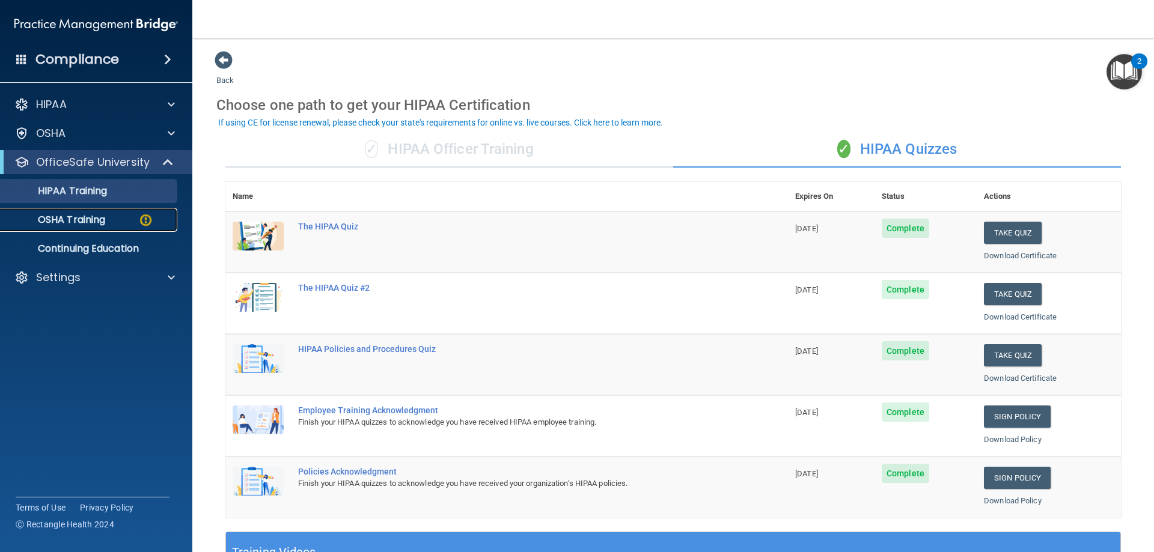
click at [135, 225] on div "OSHA Training" at bounding box center [90, 220] width 164 height 12
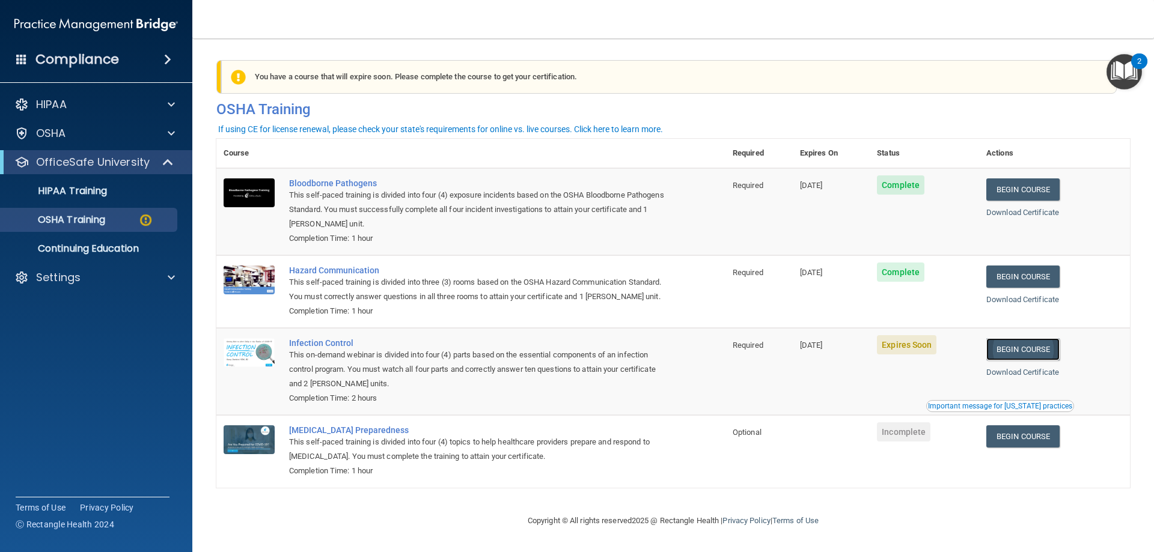
click at [1007, 361] on link "Begin Course" at bounding box center [1022, 349] width 73 height 22
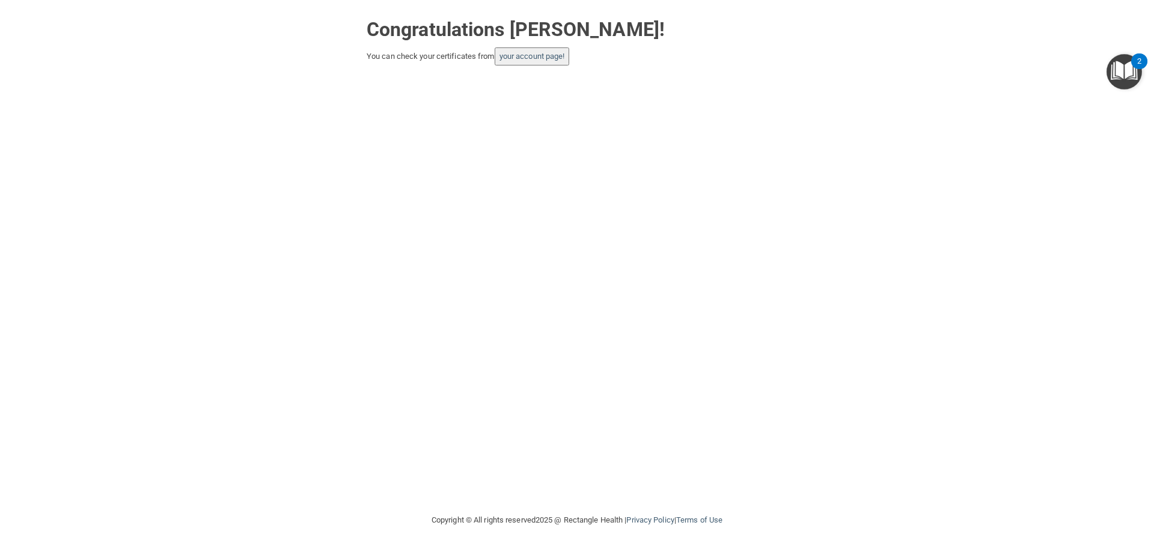
click at [1117, 78] on img "Open Resource Center, 2 new notifications" at bounding box center [1123, 71] width 35 height 35
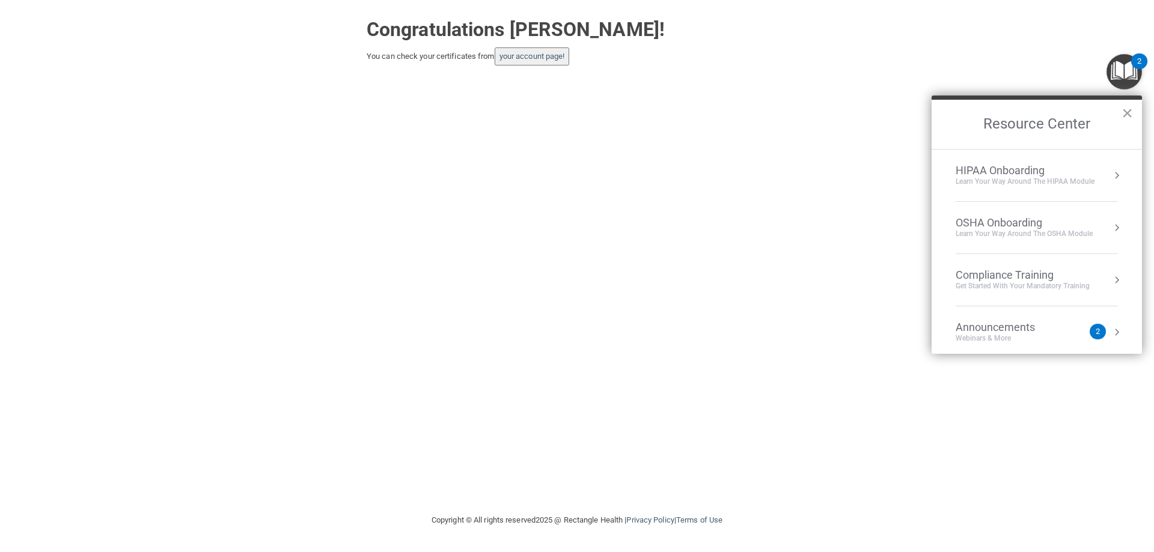
click at [1031, 276] on div "Compliance Training" at bounding box center [1023, 275] width 134 height 13
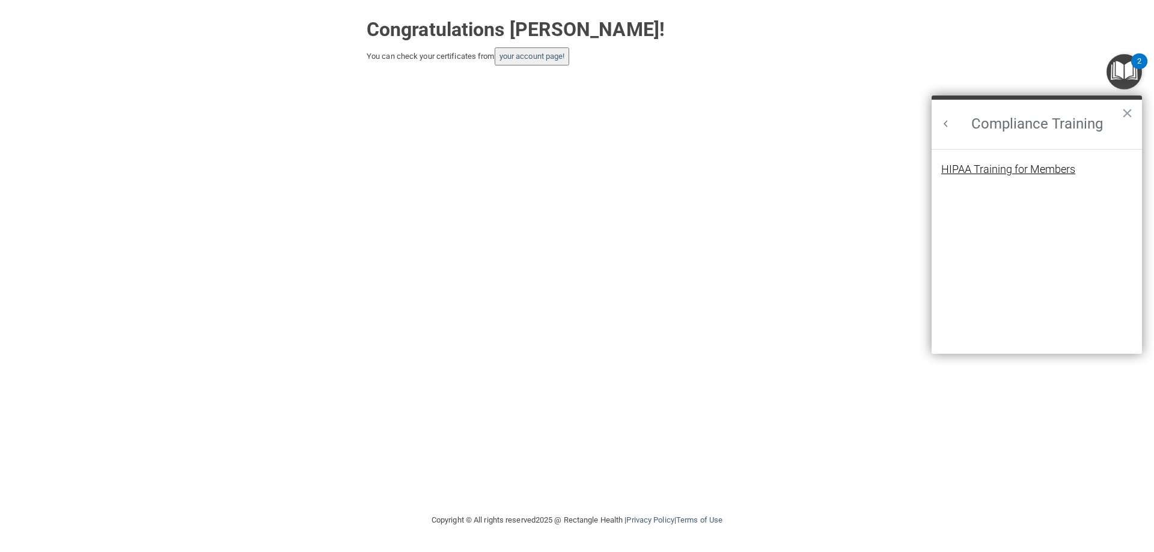
click at [986, 164] on div "HIPAA Training for Members" at bounding box center [1008, 169] width 134 height 11
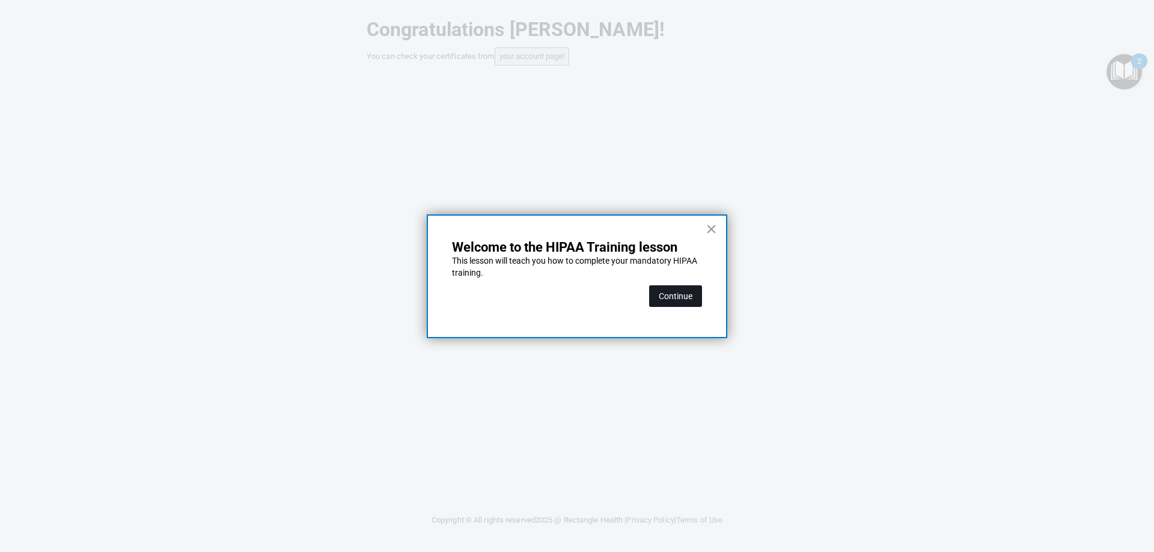
click at [685, 297] on button "Continue" at bounding box center [675, 296] width 53 height 22
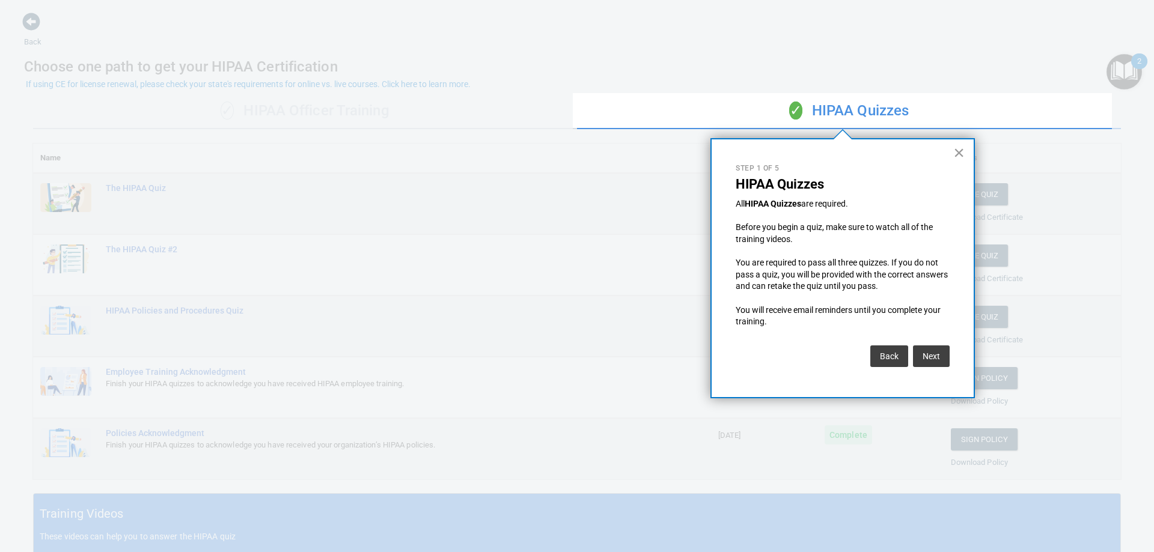
click at [957, 153] on button "×" at bounding box center [958, 152] width 11 height 19
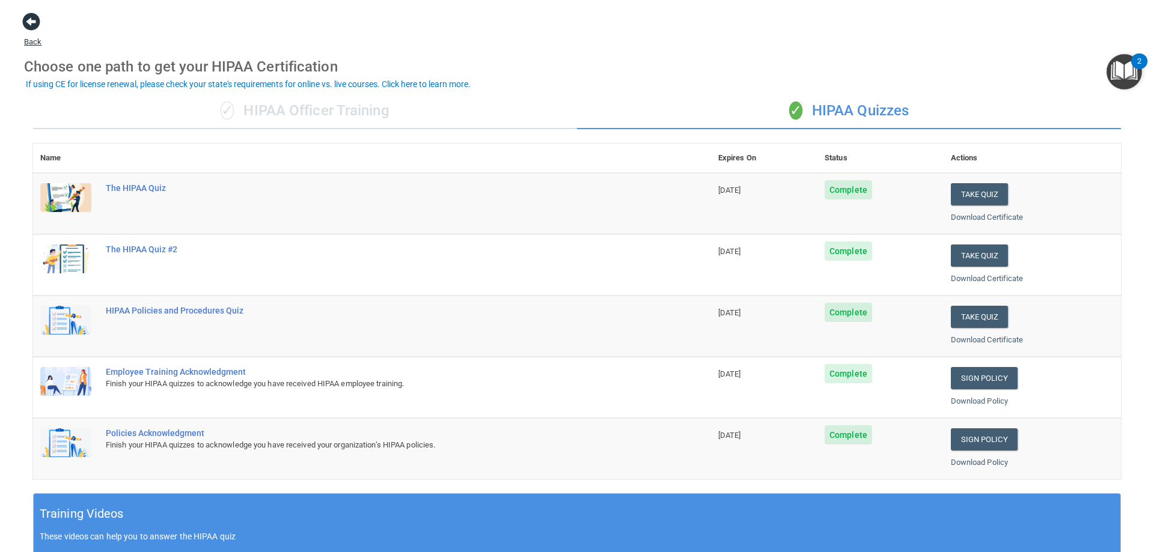
click at [34, 26] on span at bounding box center [31, 22] width 18 height 18
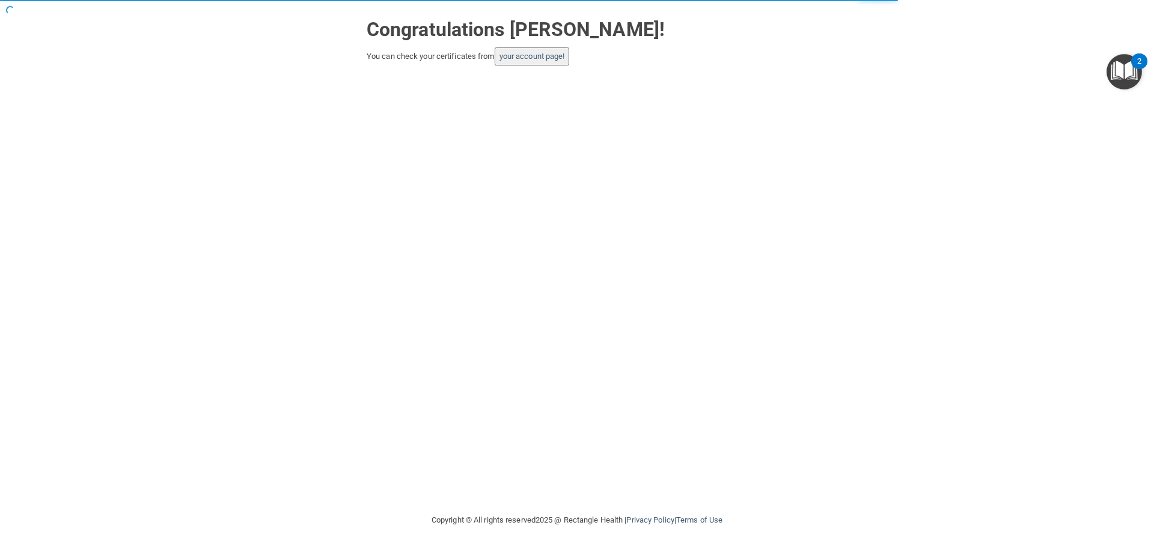
click at [1121, 79] on img "Open Resource Center, 2 new notifications" at bounding box center [1123, 71] width 35 height 35
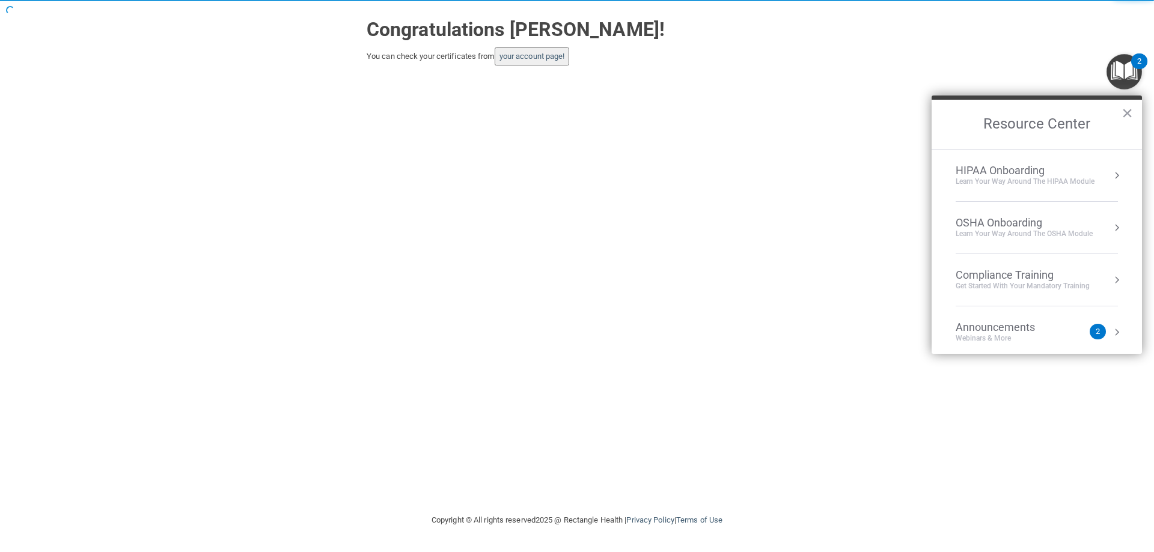
click at [1040, 270] on div "Compliance Training" at bounding box center [1023, 275] width 134 height 13
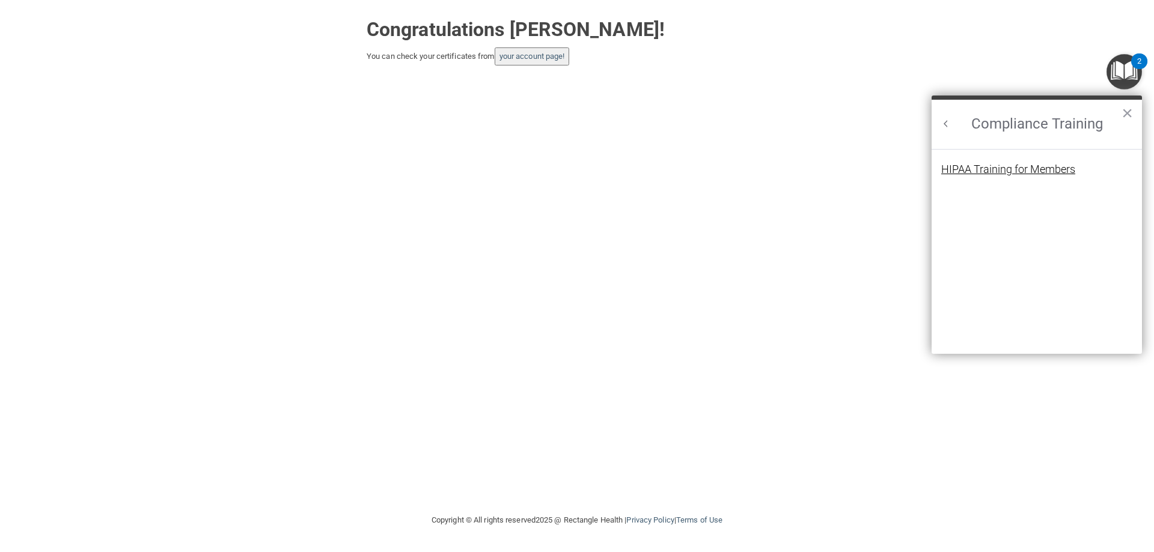
click at [986, 171] on div "HIPAA Training for Members" at bounding box center [1008, 169] width 134 height 11
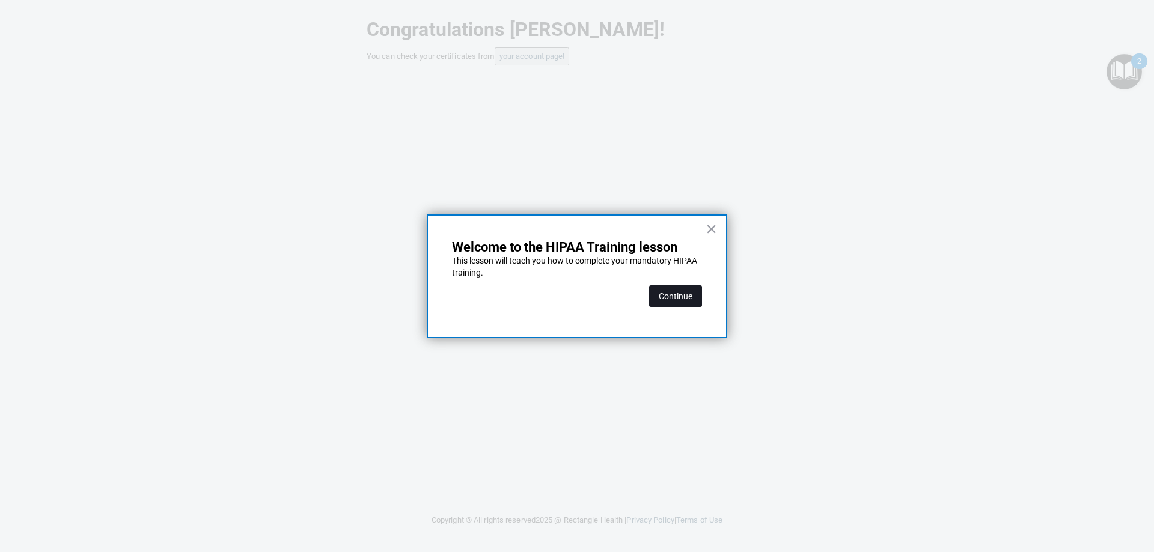
click at [677, 293] on button "Continue" at bounding box center [675, 296] width 53 height 22
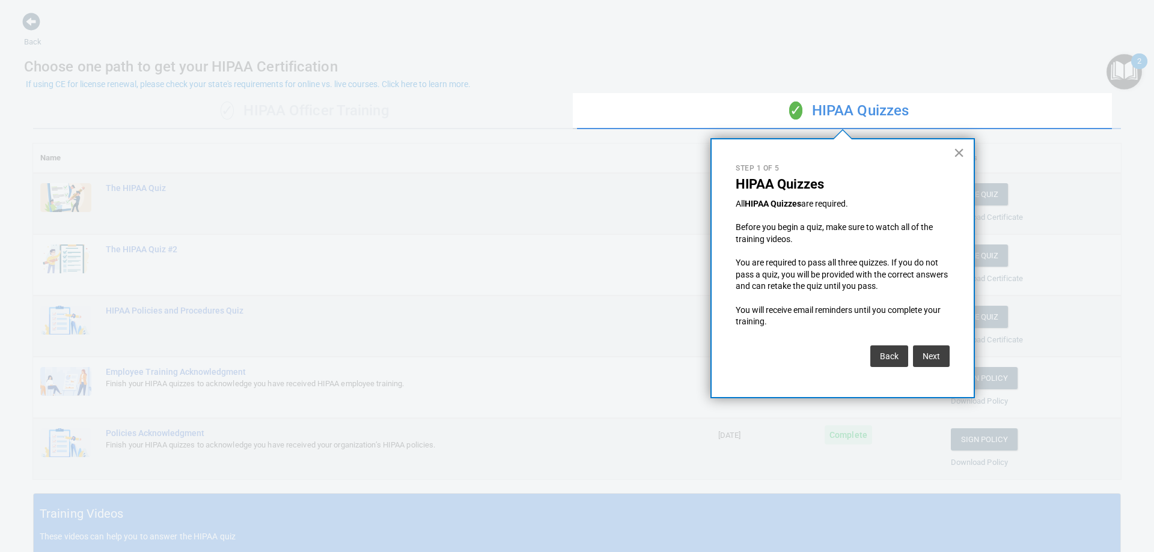
click at [957, 149] on button "×" at bounding box center [958, 152] width 11 height 19
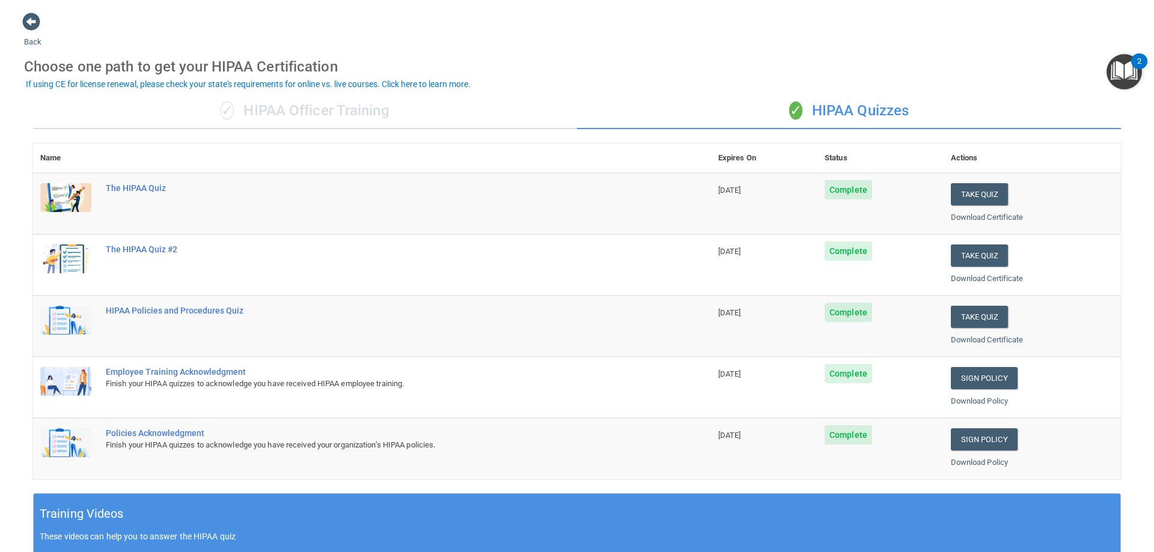
click at [1121, 78] on img "Open Resource Center, 2 new notifications" at bounding box center [1123, 71] width 35 height 35
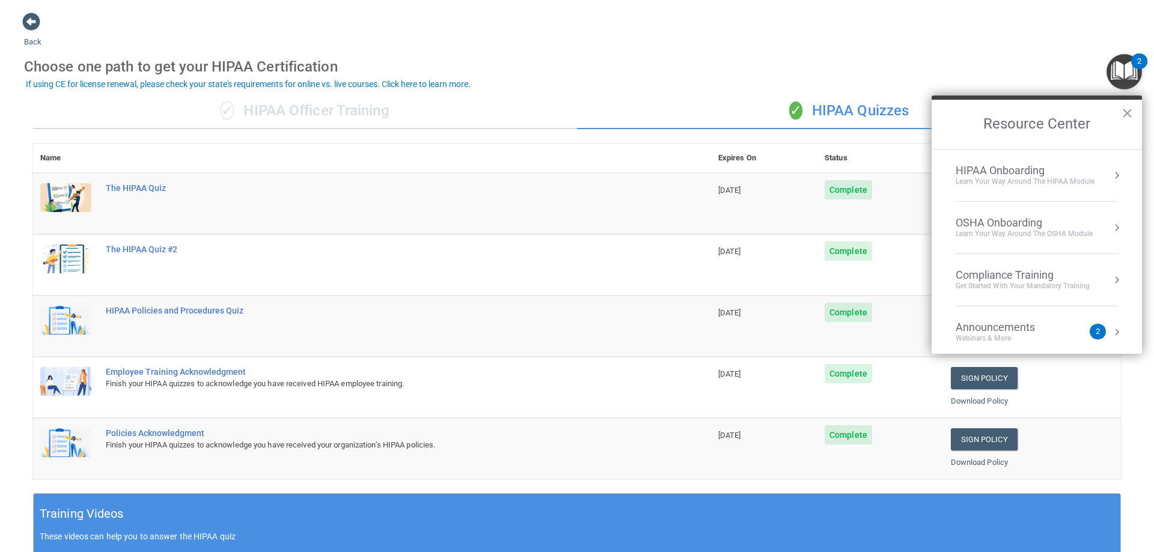
click at [1014, 219] on div "OSHA Onboarding" at bounding box center [1024, 222] width 137 height 13
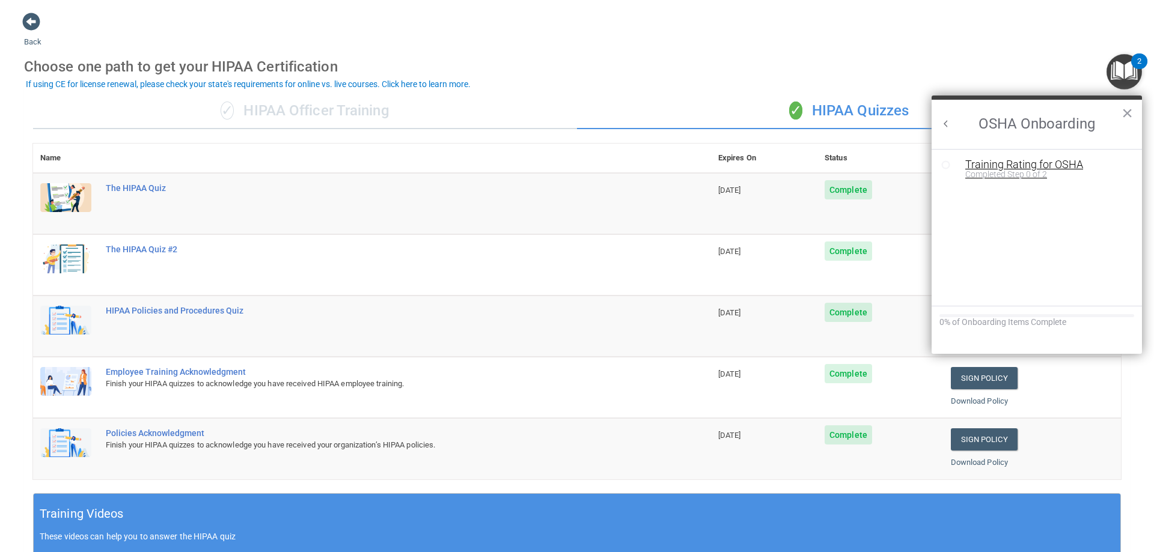
click at [1001, 164] on div "Training Rating for OSHA" at bounding box center [1045, 164] width 161 height 11
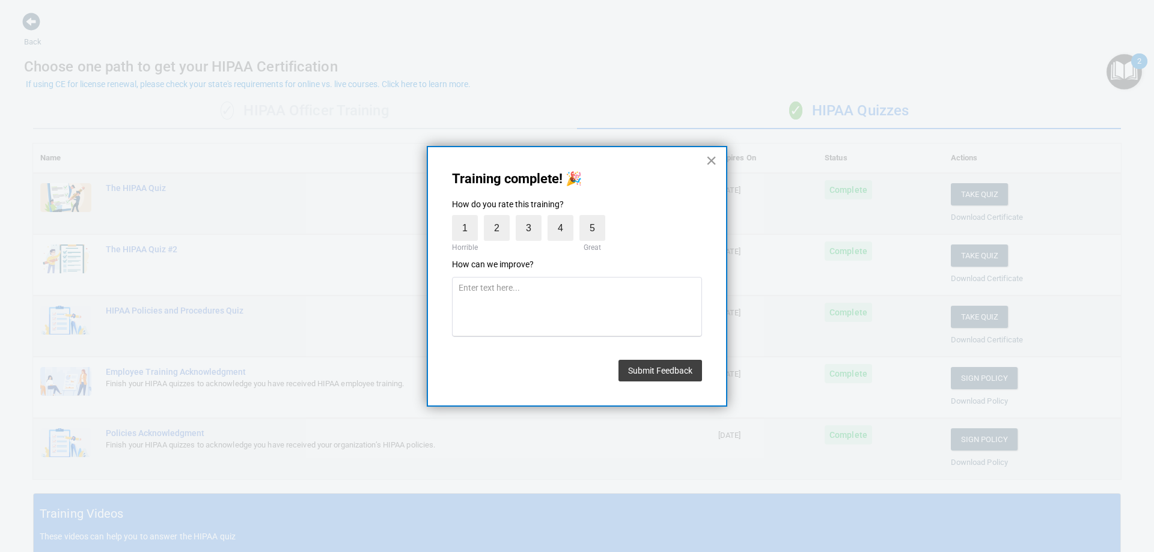
click at [710, 156] on button "×" at bounding box center [711, 160] width 11 height 19
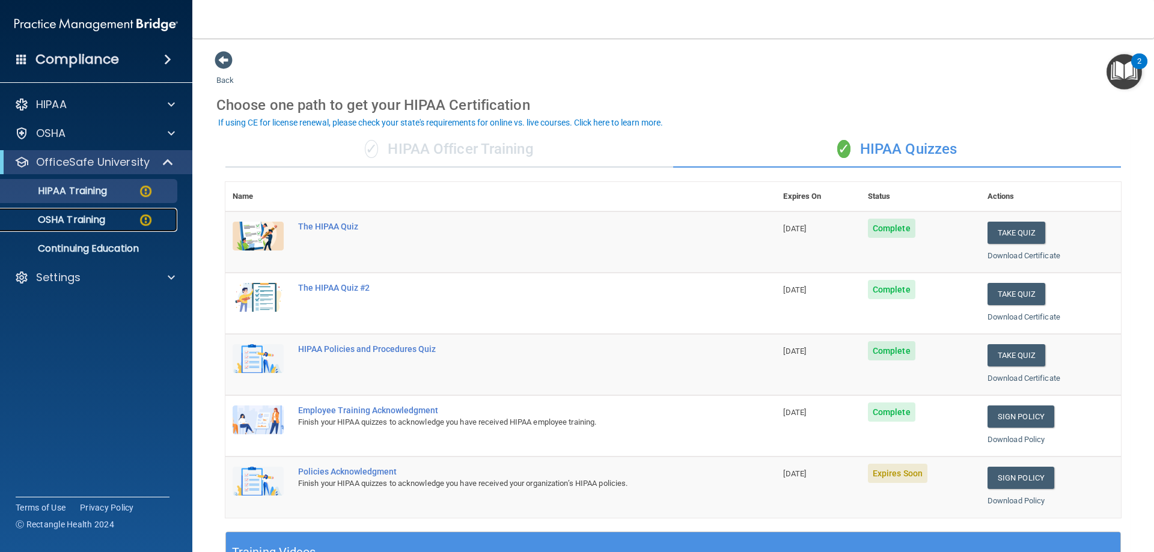
click at [124, 221] on div "OSHA Training" at bounding box center [90, 220] width 164 height 12
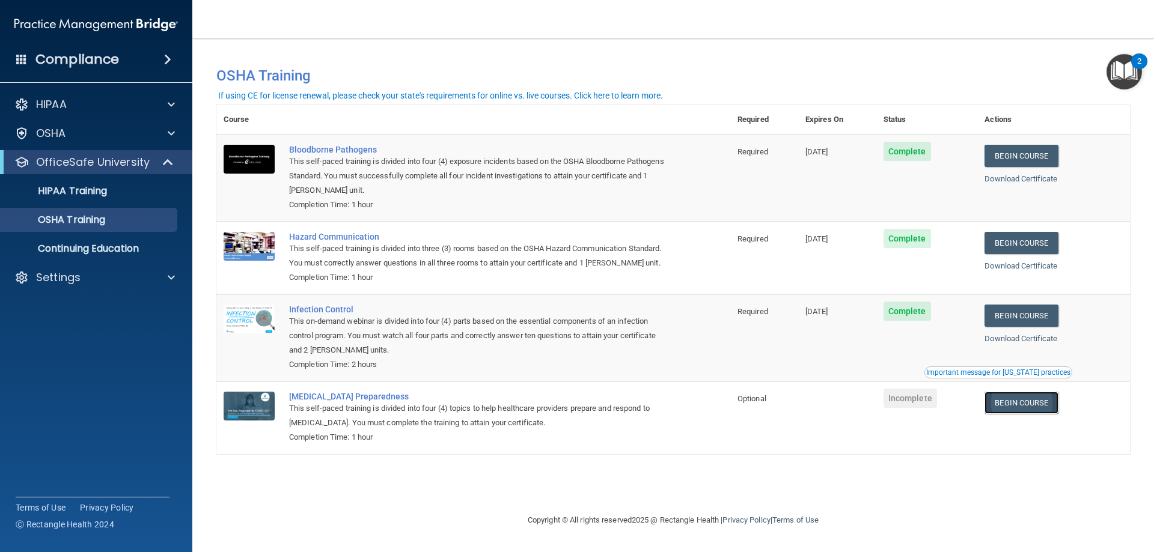
click at [1047, 403] on link "Begin Course" at bounding box center [1020, 403] width 73 height 22
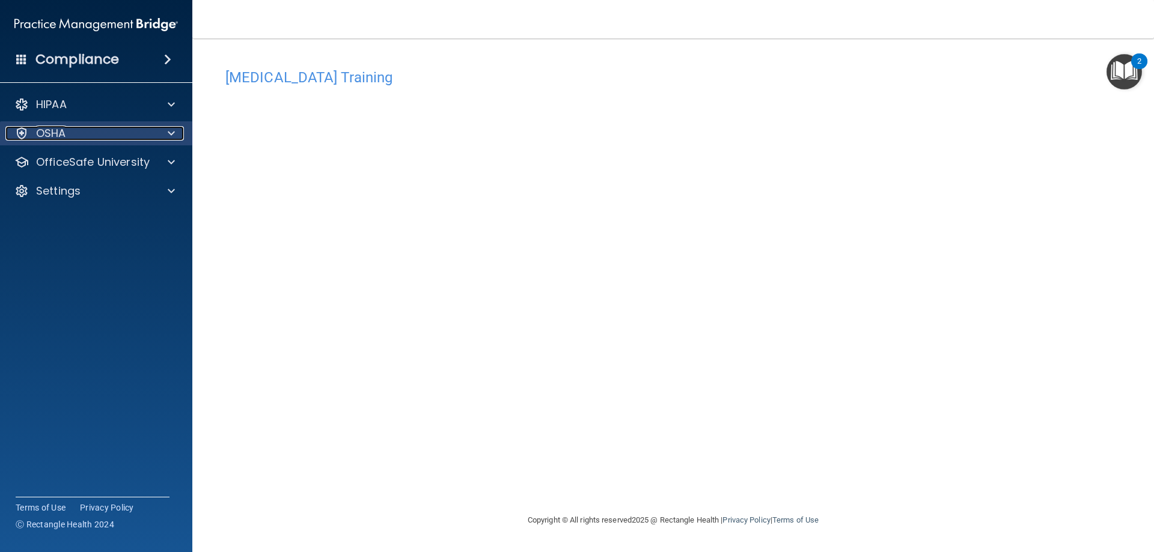
click at [169, 139] on span at bounding box center [171, 133] width 7 height 14
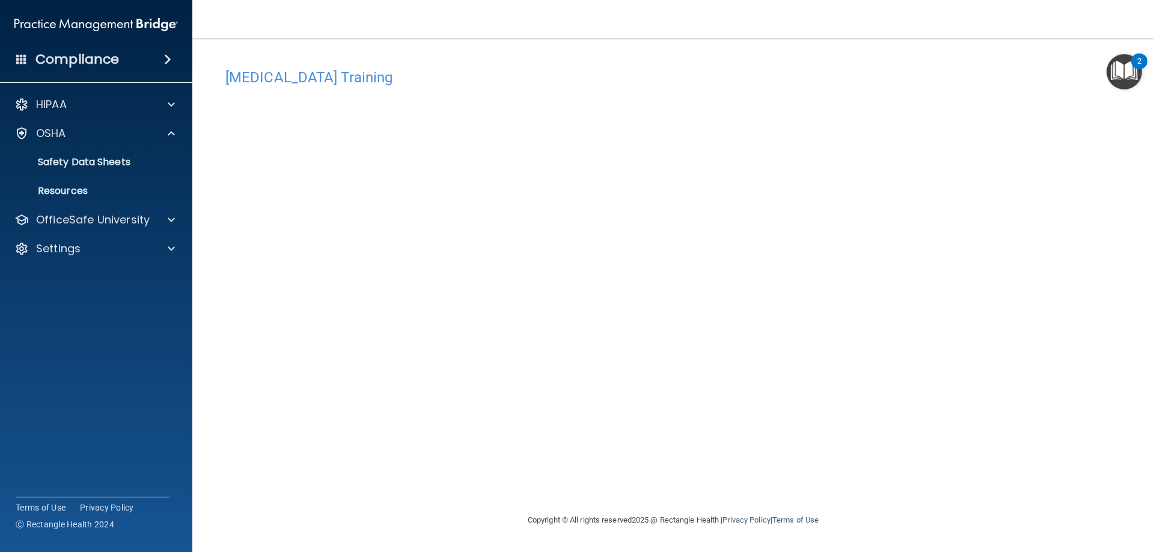
click at [1109, 74] on img "Open Resource Center, 2 new notifications" at bounding box center [1123, 71] width 35 height 35
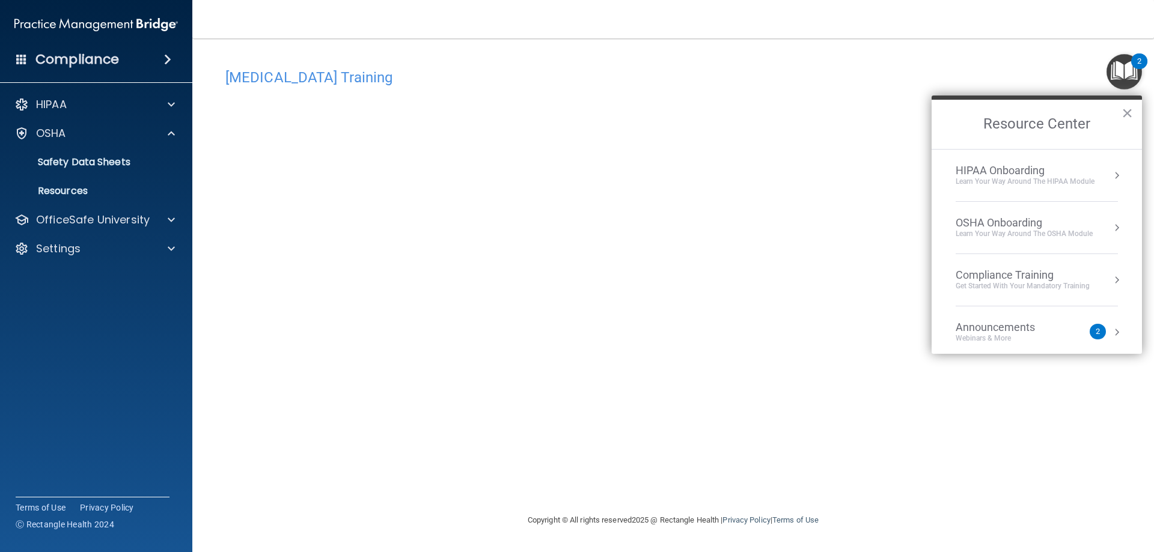
click at [1013, 277] on div "Compliance Training" at bounding box center [1023, 275] width 134 height 13
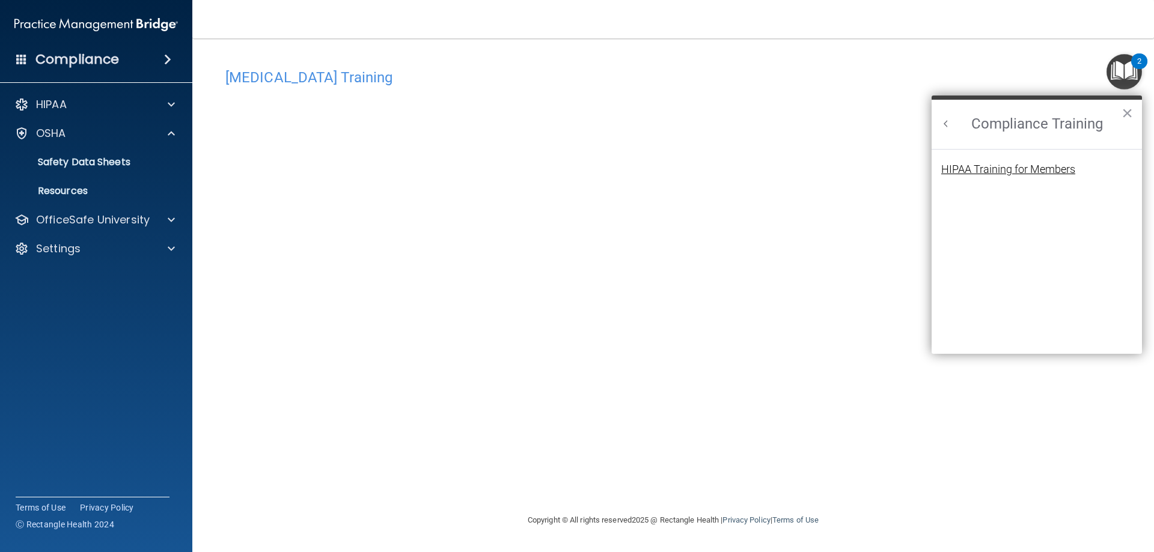
click at [1015, 174] on div "HIPAA Training for Members" at bounding box center [1008, 169] width 134 height 11
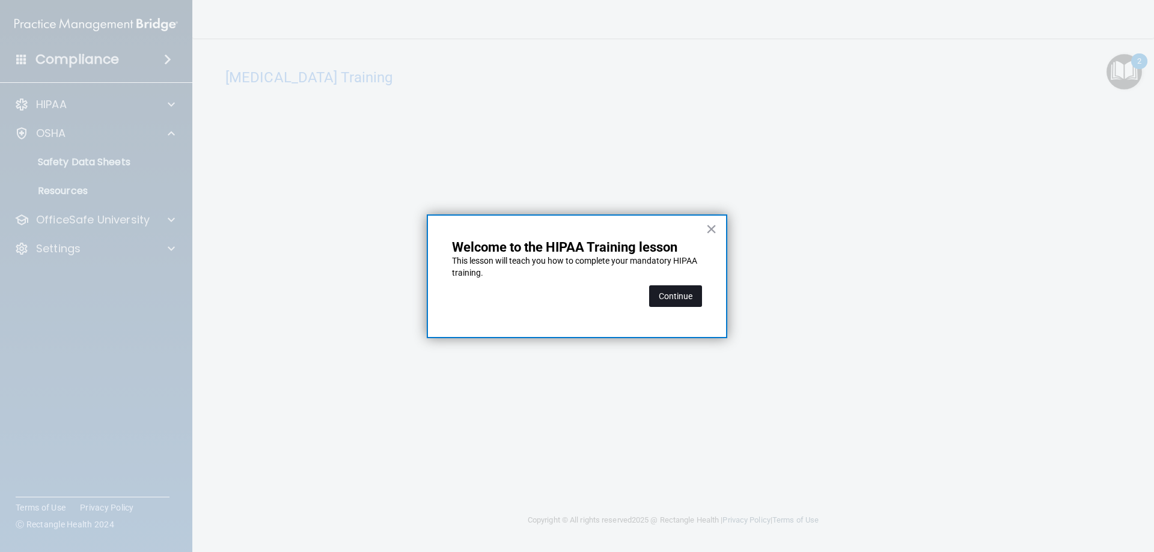
click at [698, 296] on button "Continue" at bounding box center [675, 296] width 53 height 22
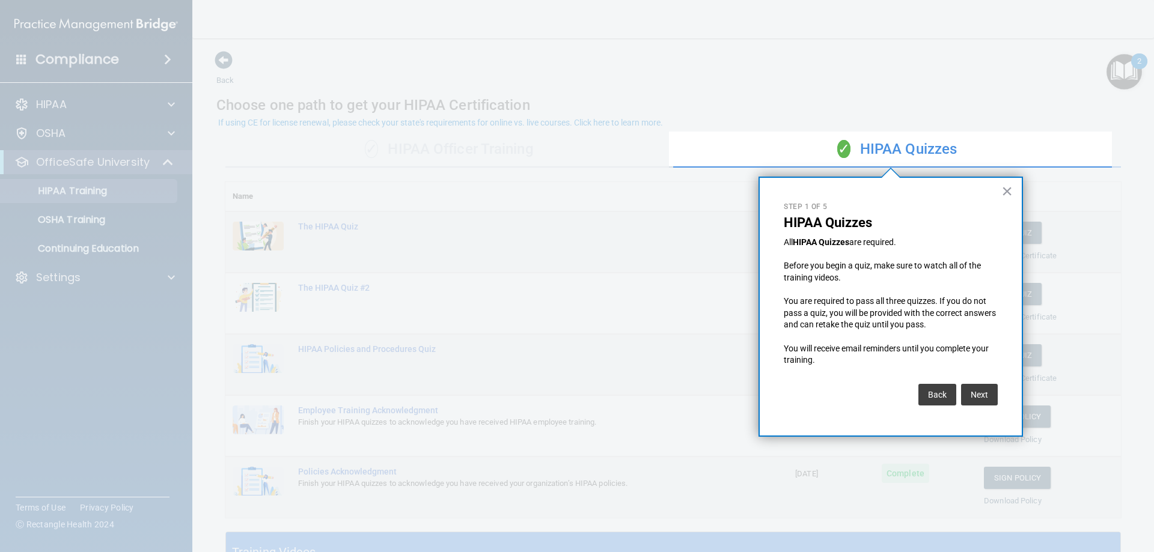
click at [999, 194] on div "× Step 1 of 5 HIPAA Quizzes All HIPAA Quizzes are required. Before you begin a …" at bounding box center [890, 307] width 264 height 260
click at [1004, 189] on button "×" at bounding box center [1006, 190] width 11 height 19
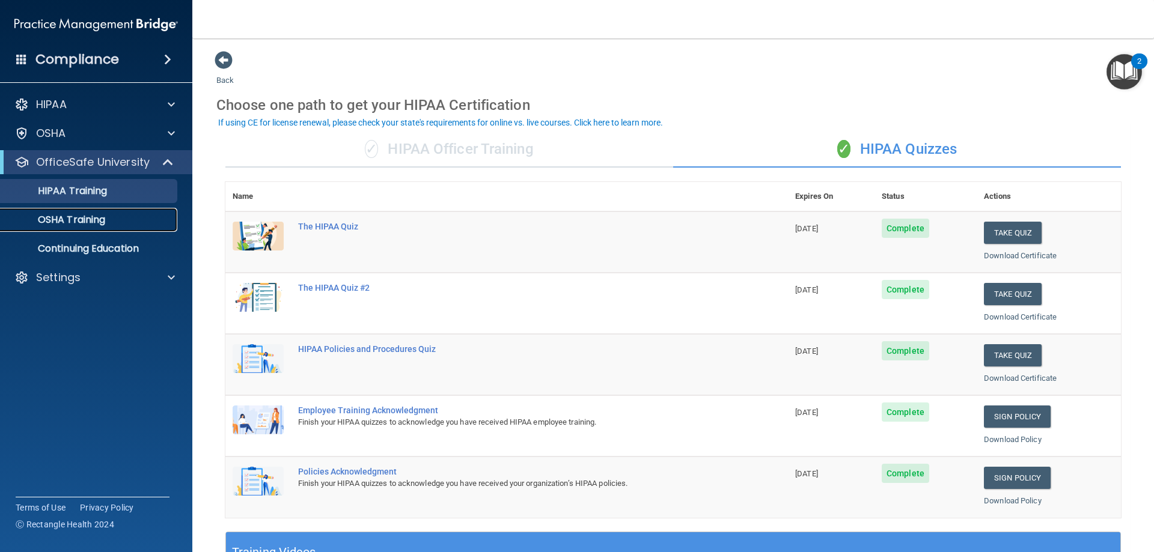
click at [60, 223] on p "OSHA Training" at bounding box center [56, 220] width 97 height 12
